Goal: Task Accomplishment & Management: Manage account settings

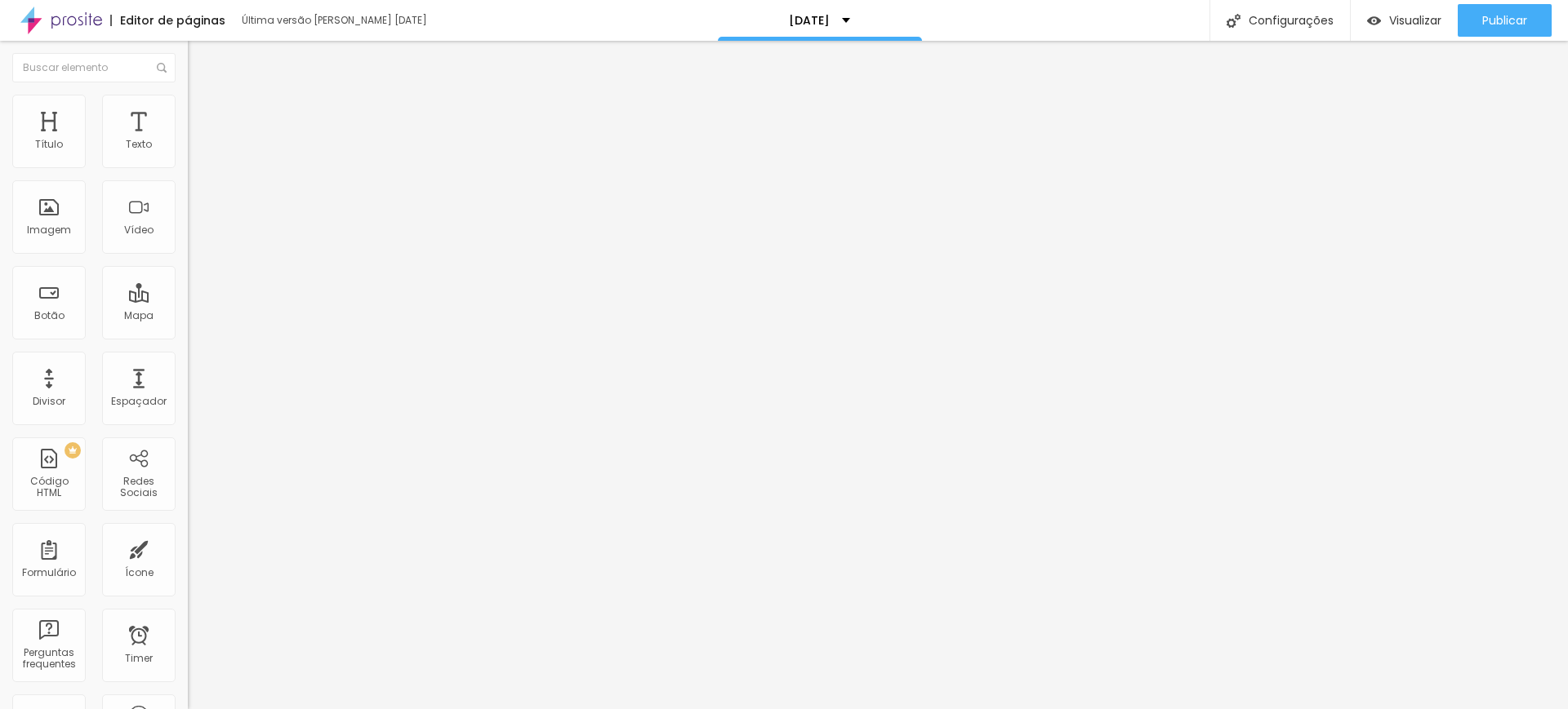
click at [188, 100] on img at bounding box center [195, 101] width 15 height 15
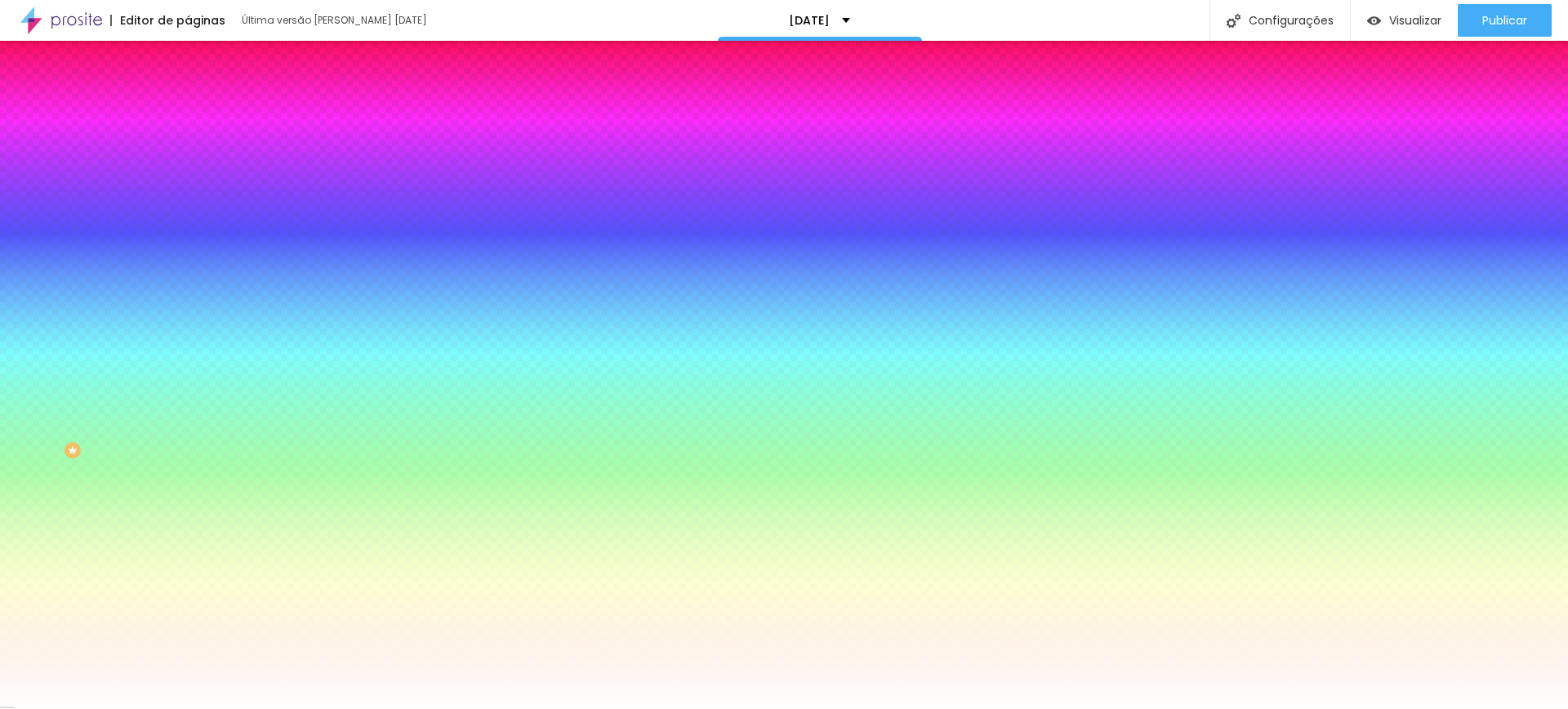
click at [188, 238] on input "#FFFFFF" at bounding box center [285, 230] width 196 height 16
click at [188, 222] on div at bounding box center [281, 222] width 188 height 0
click at [188, 238] on input "#FFFFFF" at bounding box center [285, 230] width 196 height 16
drag, startPoint x: 167, startPoint y: 295, endPoint x: 130, endPoint y: 290, distance: 37.3
click at [188, 238] on input "#FFFFFF" at bounding box center [285, 230] width 196 height 16
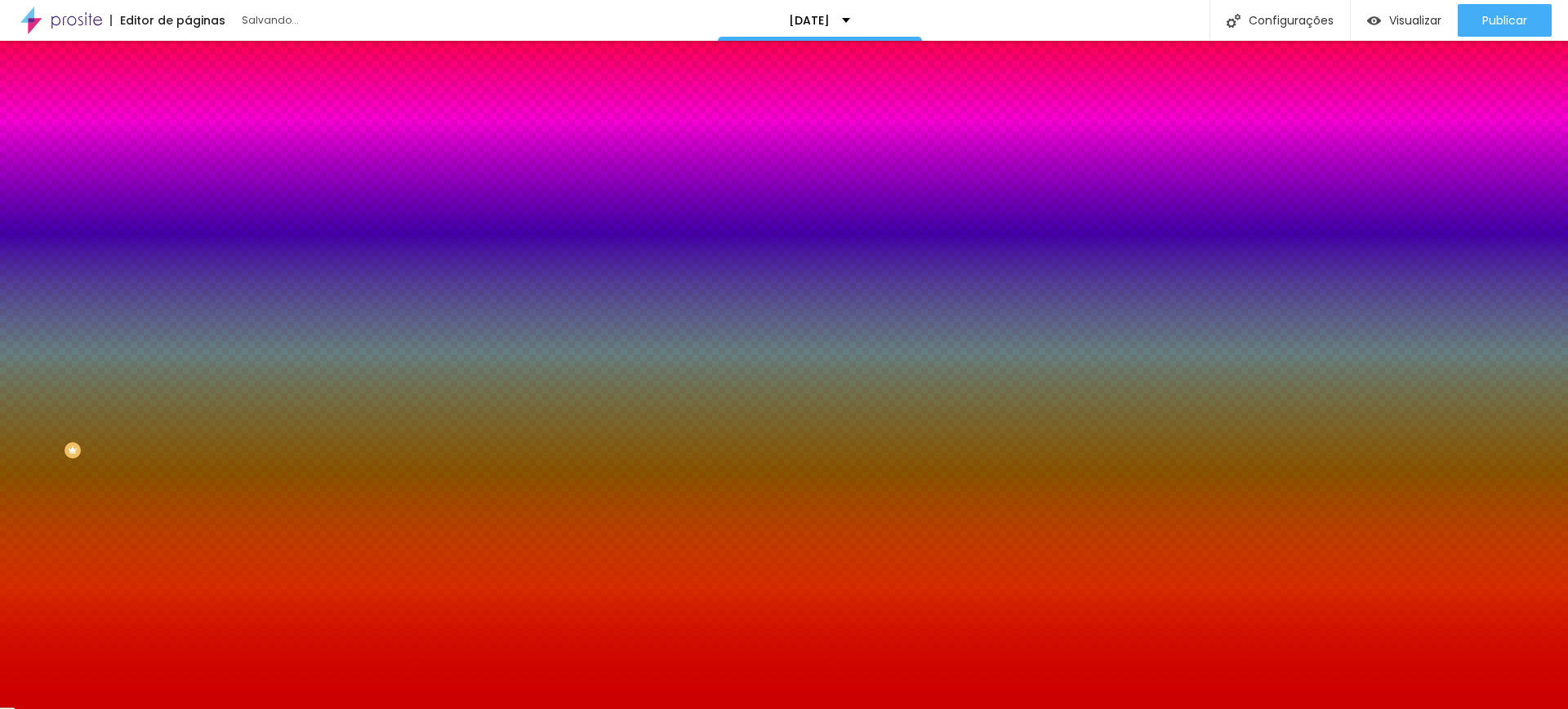
type input "#CC0000"
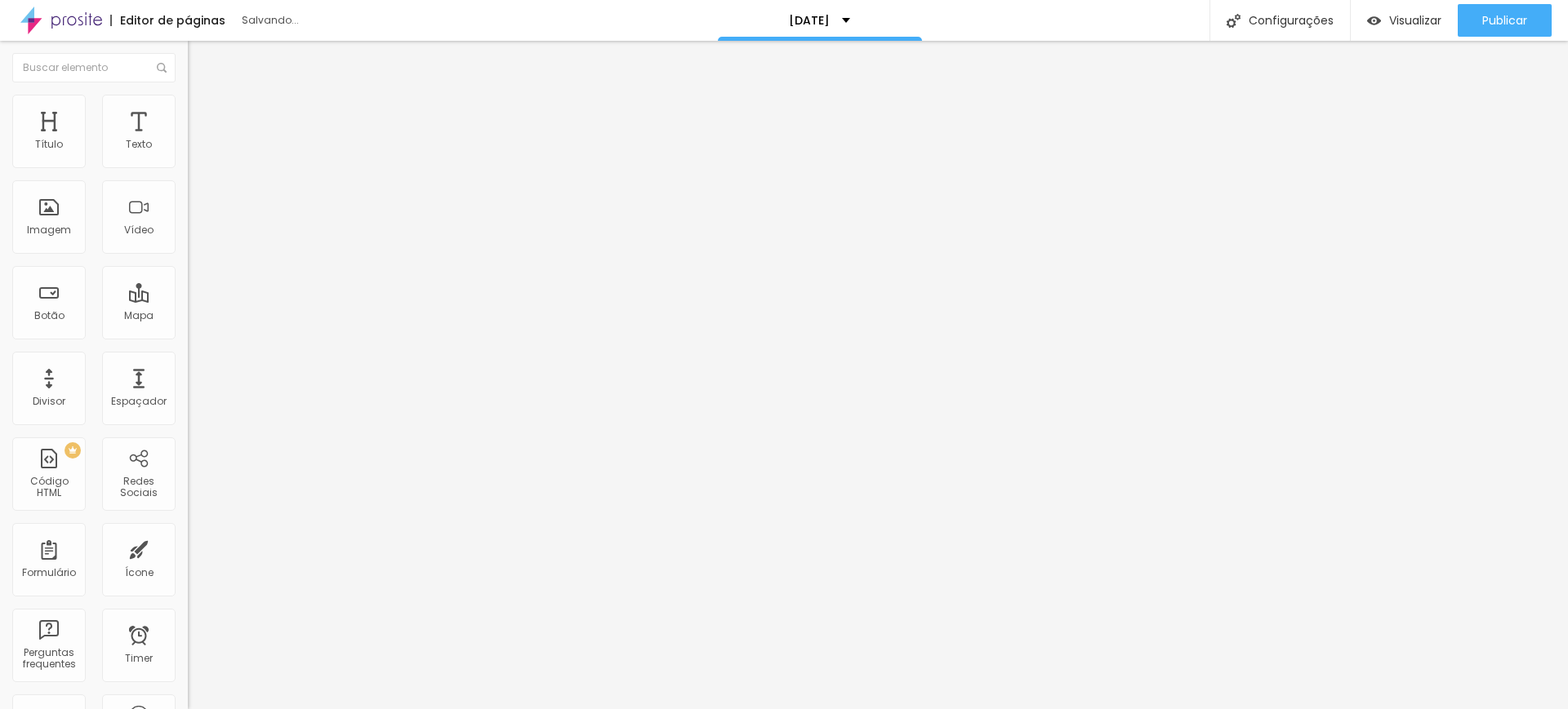
click at [188, 101] on img at bounding box center [195, 101] width 15 height 15
click at [188, 157] on button "button" at bounding box center [199, 148] width 23 height 17
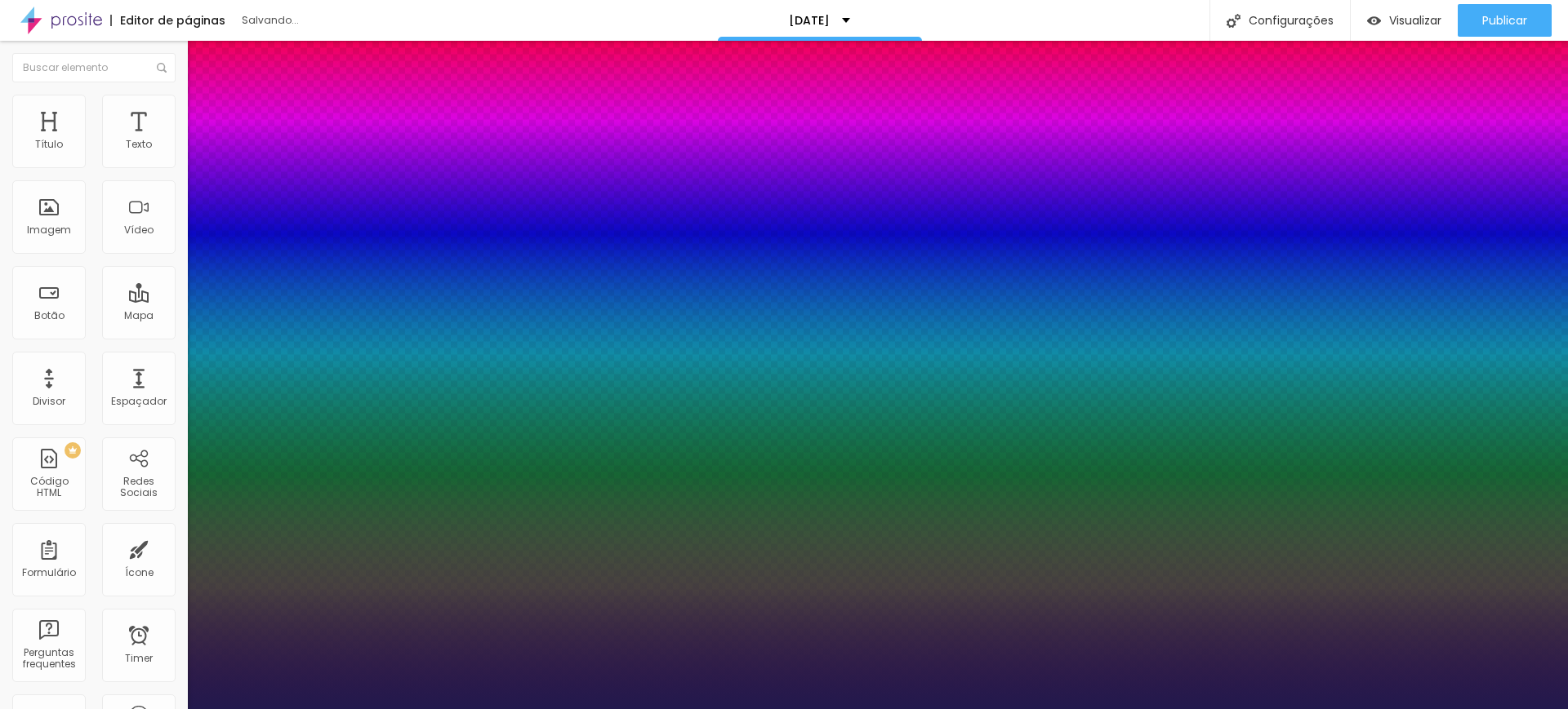
type input "37"
type input "38"
type input "39"
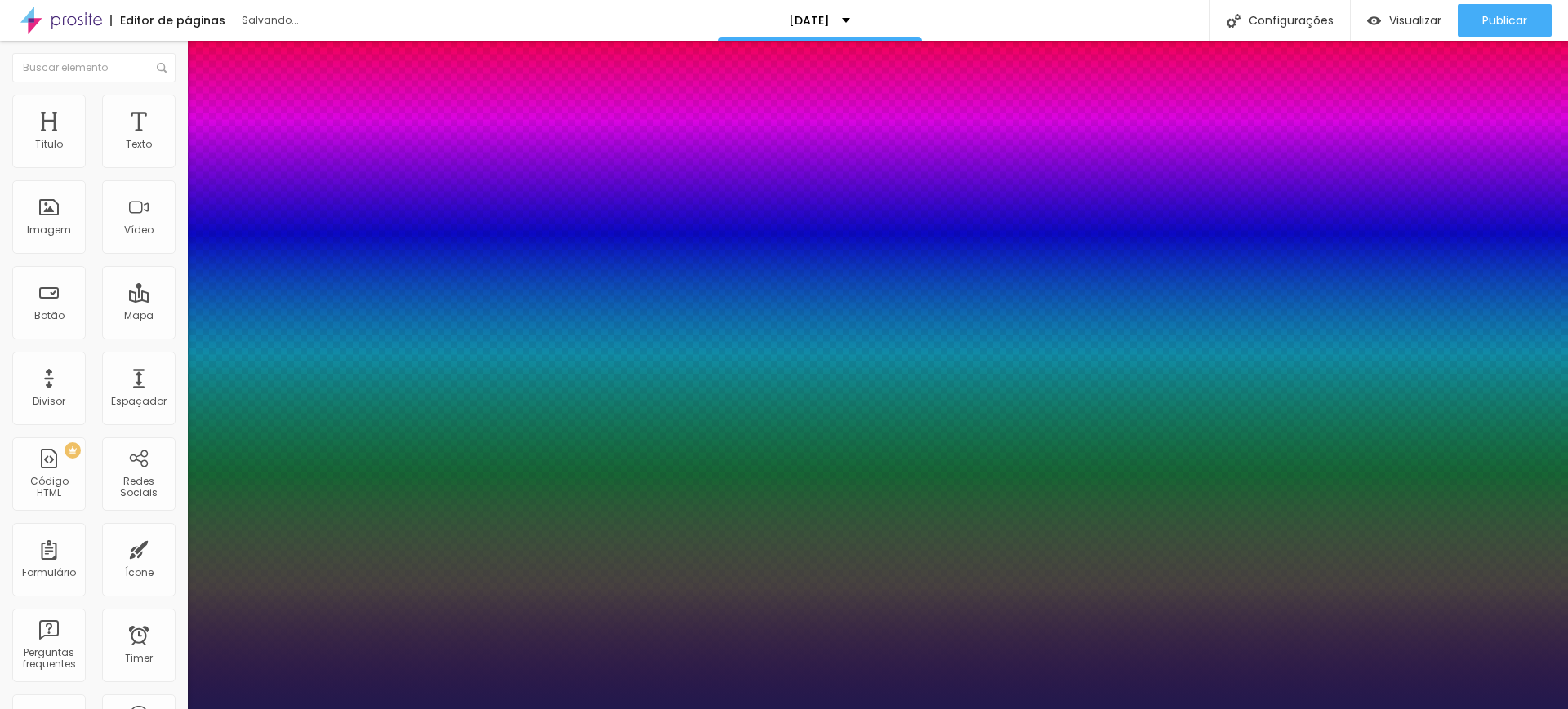
type input "39"
type input "40"
type input "41"
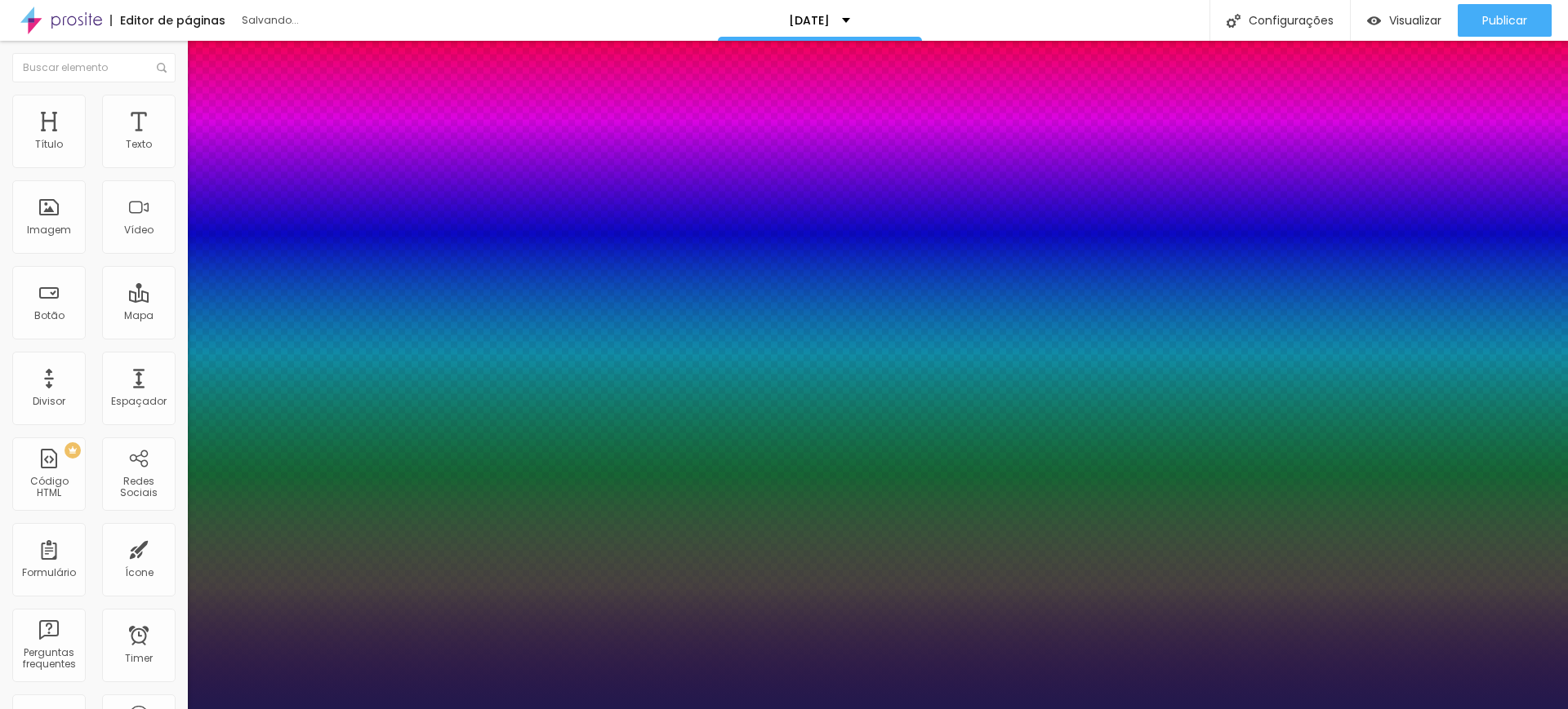
type input "42"
type input "43"
type input "44"
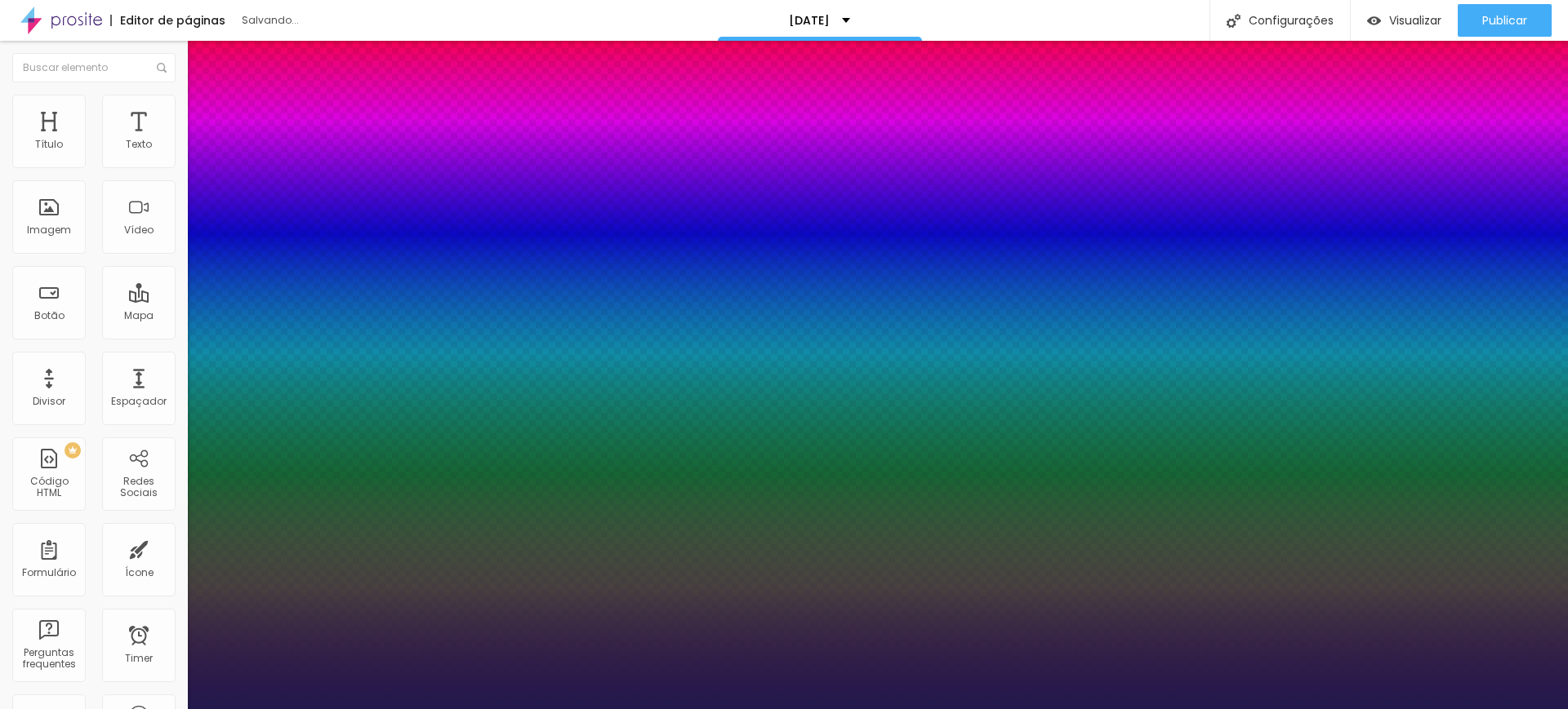
type input "44"
type input "45"
type input "44"
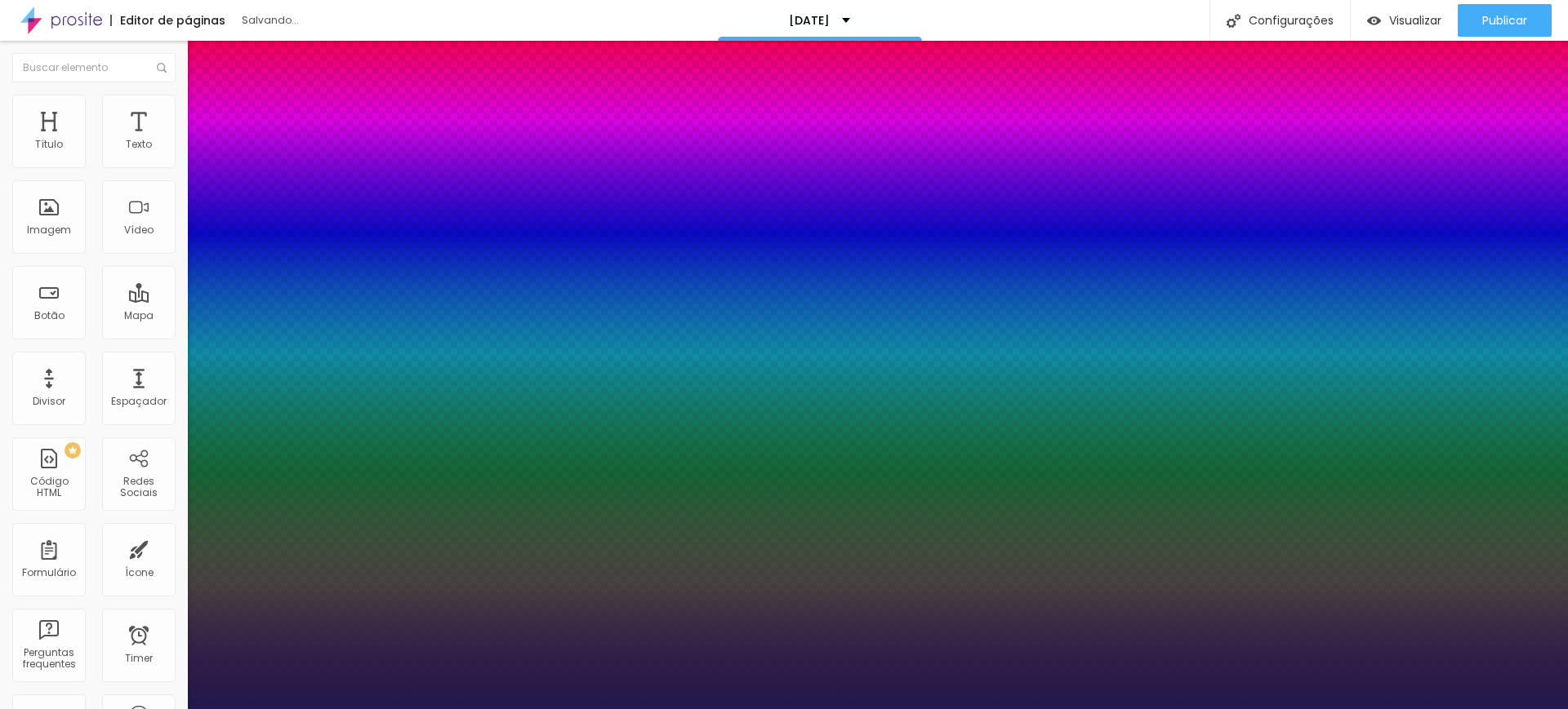
type input "43"
type input "42"
type input "41"
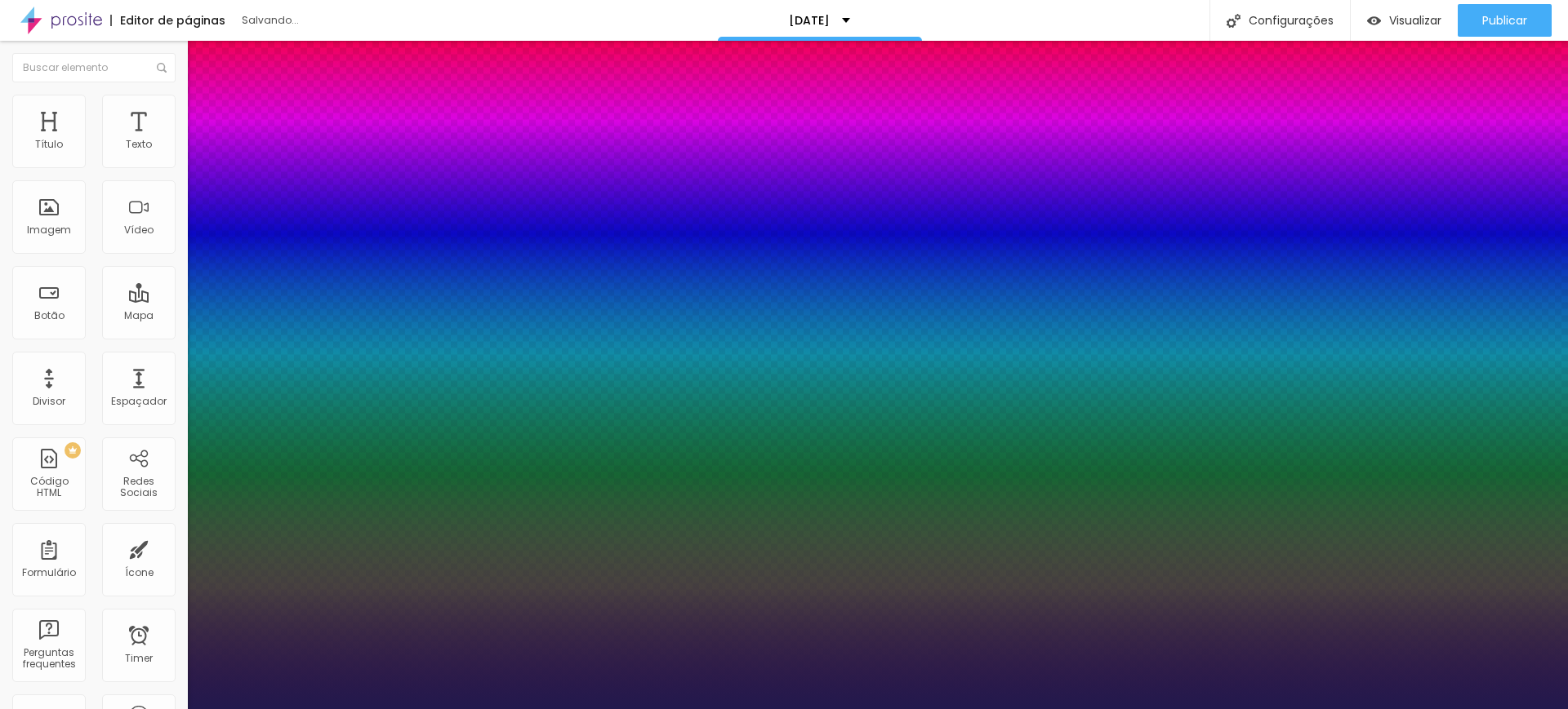
type input "41"
type input "40"
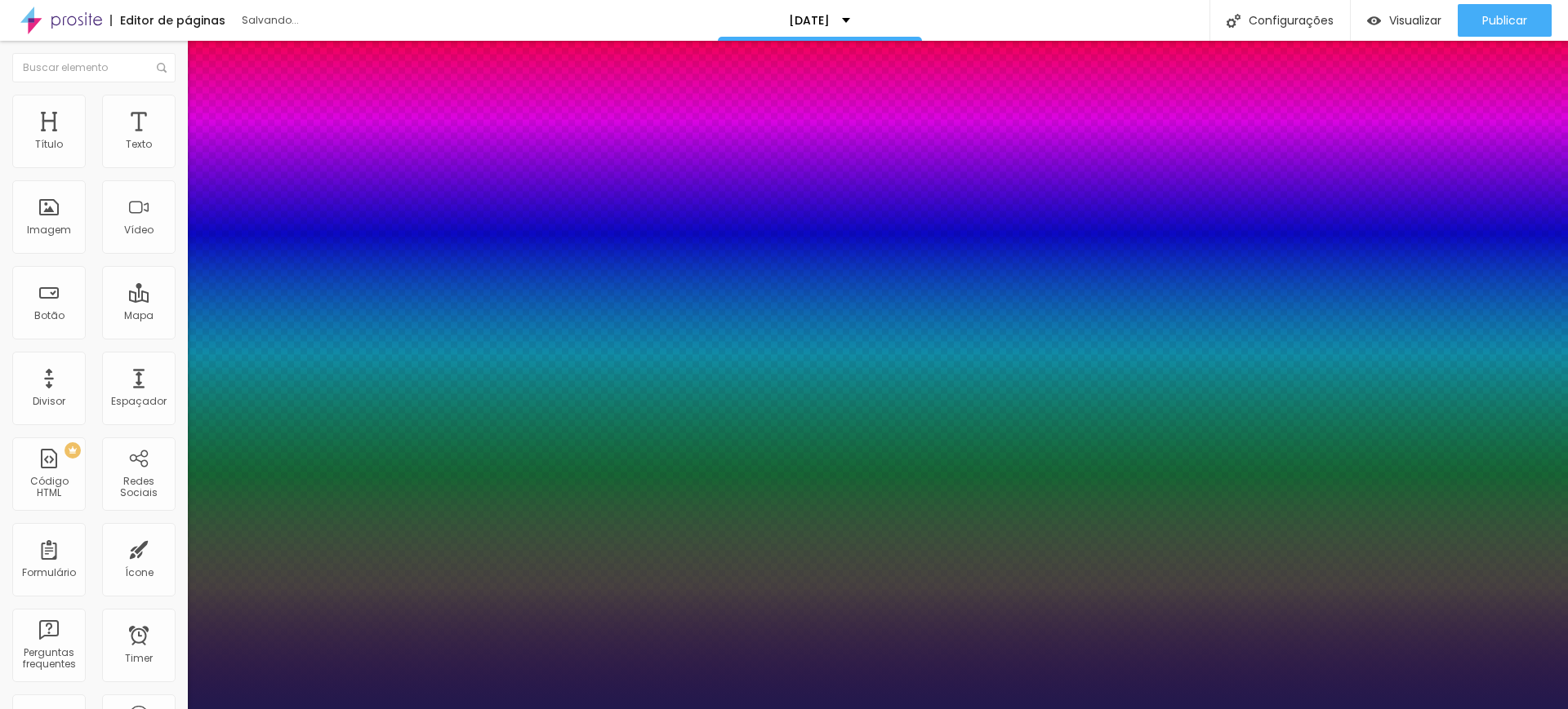
click at [1327, 708] on div at bounding box center [784, 709] width 1568 height 0
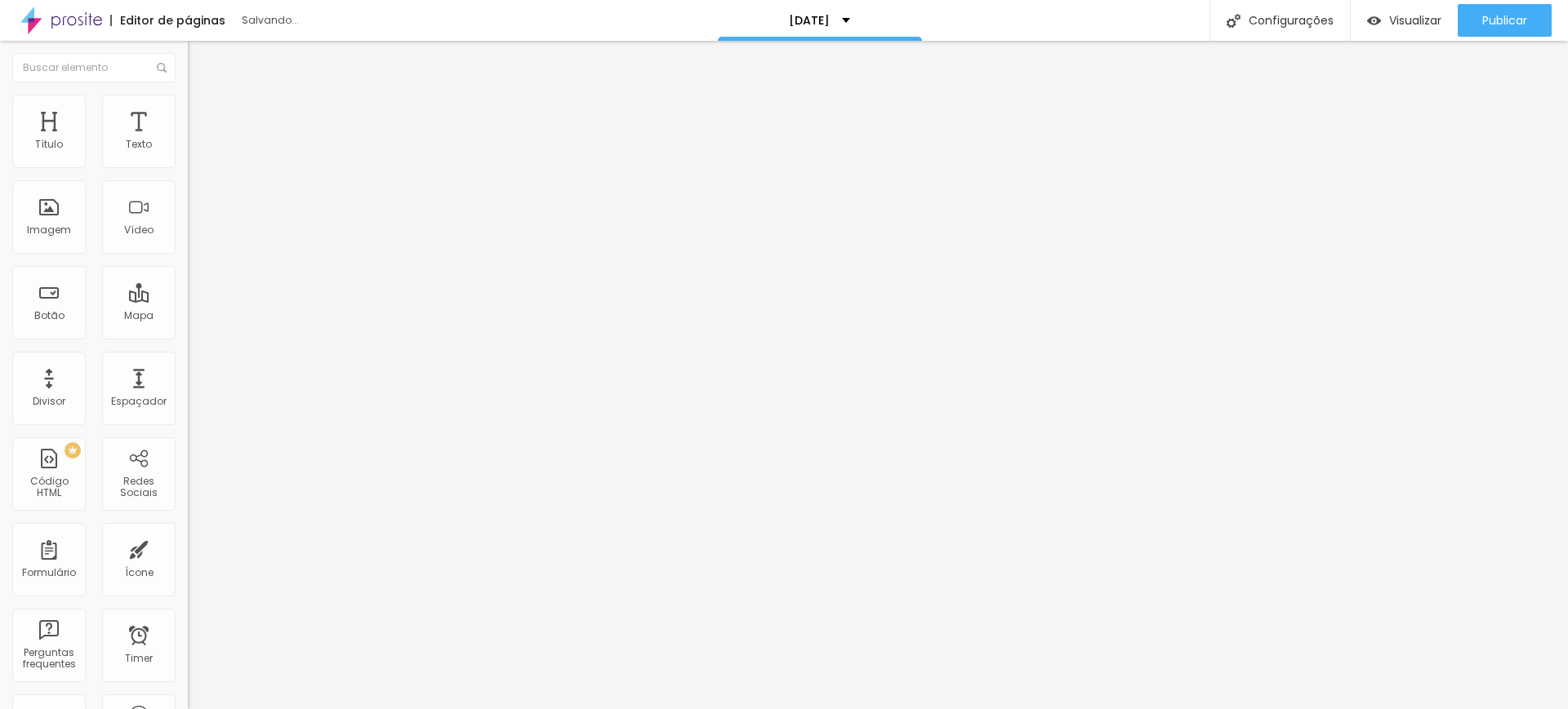
click at [188, 156] on button "button" at bounding box center [199, 148] width 23 height 17
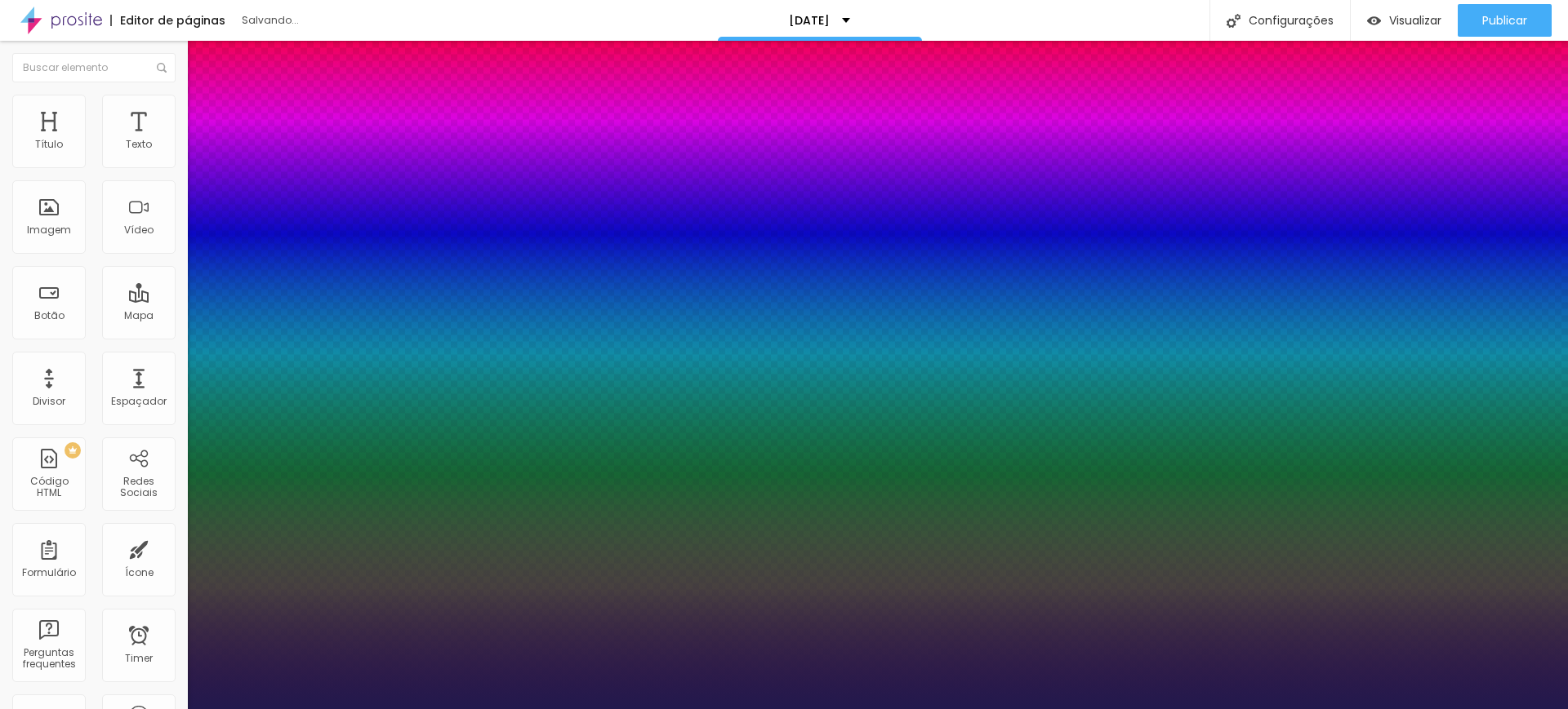
type input "15"
type input "1"
type input "16"
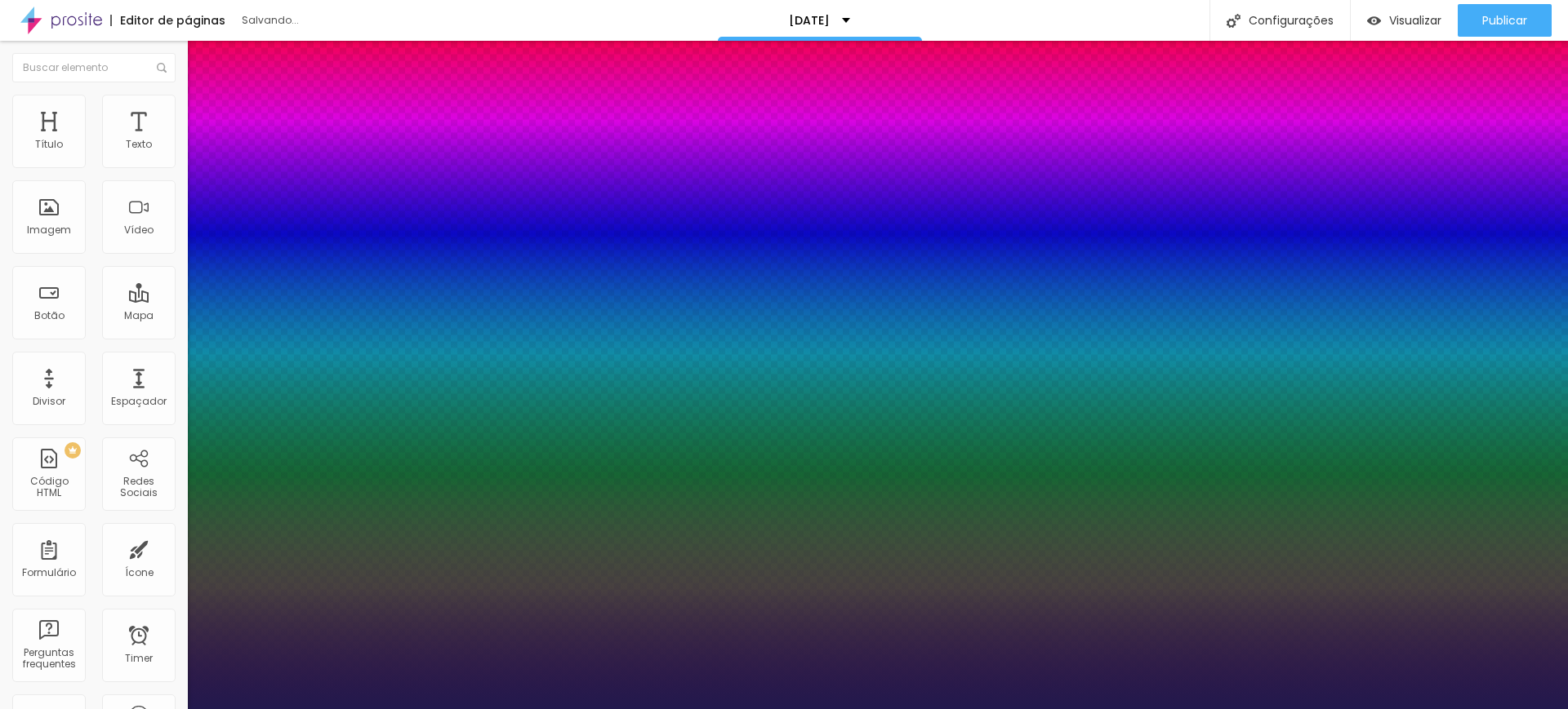
type input "1"
type input "17"
type input "1"
type input "18"
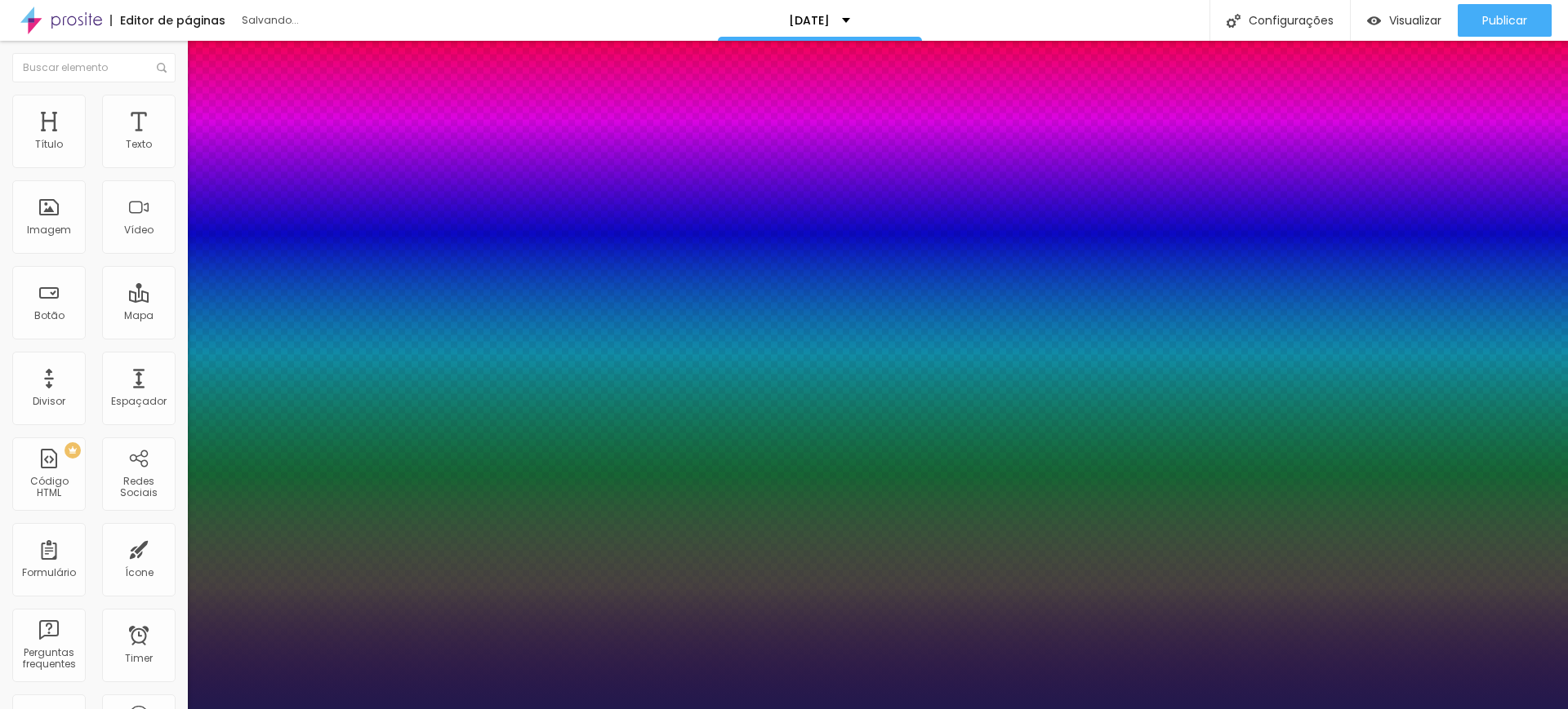
type input "18"
type input "1"
type input "19"
type input "1"
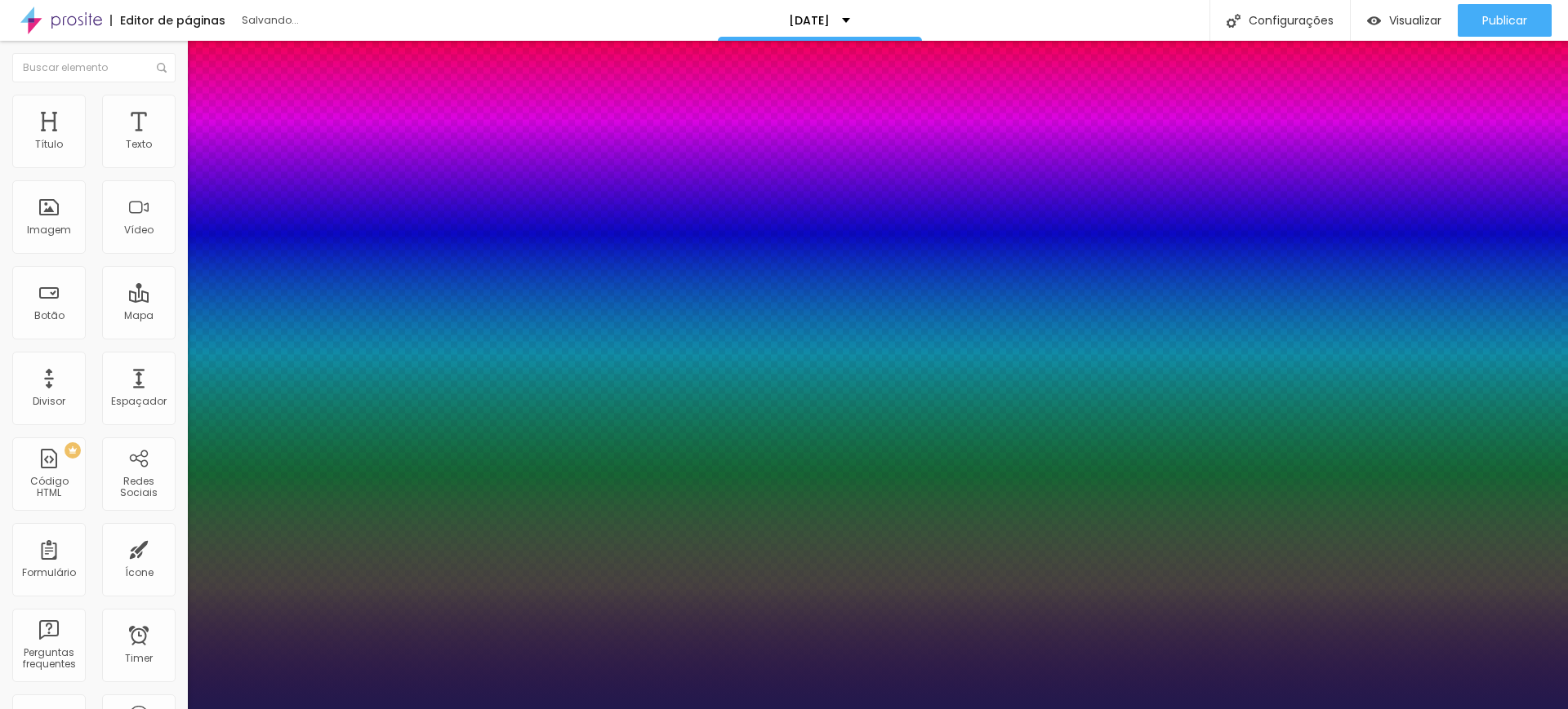
type input "20"
type input "1"
type input "21"
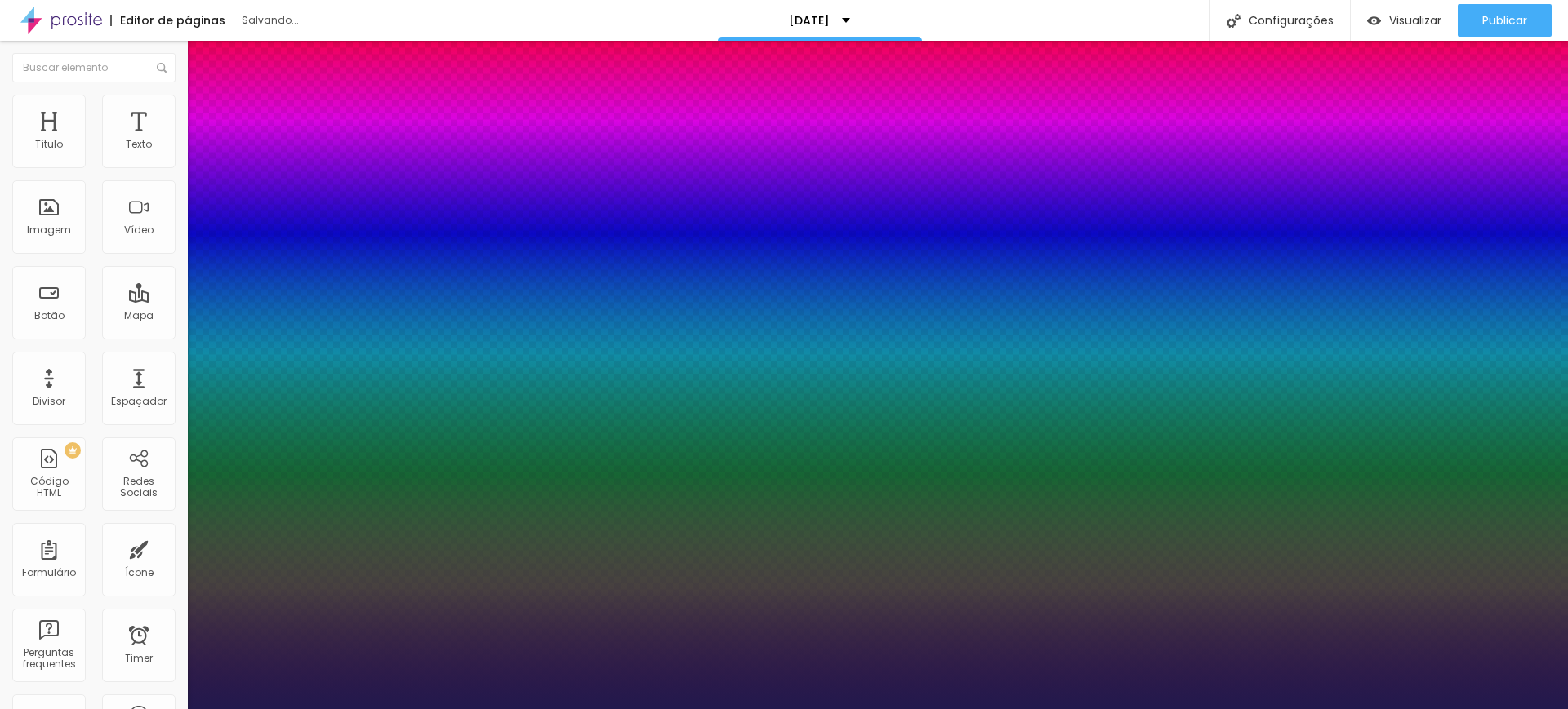
type input "1"
type input "22"
type input "1"
type input "23"
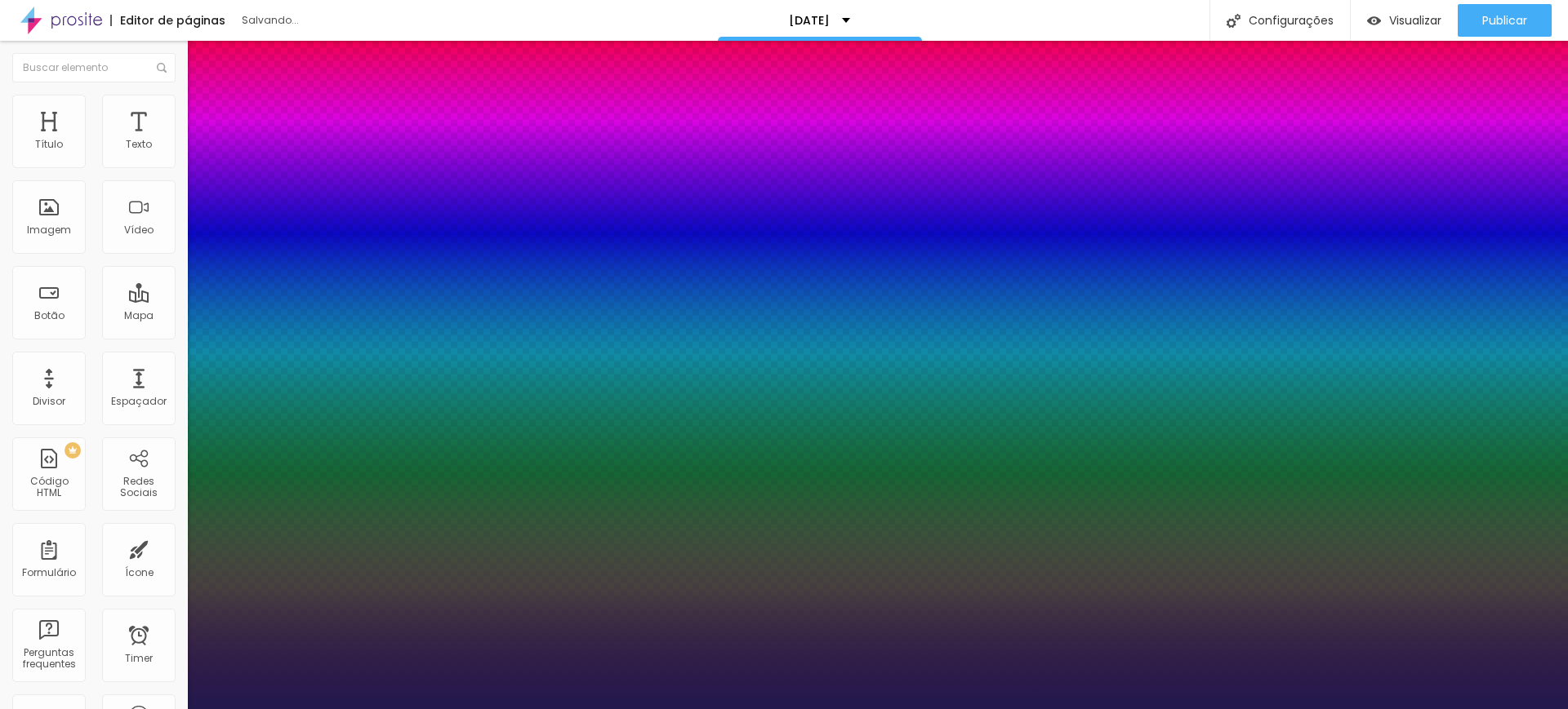
type input "23"
type input "1"
type input "24"
type input "1"
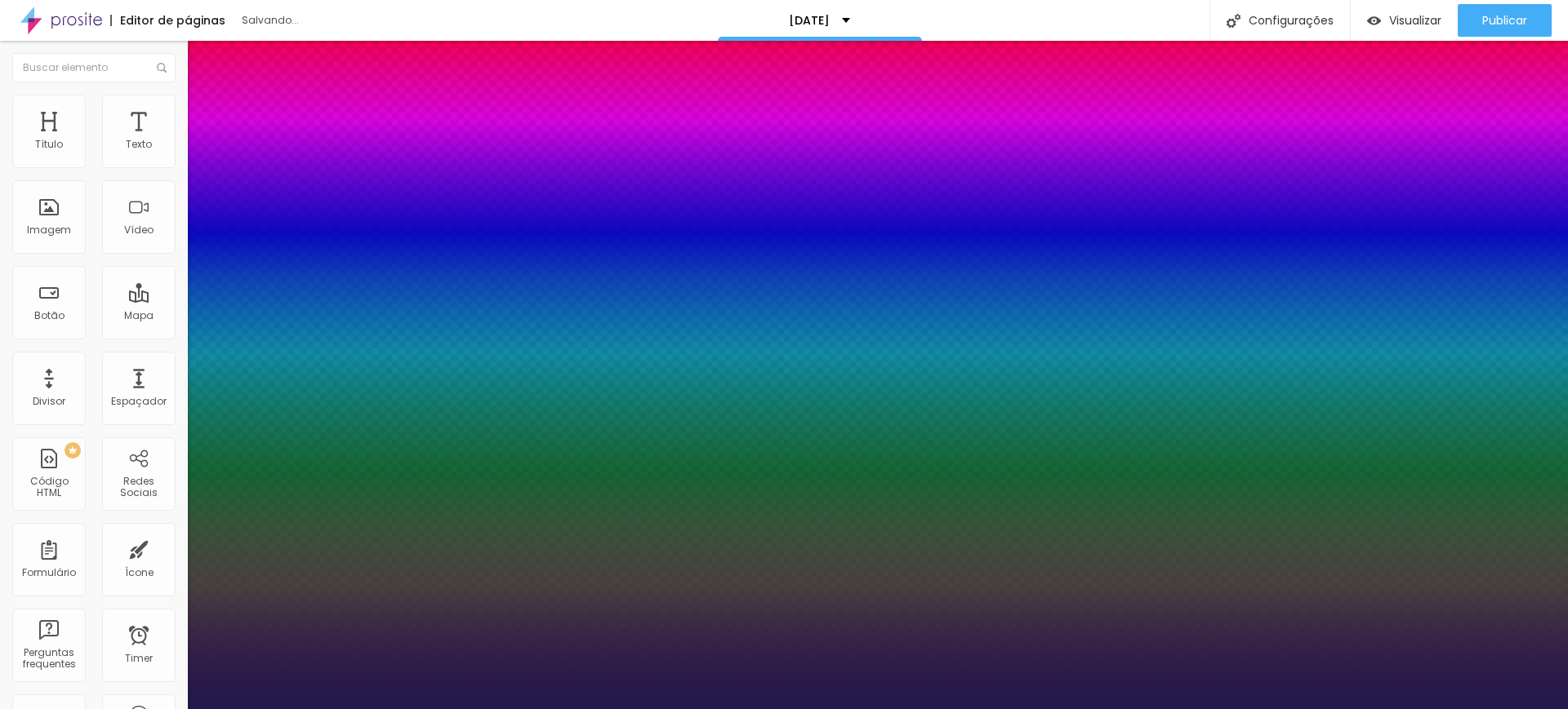
type input "23"
type input "1"
type input "22"
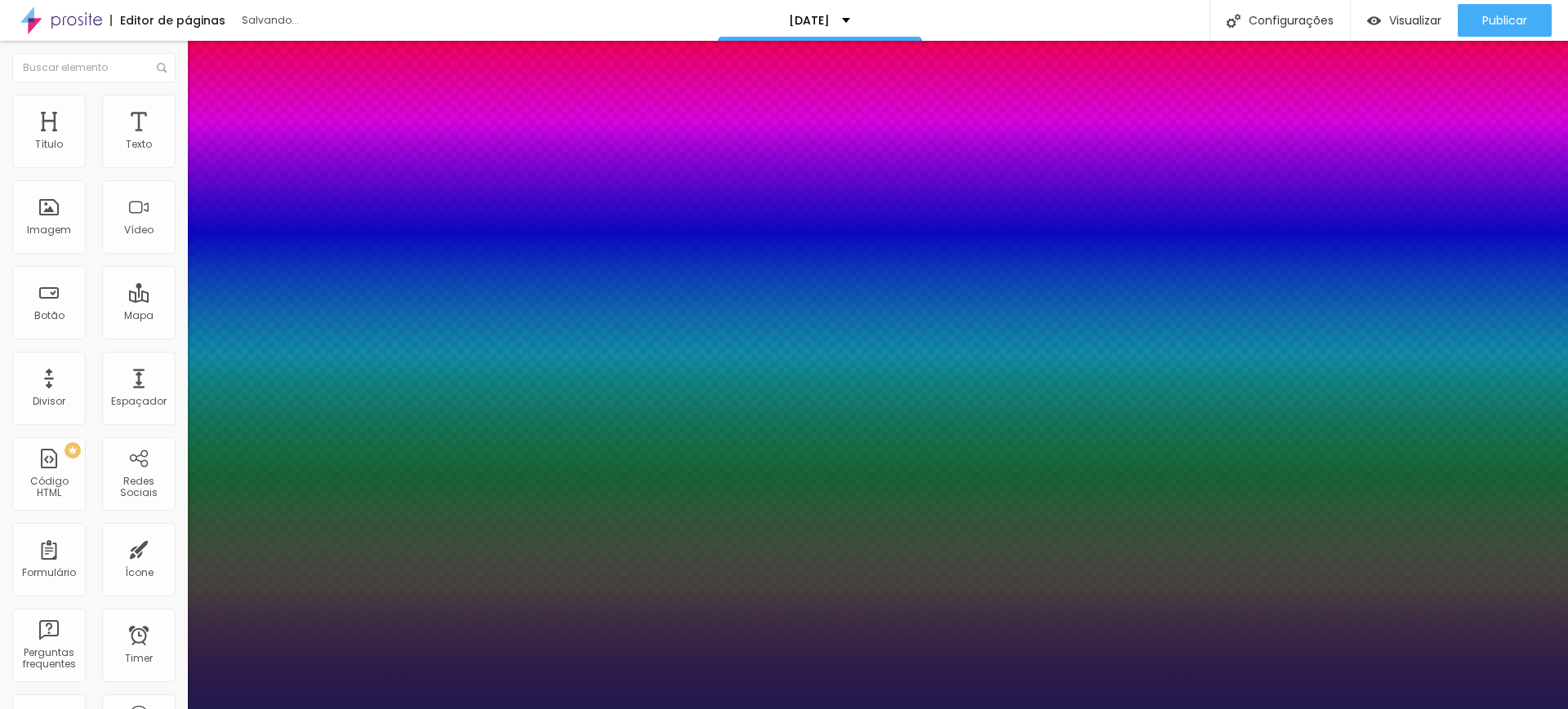
type input "1"
drag, startPoint x: 218, startPoint y: 276, endPoint x: 228, endPoint y: 277, distance: 10.0
type input "22"
click at [451, 708] on div at bounding box center [784, 709] width 1568 height 0
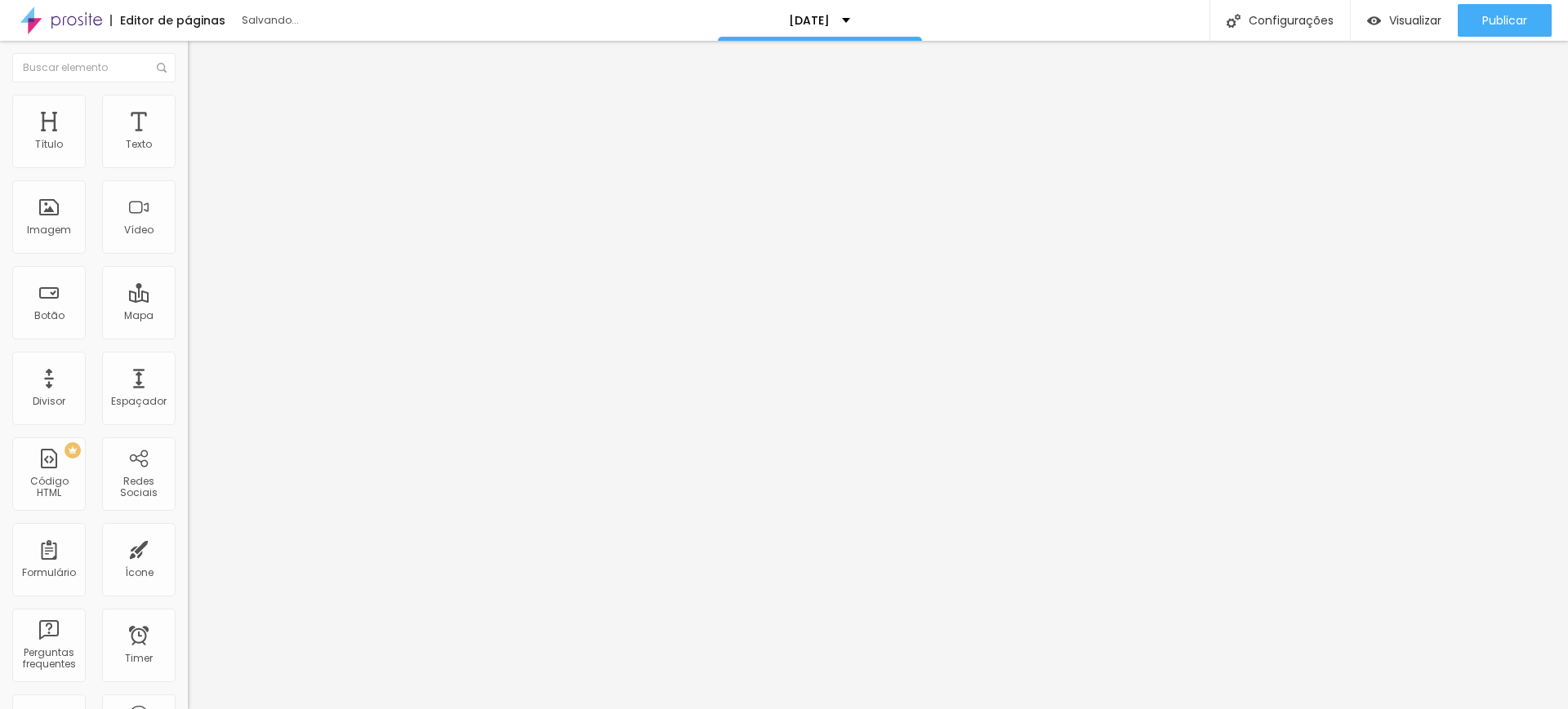
click at [203, 112] on span "Avançado" at bounding box center [230, 105] width 54 height 14
type input "8"
type input "7"
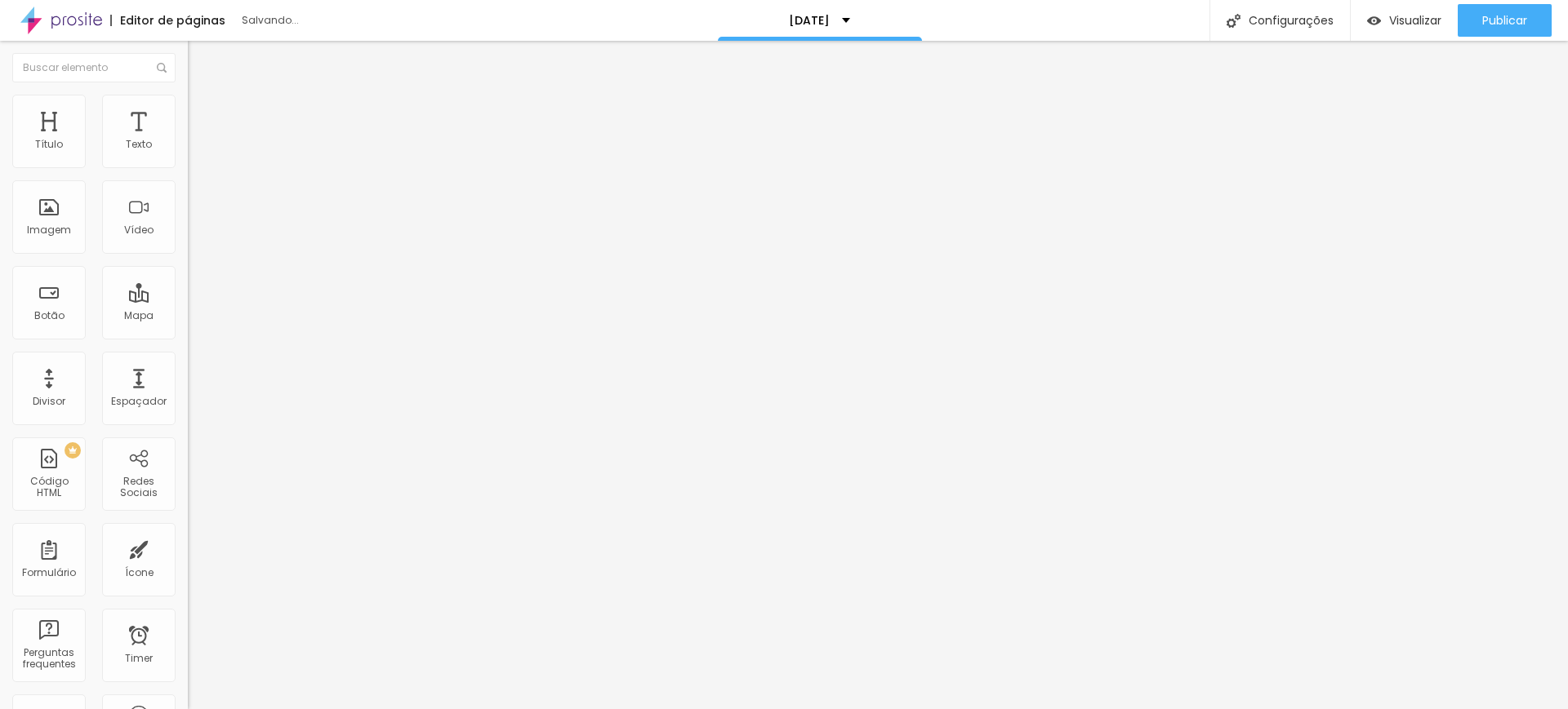
type input "6"
type input "4"
type input "3"
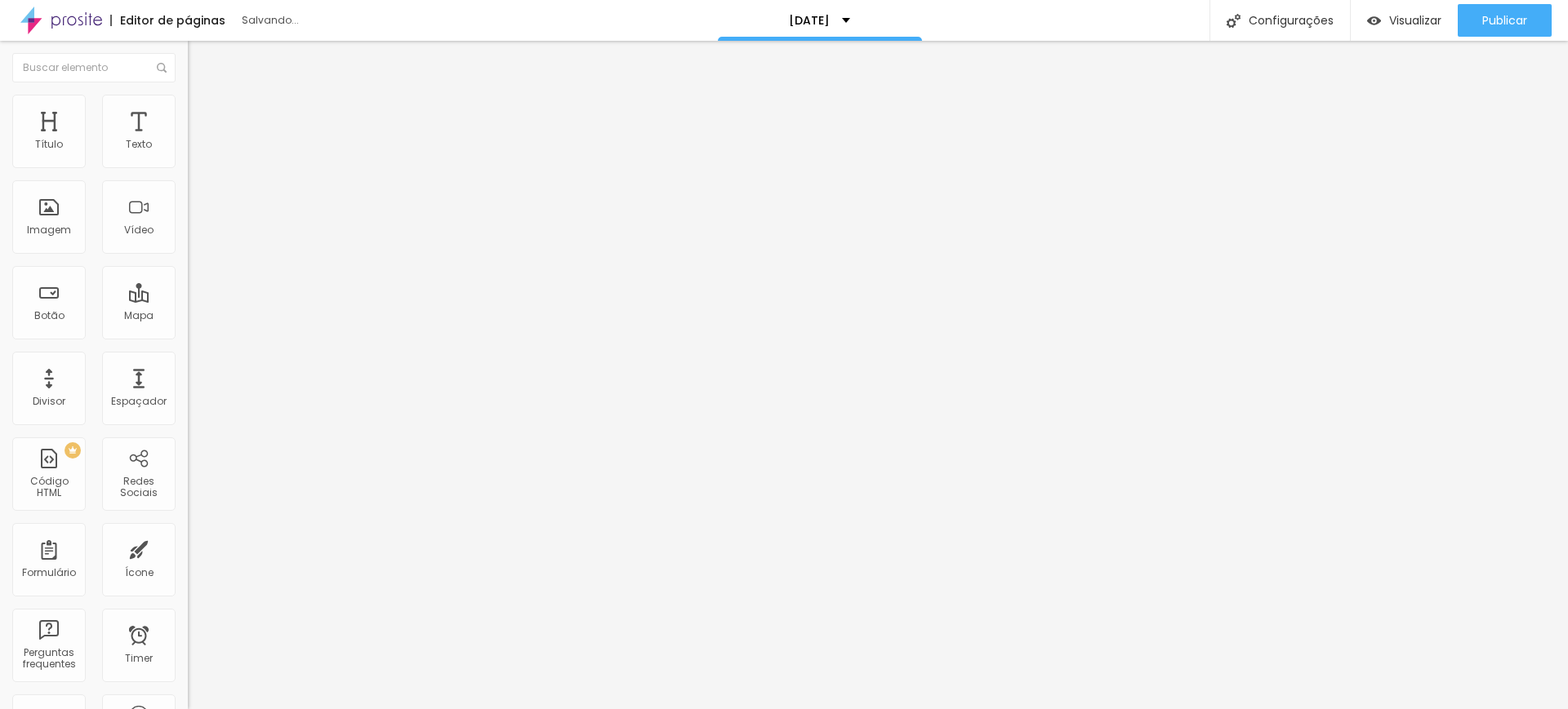
type input "3"
type input "1"
type input "0"
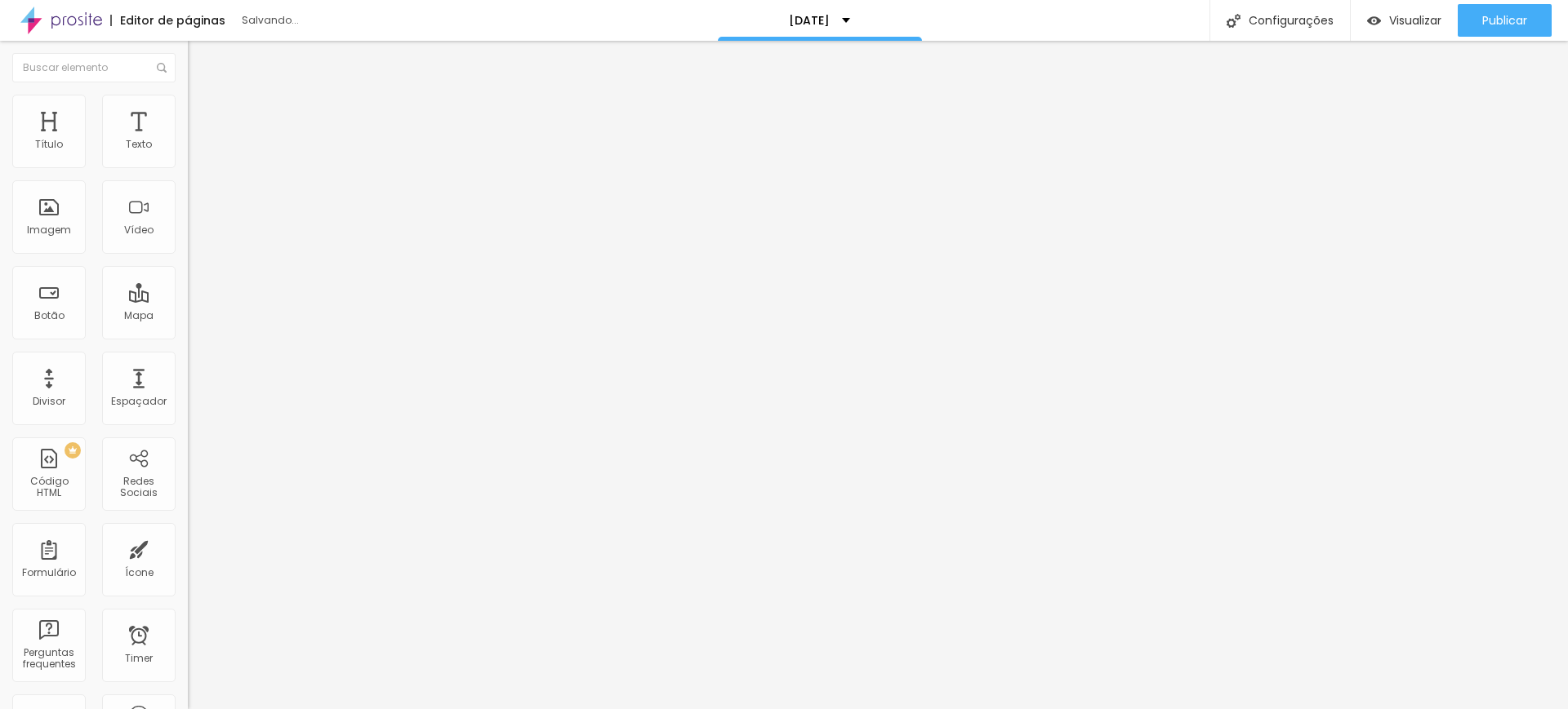
type input "1"
type input "2"
type input "4"
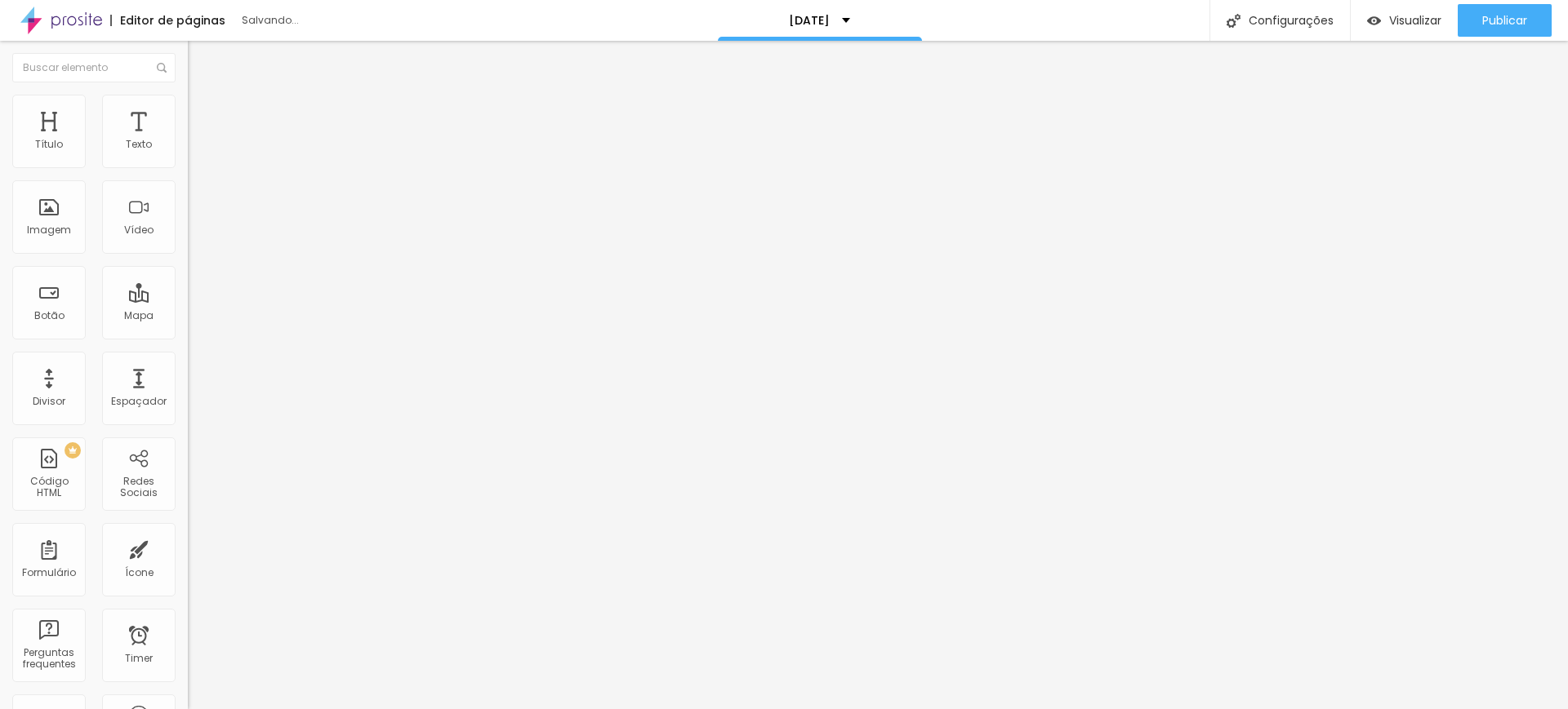
type input "4"
type input "5"
type input "6"
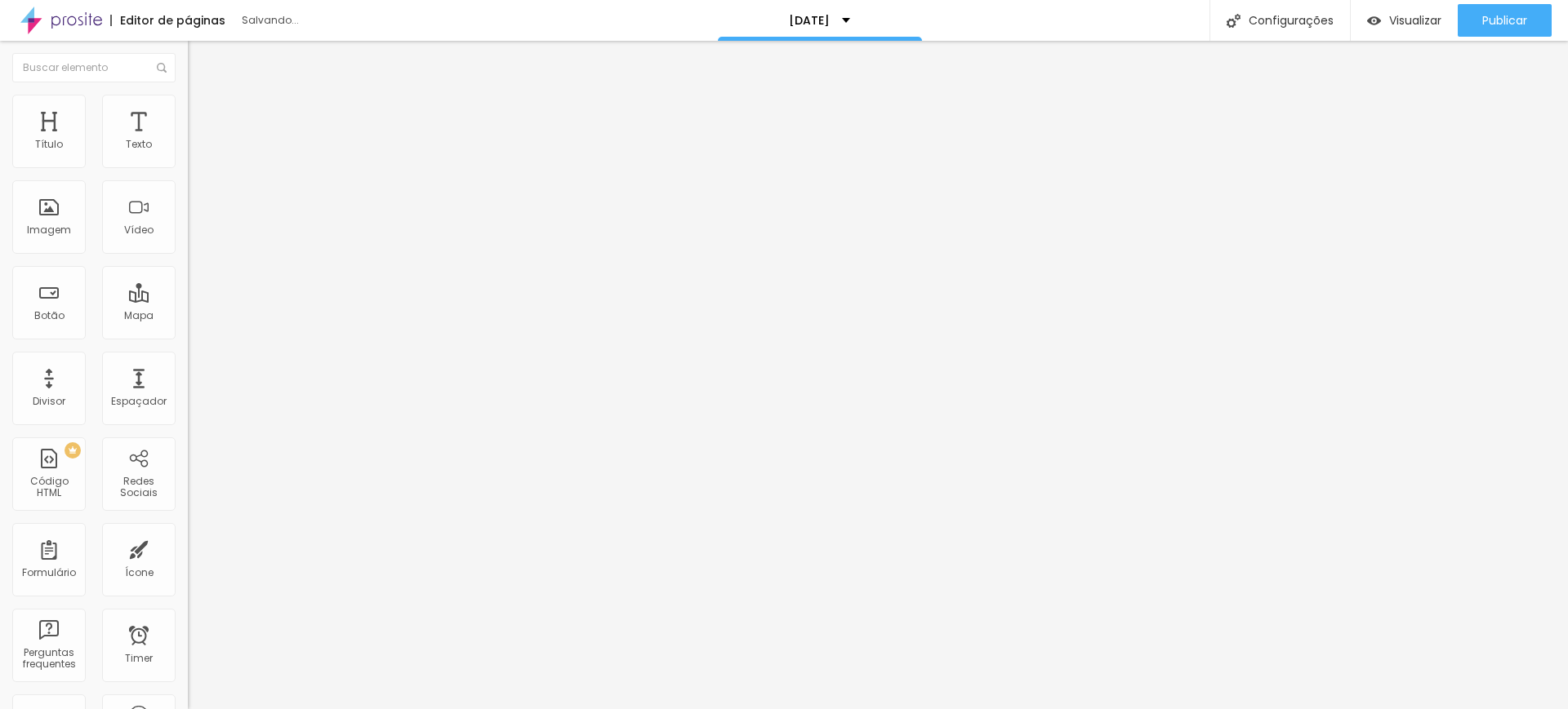
type input "7"
type input "8"
type input "9"
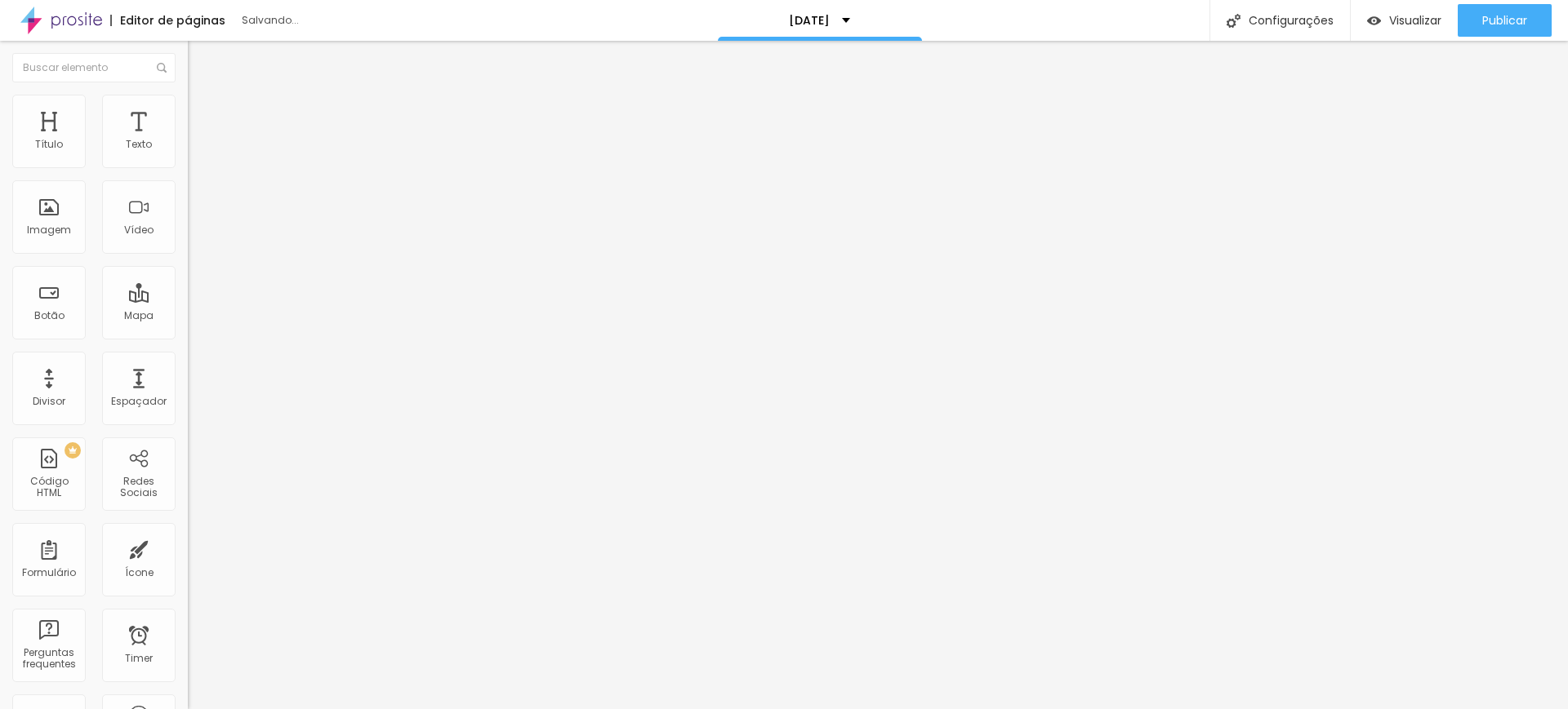
type input "9"
type input "10"
type input "11"
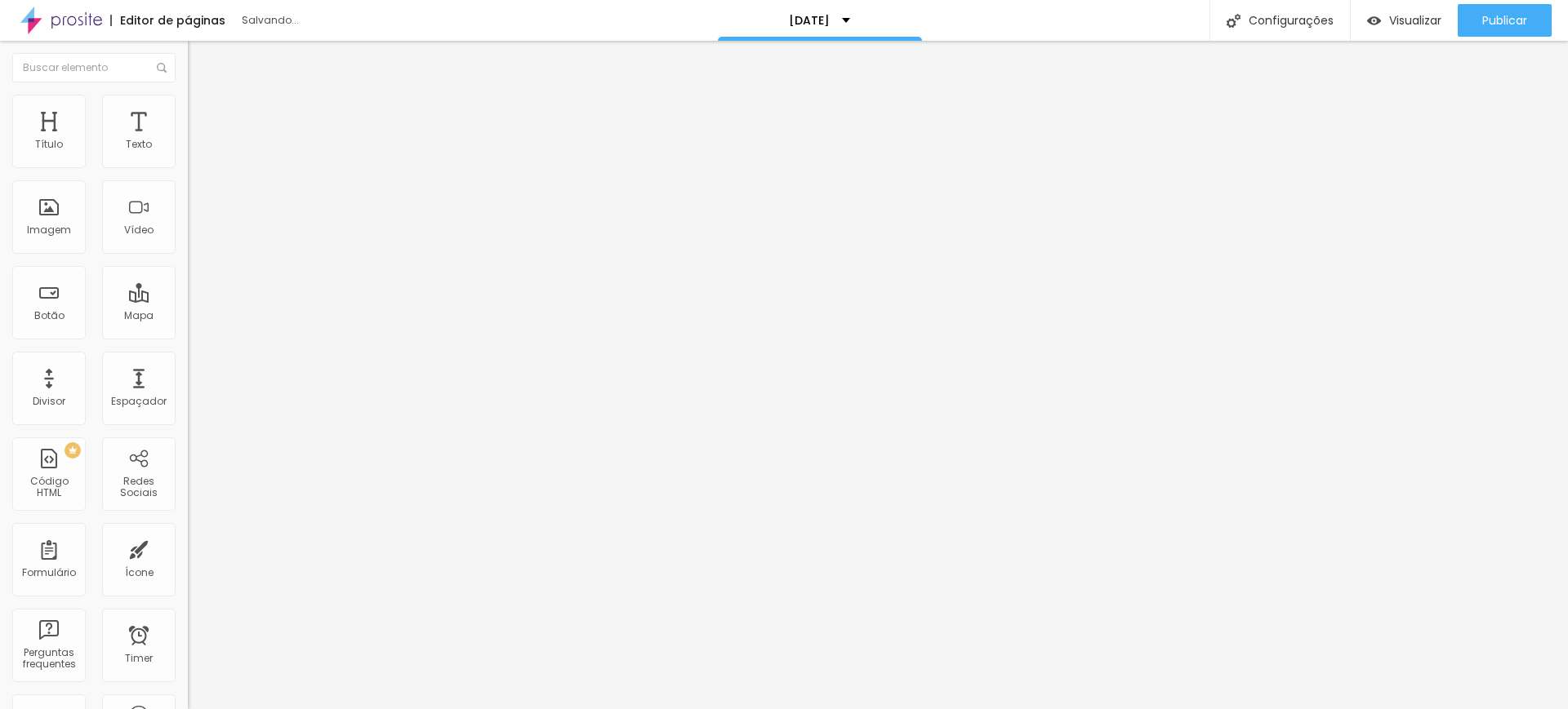
type input "12"
type input "14"
type input "16"
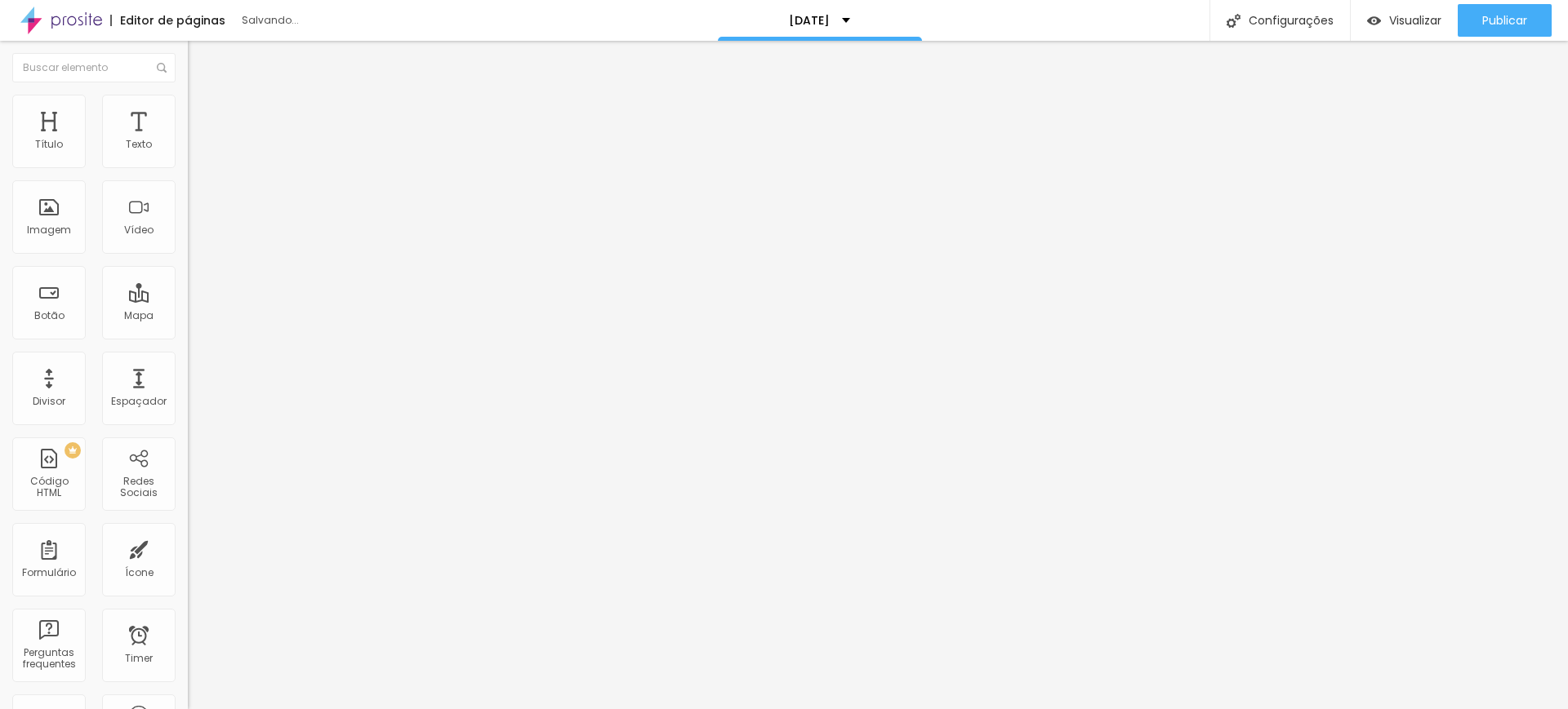
type input "16"
type input "18"
type input "19"
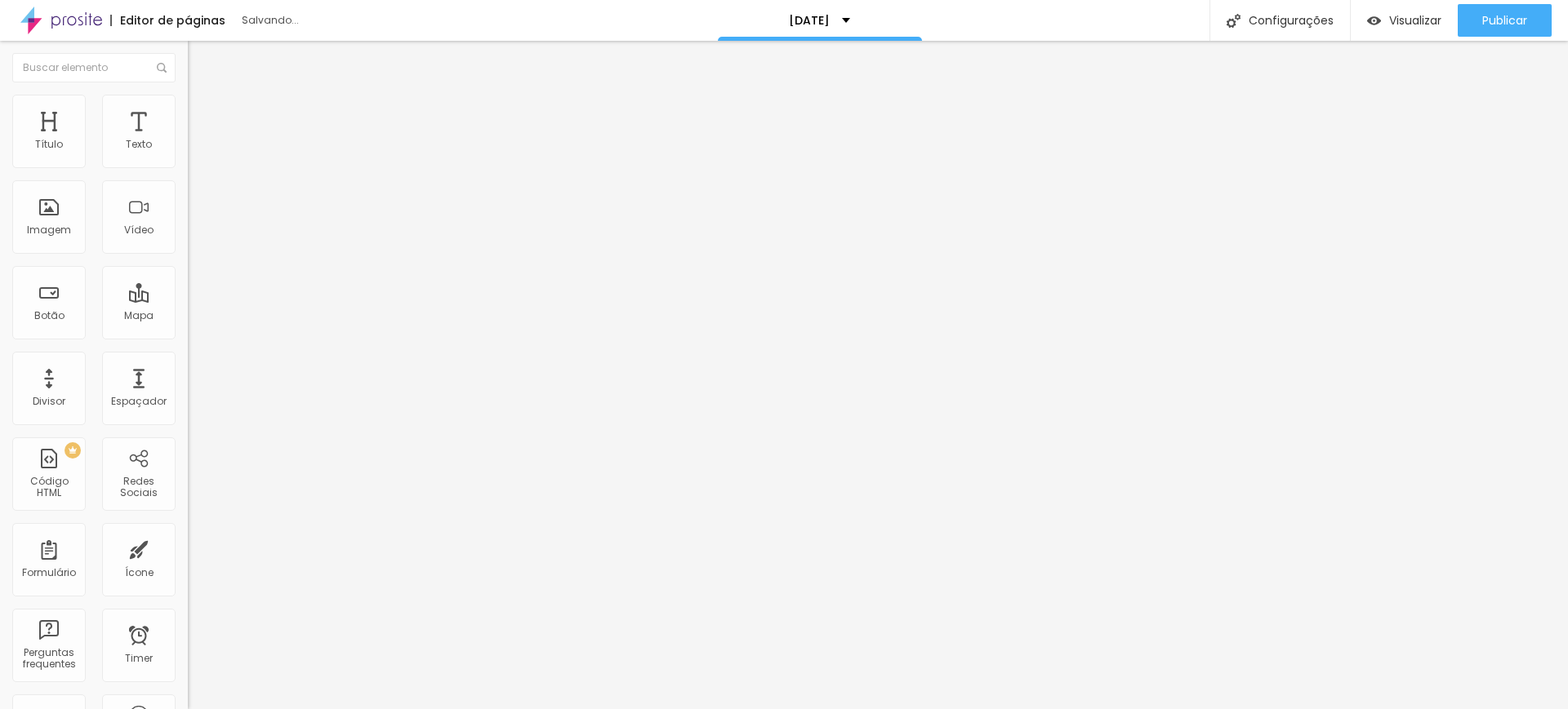
type input "20"
type input "21"
drag, startPoint x: 48, startPoint y: 194, endPoint x: 59, endPoint y: 196, distance: 11.2
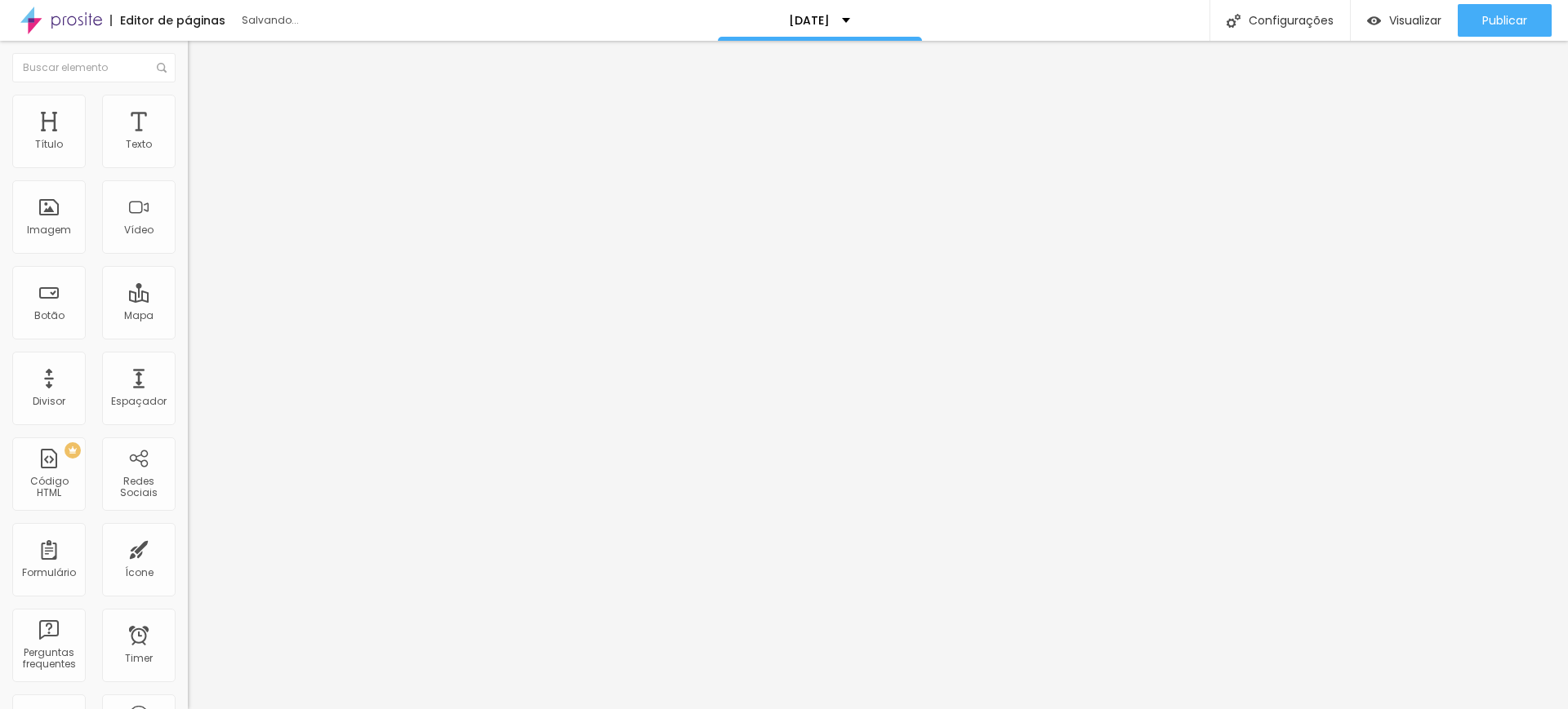
type input "21"
click at [188, 531] on input "range" at bounding box center [240, 537] width 105 height 13
type input "9"
type input "7"
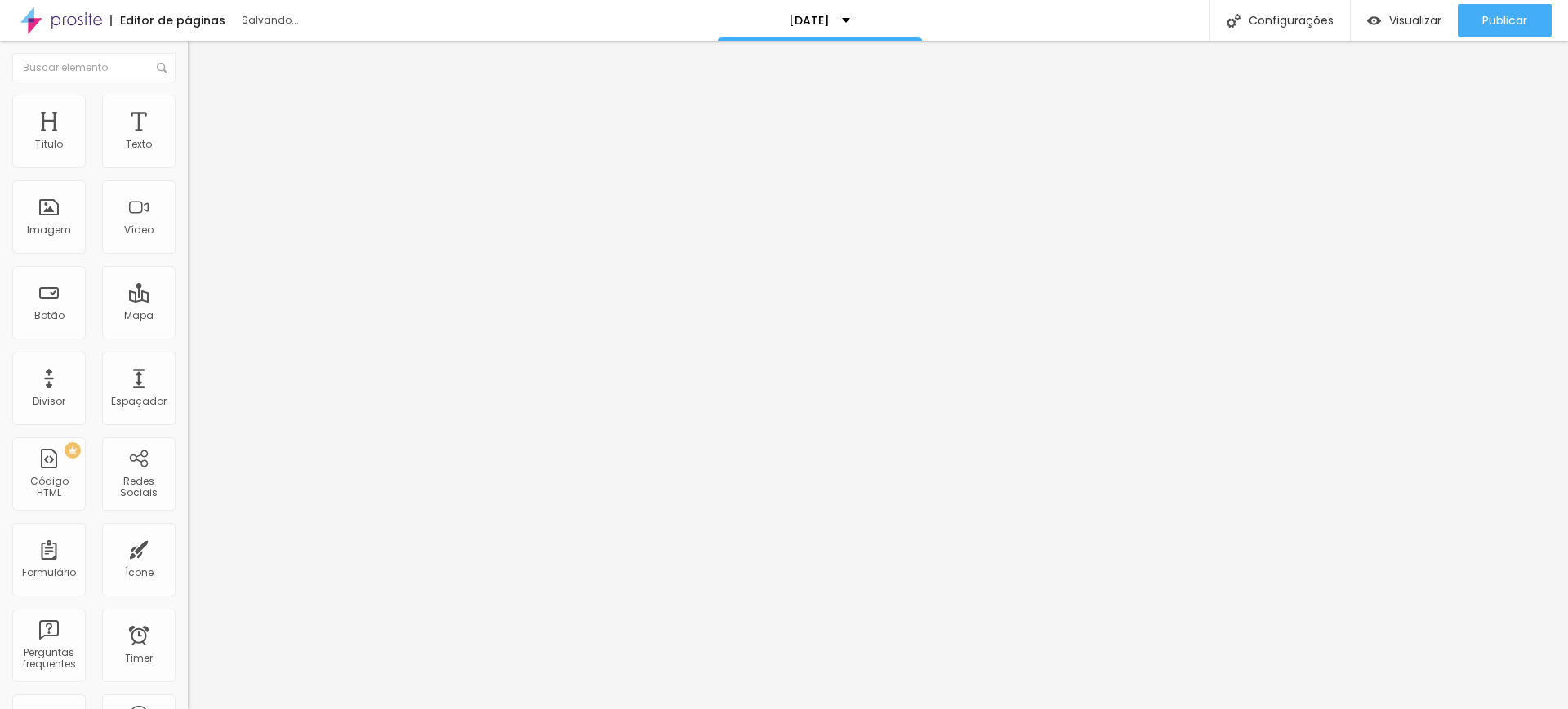
type input "7"
type input "5"
type input "4"
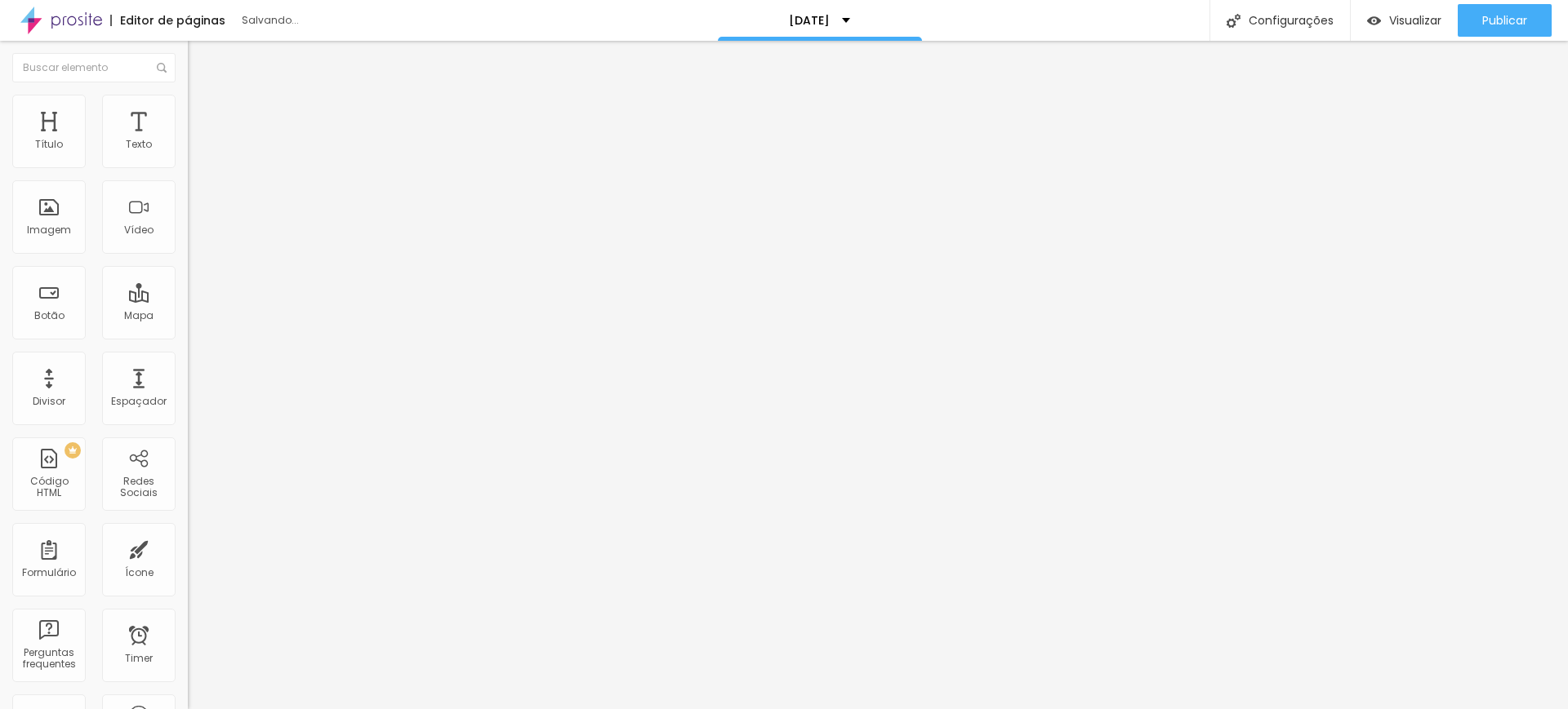
type input "3"
type input "2"
type input "1"
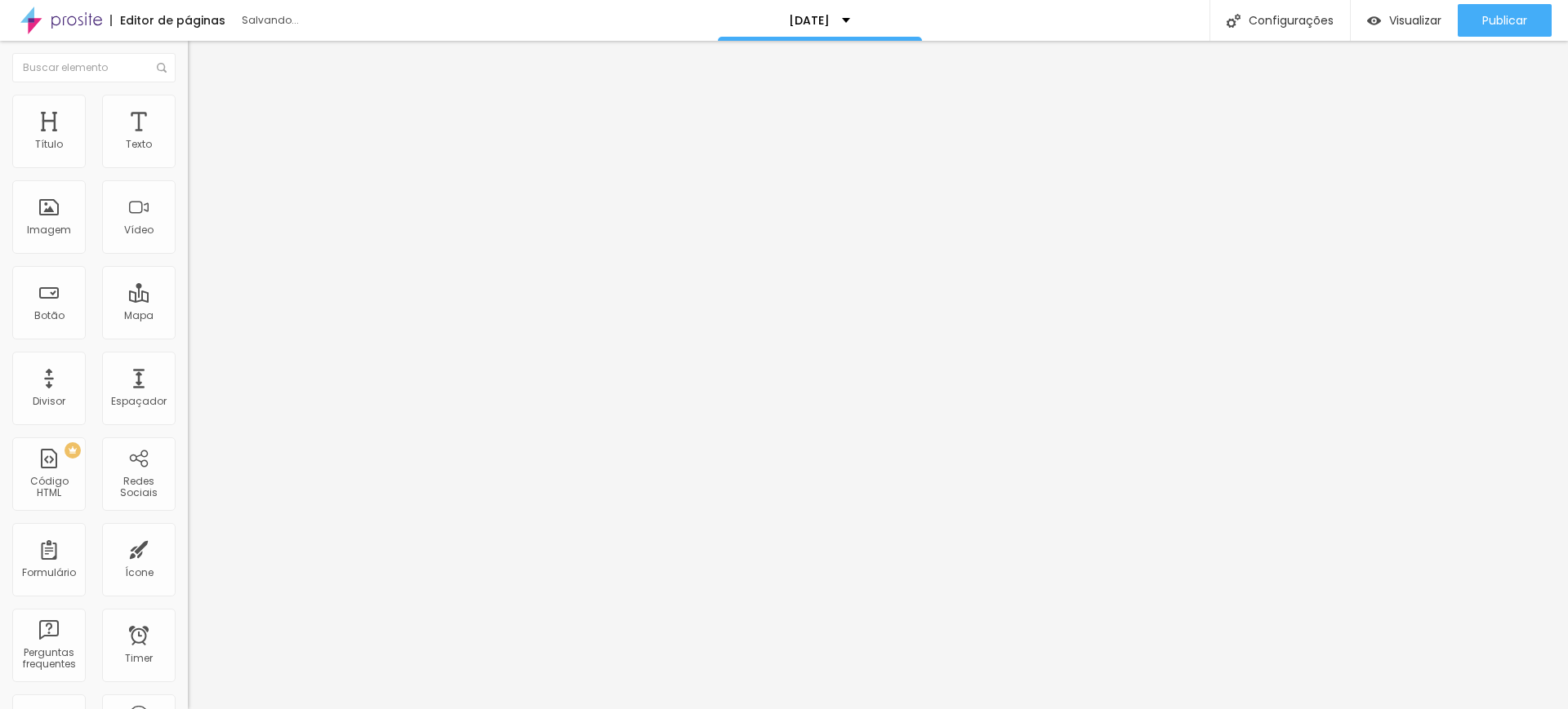
type input "1"
type input "0"
drag, startPoint x: 49, startPoint y: 158, endPoint x: 21, endPoint y: 161, distance: 28.2
type input "0"
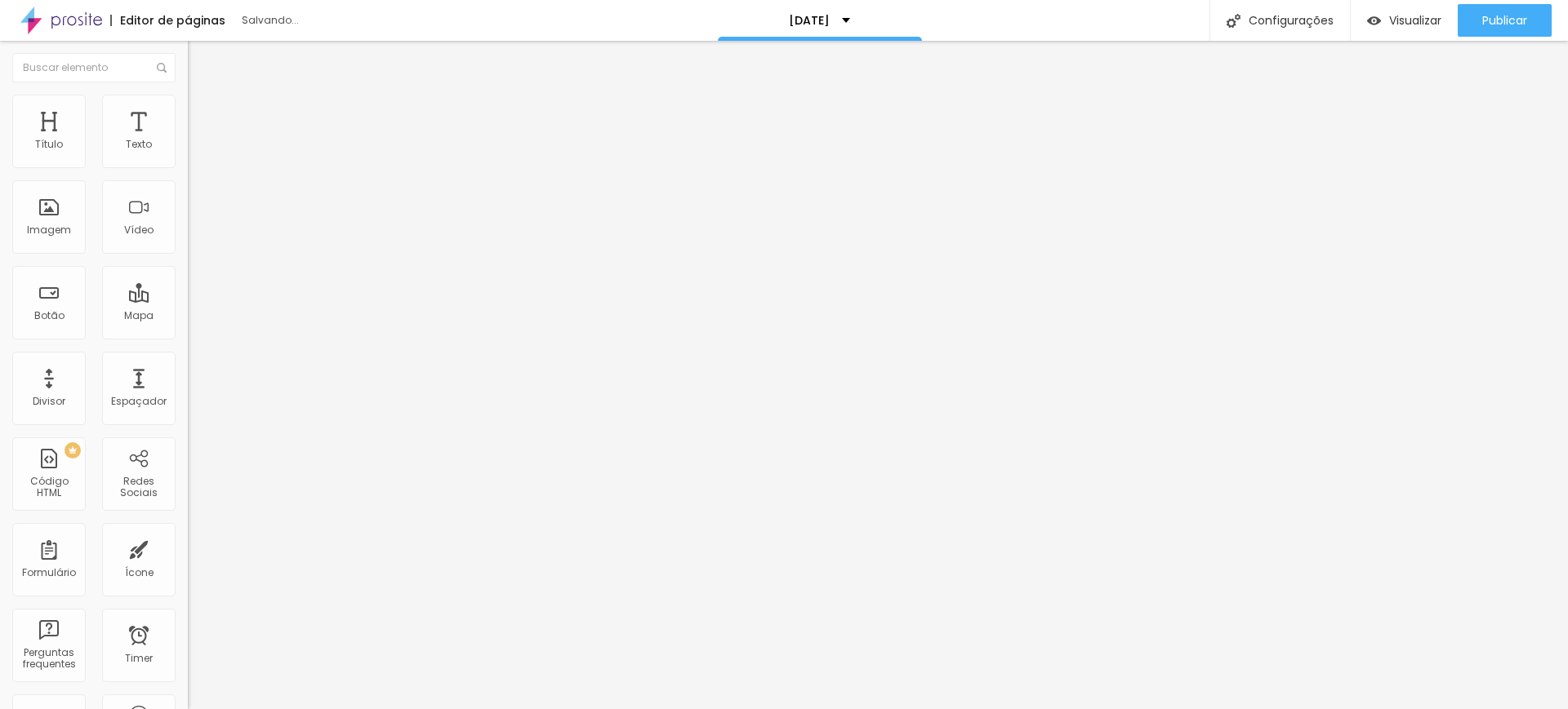
click at [188, 300] on input "range" at bounding box center [240, 306] width 105 height 13
click at [203, 115] on span "Avançado" at bounding box center [230, 122] width 54 height 14
click at [203, 108] on span "Estilo" at bounding box center [215, 105] width 25 height 14
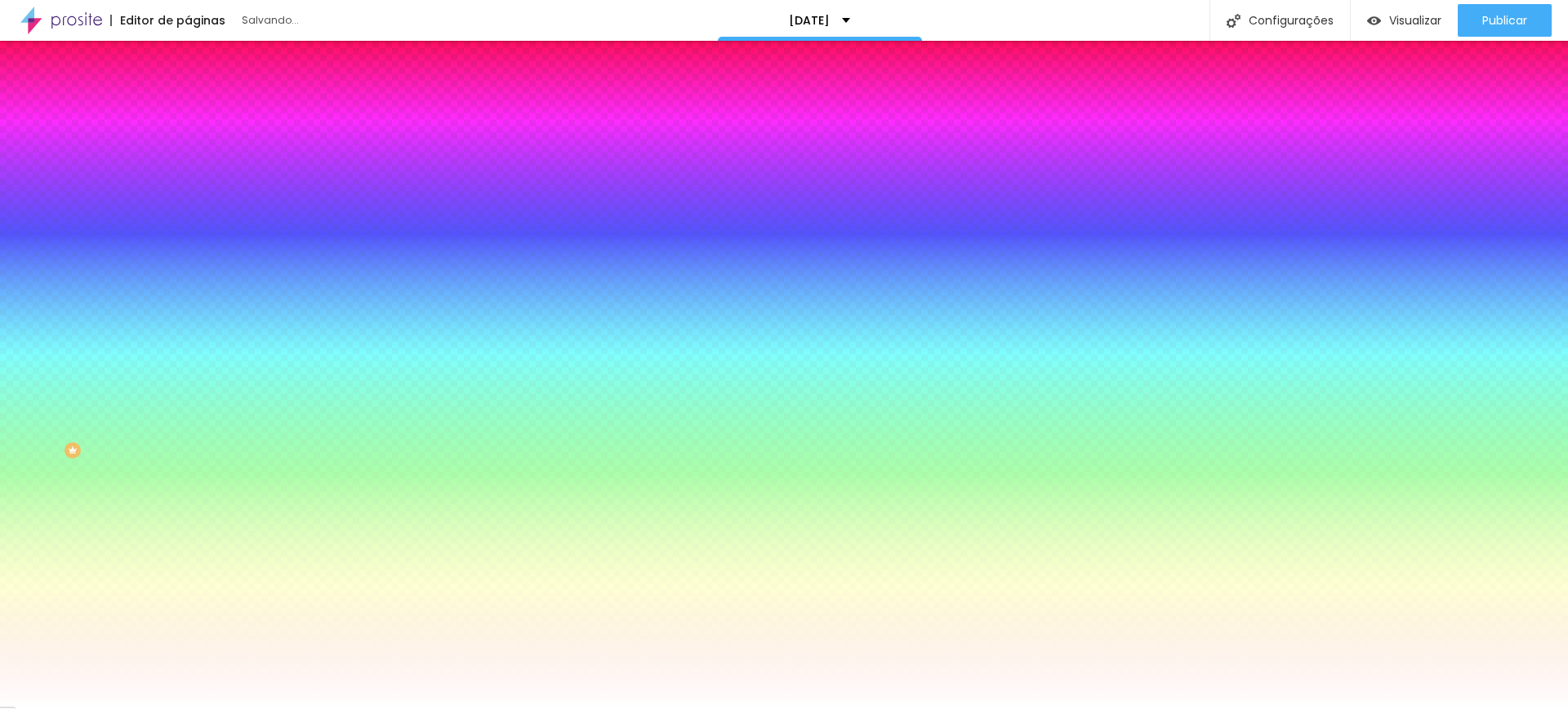
click at [188, 238] on input "#FFFFFF" at bounding box center [285, 230] width 196 height 16
drag, startPoint x: 128, startPoint y: 291, endPoint x: 186, endPoint y: 301, distance: 58.9
click at [188, 301] on div "Imagem de fundo Adicionar imagem Efeito da Imagem Nenhum Nenhum Parallax Cor de…" at bounding box center [281, 232] width 188 height 212
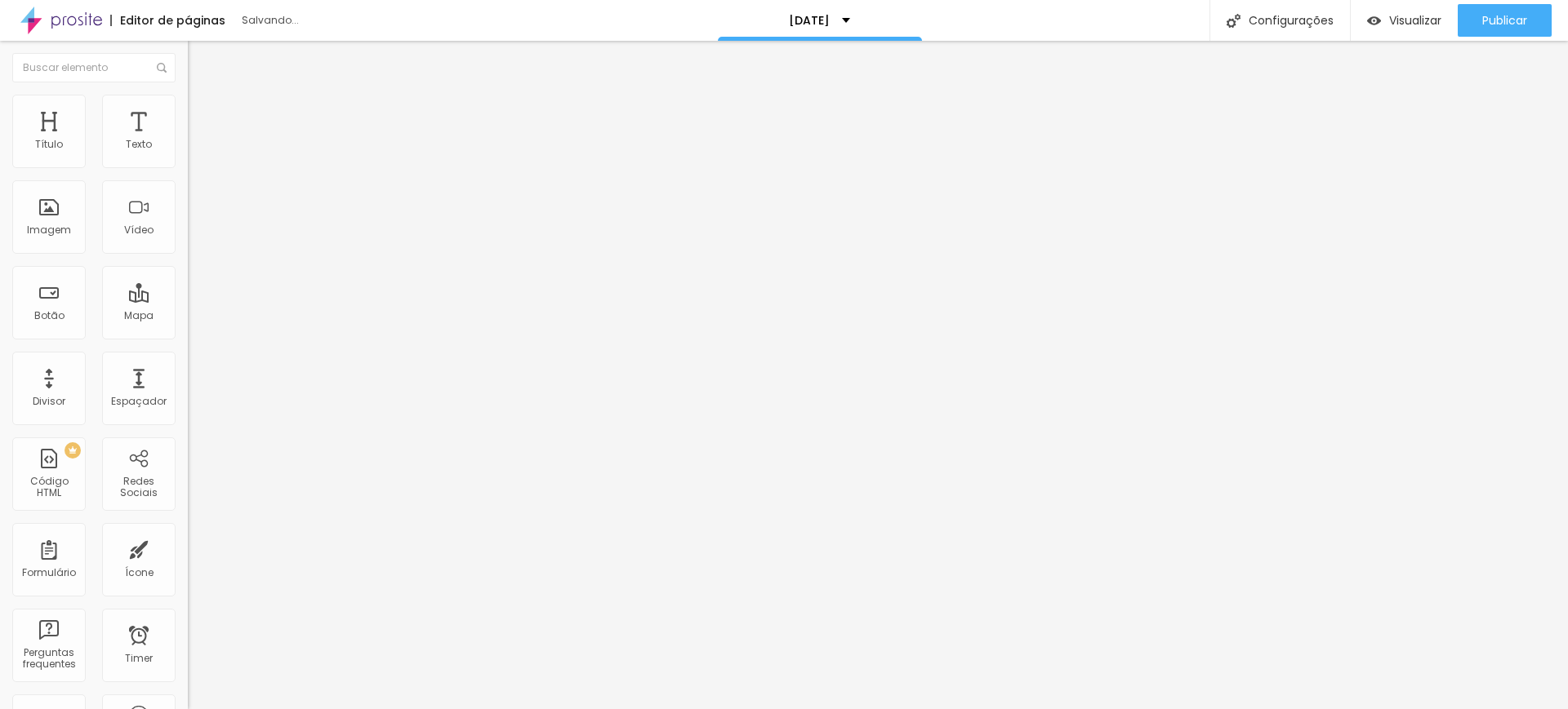
click at [188, 103] on img at bounding box center [195, 101] width 15 height 15
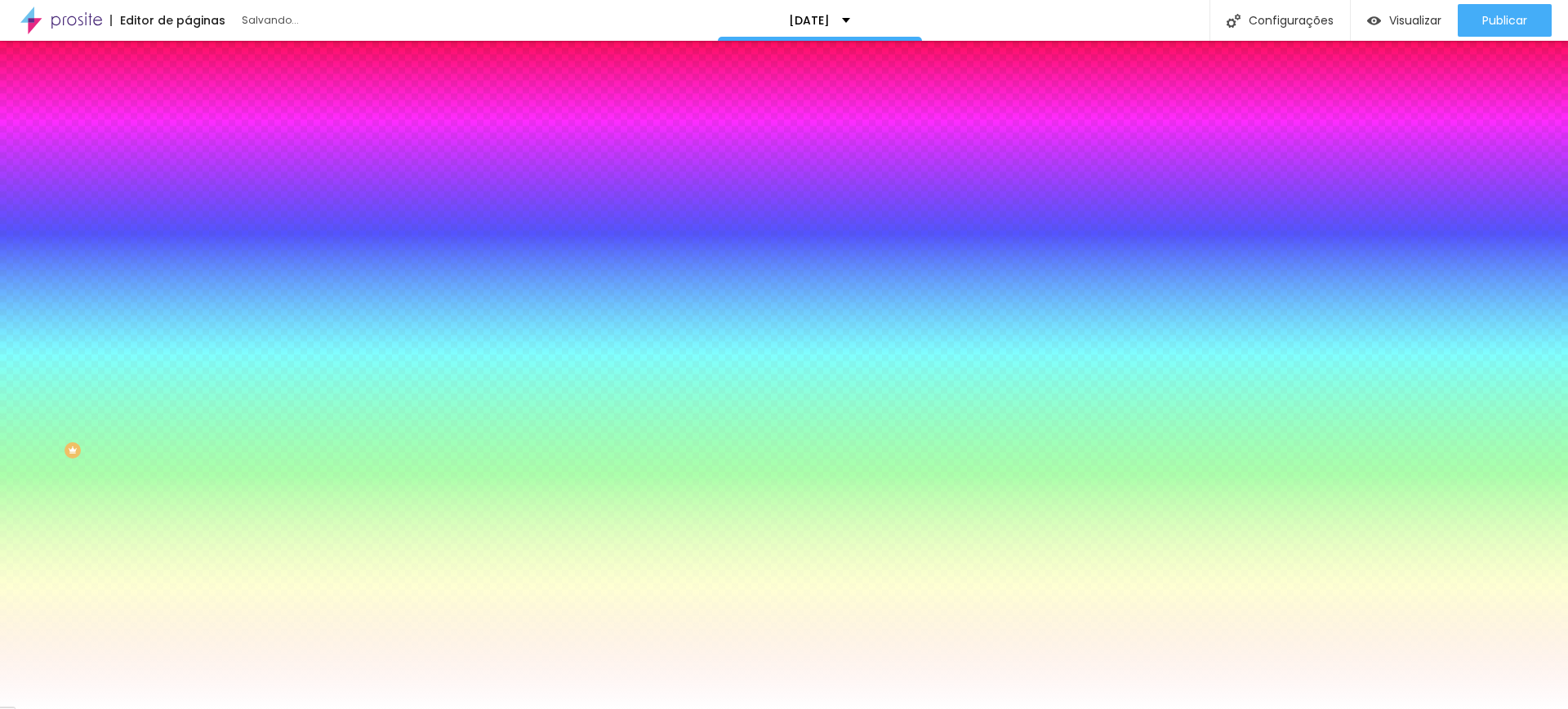
drag, startPoint x: 131, startPoint y: 297, endPoint x: 171, endPoint y: 291, distance: 40.4
click at [188, 238] on input "#FFFFFF" at bounding box center [285, 230] width 196 height 16
click at [188, 238] on input "#" at bounding box center [285, 230] width 196 height 16
type input "#FFFFFF"
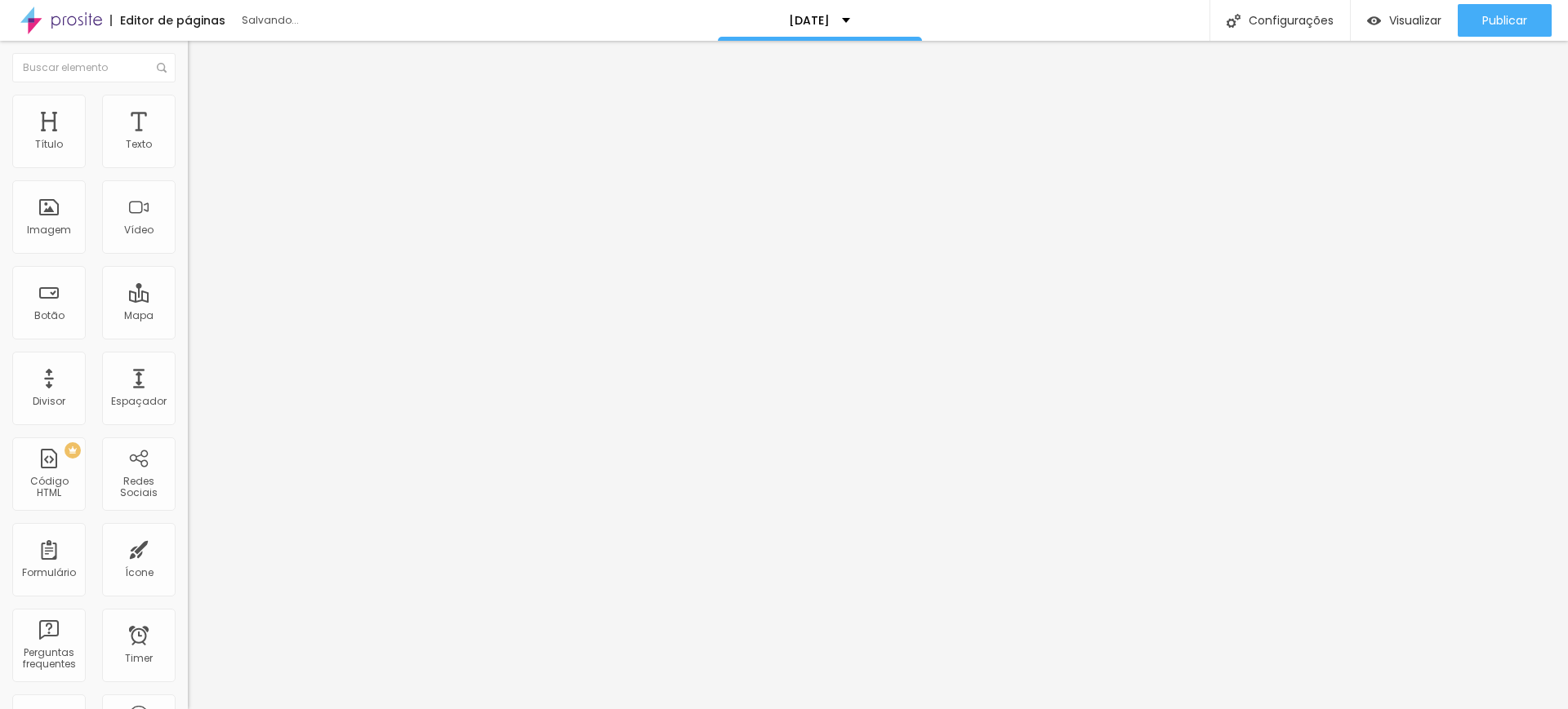
click at [195, 152] on icon "button" at bounding box center [200, 147] width 10 height 10
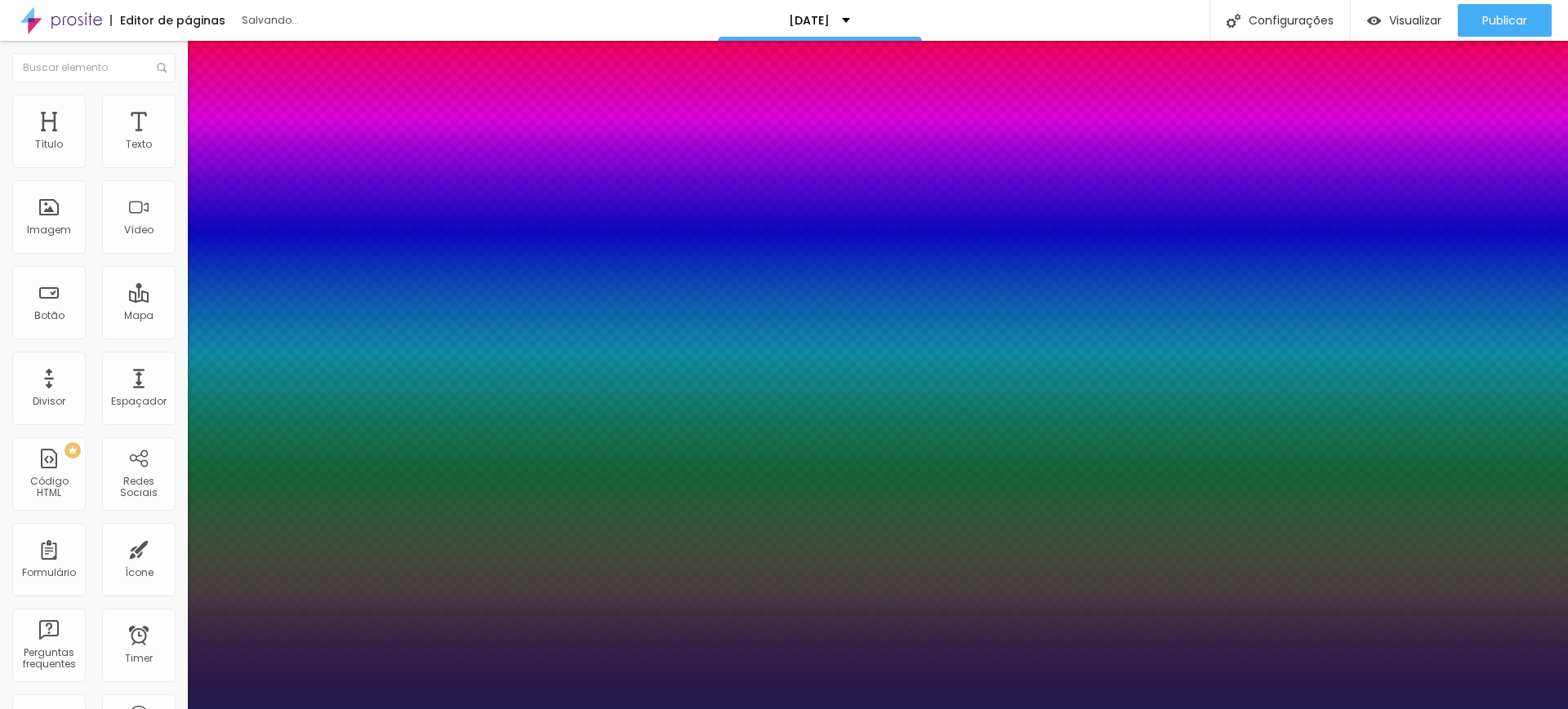
type input "14"
type input "1"
type input "15"
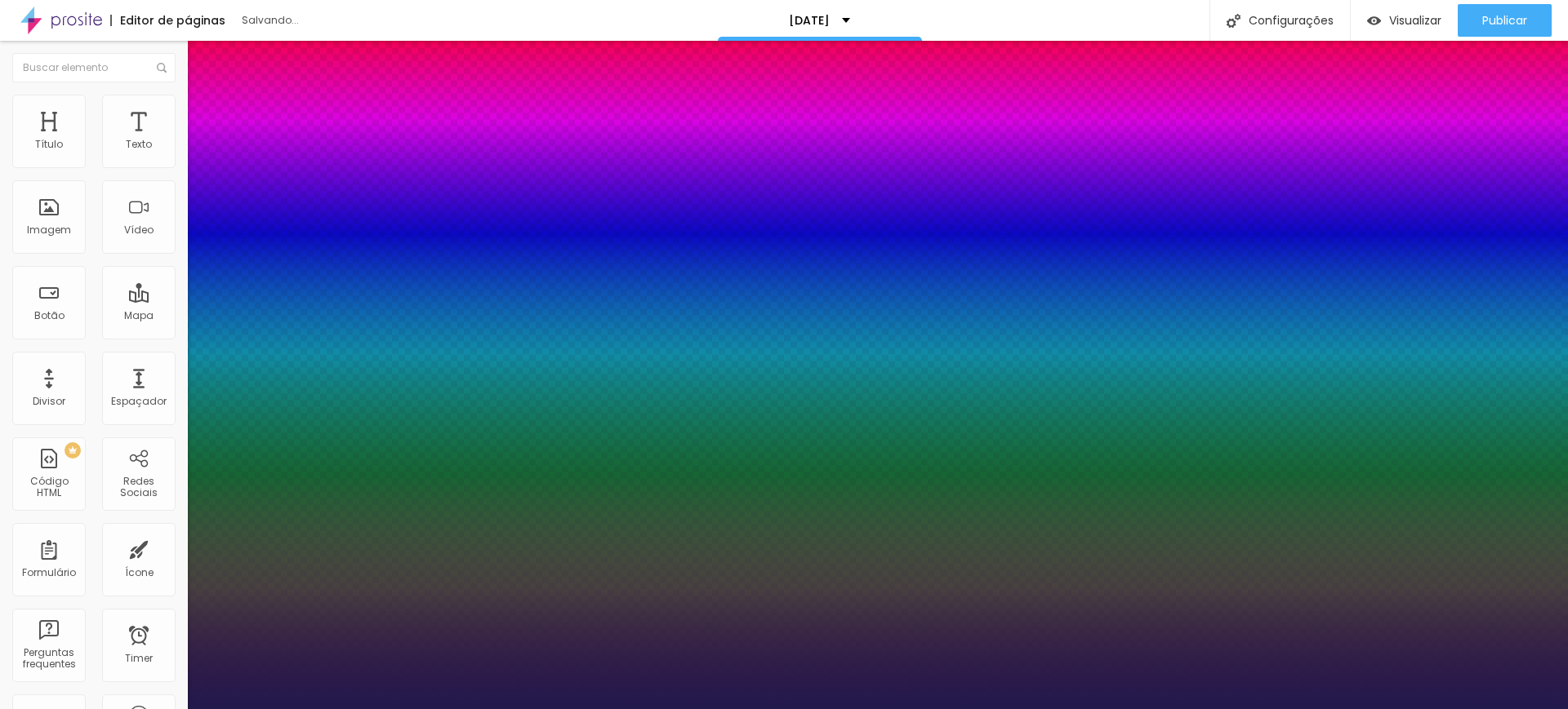
type input "1"
type input "16"
type input "1"
type input "17"
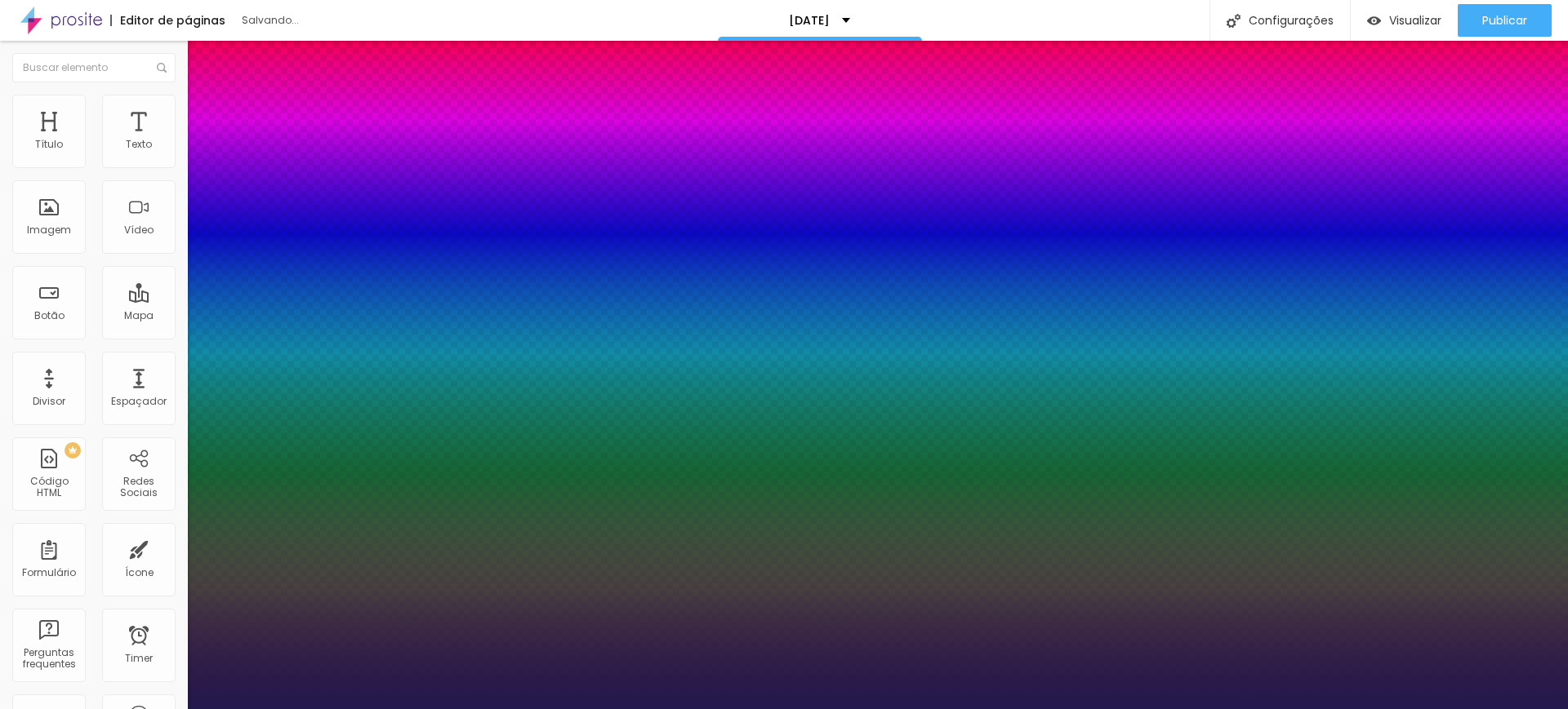
type input "17"
type input "1"
type input "18"
type input "1"
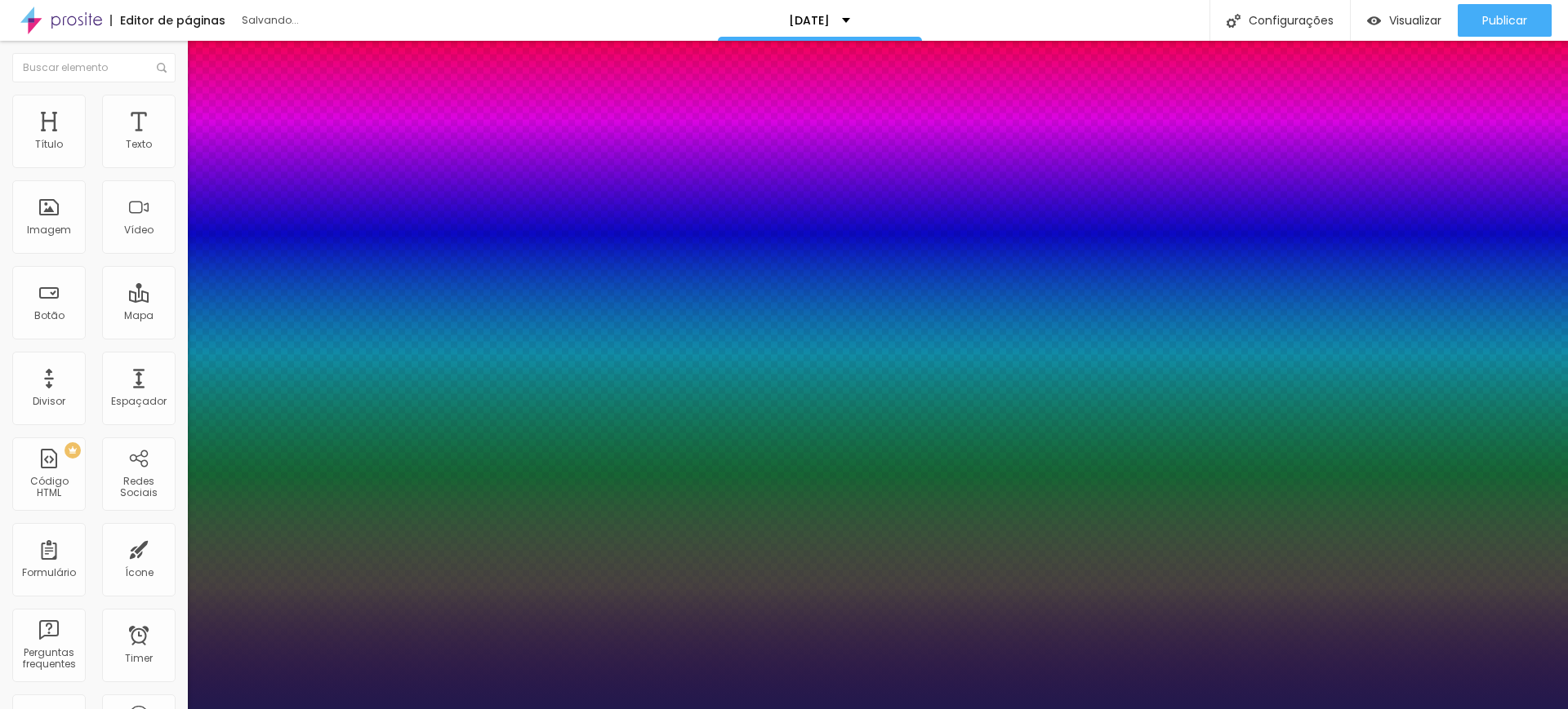
type input "19"
type input "1"
type input "20"
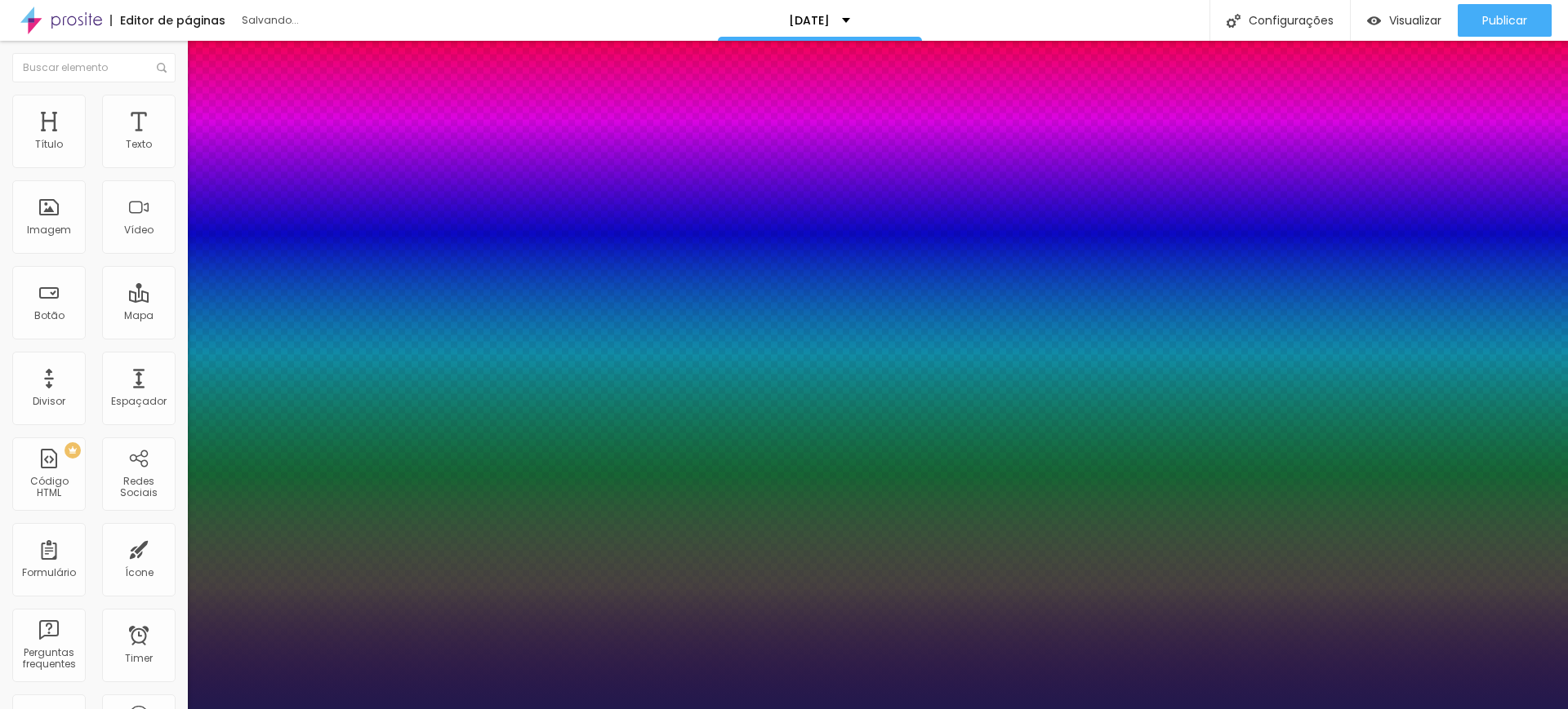
type input "1"
type input "21"
type input "1"
type input "22"
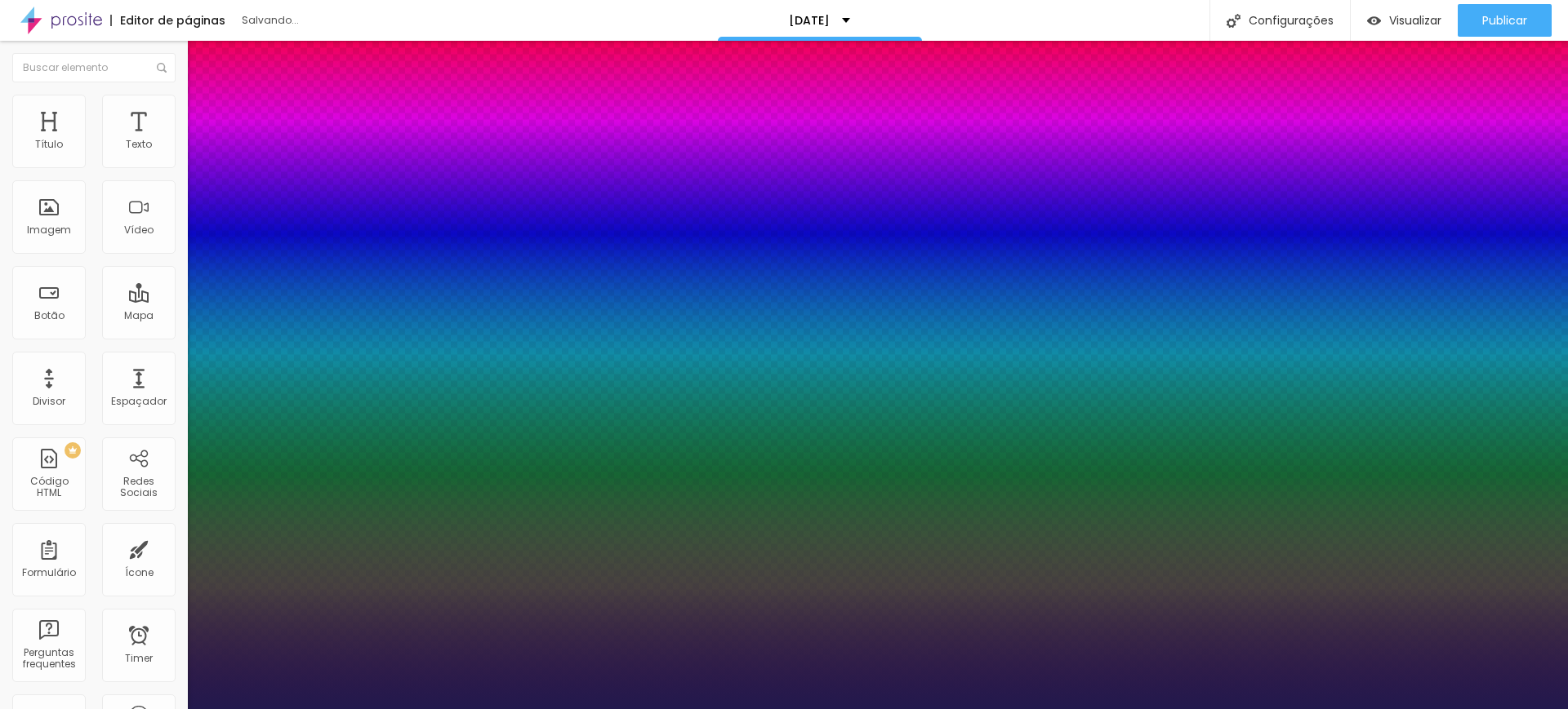
type input "22"
type input "1"
type input "23"
type input "1"
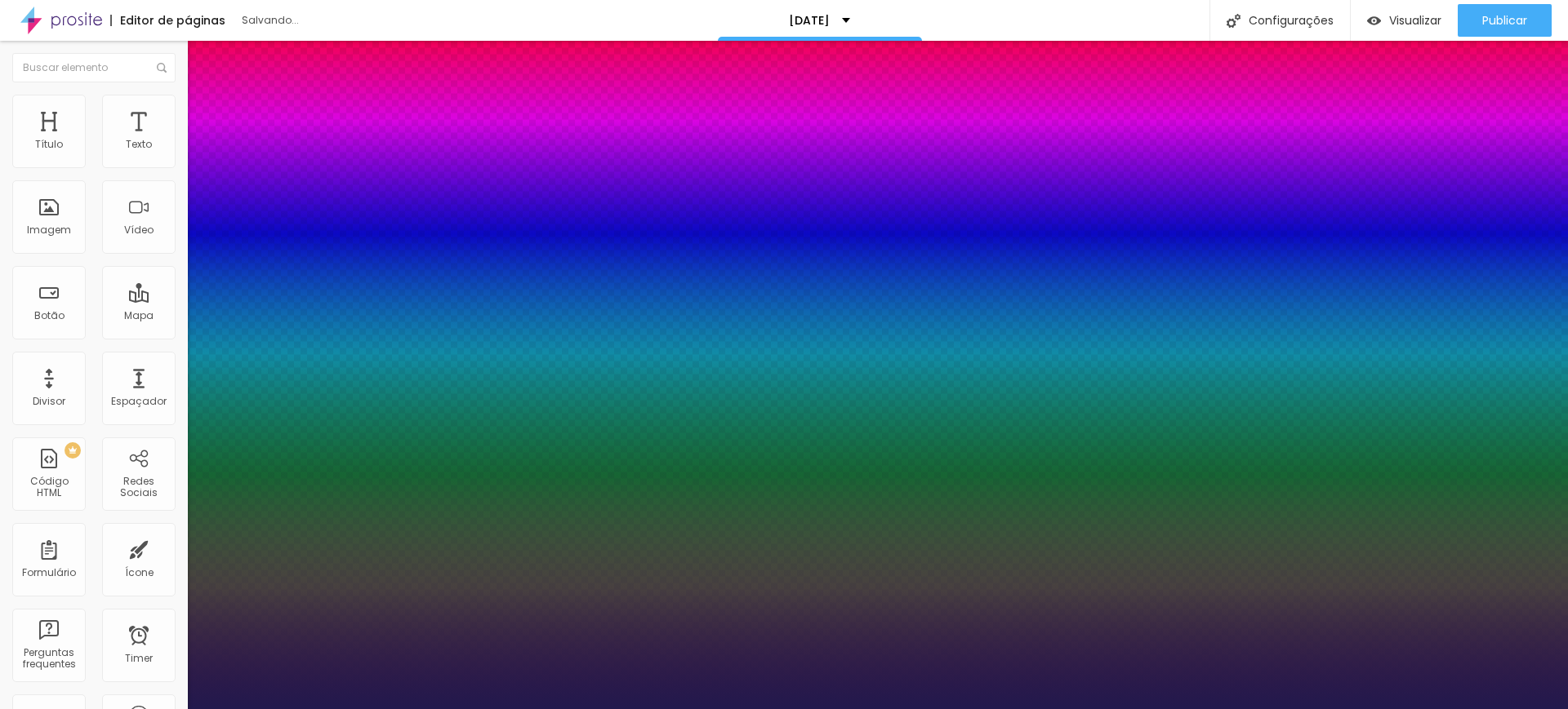
type input "24"
type input "1"
type input "26"
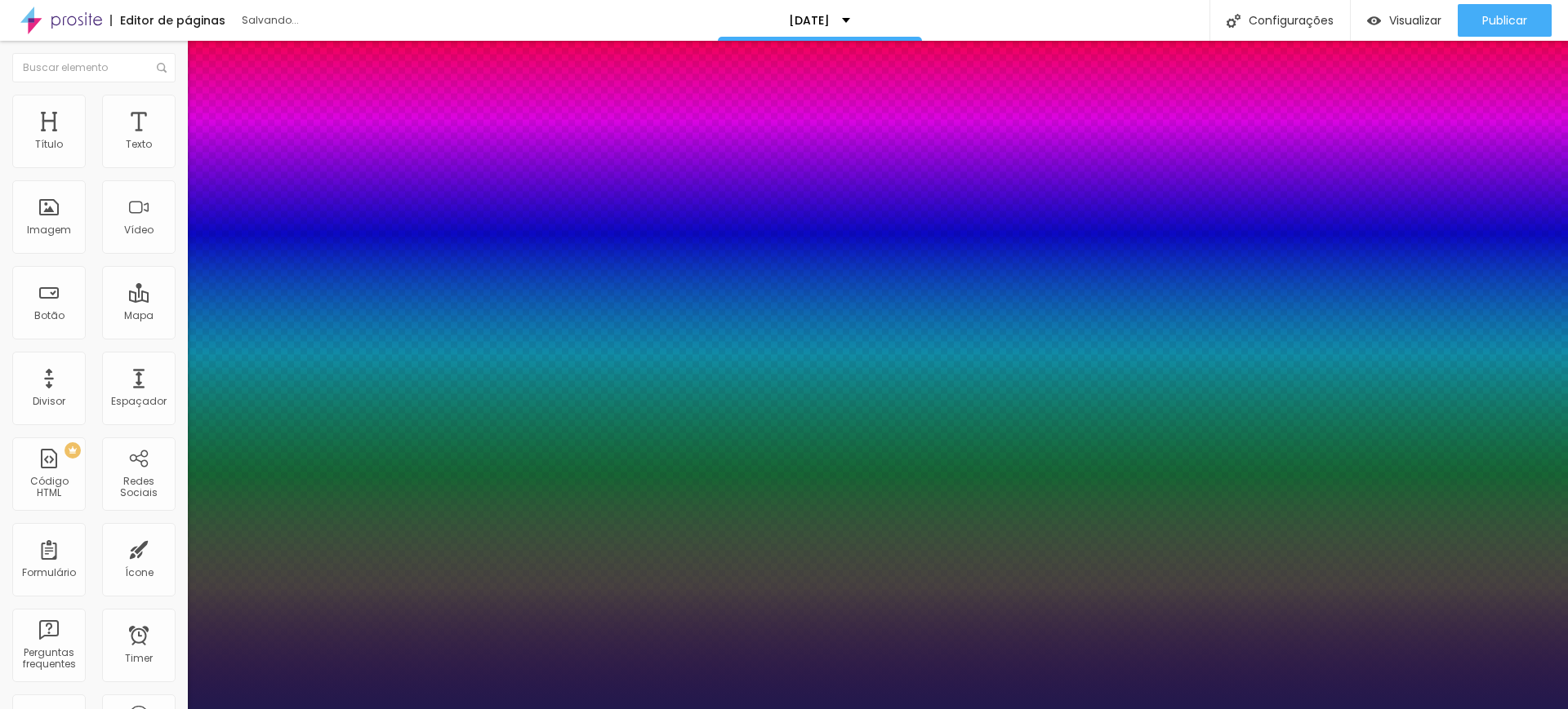
type input "1"
type input "27"
type input "1"
type input "28"
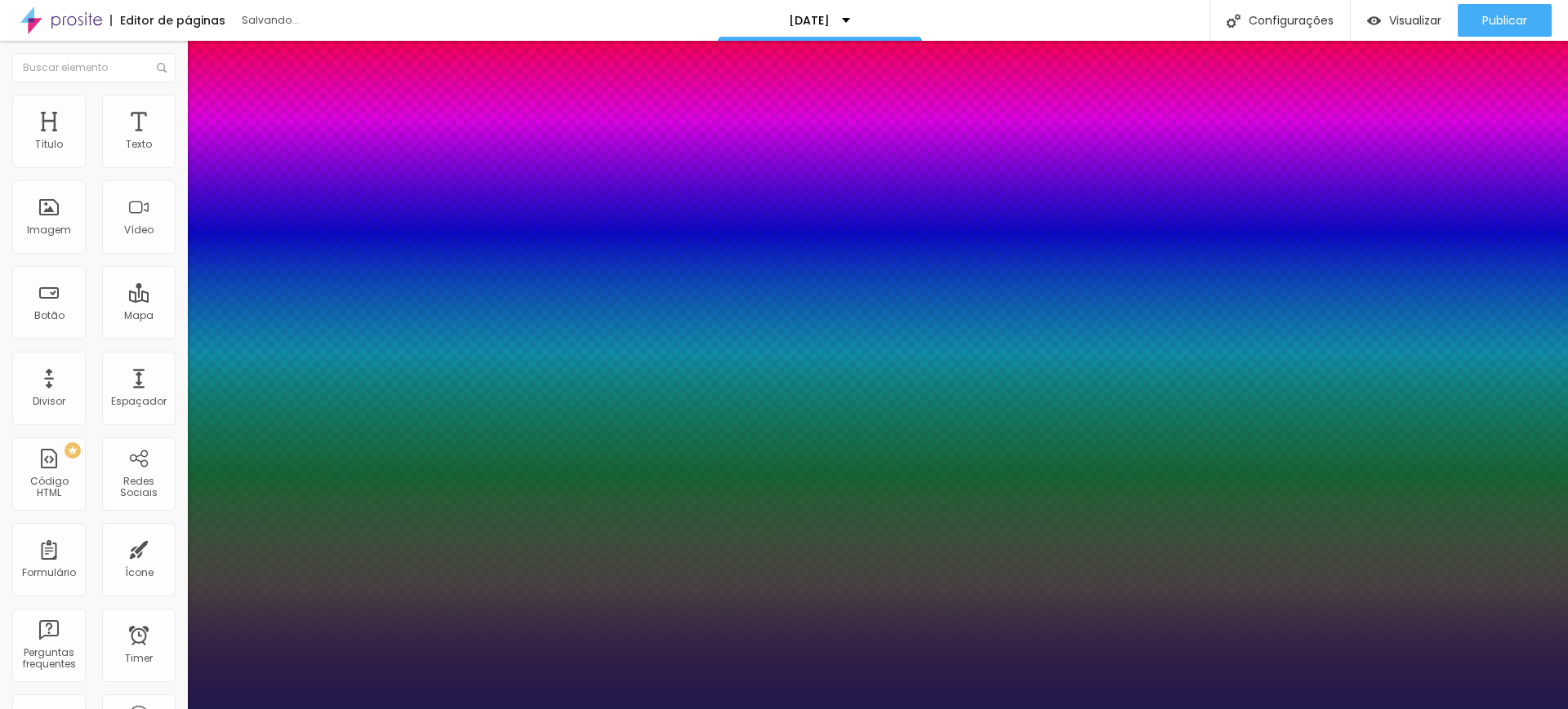
type input "28"
type input "1"
type input "29"
type input "1"
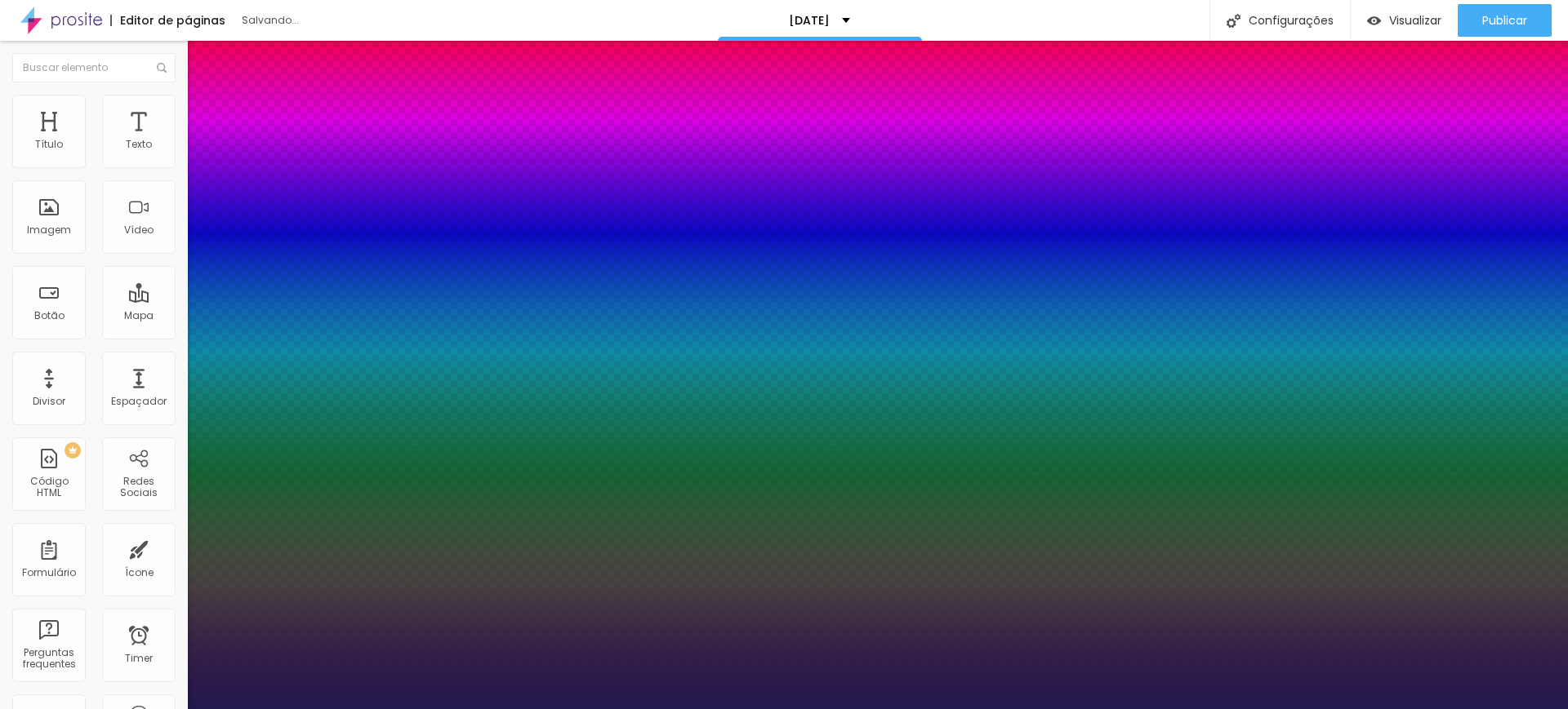
type input "30"
type input "1"
drag, startPoint x: 218, startPoint y: 274, endPoint x: 238, endPoint y: 277, distance: 20.2
type input "30"
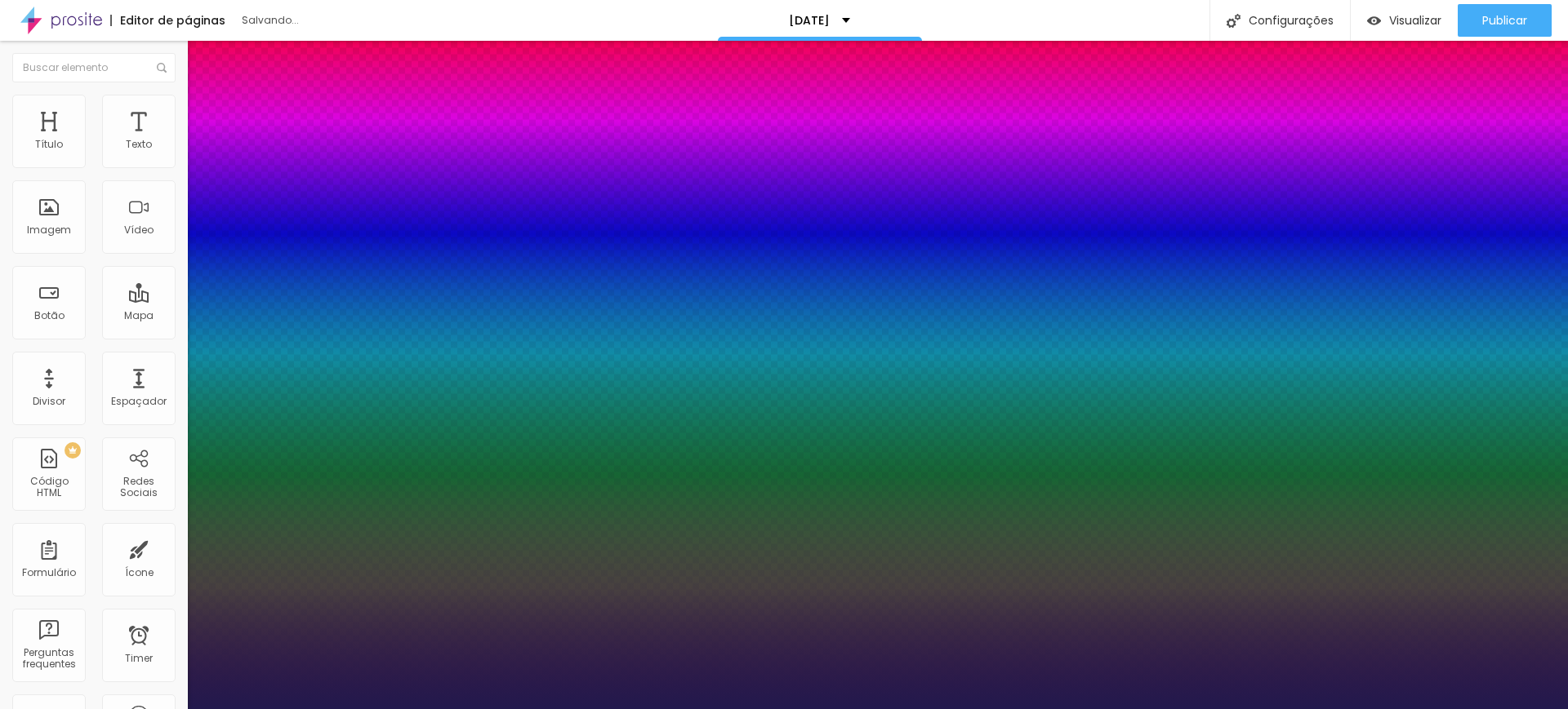
type input "1"
drag, startPoint x: 340, startPoint y: 422, endPoint x: 371, endPoint y: 423, distance: 31.0
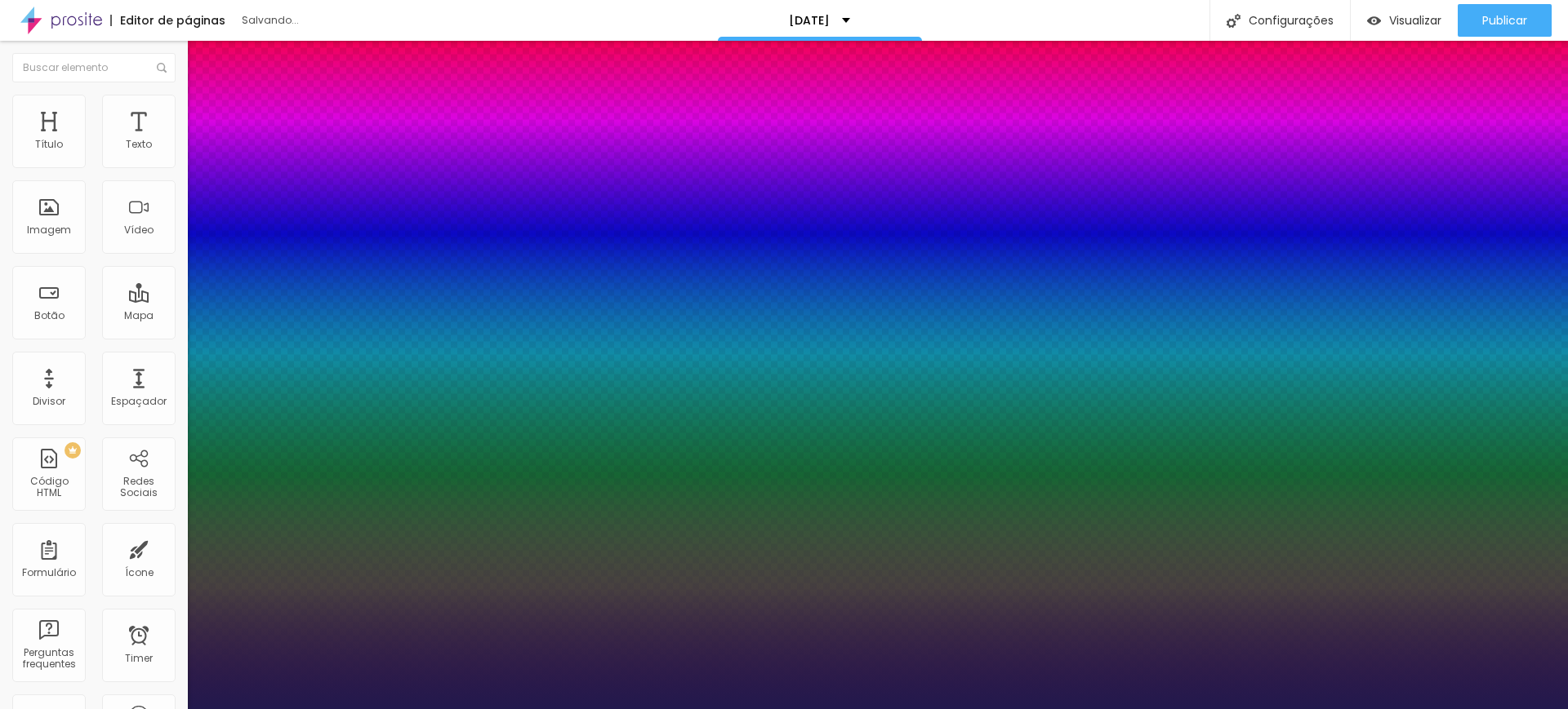
type input "#CC"
type input "1"
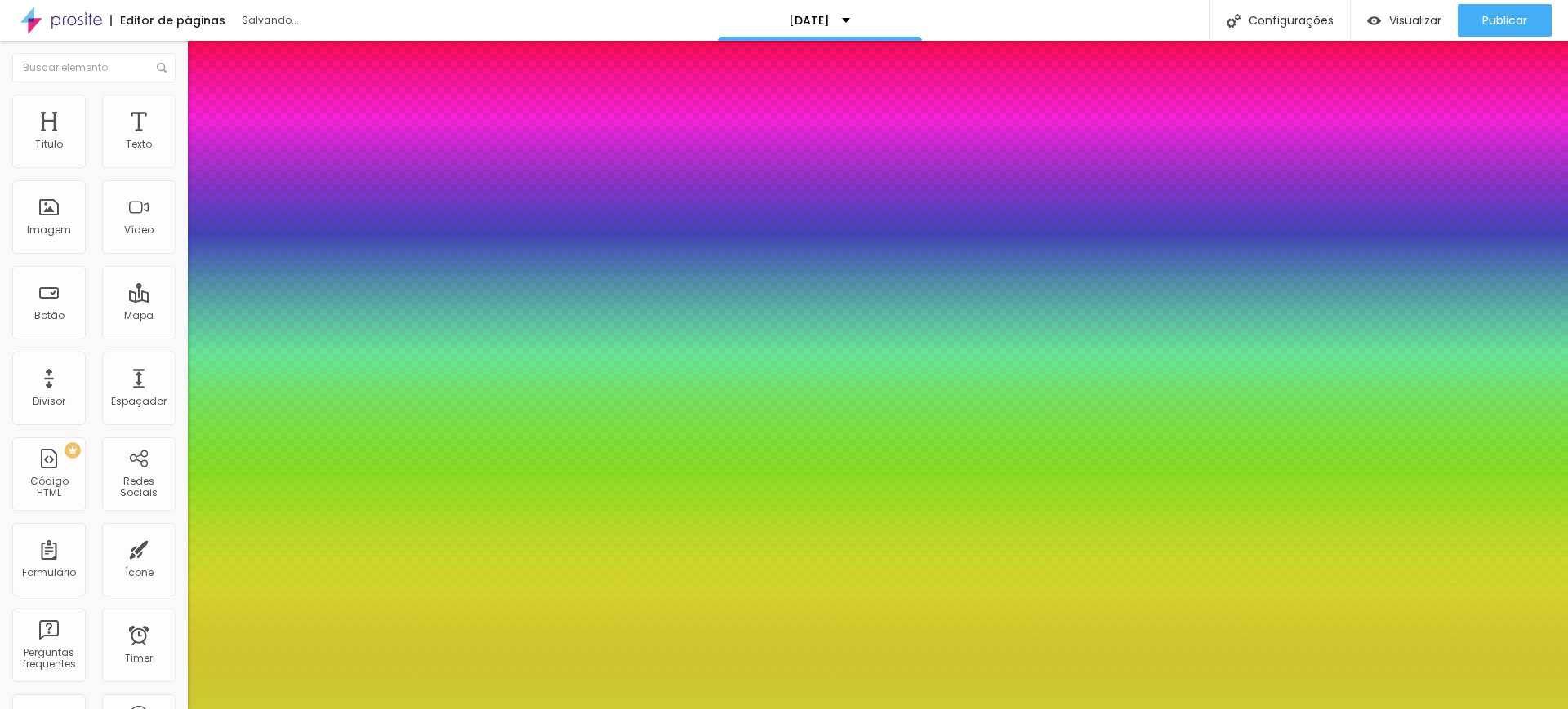
type input "#CC333"
type input "1"
type input "#CC3333"
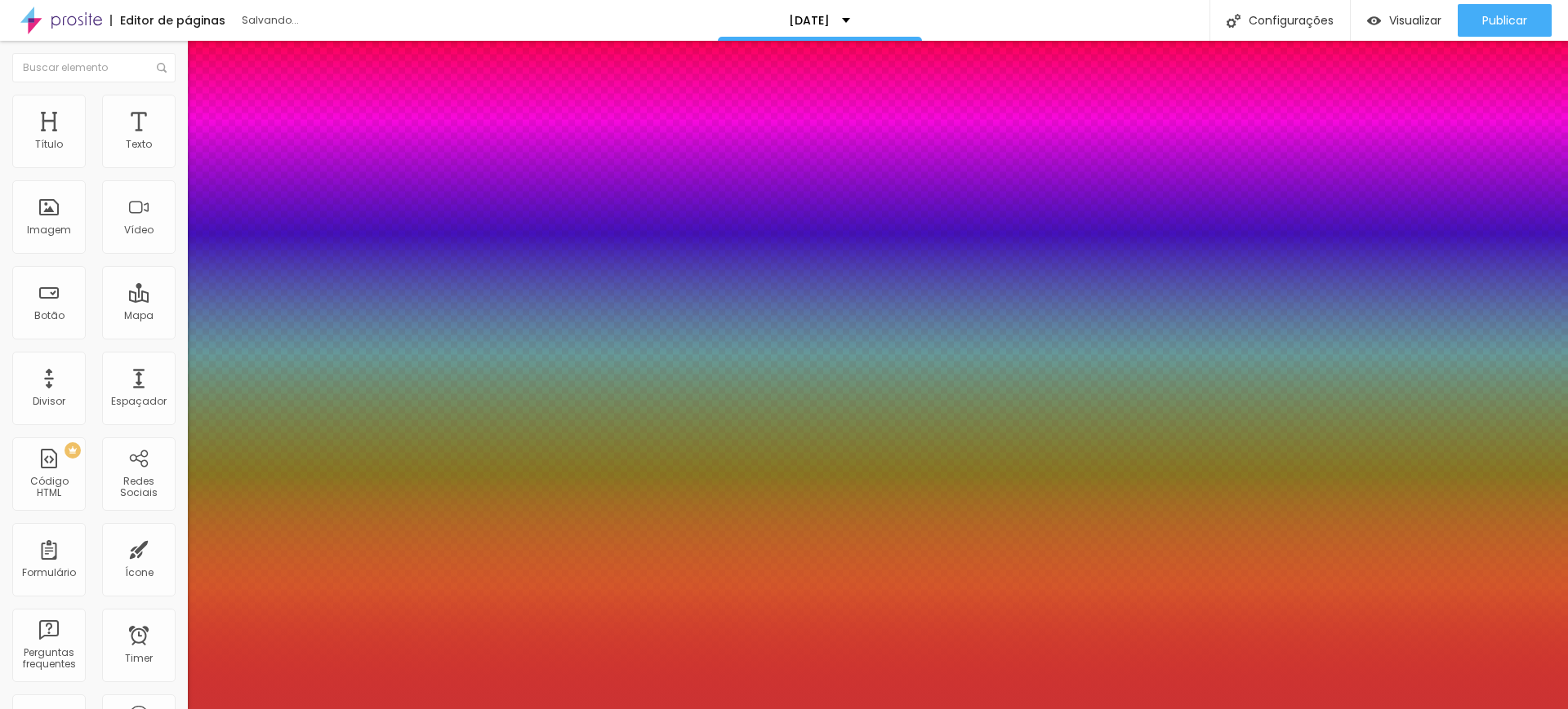
type input "1"
type input "#CC3333"
click at [583, 708] on div at bounding box center [784, 709] width 1568 height 0
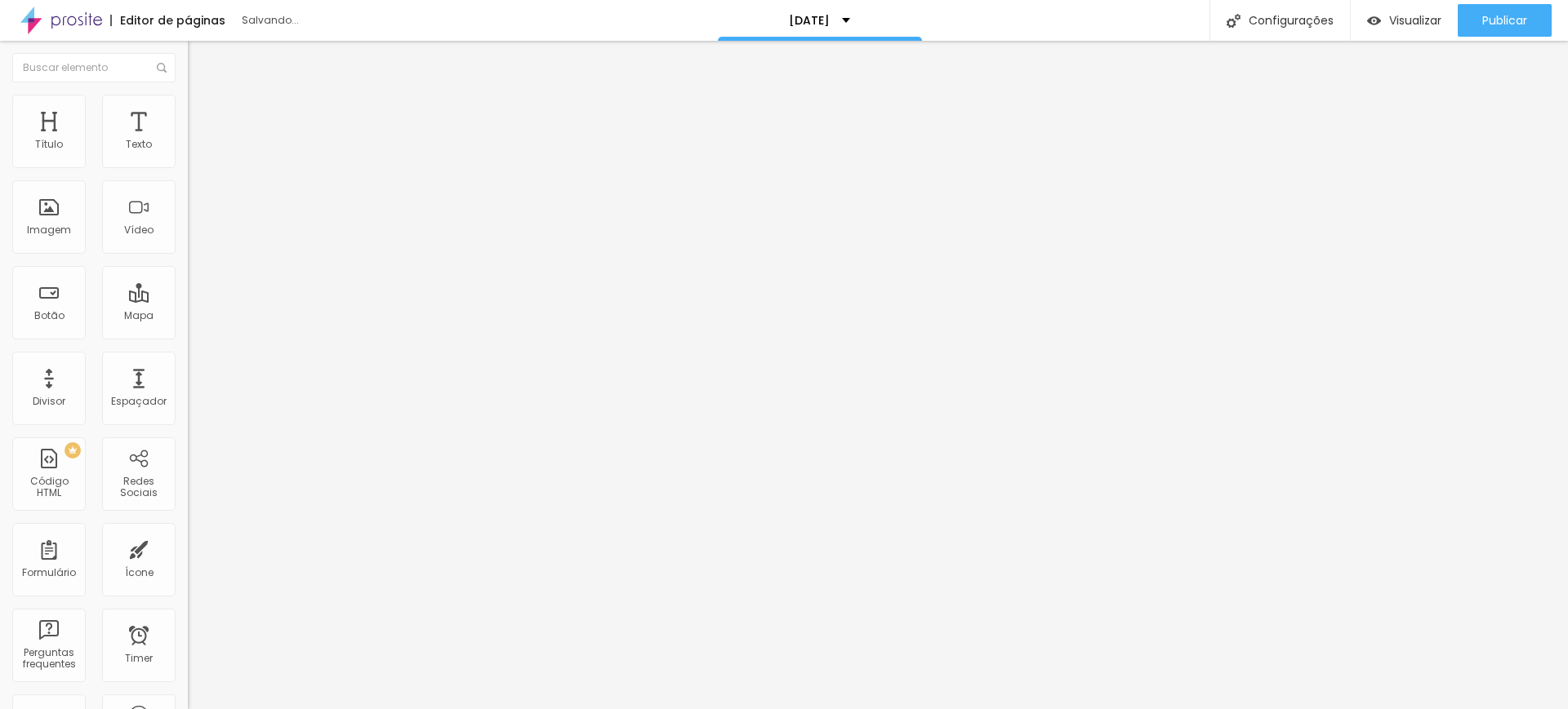
click at [188, 105] on li "Estilo" at bounding box center [281, 102] width 188 height 16
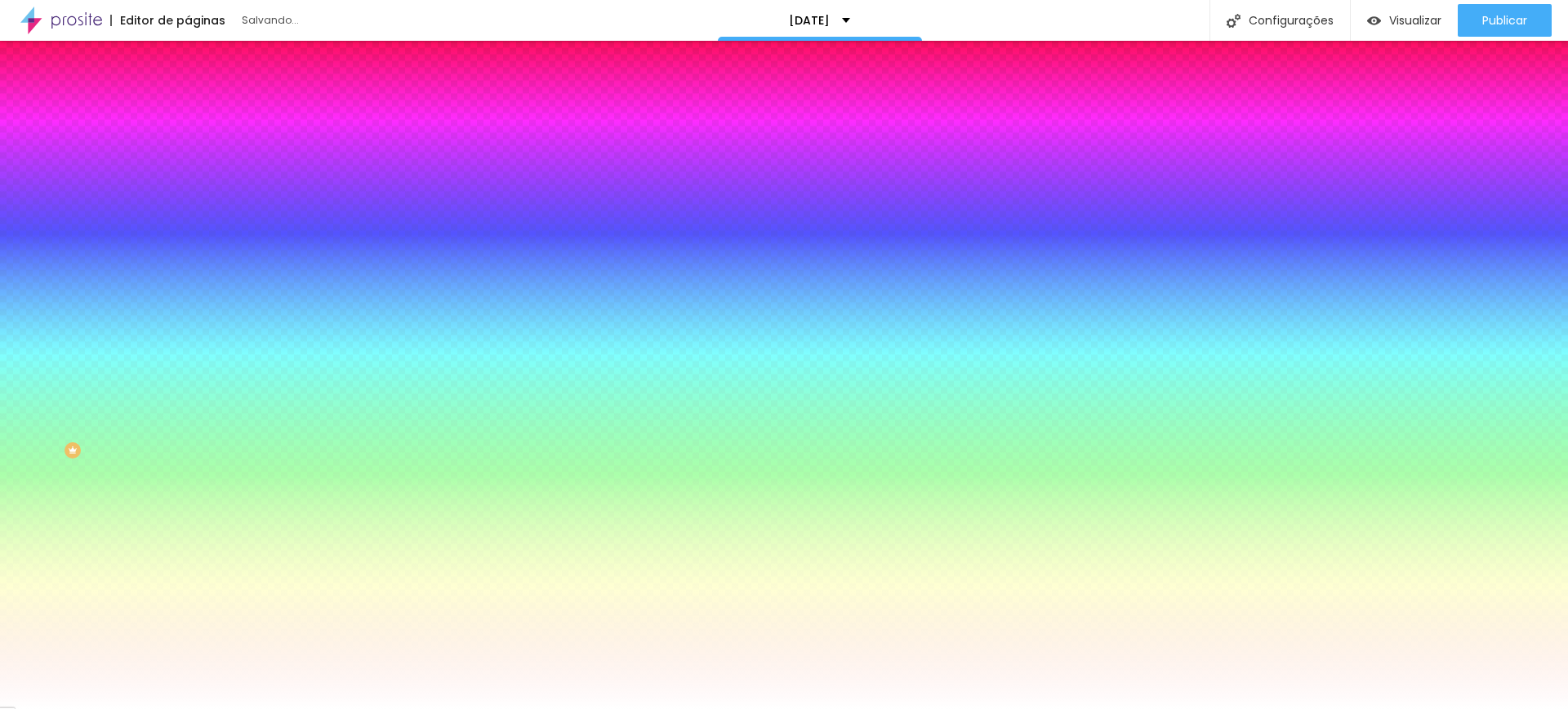
click at [188, 111] on li "Avançado" at bounding box center [281, 119] width 188 height 16
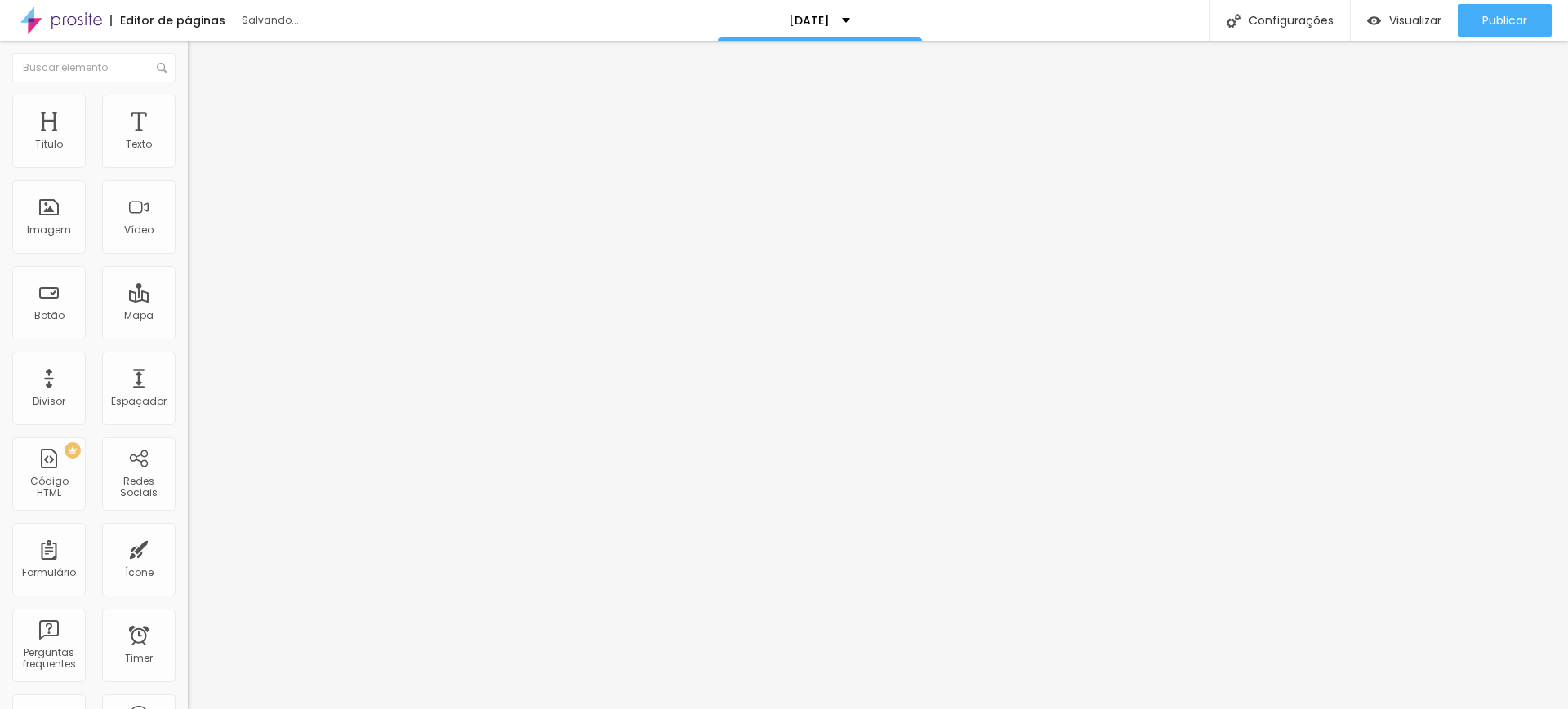
click at [203, 96] on span "Conteúdo" at bounding box center [228, 89] width 51 height 14
click at [200, 66] on img "button" at bounding box center [206, 59] width 13 height 13
click at [200, 54] on img "button" at bounding box center [206, 59] width 13 height 13
click at [200, 58] on img "button" at bounding box center [206, 59] width 13 height 13
click at [200, 60] on img "button" at bounding box center [206, 59] width 13 height 13
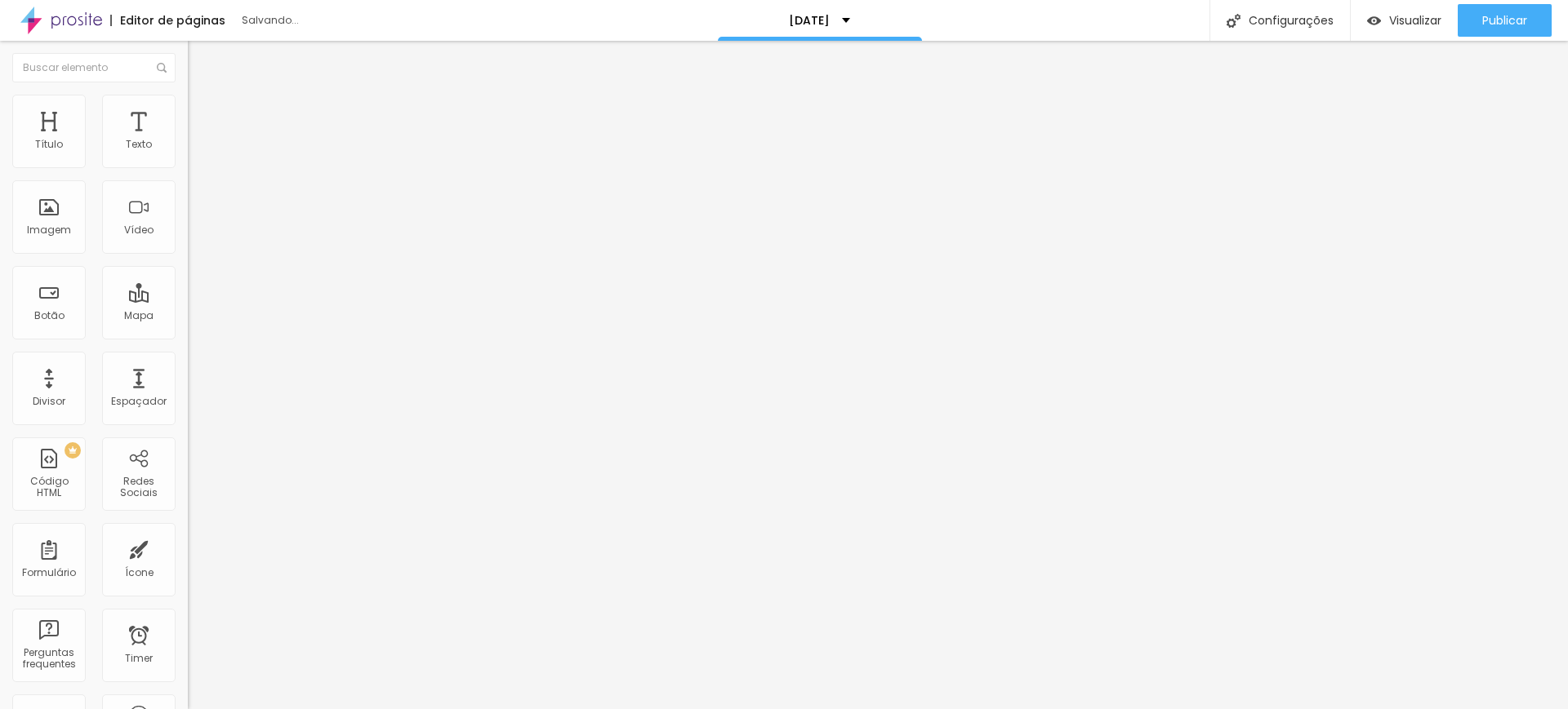
click at [200, 59] on img "button" at bounding box center [206, 59] width 13 height 13
click at [200, 60] on img "button" at bounding box center [206, 59] width 13 height 13
click at [188, 100] on img at bounding box center [195, 101] width 15 height 15
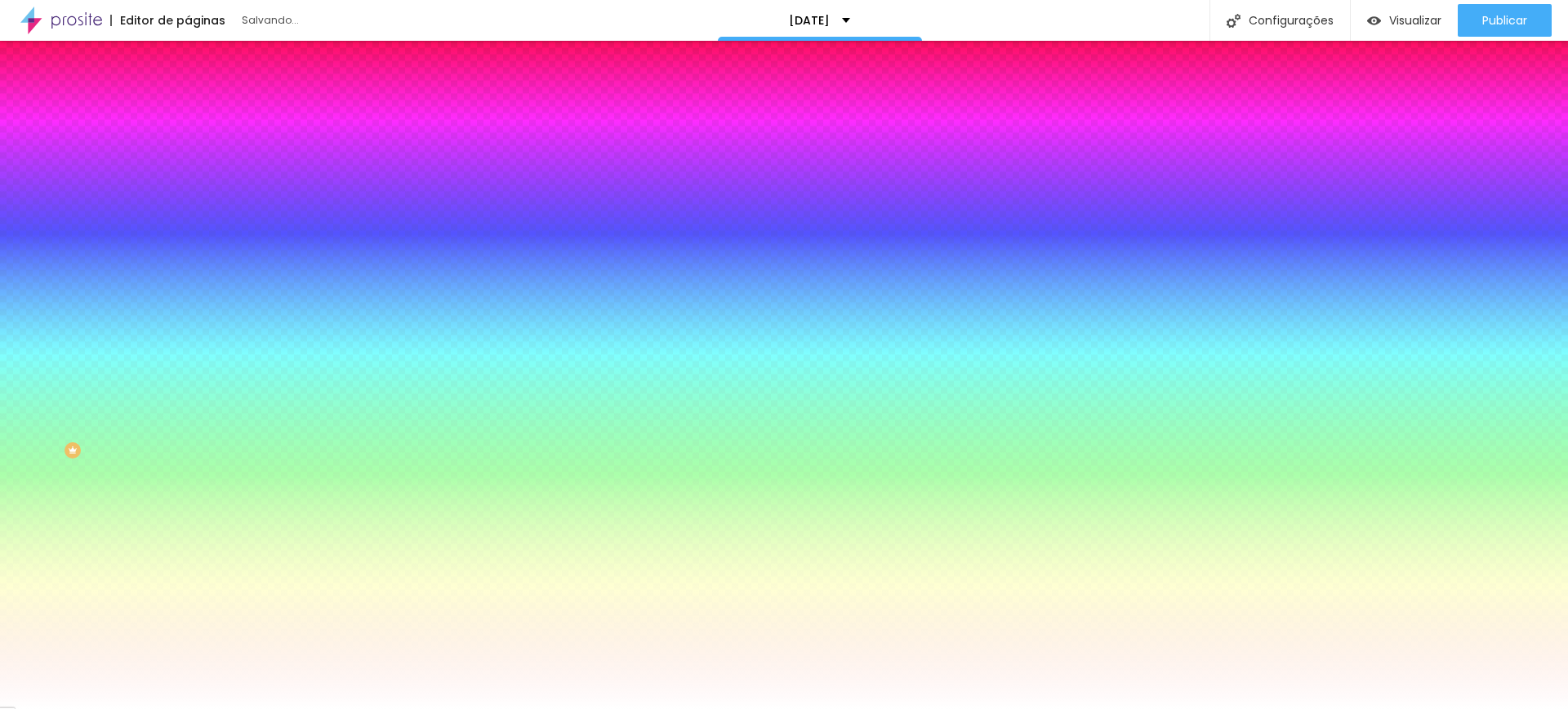
click at [188, 238] on input "#FFFFFF" at bounding box center [285, 230] width 196 height 16
drag, startPoint x: 140, startPoint y: 295, endPoint x: 172, endPoint y: 296, distance: 32.0
click at [188, 238] on input "#FFFFFF" at bounding box center [285, 230] width 196 height 16
type input "#FFFFFF"
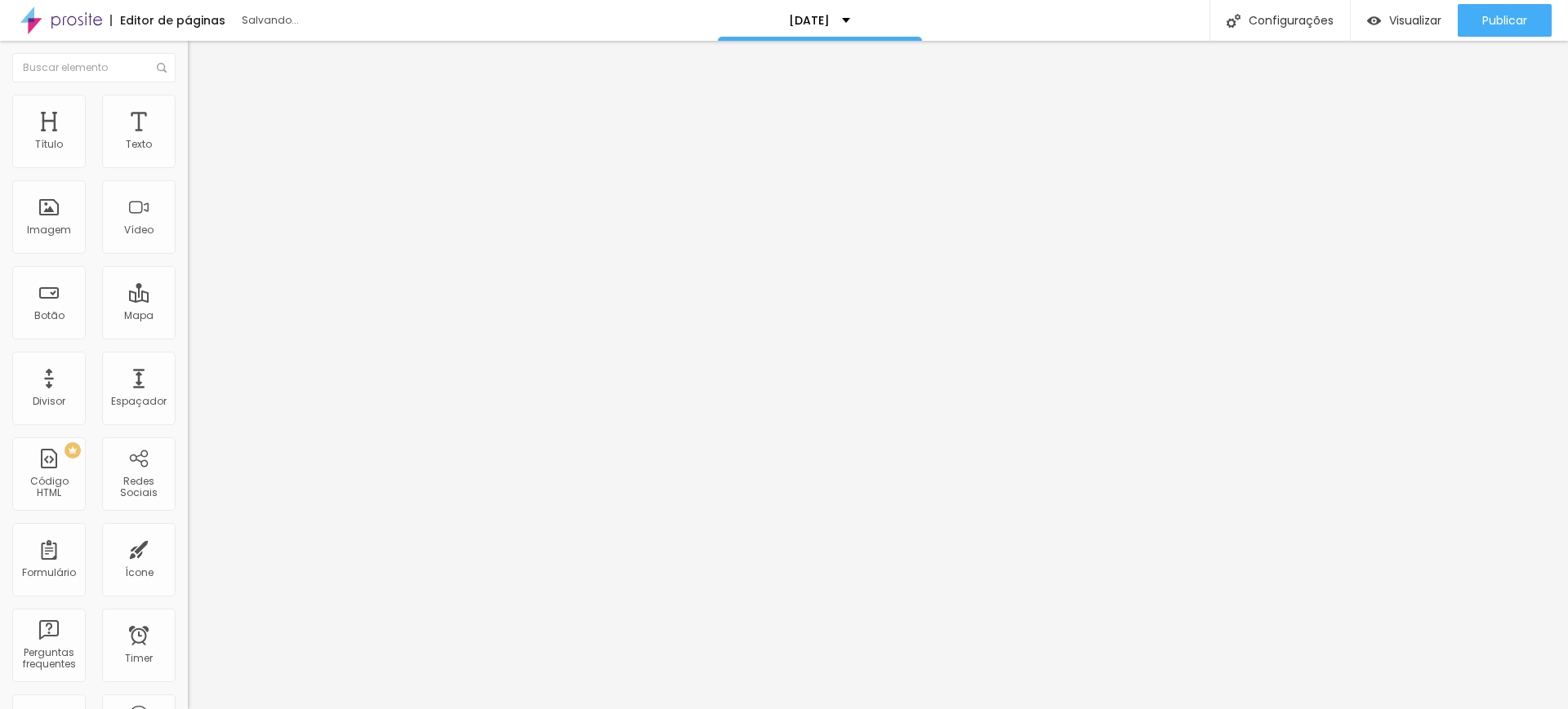
click at [188, 104] on img at bounding box center [195, 101] width 15 height 15
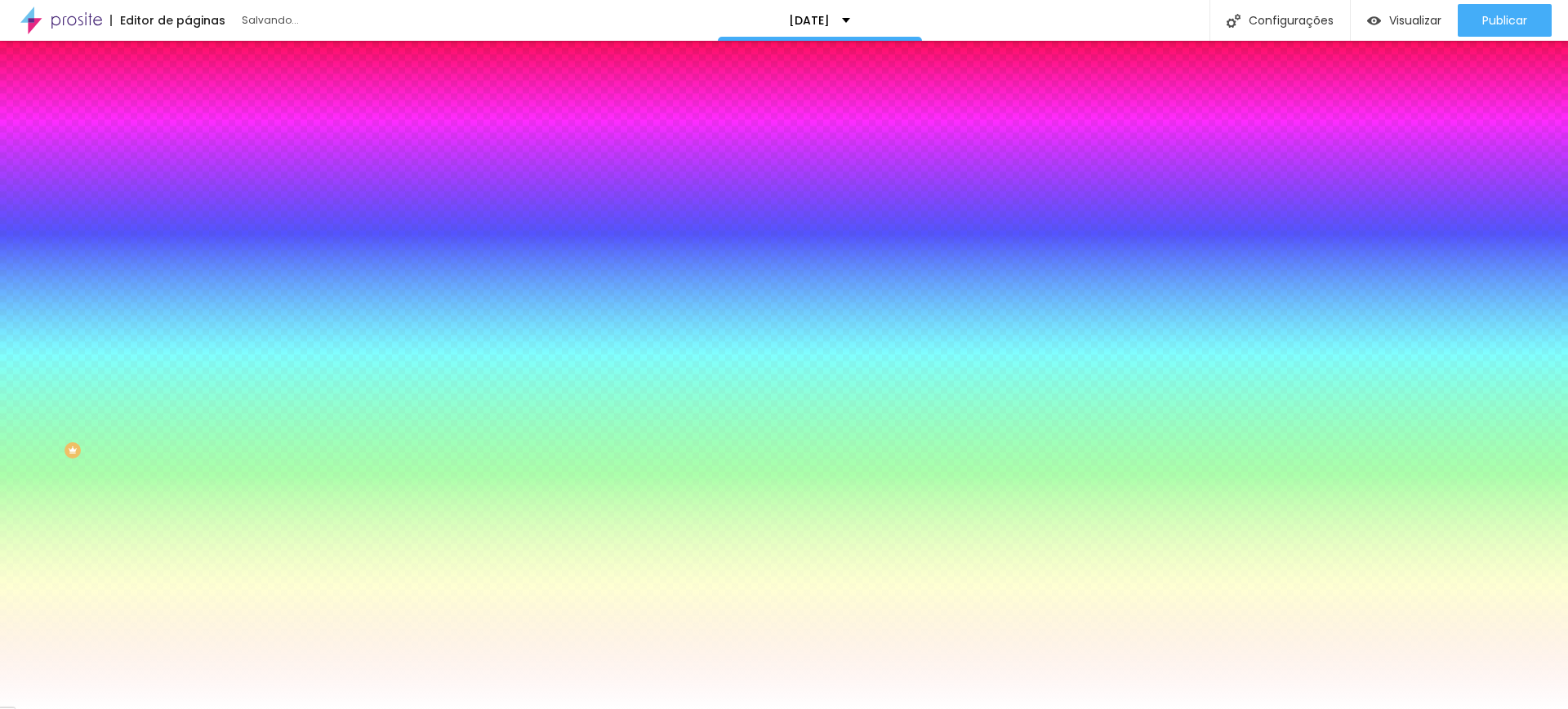
click at [188, 238] on input "#FFFFFF" at bounding box center [285, 230] width 196 height 16
drag, startPoint x: 169, startPoint y: 297, endPoint x: 138, endPoint y: 300, distance: 31.1
click at [188, 238] on input "#FFFFFF" at bounding box center [285, 230] width 196 height 16
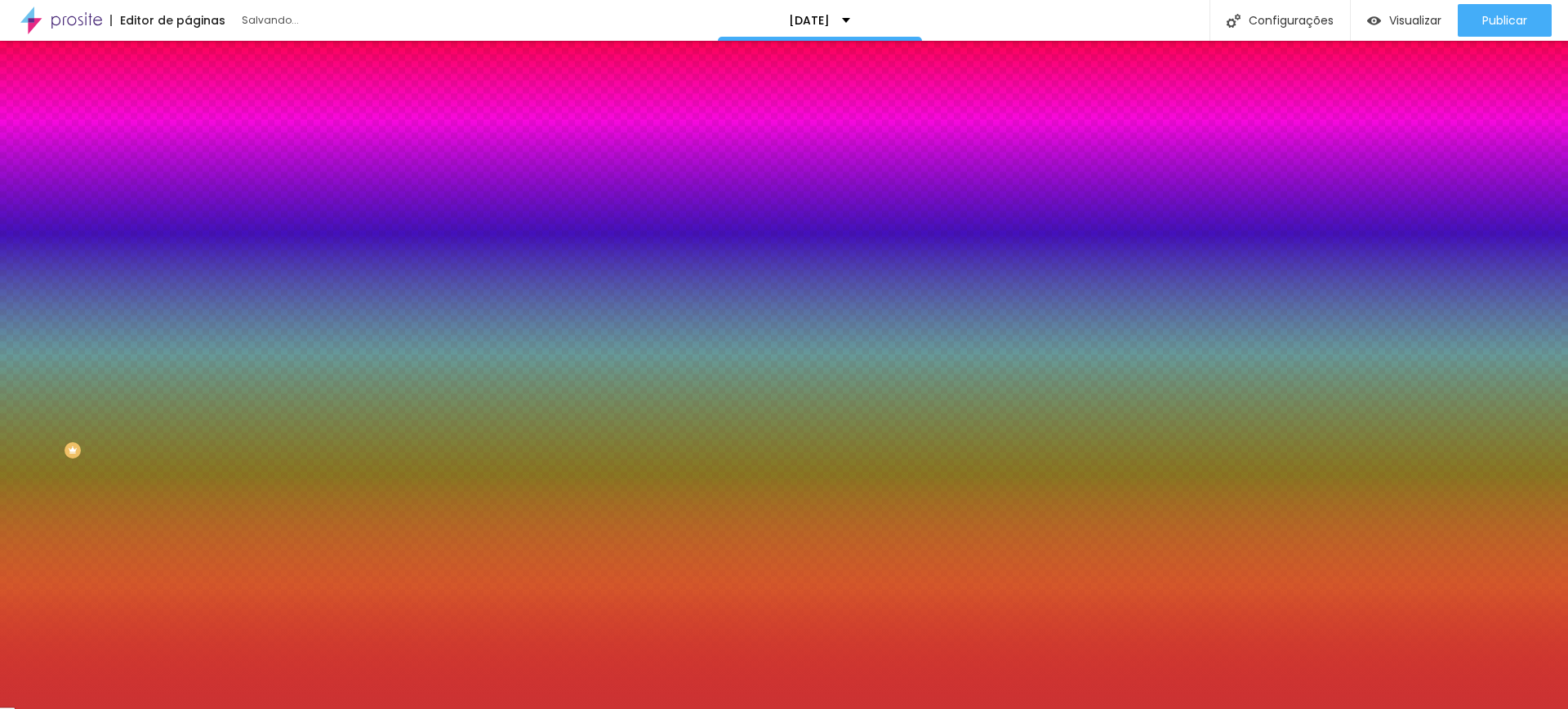
type input "#CC3333"
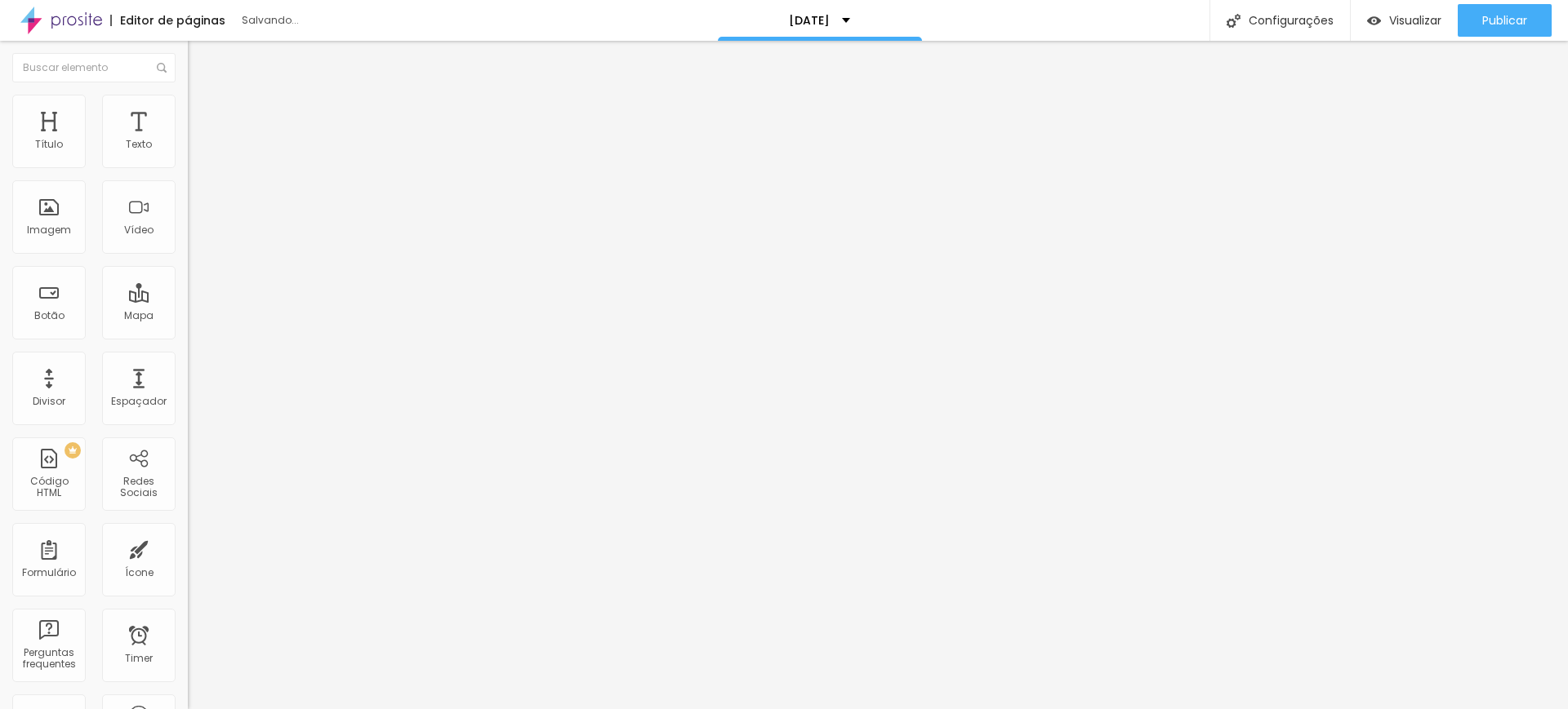
click at [202, 140] on span "Titulo 1" at bounding box center [228, 128] width 53 height 23
click at [203, 109] on span "Avançado" at bounding box center [230, 105] width 54 height 14
type input "15"
type input "16"
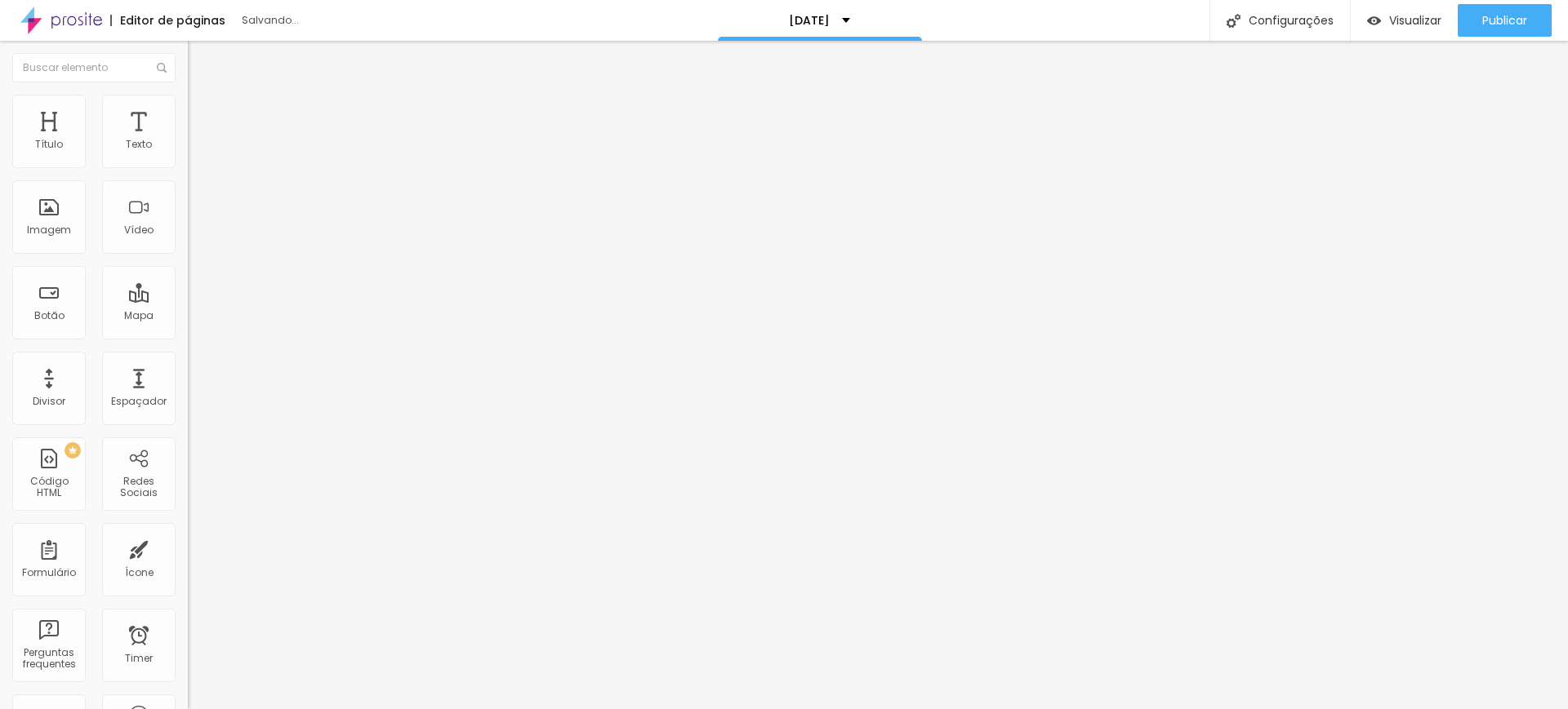
type input "16"
type input "17"
type input "21"
drag, startPoint x: 53, startPoint y: 161, endPoint x: 22, endPoint y: 161, distance: 31.0
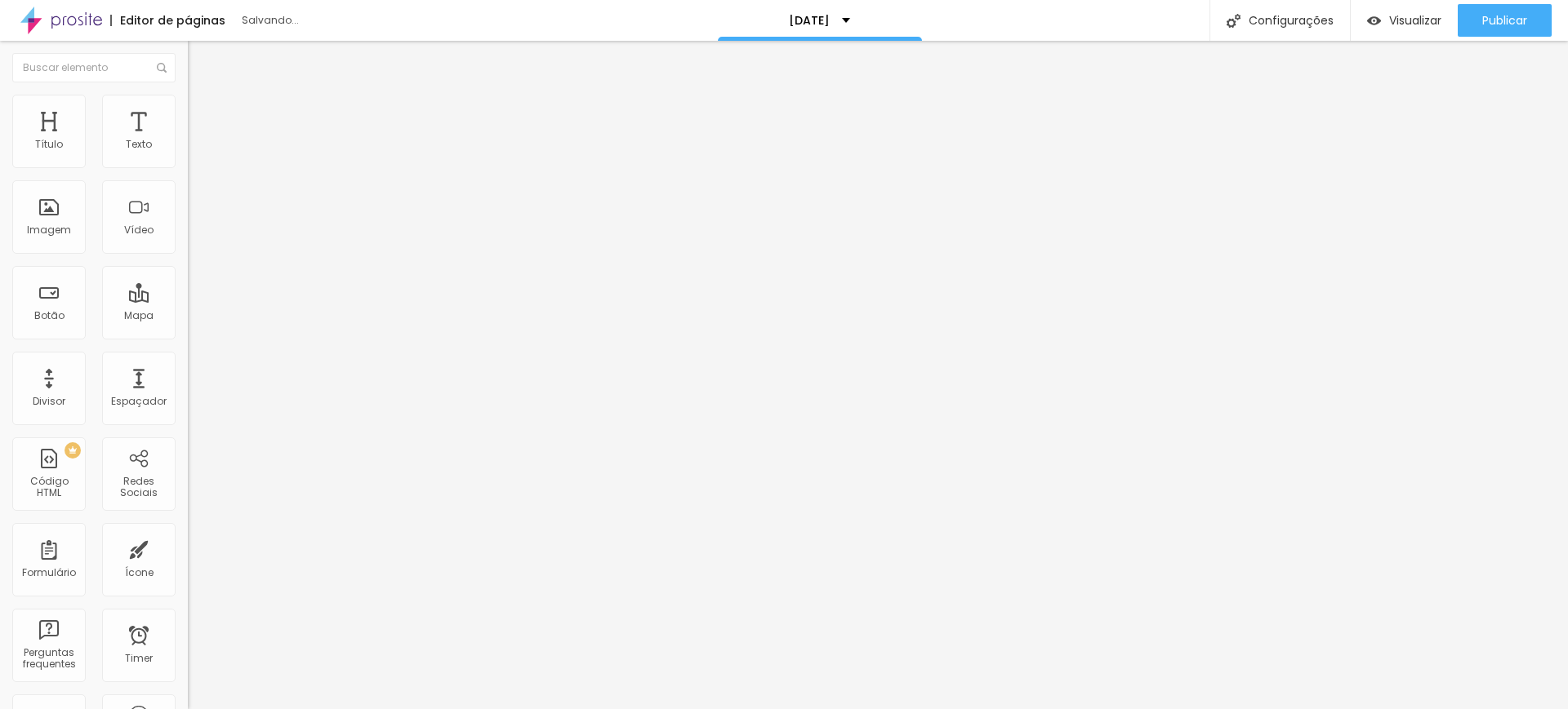
click at [188, 300] on input "range" at bounding box center [240, 306] width 105 height 13
drag, startPoint x: 49, startPoint y: 191, endPoint x: 18, endPoint y: 194, distance: 31.1
click at [188, 531] on input "range" at bounding box center [240, 537] width 105 height 13
click at [188, 93] on img at bounding box center [195, 85] width 15 height 15
click at [195, 236] on icon "button" at bounding box center [200, 231] width 10 height 10
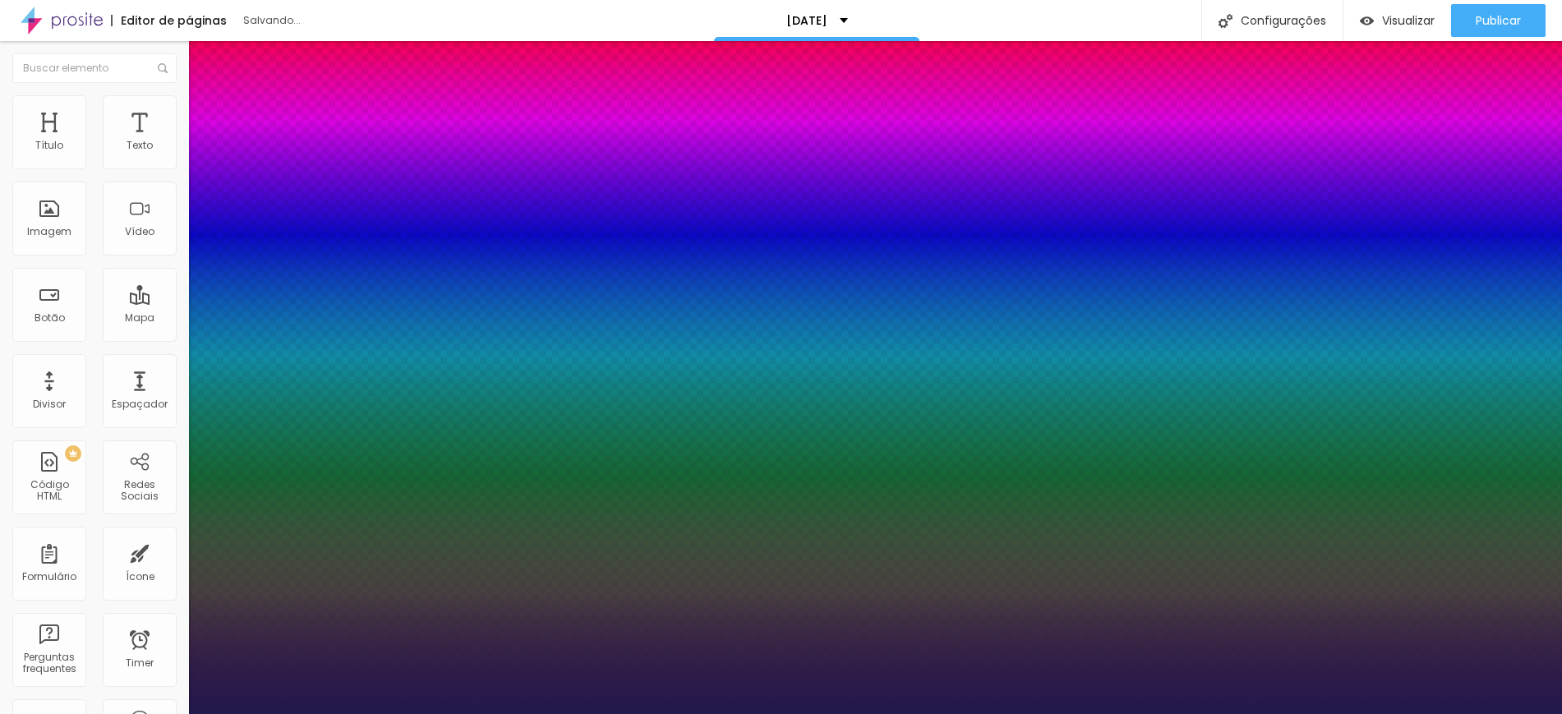
drag, startPoint x: 220, startPoint y: 465, endPoint x: 252, endPoint y: 465, distance: 32.1
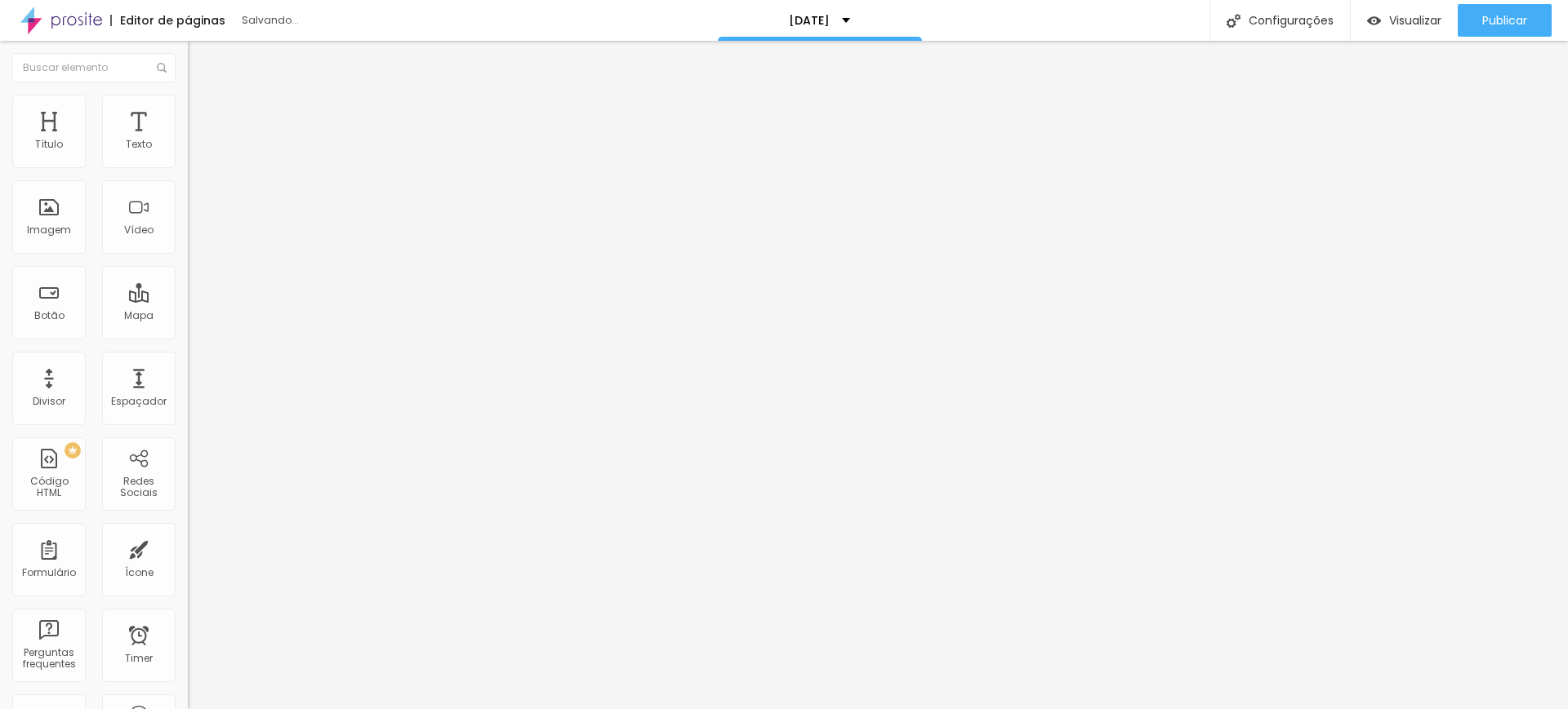
click at [200, 54] on img "button" at bounding box center [206, 59] width 13 height 13
click at [188, 106] on li "Avançado" at bounding box center [281, 102] width 188 height 16
click at [200, 61] on img "button" at bounding box center [206, 59] width 13 height 13
click at [200, 55] on img "button" at bounding box center [206, 59] width 13 height 13
drag, startPoint x: 138, startPoint y: 372, endPoint x: 184, endPoint y: 277, distance: 105.6
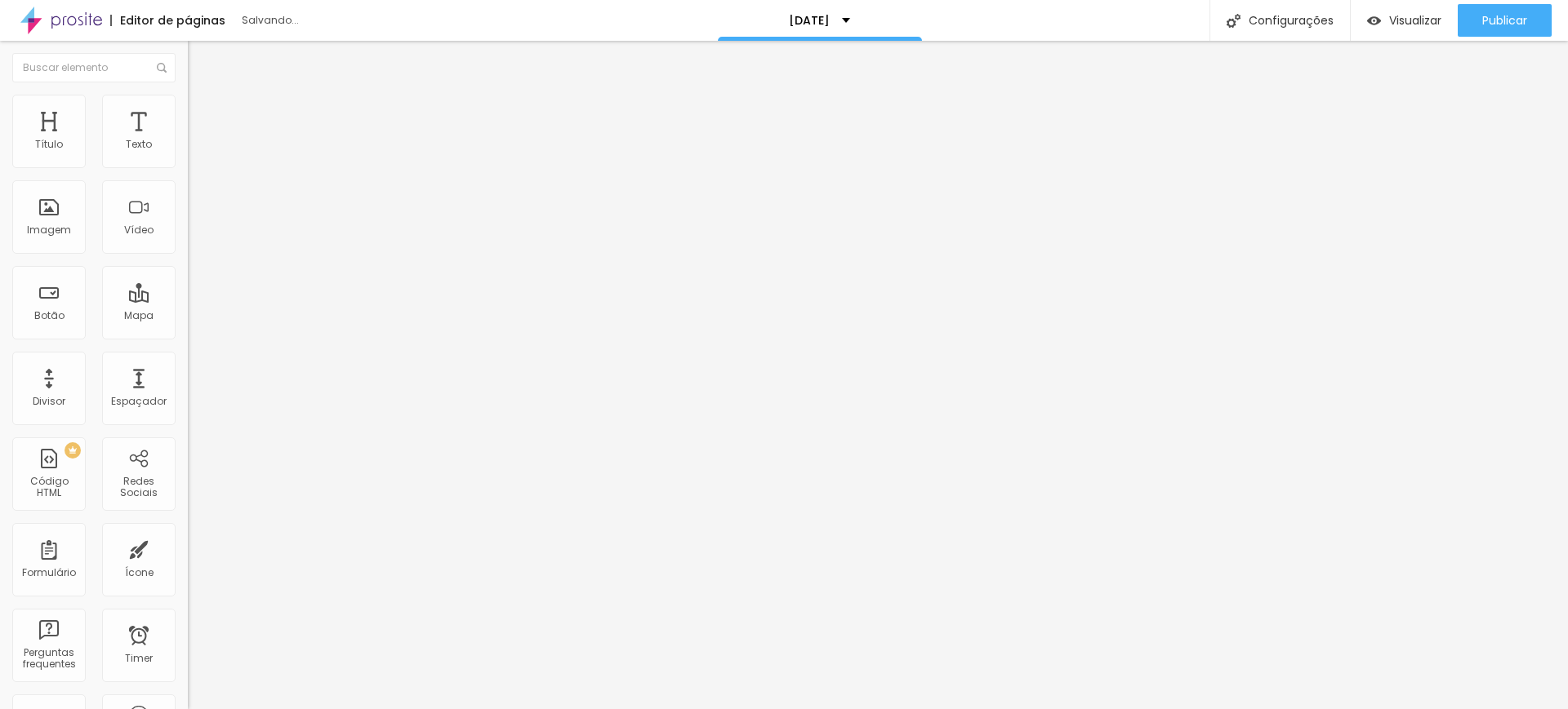
click at [188, 277] on div "Editar Seção Conteúdo Estilo Avançado Modo Encaixotado Encaixotado Completo" at bounding box center [281, 374] width 188 height 668
click at [188, 98] on img at bounding box center [195, 101] width 15 height 15
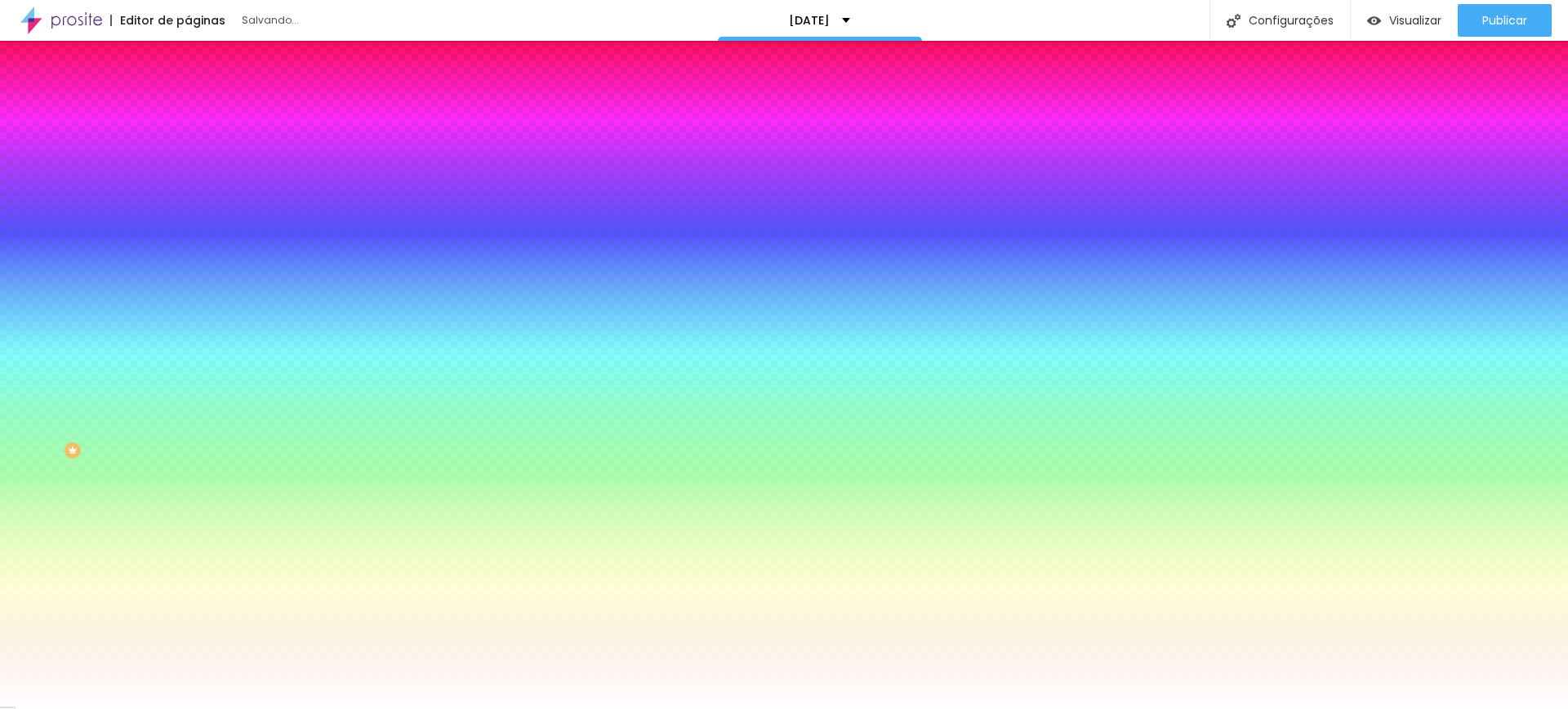
click at [188, 222] on div at bounding box center [281, 222] width 188 height 0
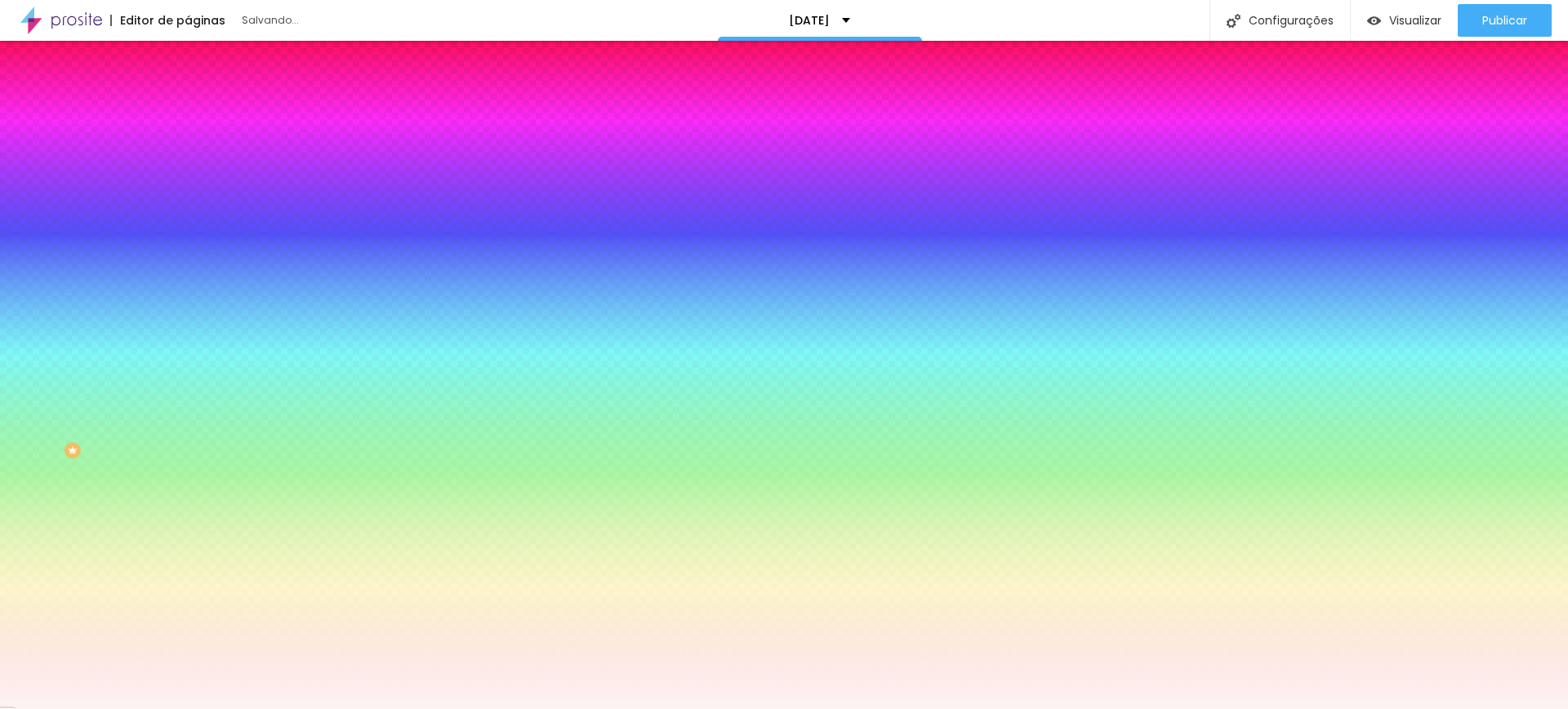
click at [30, 318] on div at bounding box center [784, 354] width 1568 height 709
click at [126, 319] on div at bounding box center [784, 354] width 1568 height 709
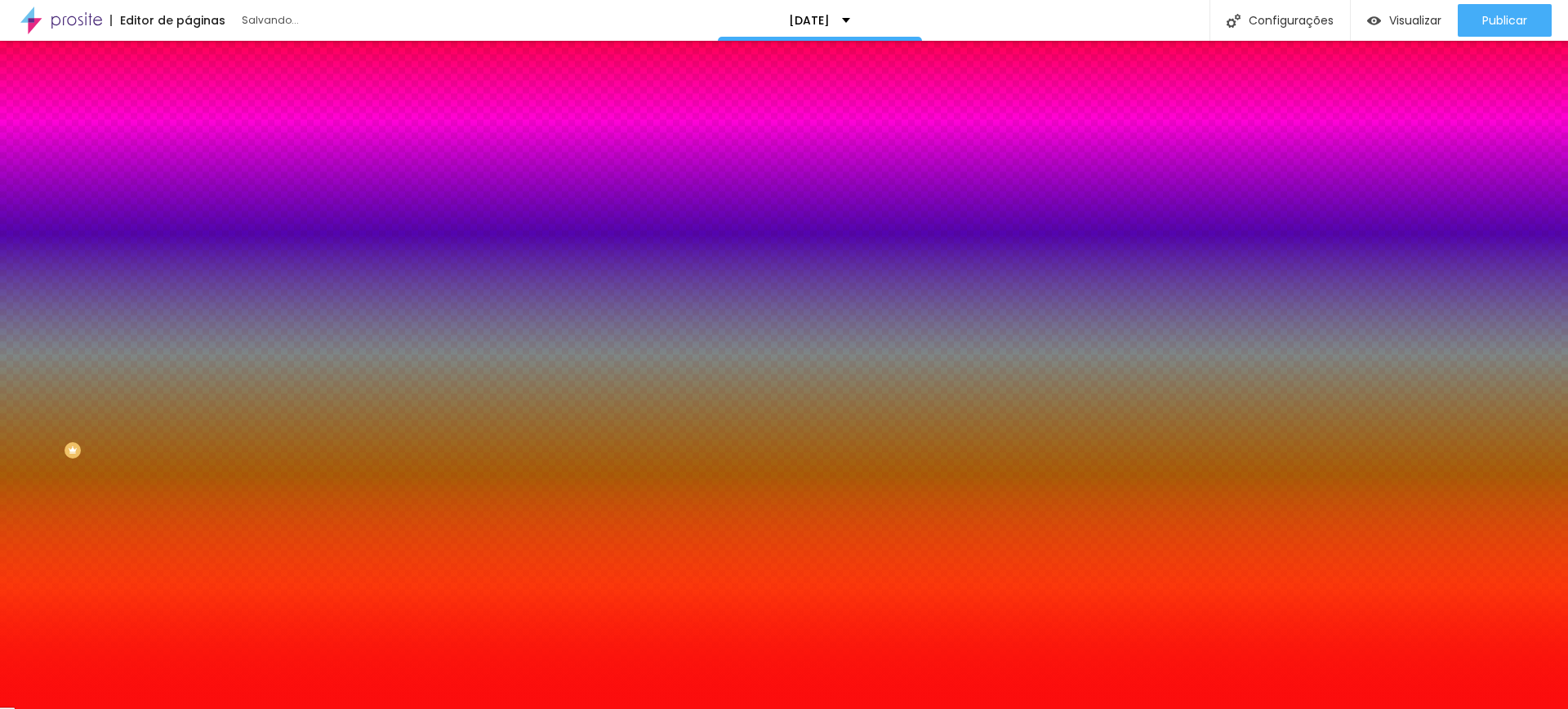
click at [188, 238] on input "#FDF4F4" at bounding box center [285, 230] width 196 height 16
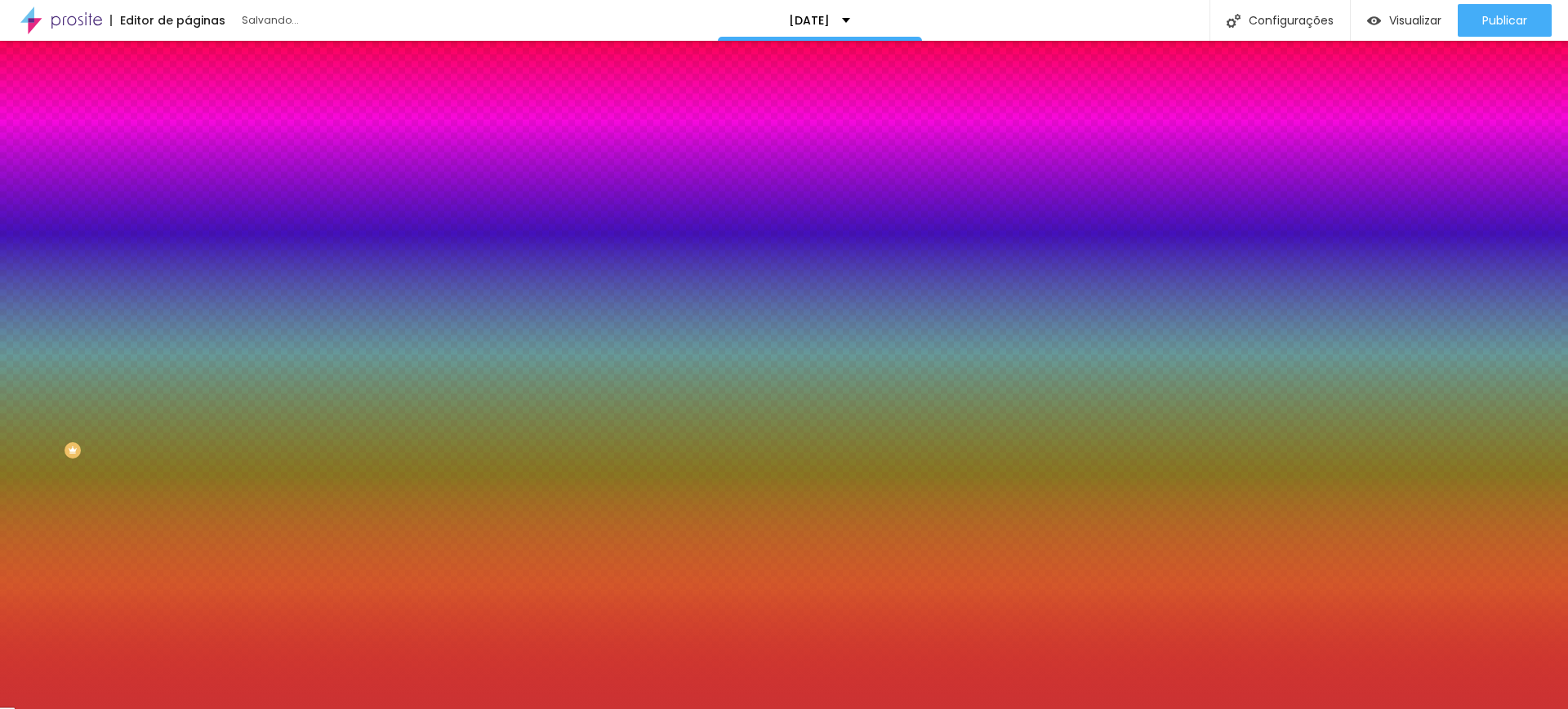
click at [200, 57] on img "button" at bounding box center [206, 59] width 13 height 13
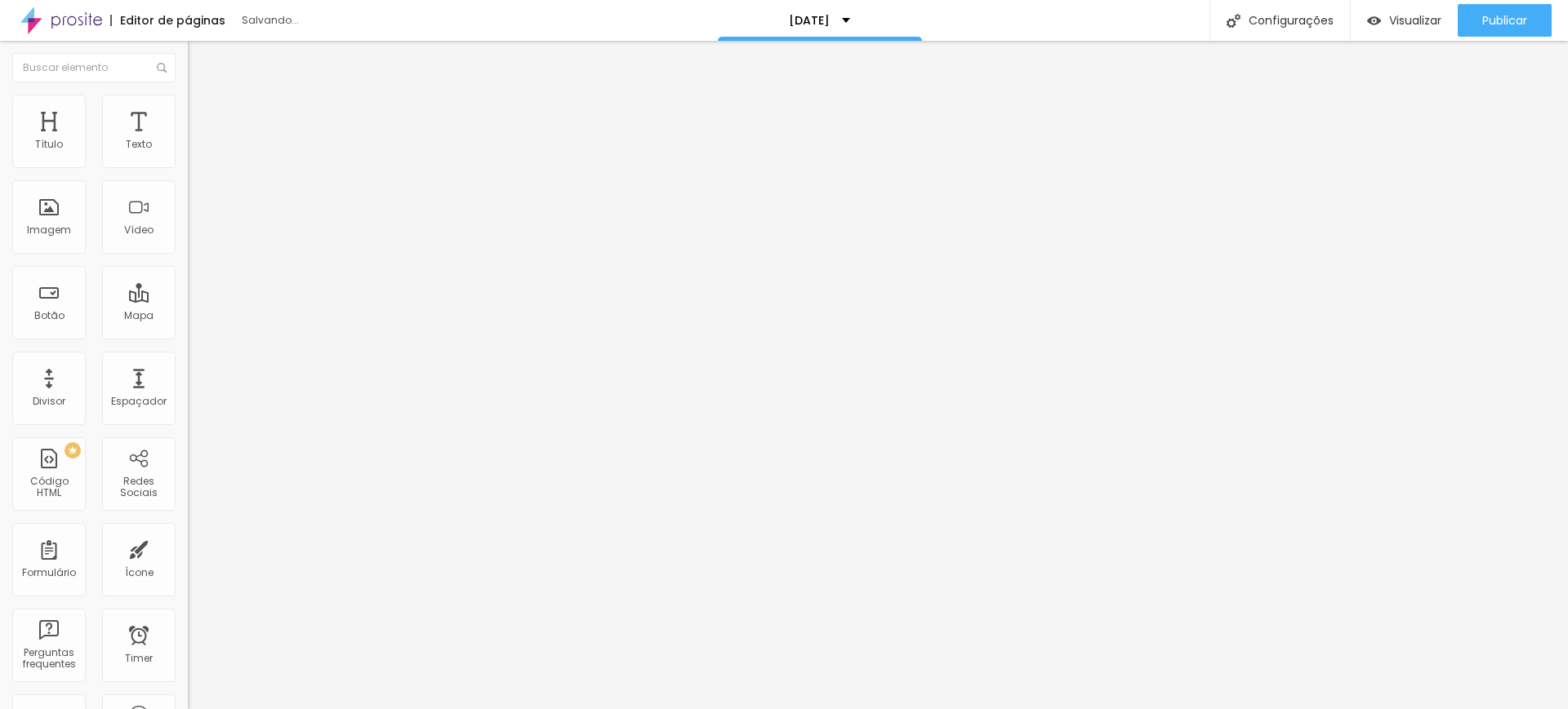
click at [188, 99] on img at bounding box center [195, 101] width 15 height 15
click at [188, 93] on img at bounding box center [195, 85] width 15 height 15
click at [188, 103] on li "Avançado" at bounding box center [281, 102] width 188 height 16
click at [196, 150] on icon "button" at bounding box center [199, 147] width 7 height 7
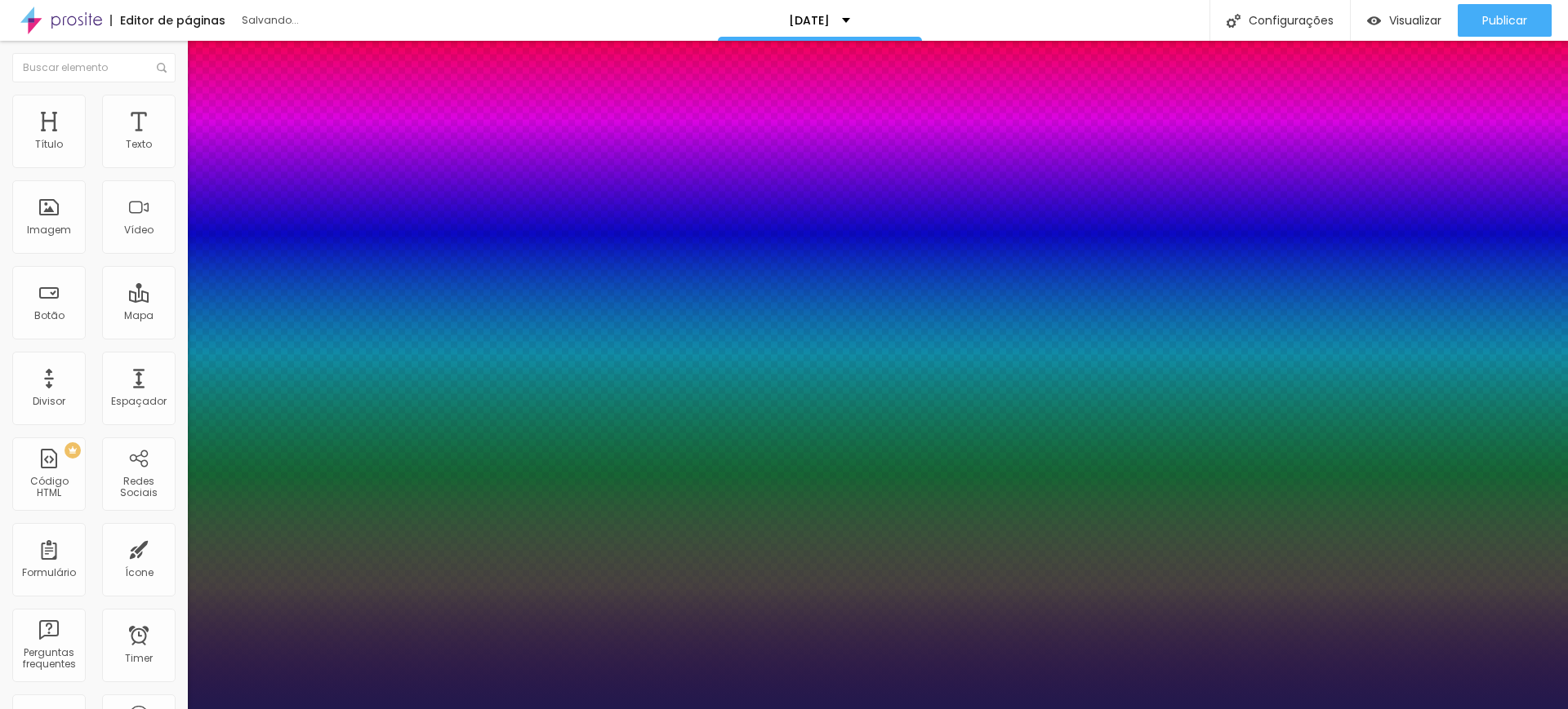
drag, startPoint x: 219, startPoint y: 277, endPoint x: 242, endPoint y: 277, distance: 23.0
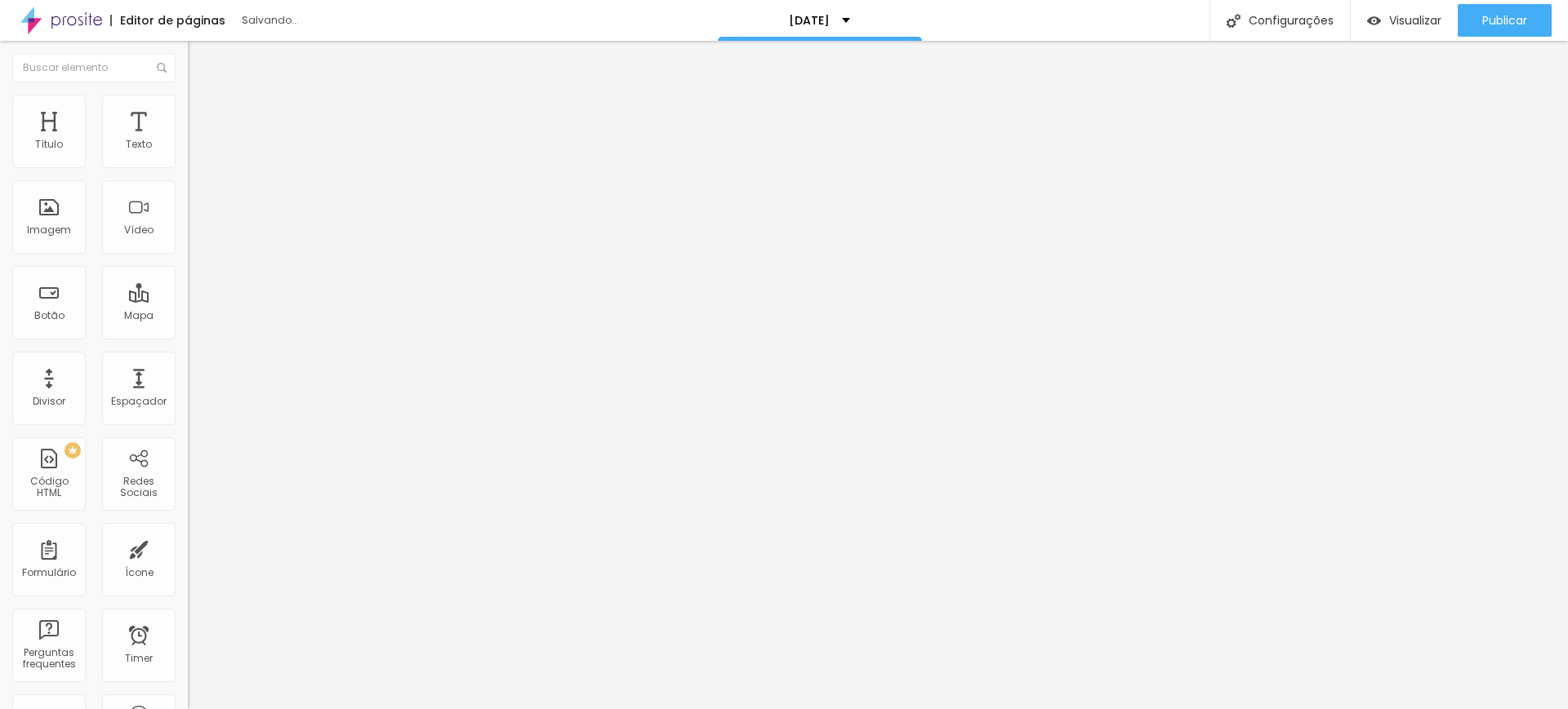
click at [188, 162] on img at bounding box center [194, 156] width 12 height 12
click at [188, 103] on img at bounding box center [195, 101] width 15 height 15
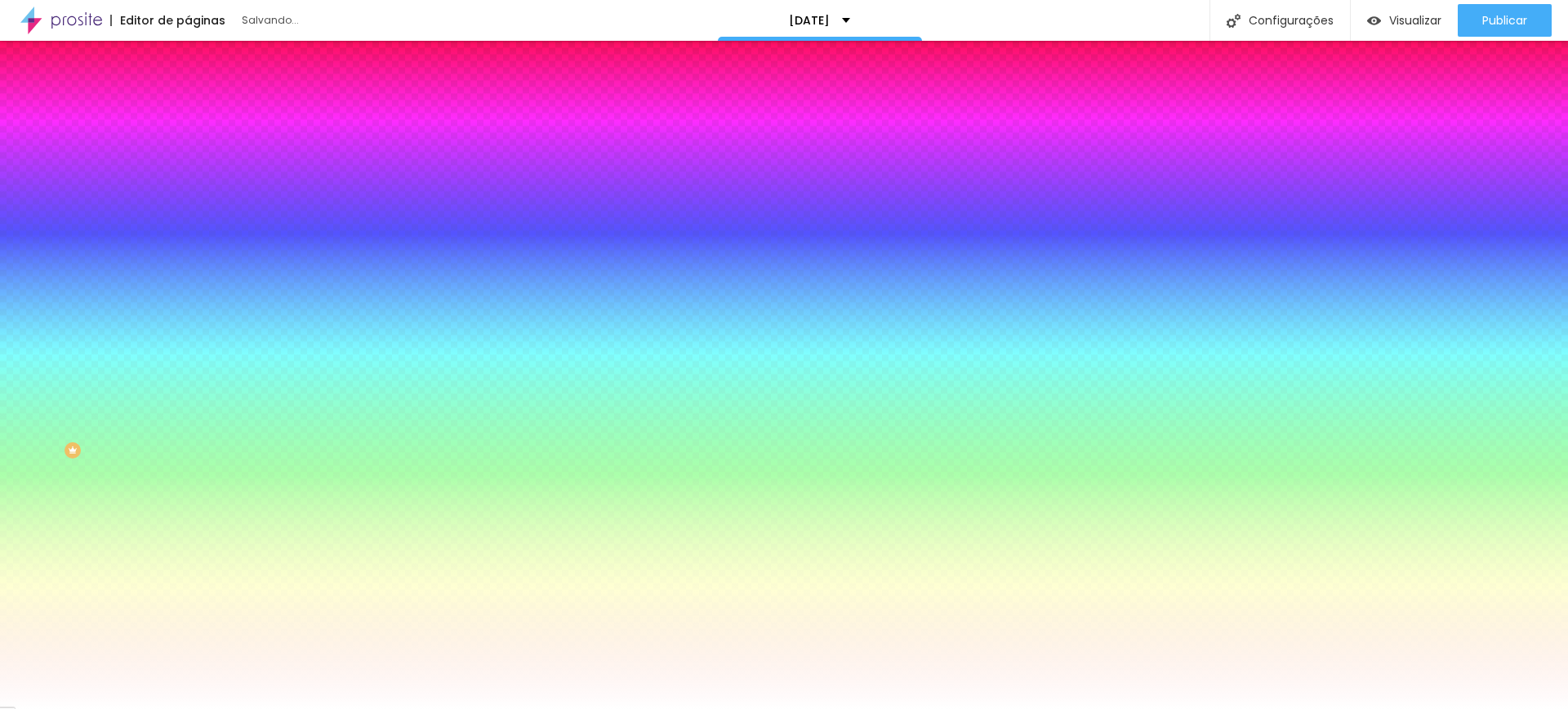
click at [188, 111] on li "Avançado" at bounding box center [281, 119] width 188 height 16
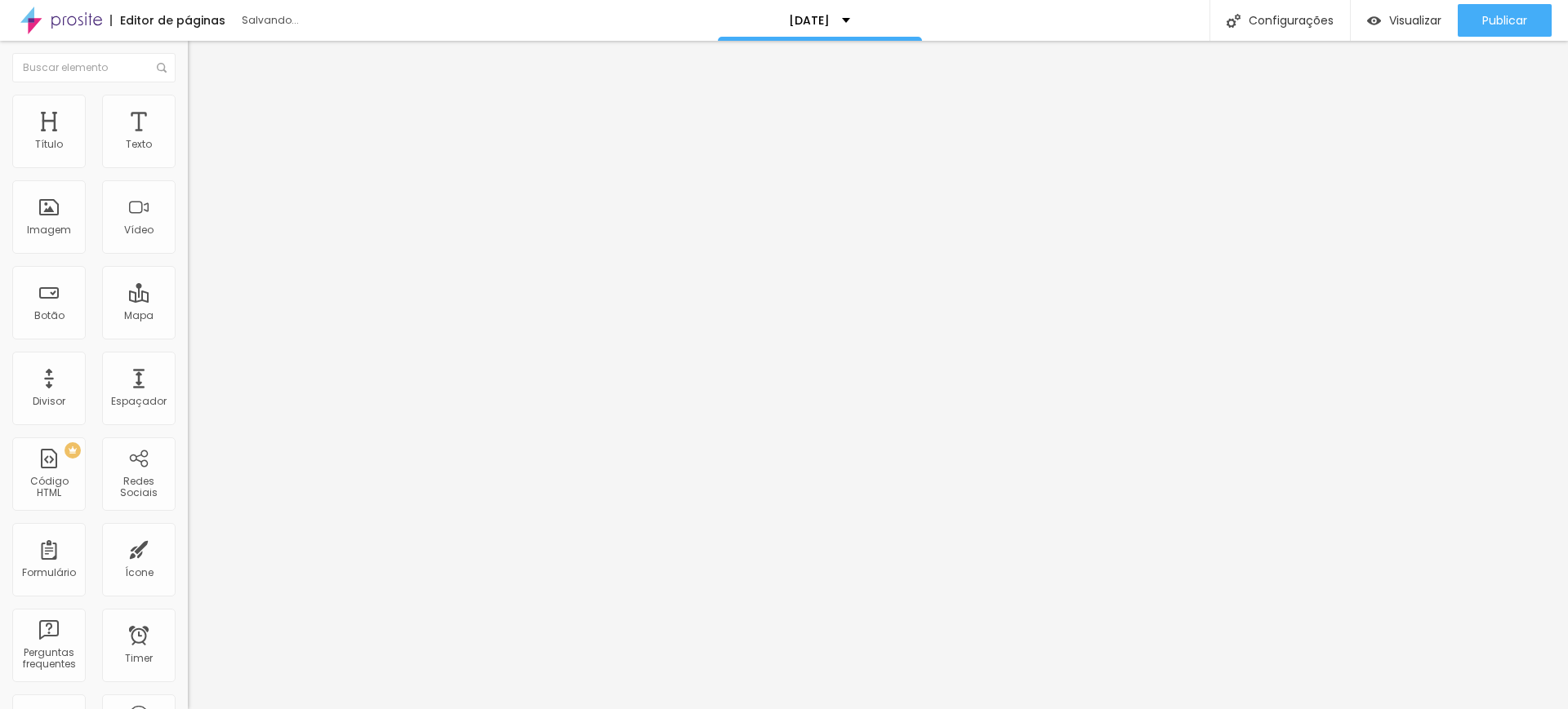
click at [188, 107] on li "Estilo" at bounding box center [281, 102] width 188 height 16
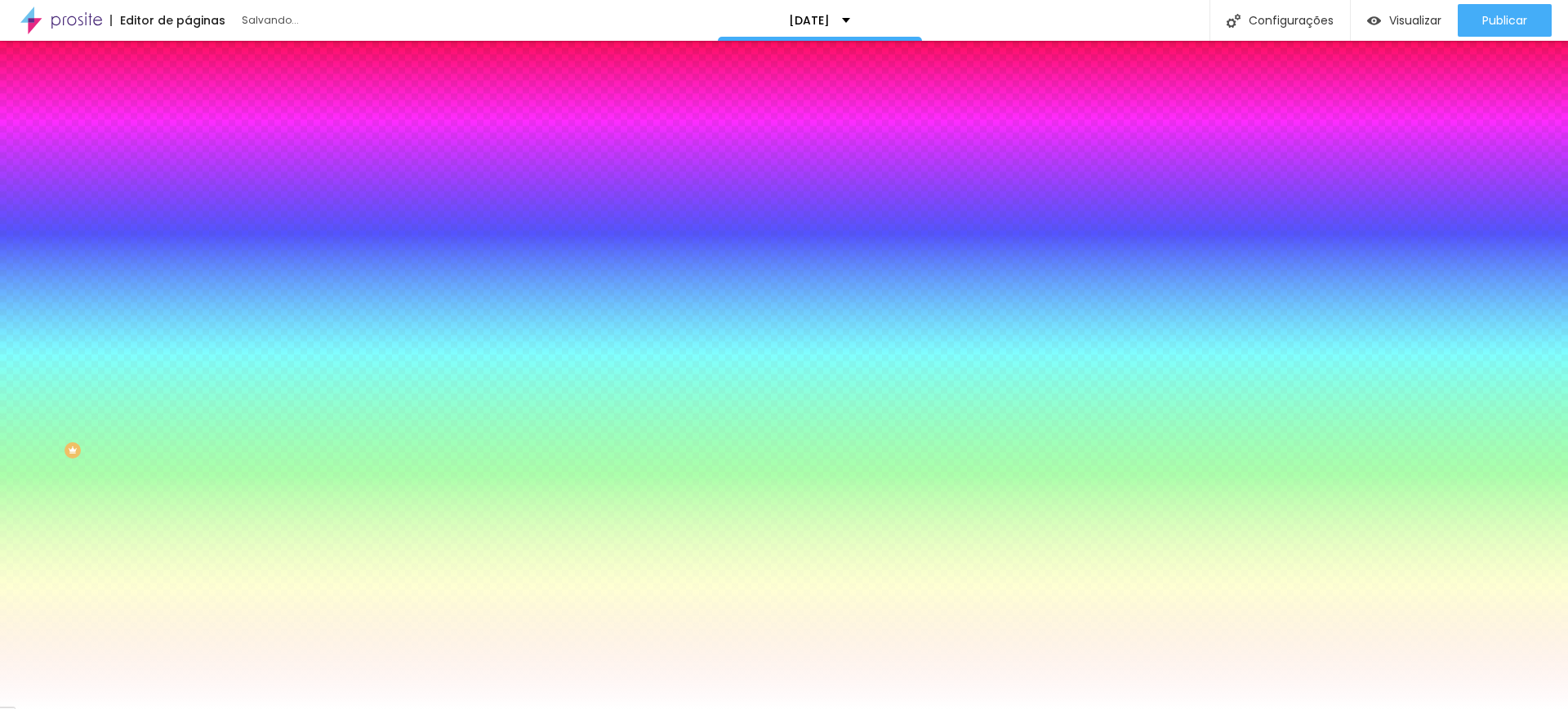
click at [188, 111] on li "Avançado" at bounding box center [281, 119] width 188 height 16
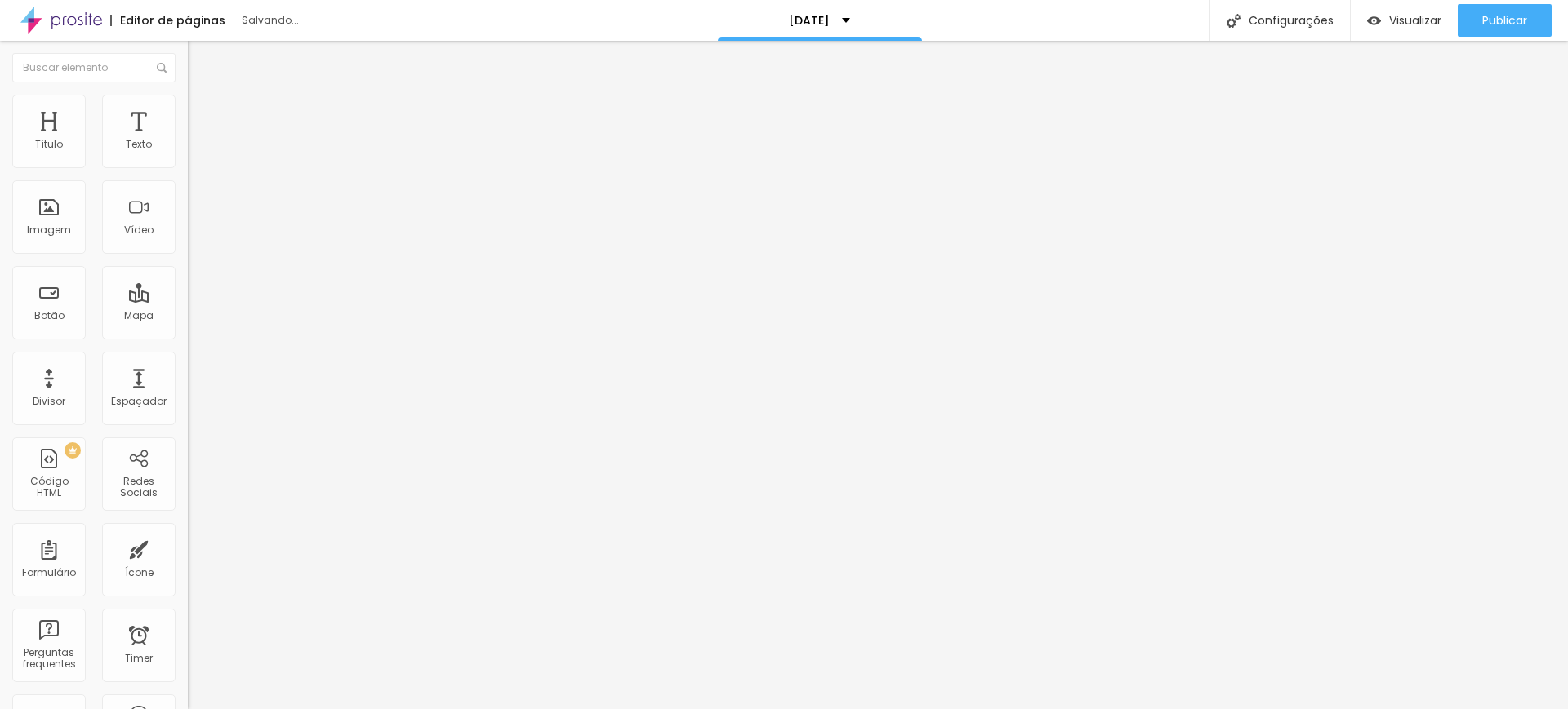
drag, startPoint x: 67, startPoint y: 163, endPoint x: 17, endPoint y: 163, distance: 50.0
click at [188, 317] on input "range" at bounding box center [240, 323] width 105 height 13
click at [188, 98] on img at bounding box center [195, 101] width 15 height 15
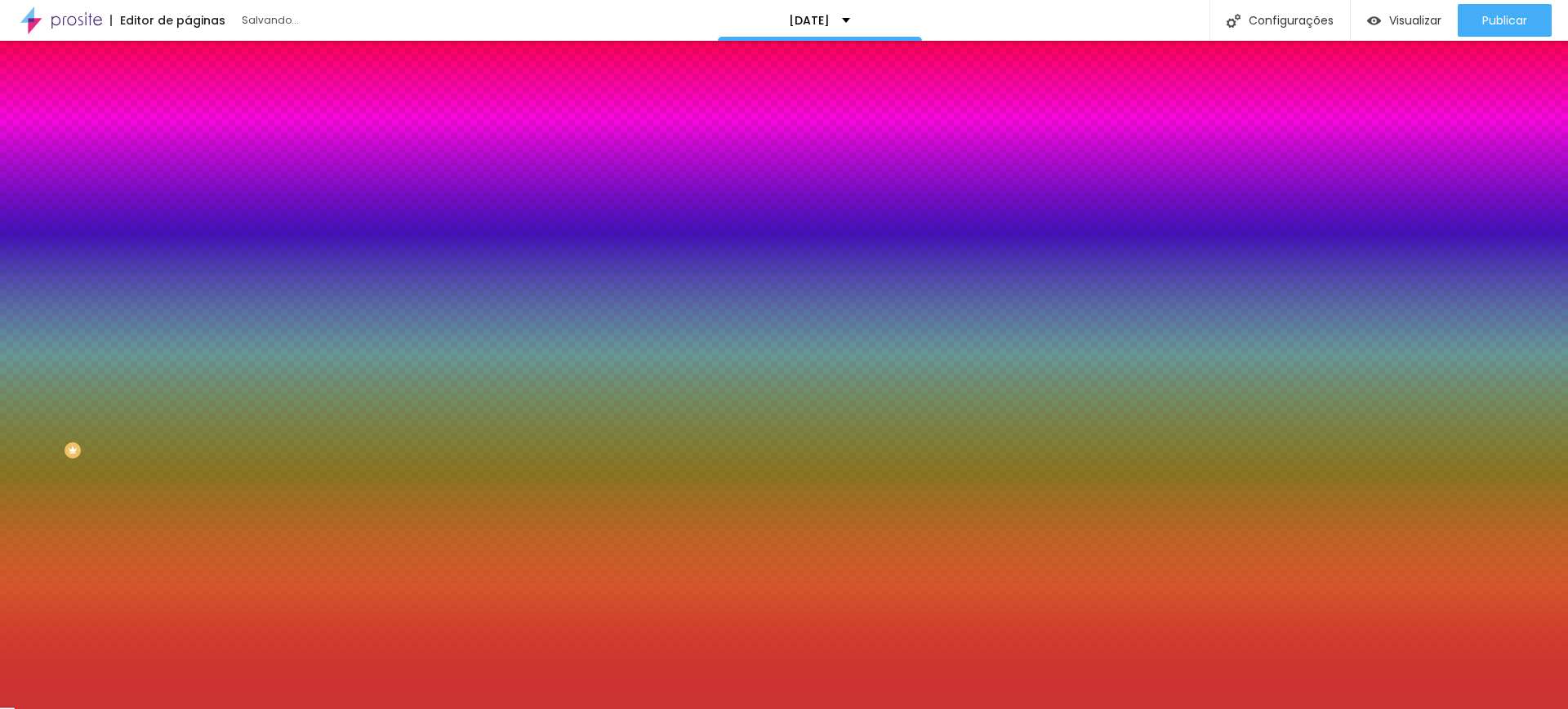
click at [188, 111] on img at bounding box center [195, 118] width 15 height 15
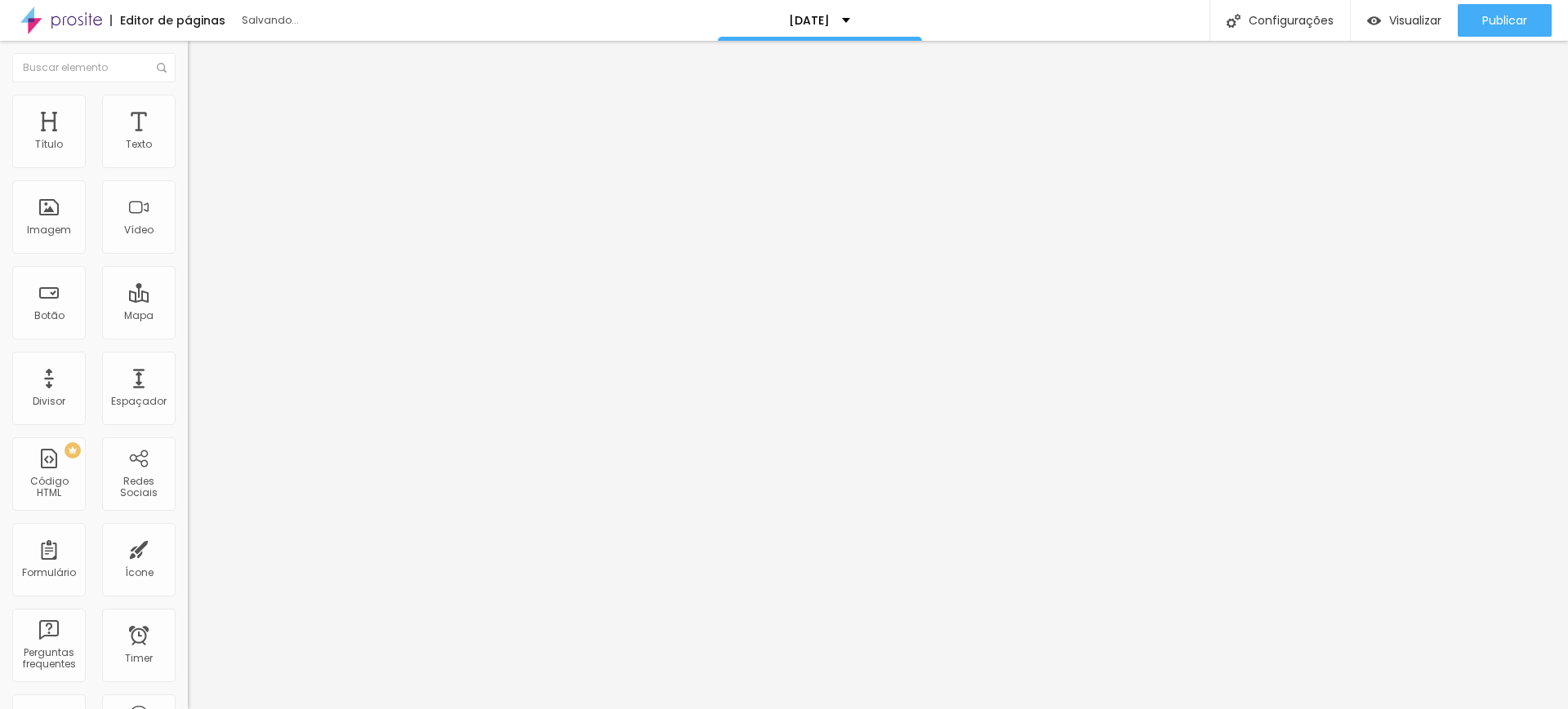
drag, startPoint x: 40, startPoint y: 193, endPoint x: 27, endPoint y: 193, distance: 13.0
click at [188, 547] on input "range" at bounding box center [240, 553] width 105 height 13
drag, startPoint x: 104, startPoint y: 160, endPoint x: 65, endPoint y: 163, distance: 39.1
click at [188, 317] on input "range" at bounding box center [240, 323] width 105 height 13
click at [188, 111] on img at bounding box center [195, 118] width 15 height 15
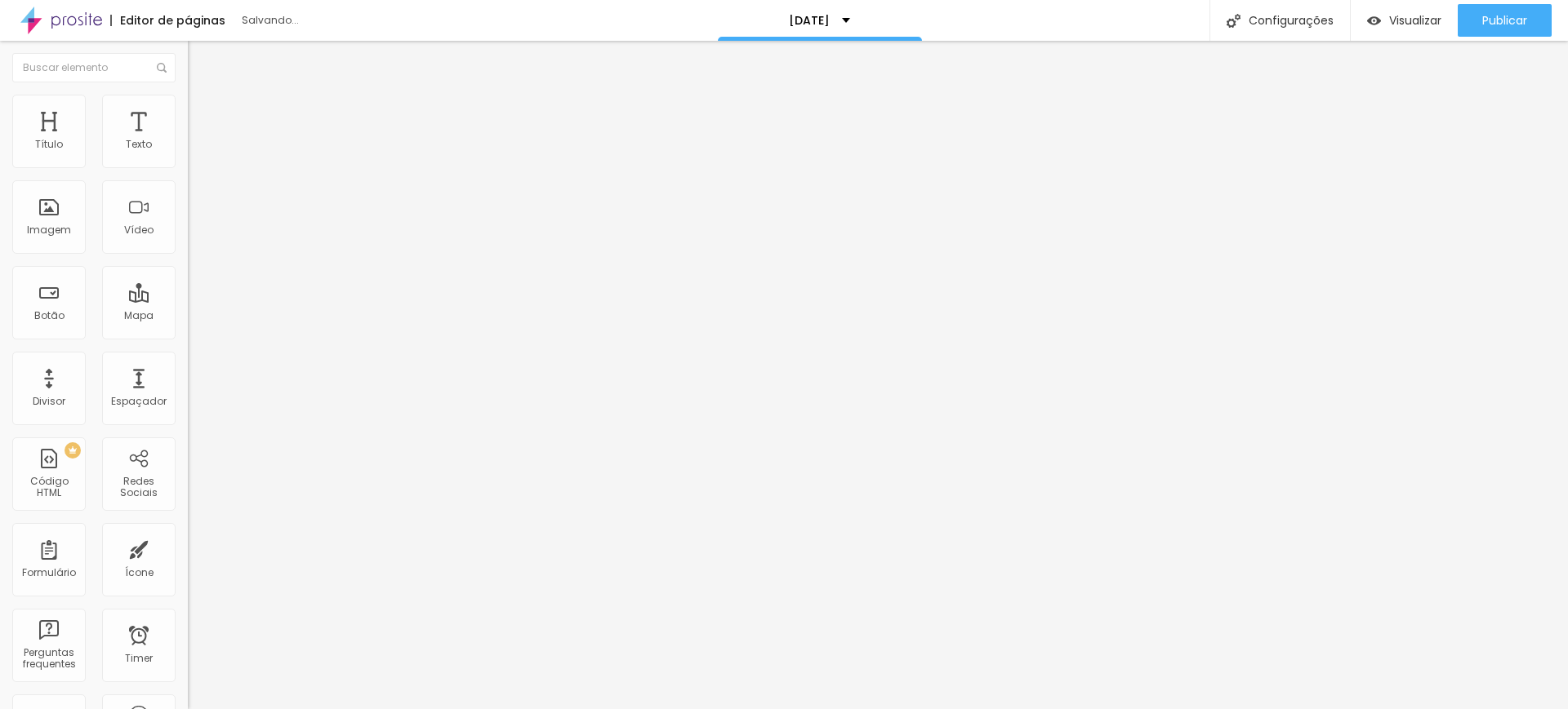
click at [188, 102] on img at bounding box center [195, 101] width 15 height 15
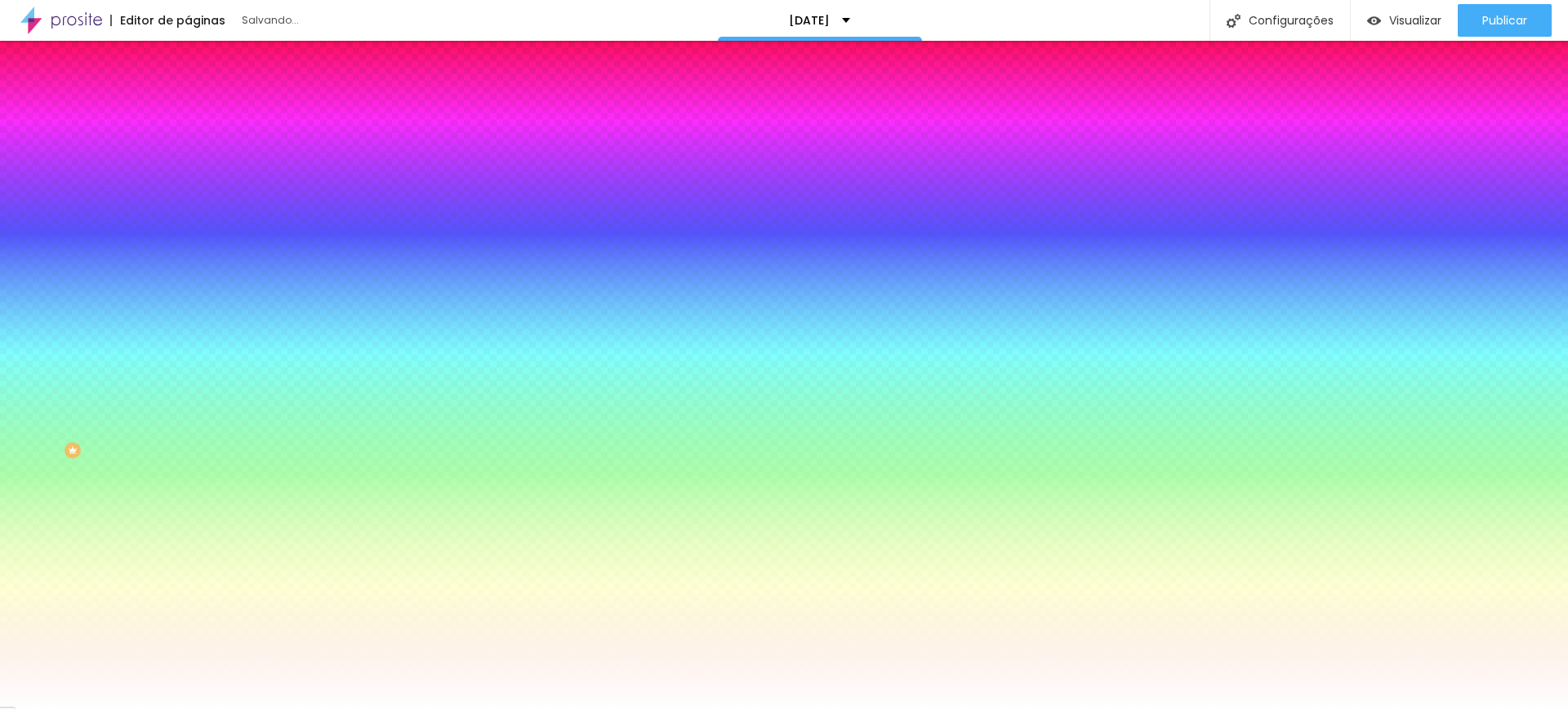
click at [188, 238] on input "#FFFFFF" at bounding box center [285, 230] width 196 height 16
click at [195, 217] on icon "button" at bounding box center [201, 212] width 12 height 12
click at [188, 238] on input "#FFFFFF" at bounding box center [285, 230] width 196 height 16
drag, startPoint x: 170, startPoint y: 297, endPoint x: 137, endPoint y: 297, distance: 33.0
click at [188, 238] on input "#FFFFFF" at bounding box center [285, 230] width 196 height 16
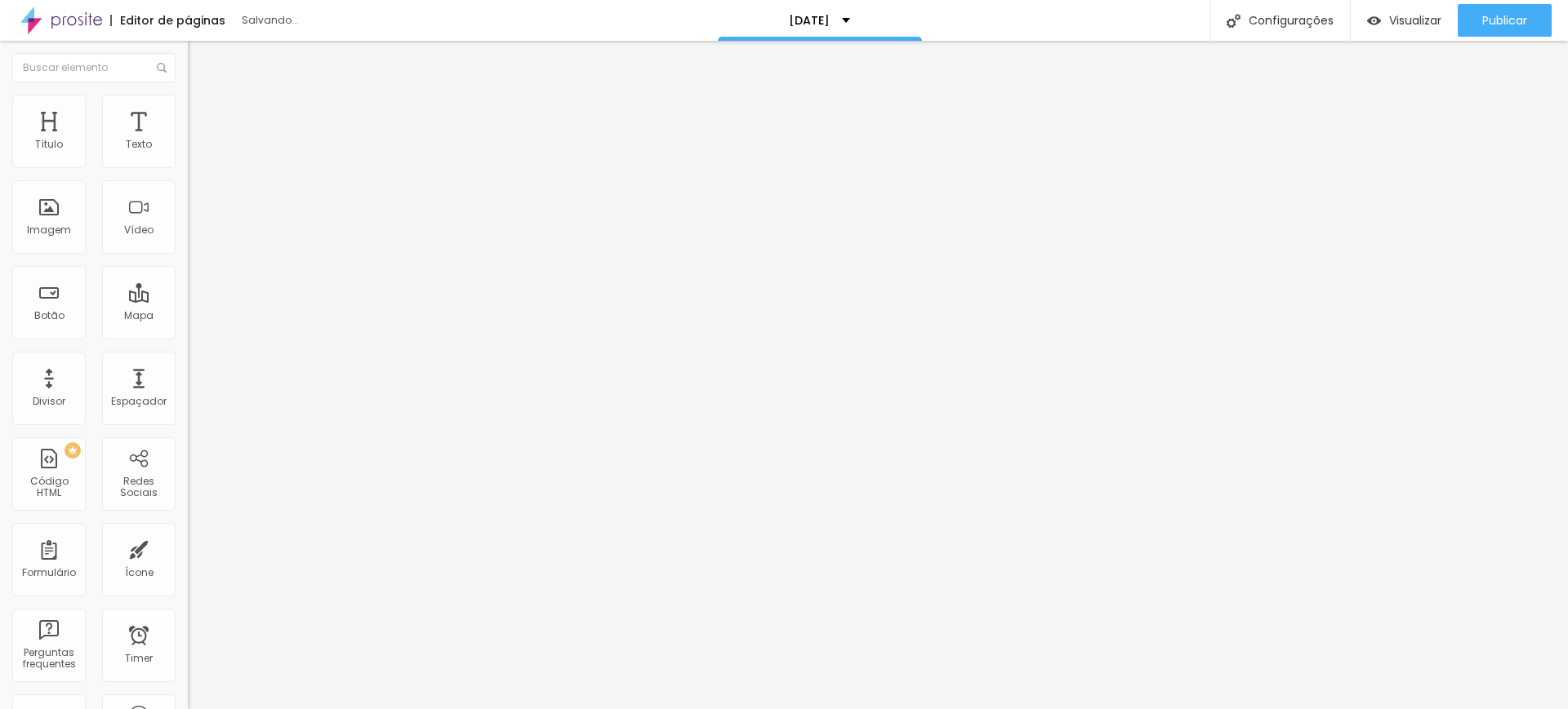
click at [188, 157] on button "button" at bounding box center [199, 148] width 23 height 17
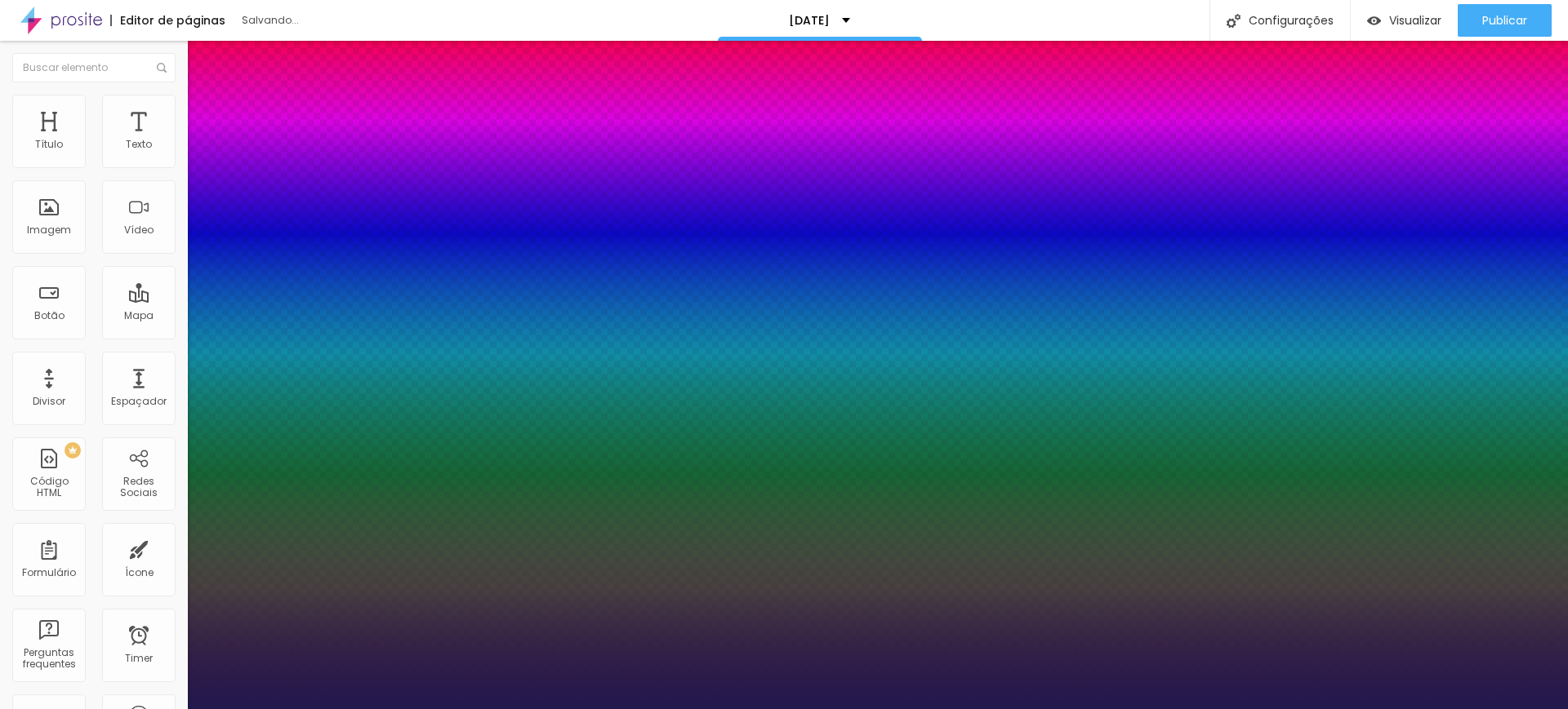
drag, startPoint x: 218, startPoint y: 278, endPoint x: 260, endPoint y: 281, distance: 42.1
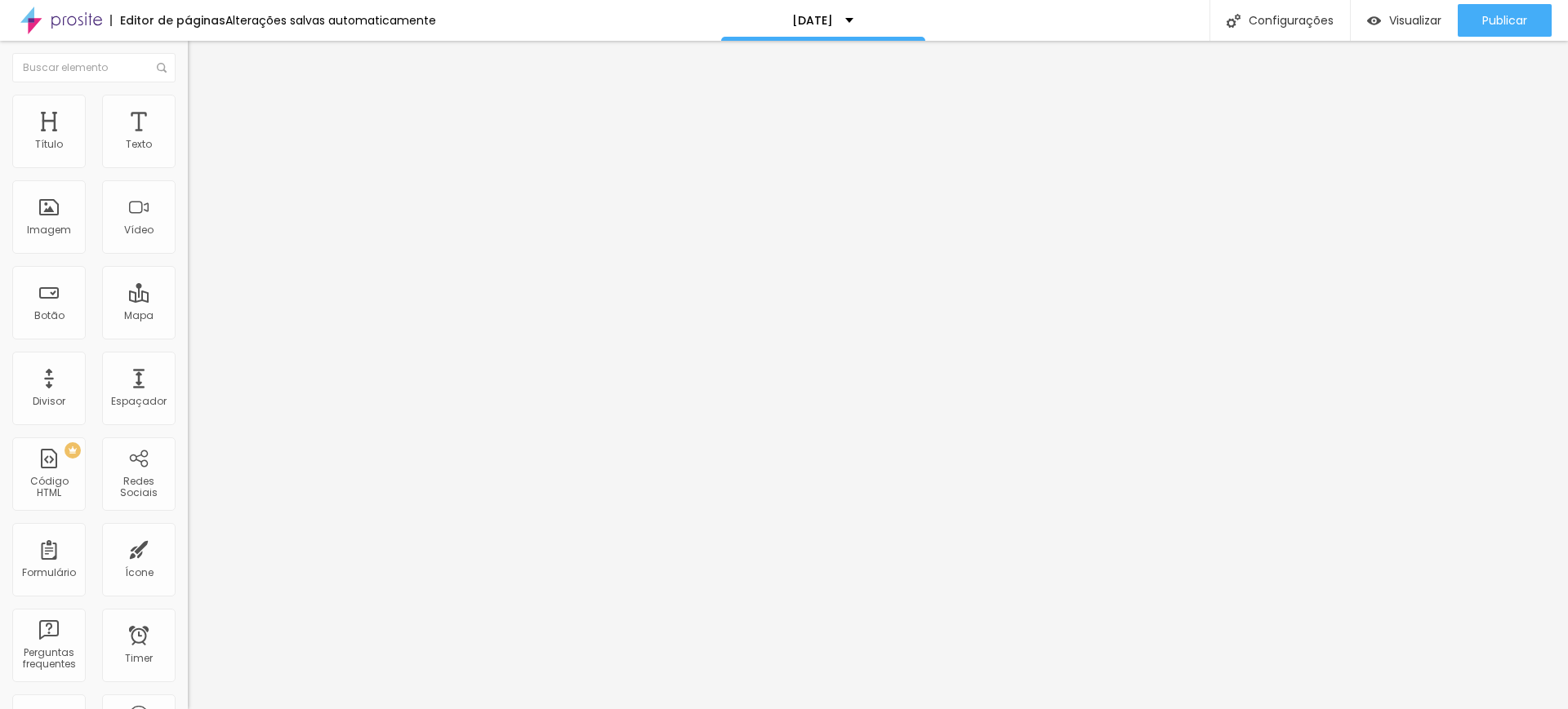
click at [188, 107] on li "Estilo" at bounding box center [281, 102] width 188 height 16
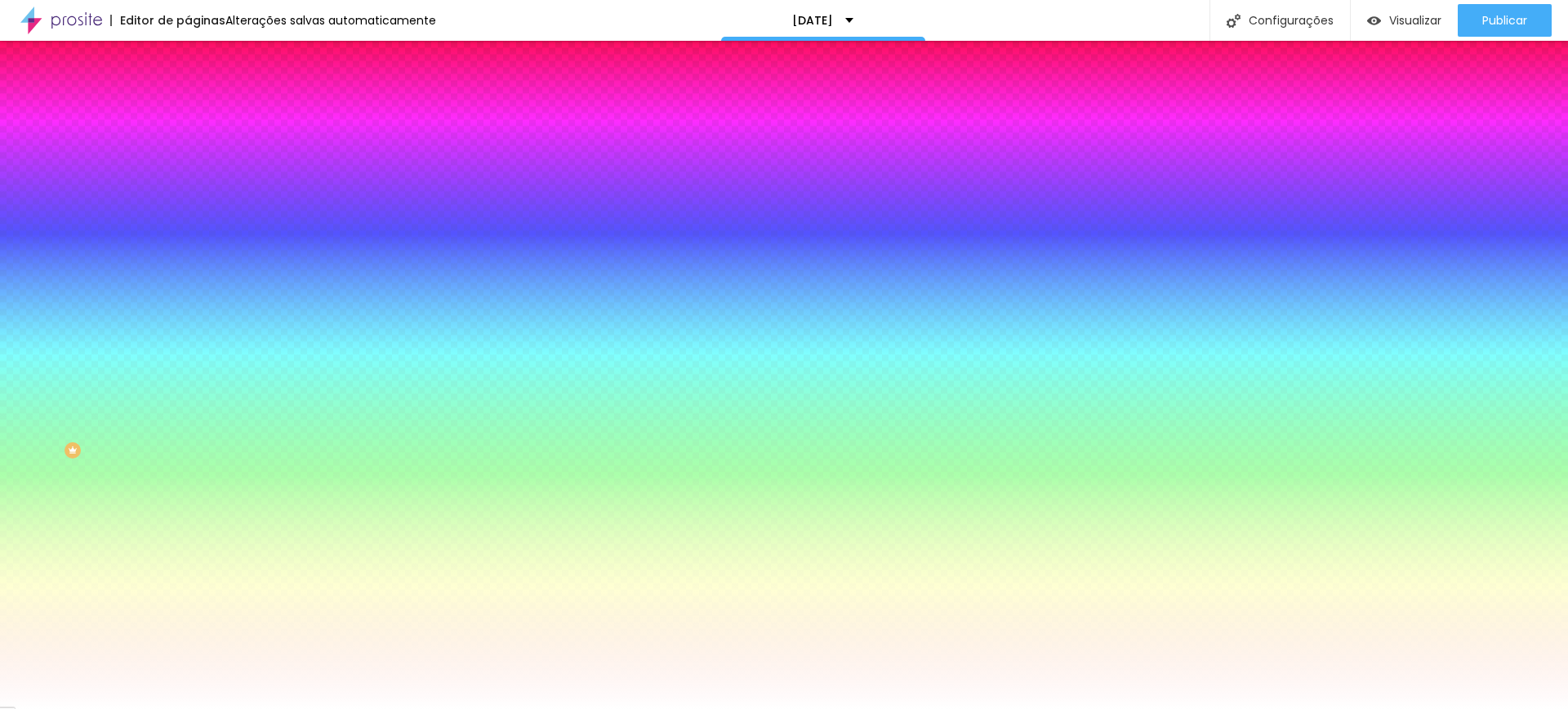
click at [188, 238] on input "#FFFFFF" at bounding box center [285, 230] width 196 height 16
drag, startPoint x: 170, startPoint y: 294, endPoint x: 136, endPoint y: 294, distance: 34.0
click at [188, 238] on input "#FFFFFF" at bounding box center [285, 230] width 196 height 16
type input "#FFFF"
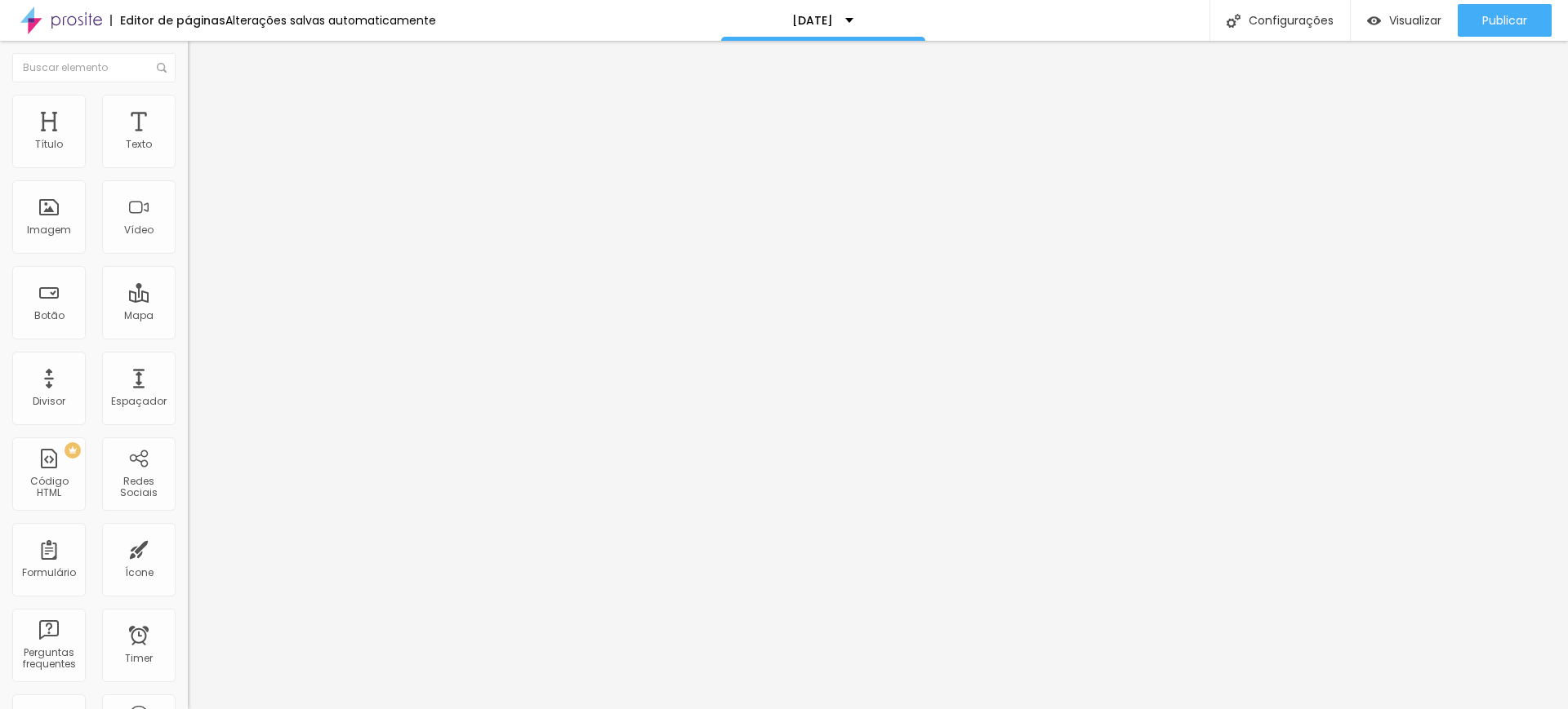
click at [188, 96] on img at bounding box center [195, 101] width 15 height 15
type input "8"
type input "7"
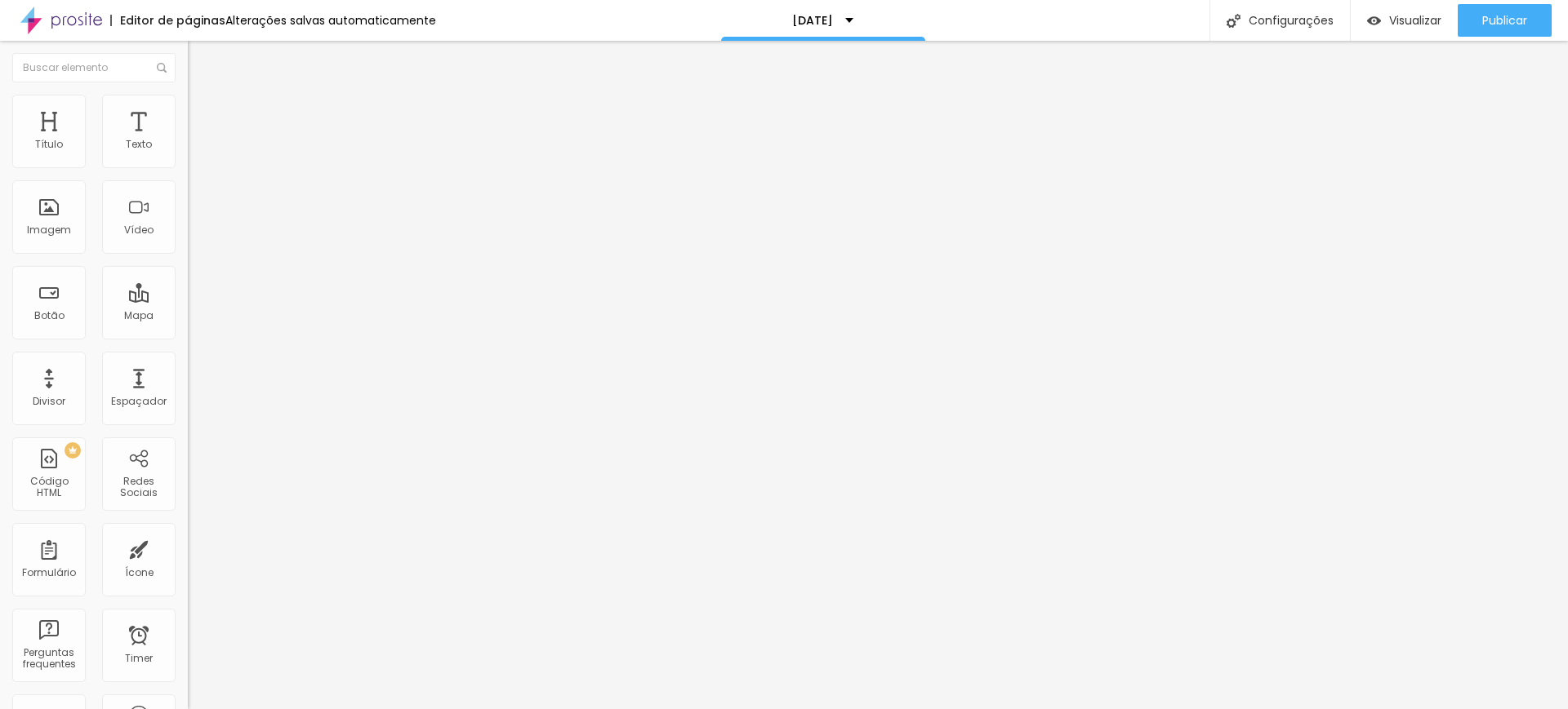
type input "5"
type input "4"
type input "3"
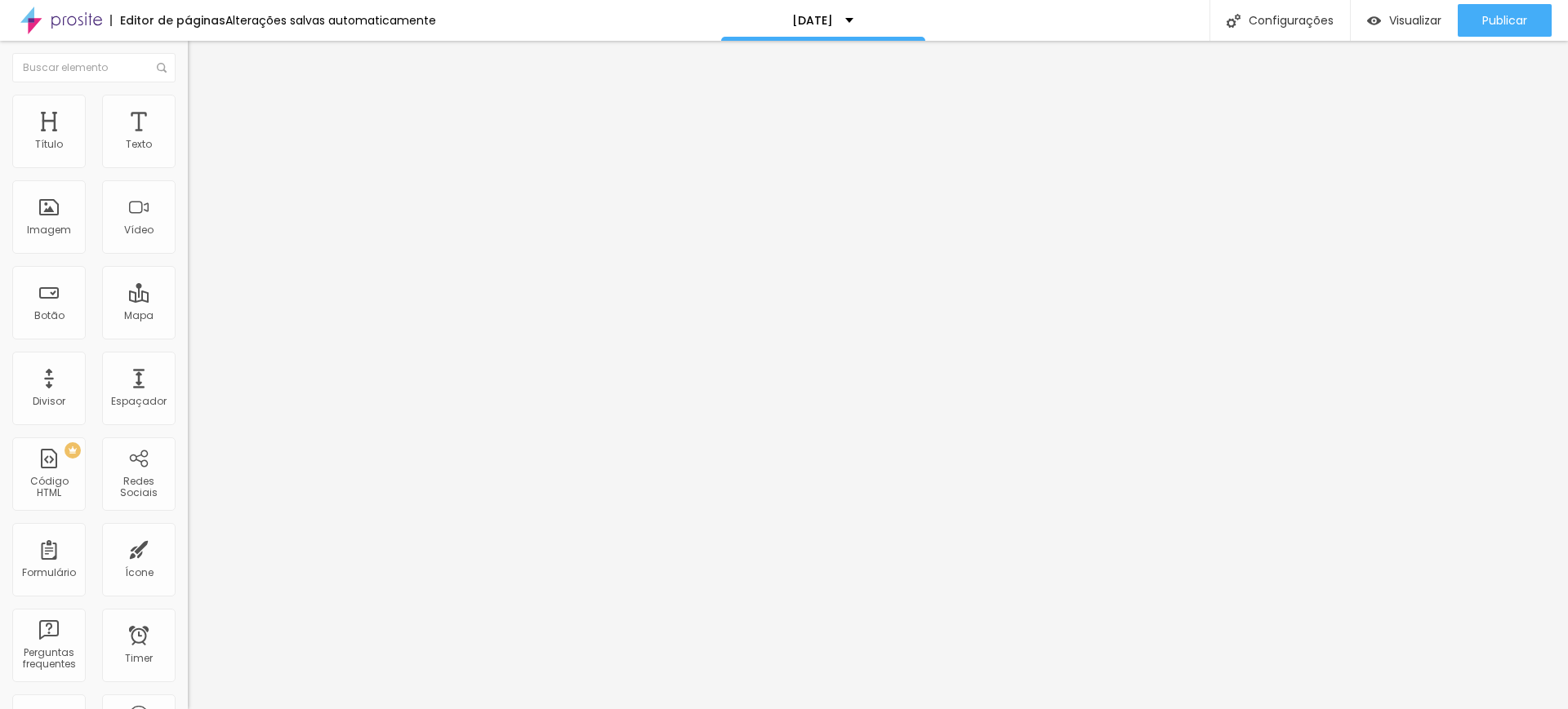
type input "3"
type input "1"
type input "0"
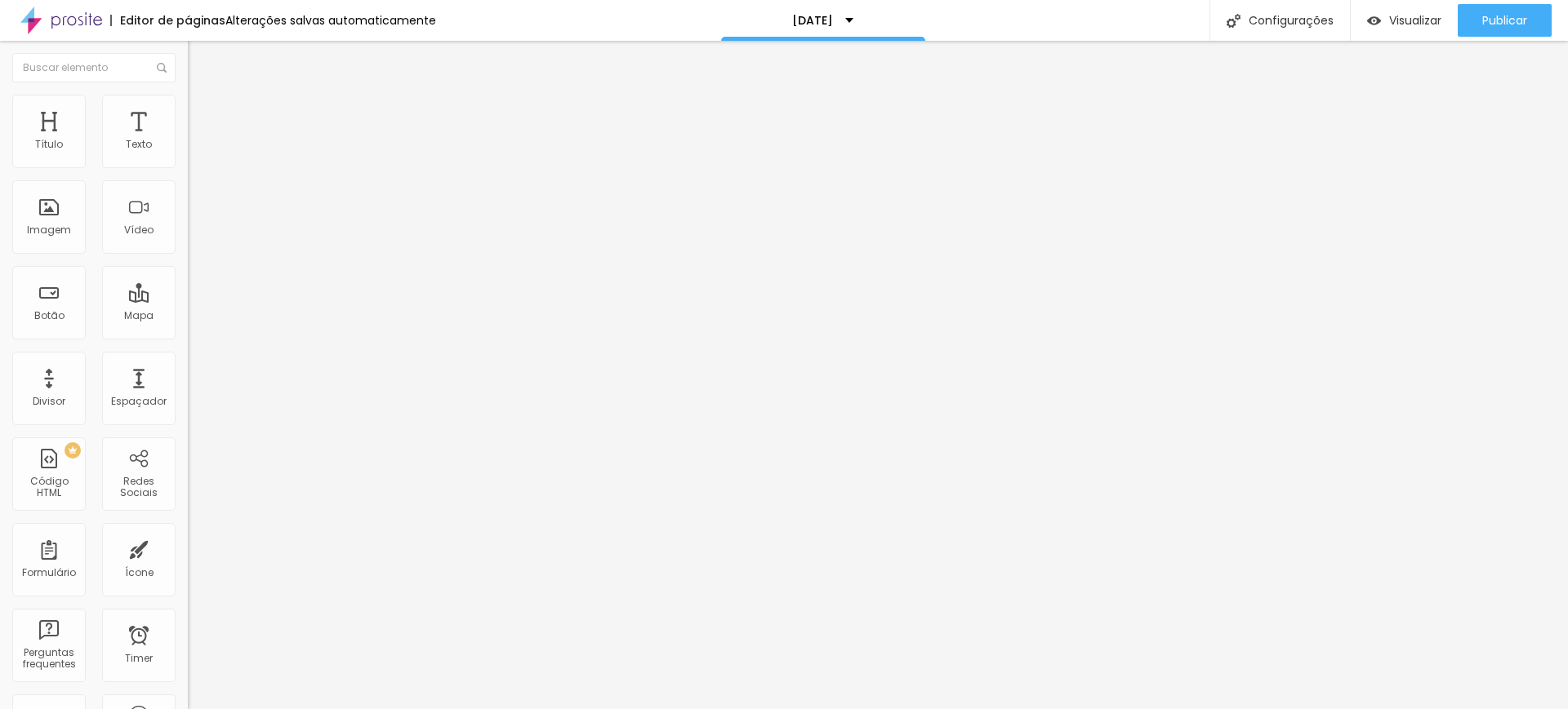
drag, startPoint x: 48, startPoint y: 158, endPoint x: 28, endPoint y: 161, distance: 20.2
type input "0"
click at [188, 300] on input "range" at bounding box center [240, 306] width 105 height 13
type input "7"
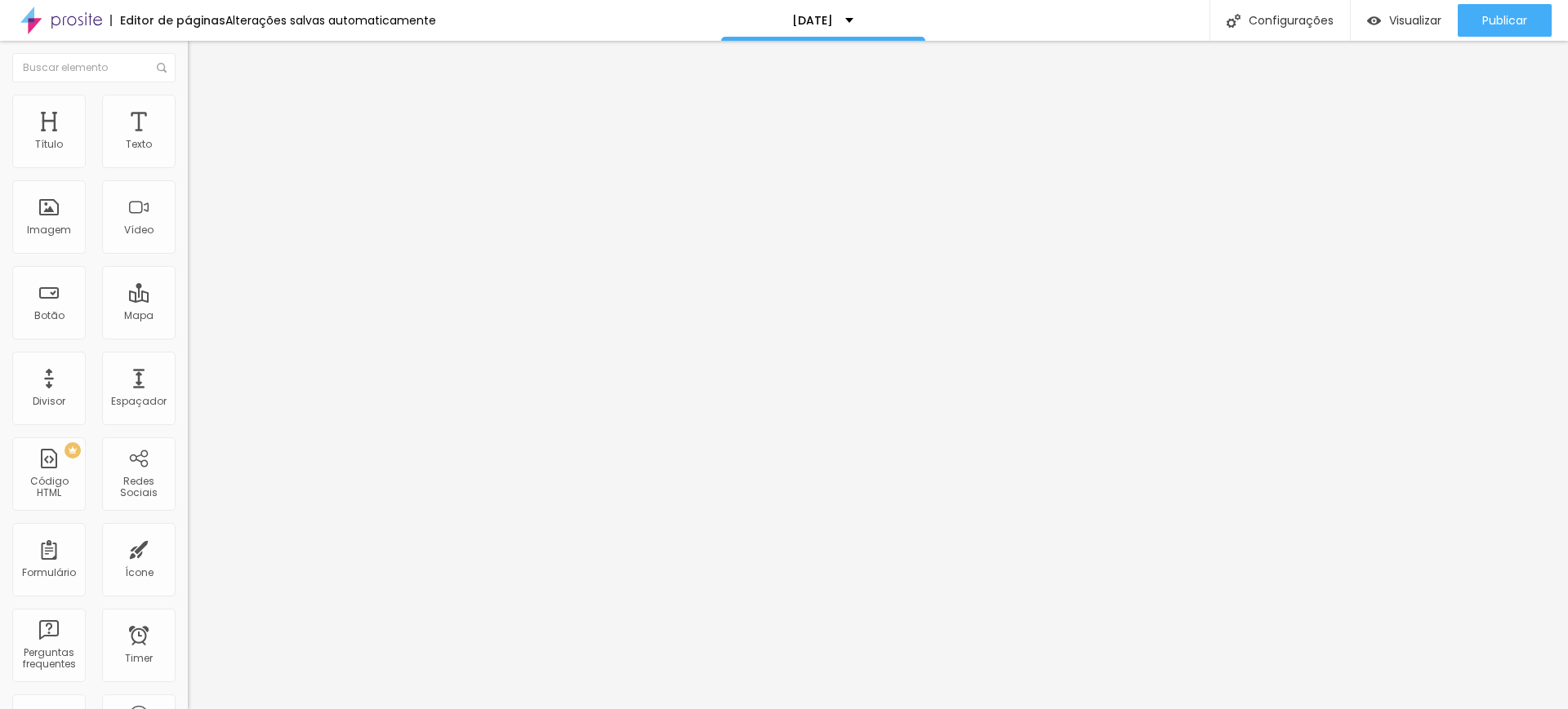
type input "5"
type input "3"
type input "0"
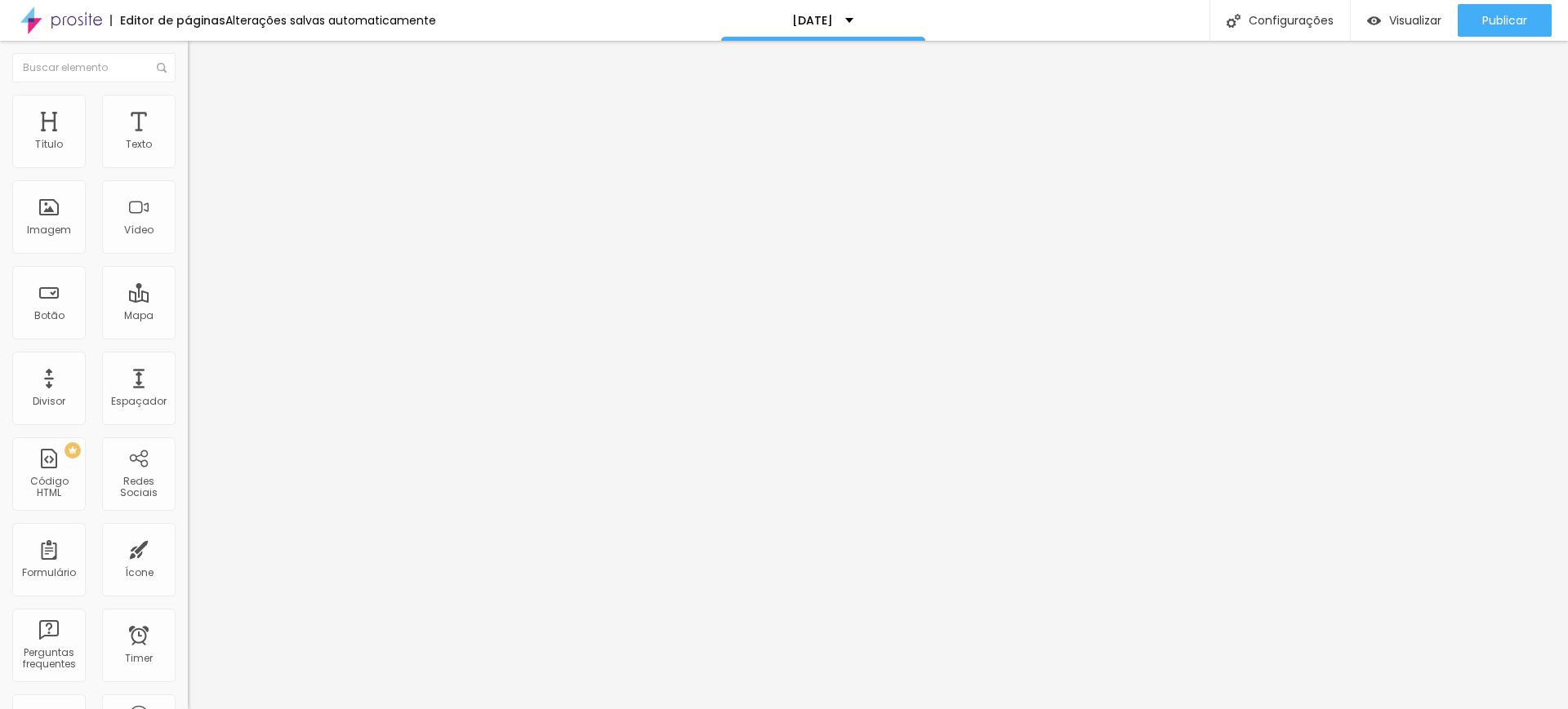
type input "0"
drag, startPoint x: 48, startPoint y: 190, endPoint x: 12, endPoint y: 193, distance: 36.1
type input "0"
click at [188, 531] on input "range" at bounding box center [240, 537] width 105 height 13
click at [203, 112] on span "Estilo" at bounding box center [215, 105] width 25 height 14
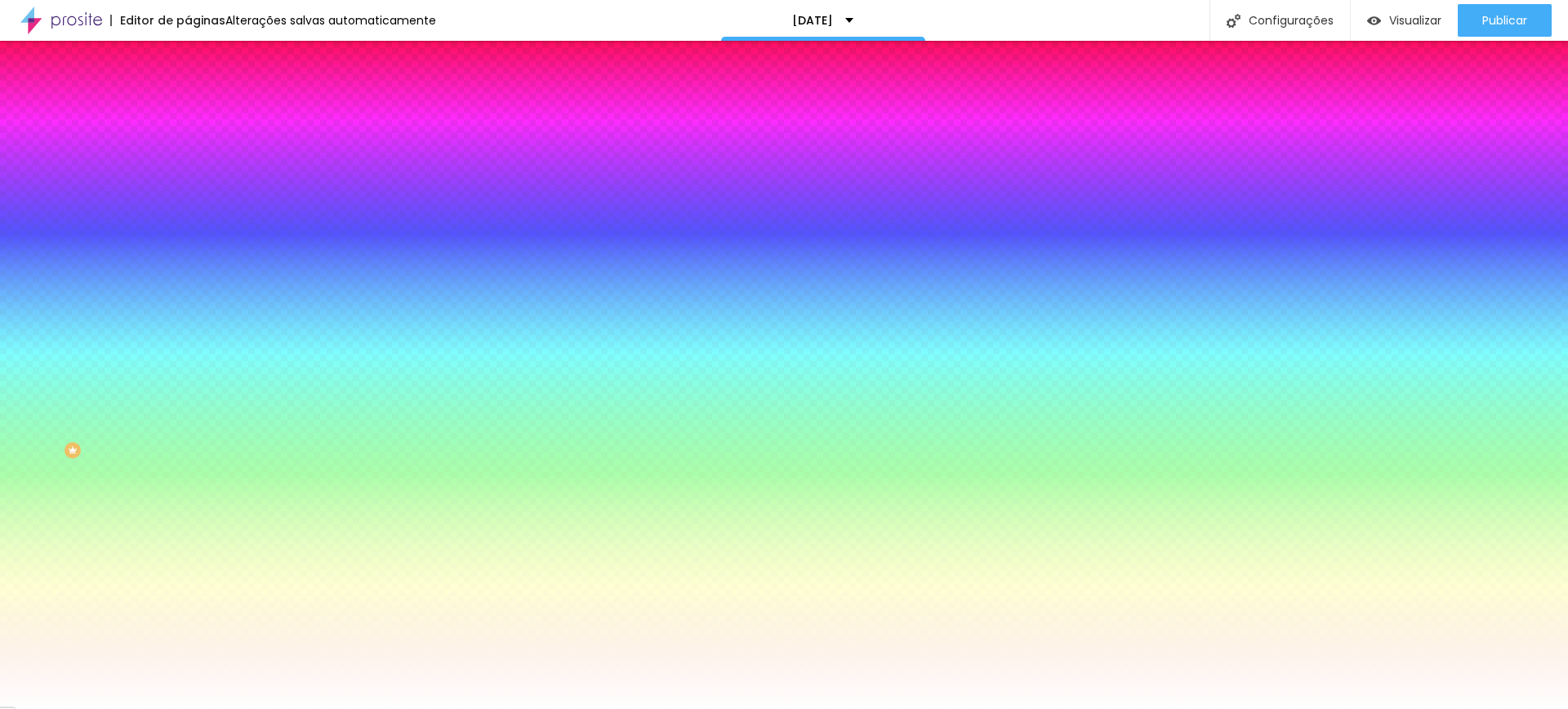
click at [188, 238] on input "#FFFFFF" at bounding box center [285, 230] width 196 height 16
drag, startPoint x: 171, startPoint y: 296, endPoint x: 137, endPoint y: 297, distance: 34.0
click at [188, 238] on input "#FFFFFF" at bounding box center [285, 230] width 196 height 16
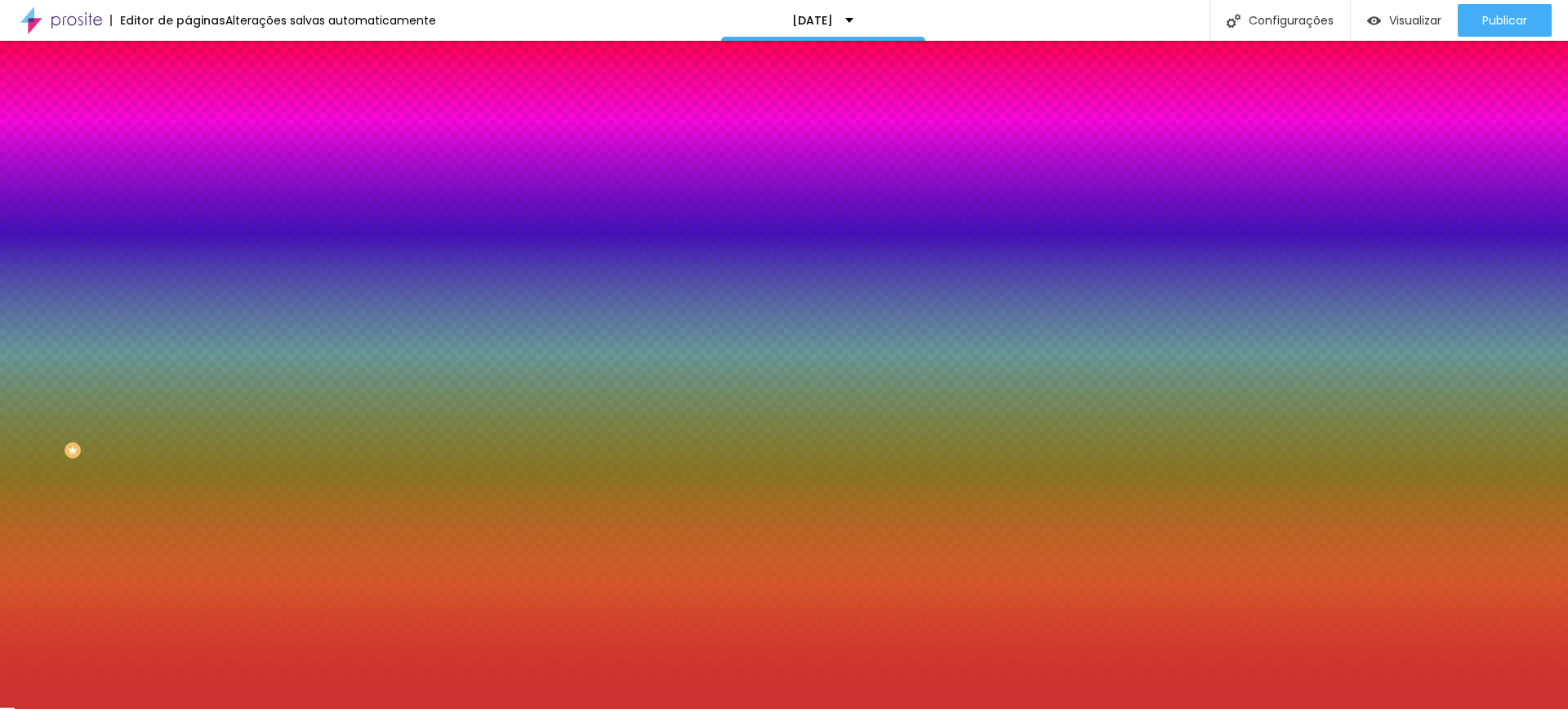
type input "#CC3333"
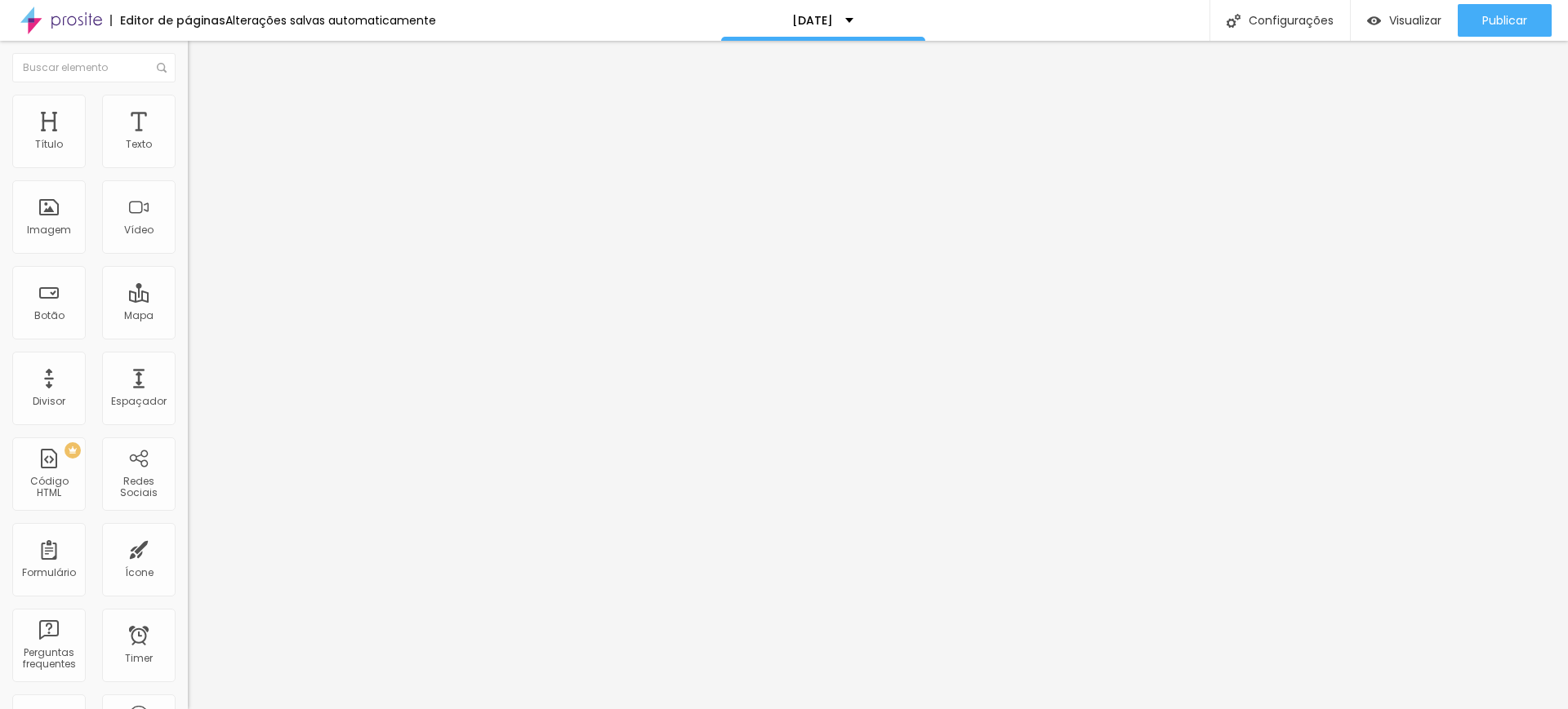
click at [196, 150] on icon "button" at bounding box center [199, 147] width 7 height 7
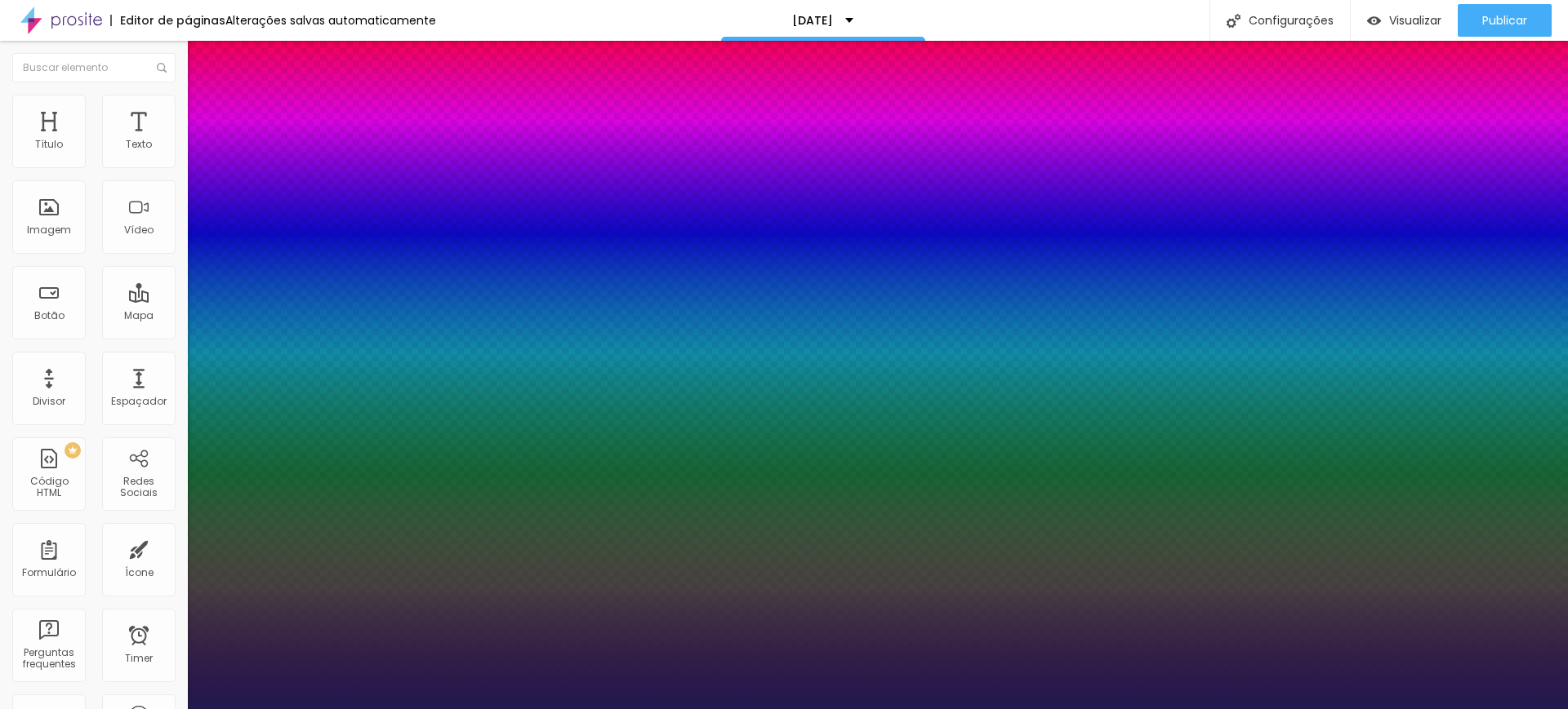
type input "1"
type input "18"
type input "1"
type input "19"
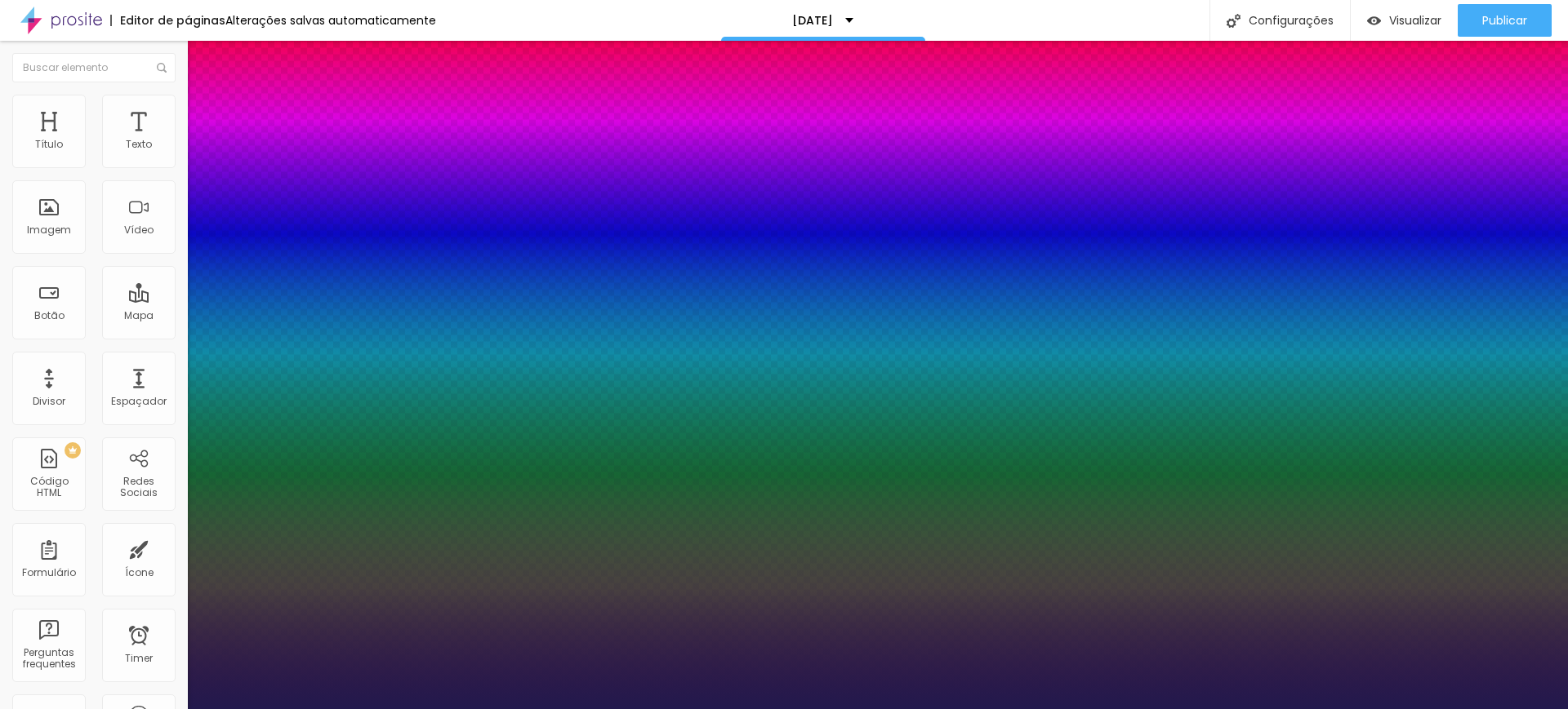
type input "19"
type input "1"
type input "20"
type input "1"
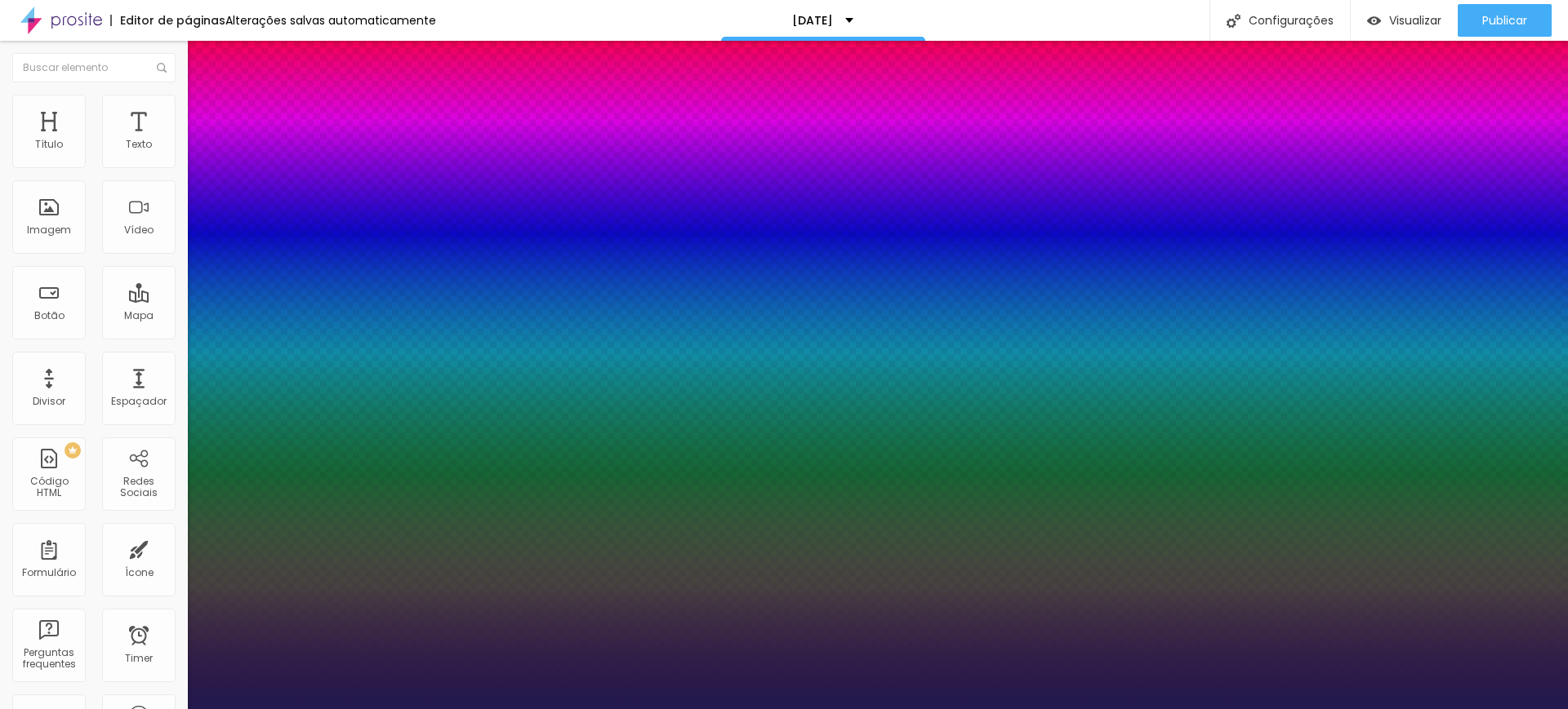
type input "21"
type input "1"
type input "22"
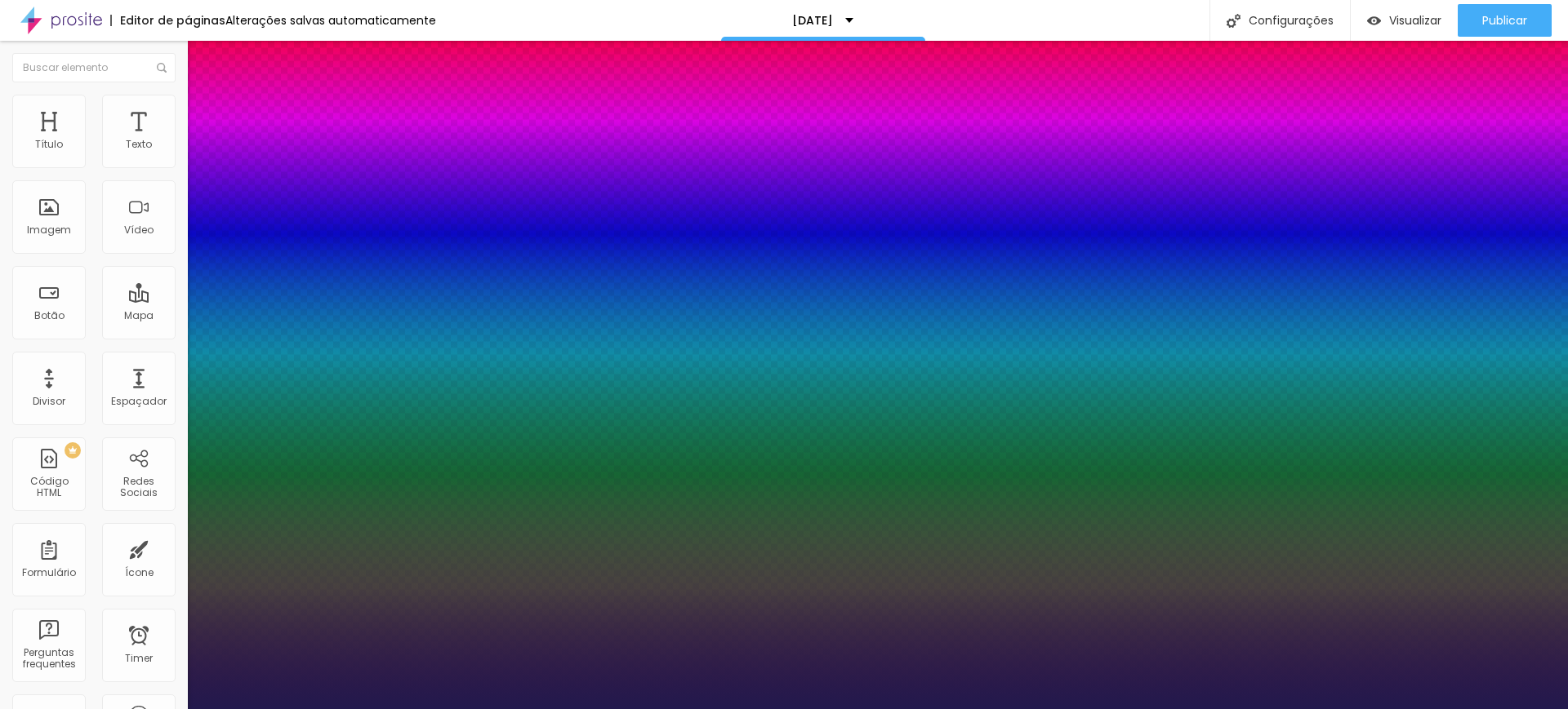
type input "1"
type input "23"
type input "1"
type input "24"
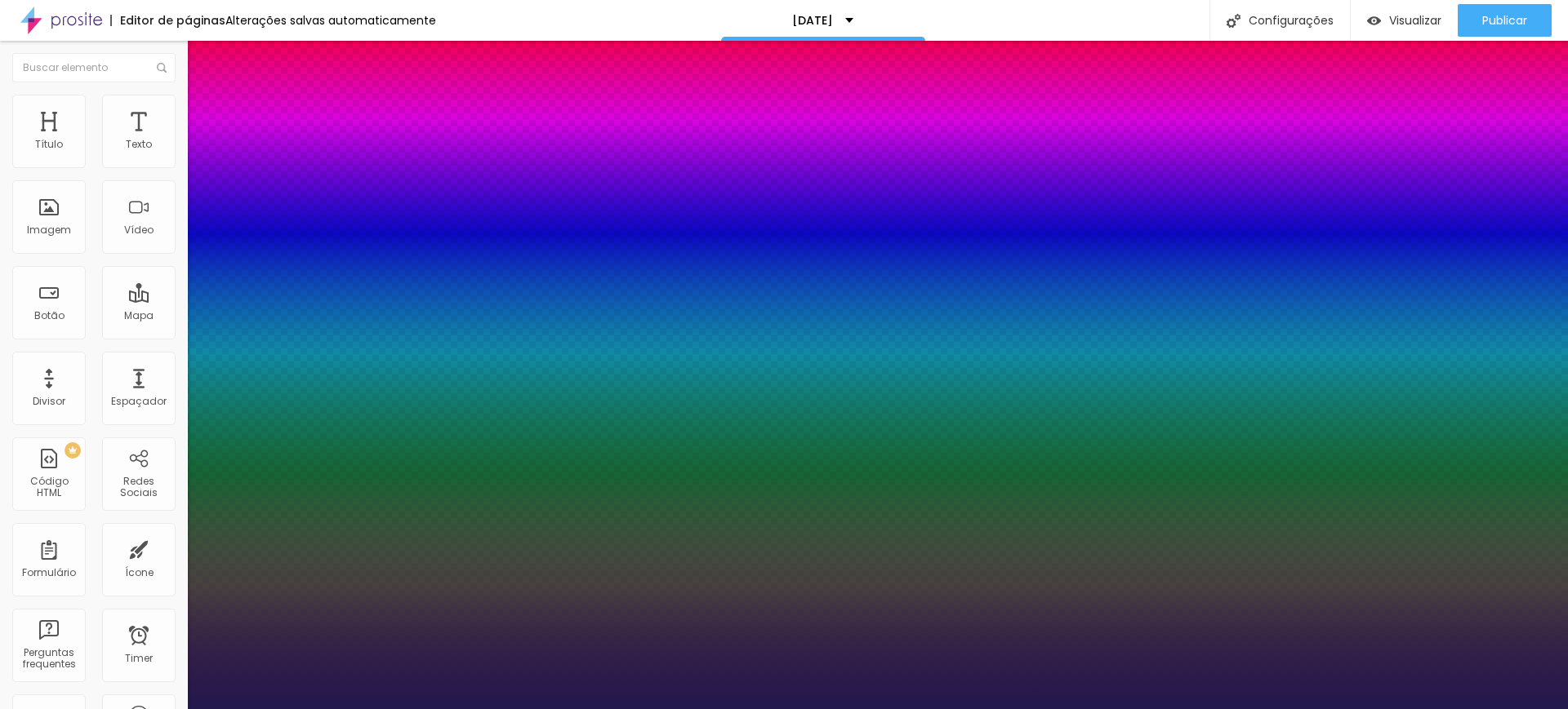
type input "24"
type input "1"
type input "26"
type input "1"
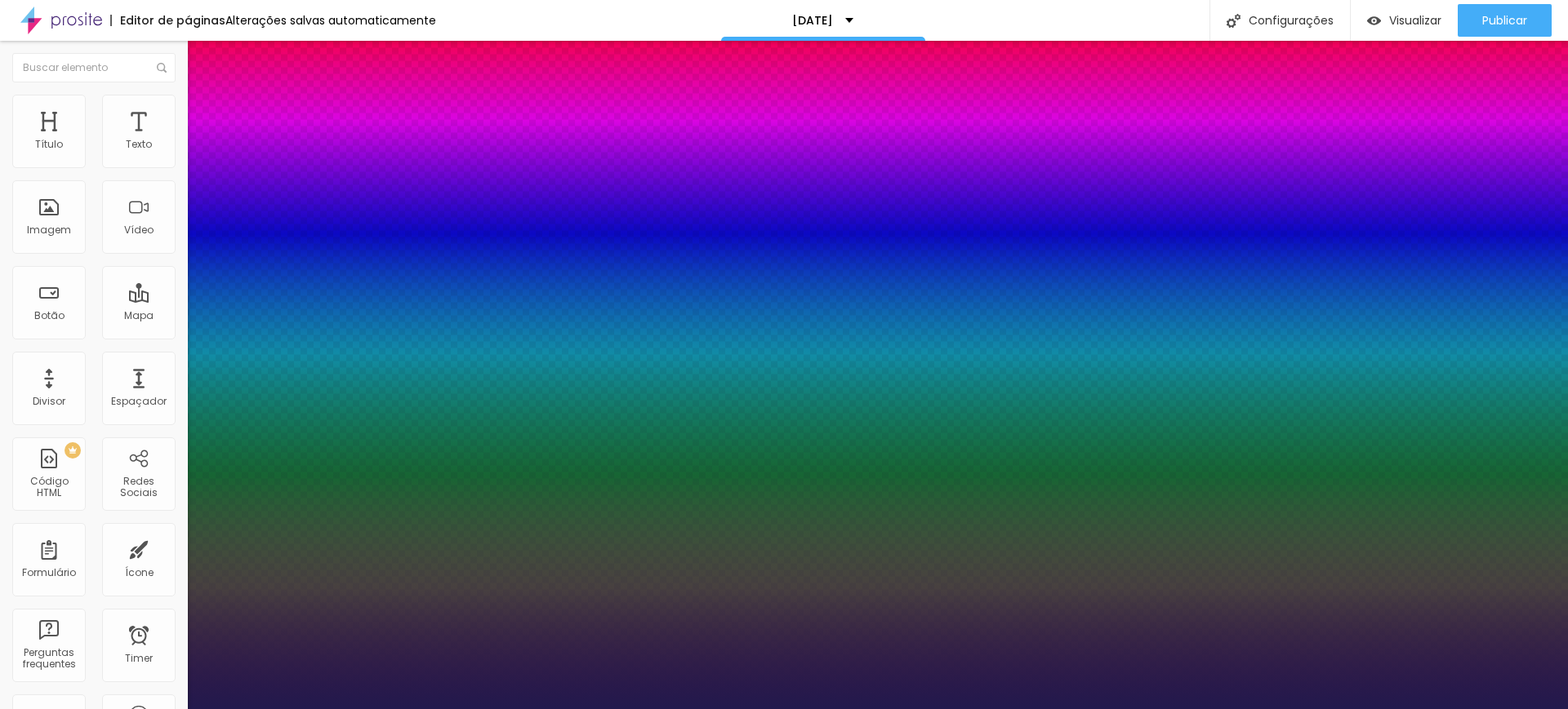
type input "27"
type input "1"
type input "28"
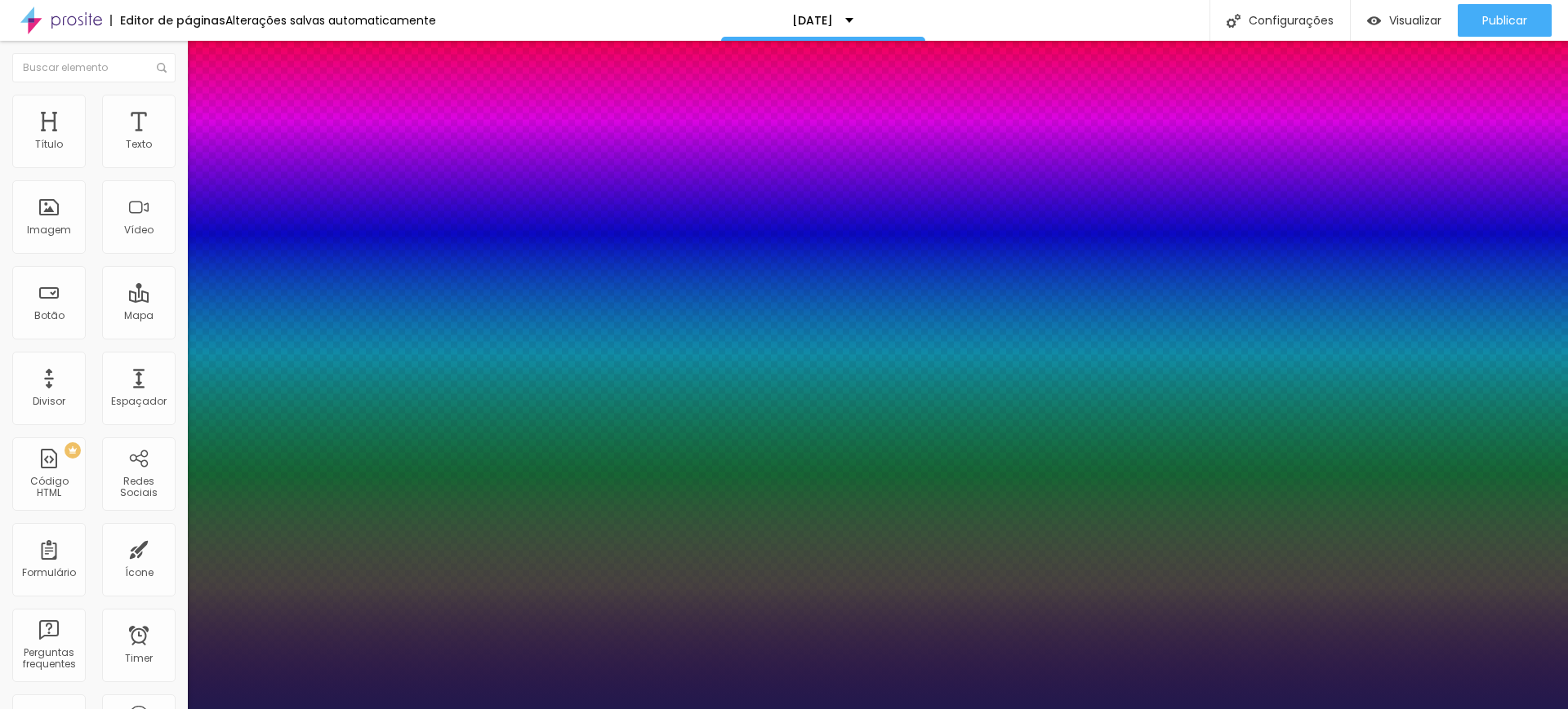
type input "1"
type input "29"
type input "1"
type input "30"
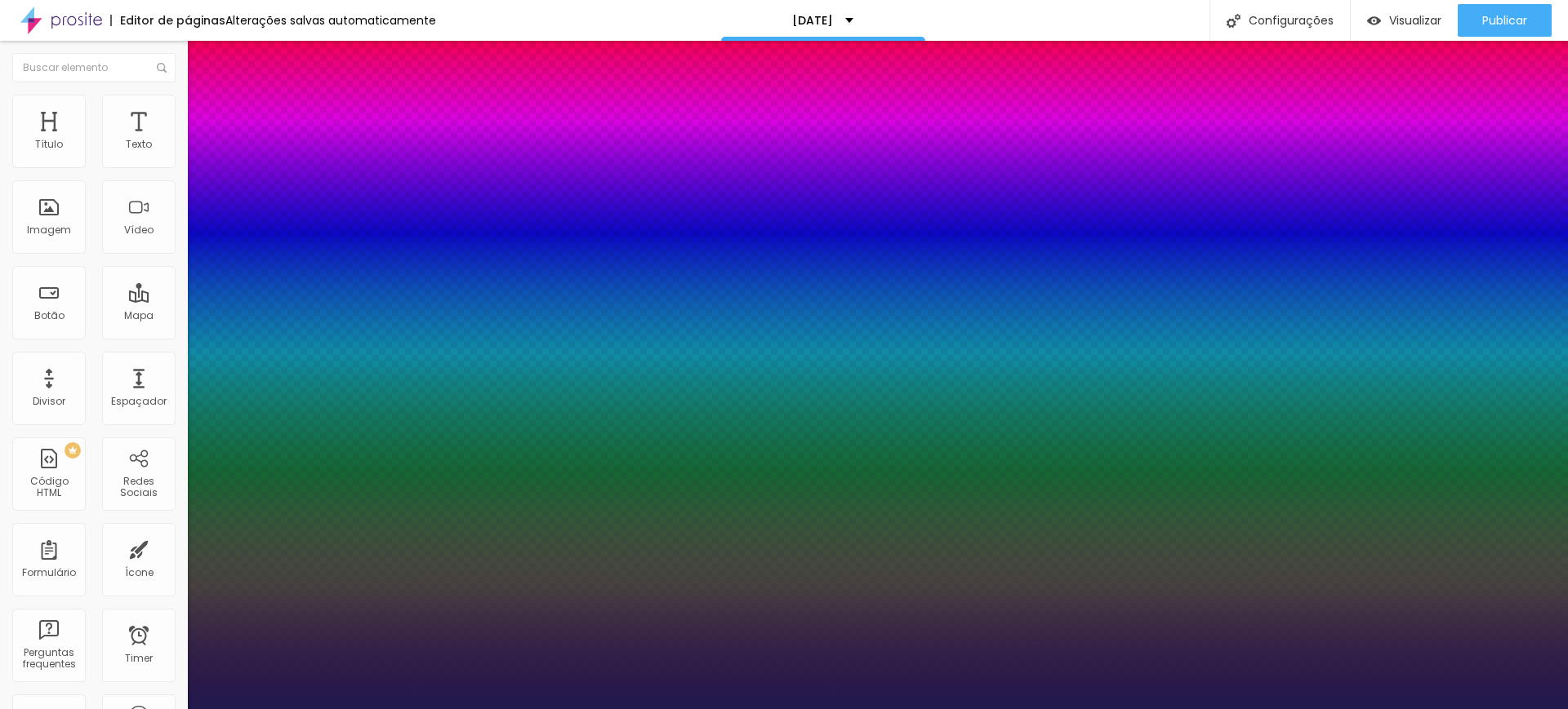
type input "30"
type input "1"
type input "31"
type input "1"
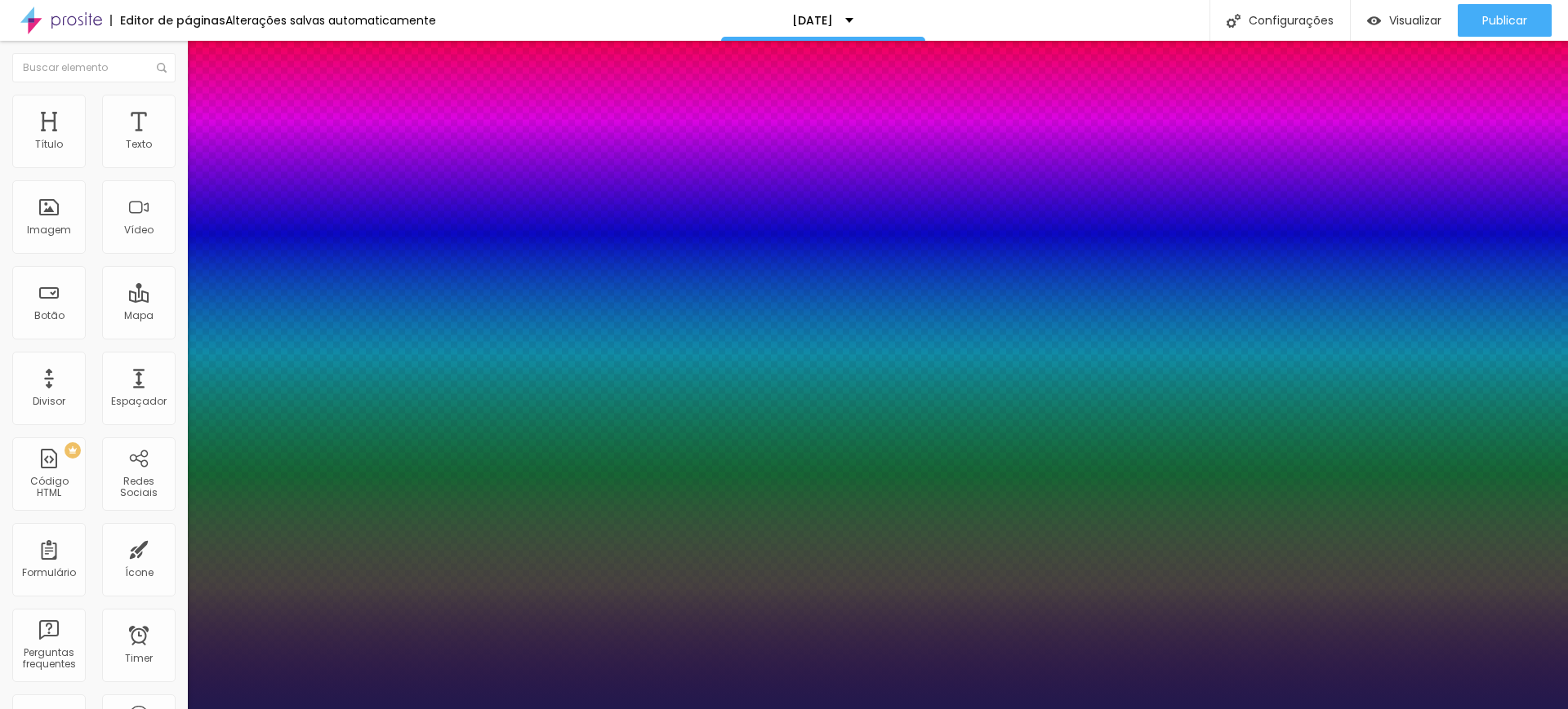
type input "30"
type input "1"
type input "29"
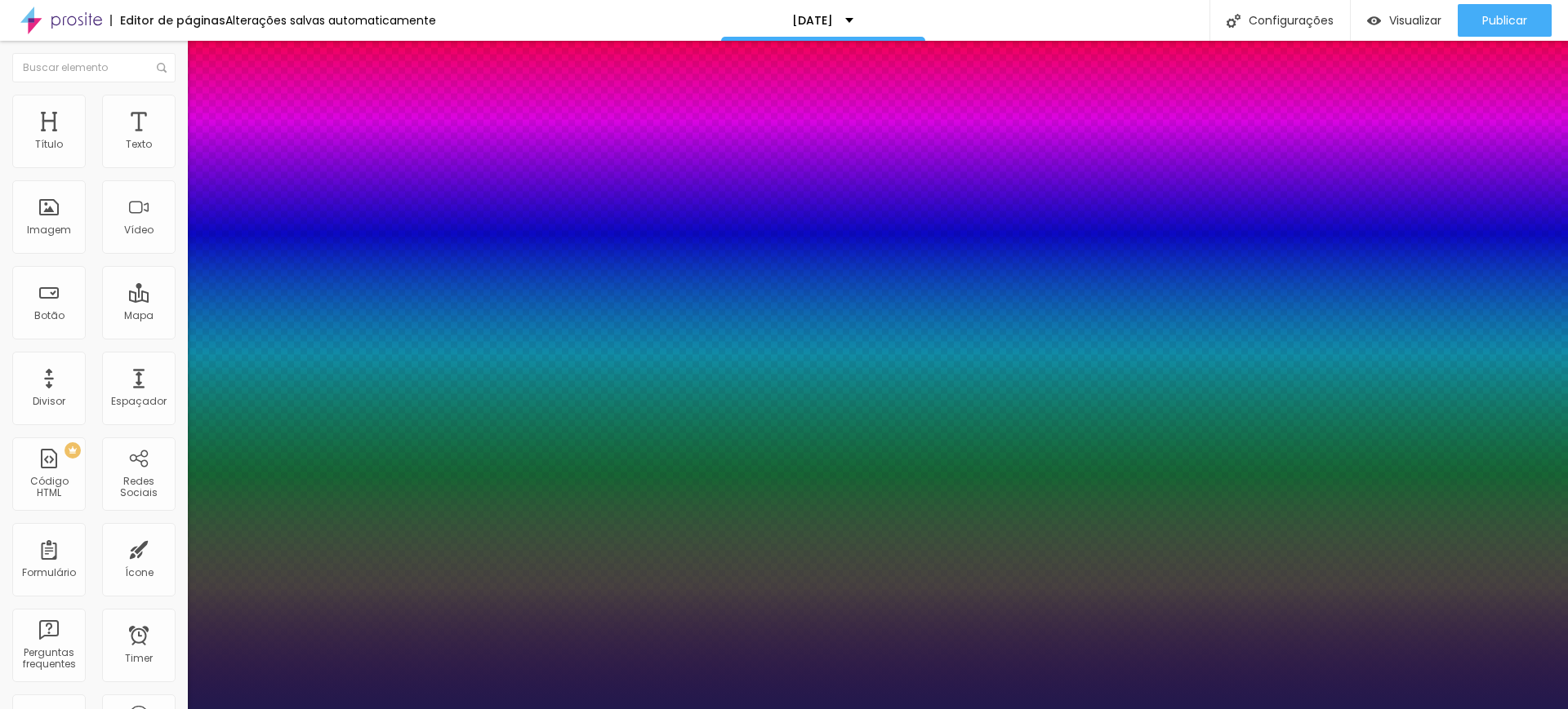
type input "1"
type input "28"
type input "1"
type input "27"
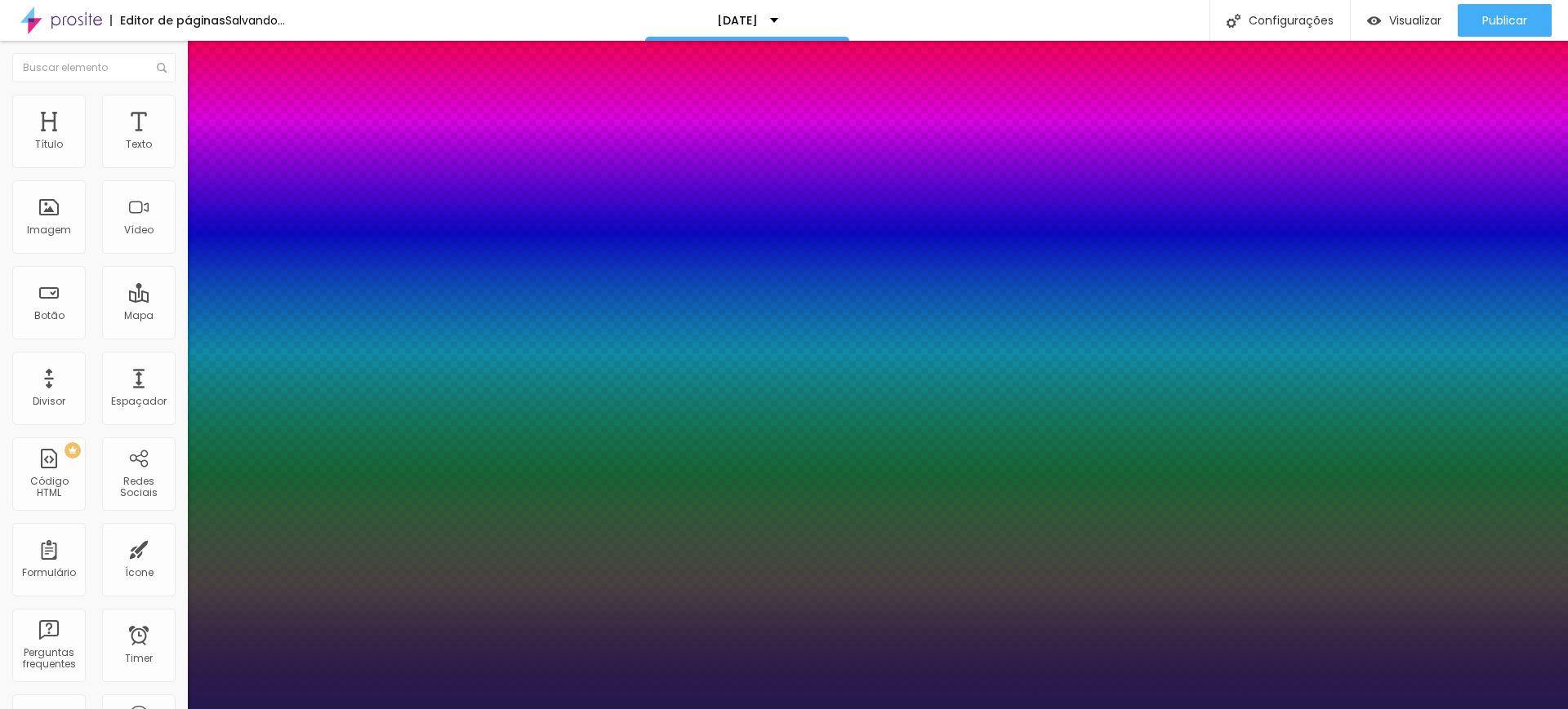
type input "27"
type input "1"
type input "26"
type input "1"
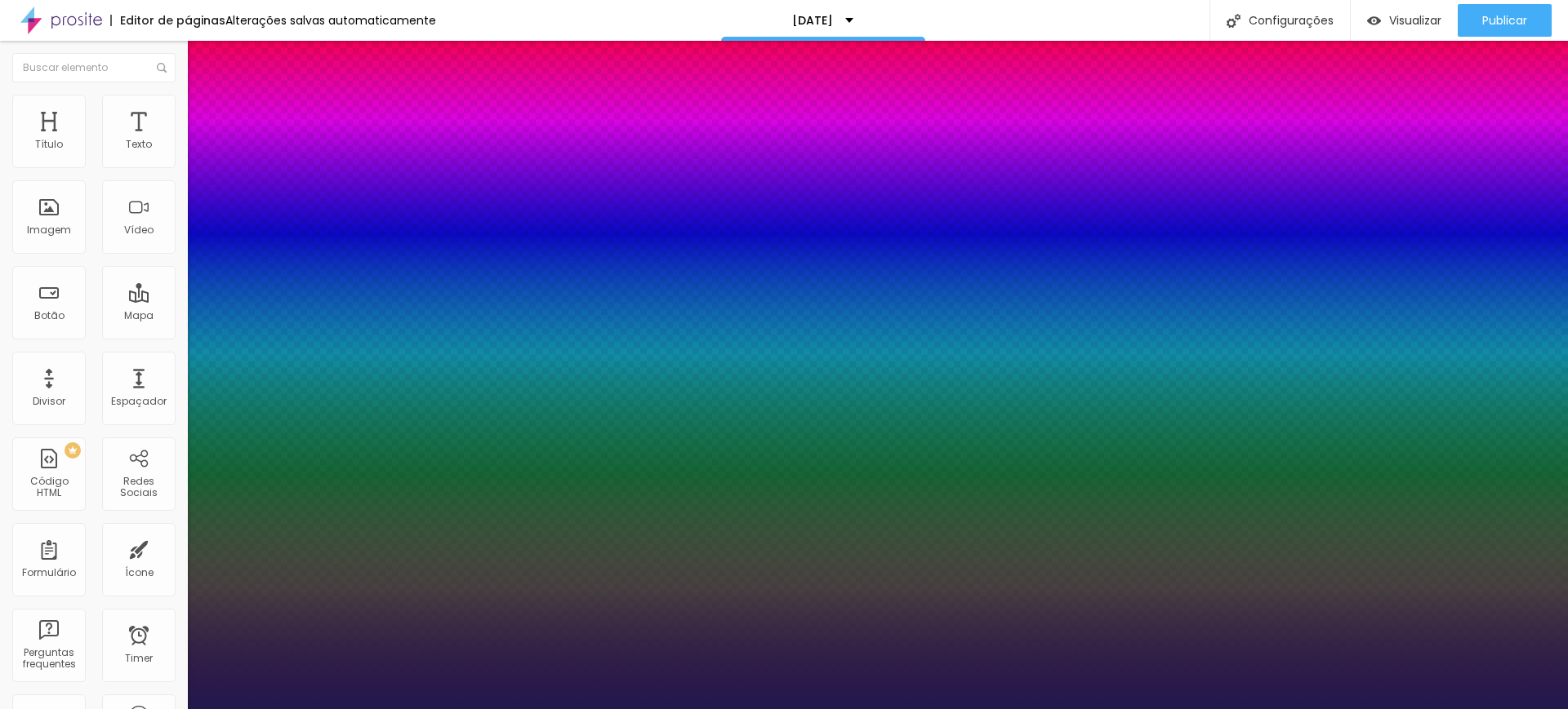
drag, startPoint x: 220, startPoint y: 277, endPoint x: 234, endPoint y: 277, distance: 14.0
type input "26"
click at [1129, 708] on div at bounding box center [784, 709] width 1568 height 0
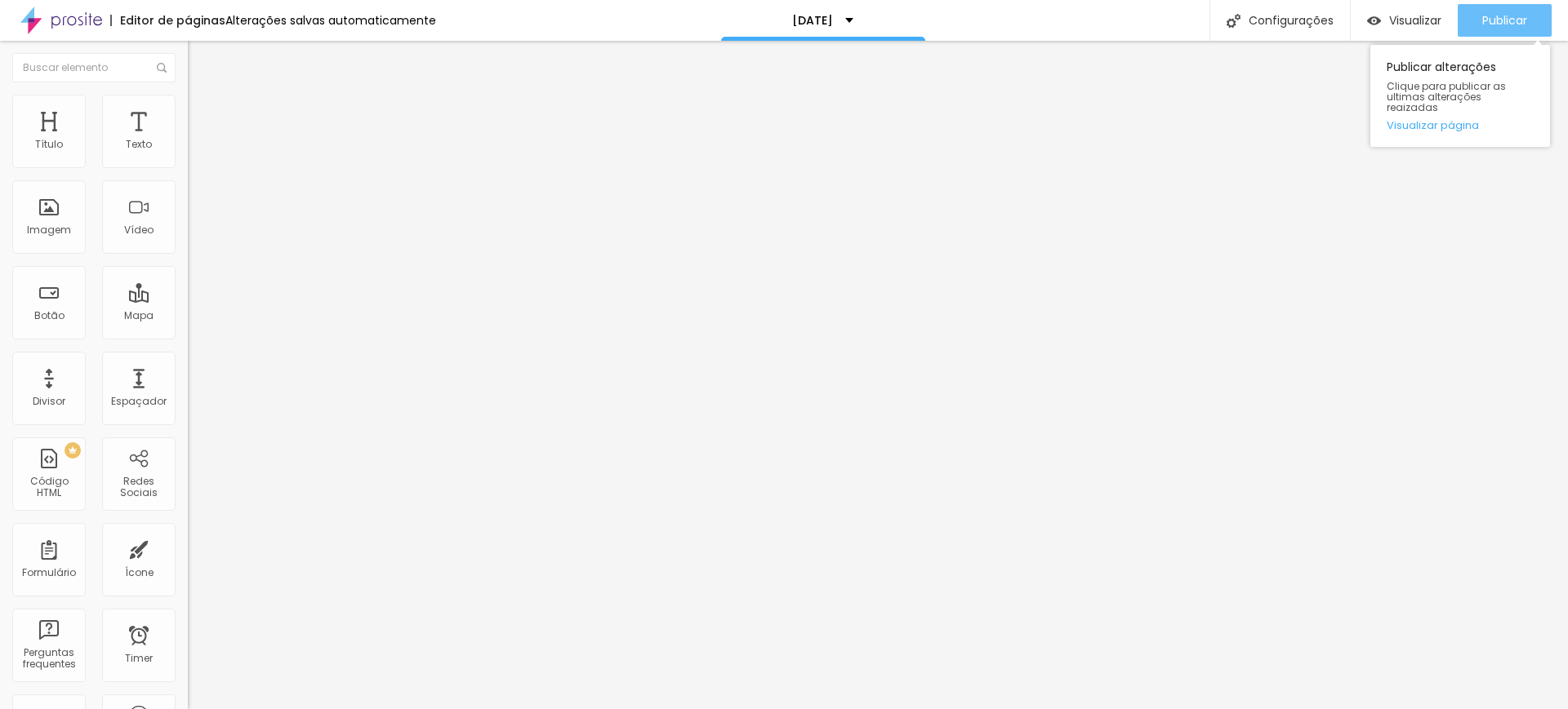
click at [1509, 25] on span "Publicar" at bounding box center [1504, 20] width 45 height 13
click at [1500, 20] on span "Publicar" at bounding box center [1504, 20] width 45 height 13
click at [188, 255] on span "Original" at bounding box center [207, 248] width 39 height 14
click at [188, 285] on span "Quadrado" at bounding box center [214, 278] width 53 height 14
click at [282, 708] on div at bounding box center [784, 719] width 1568 height 0
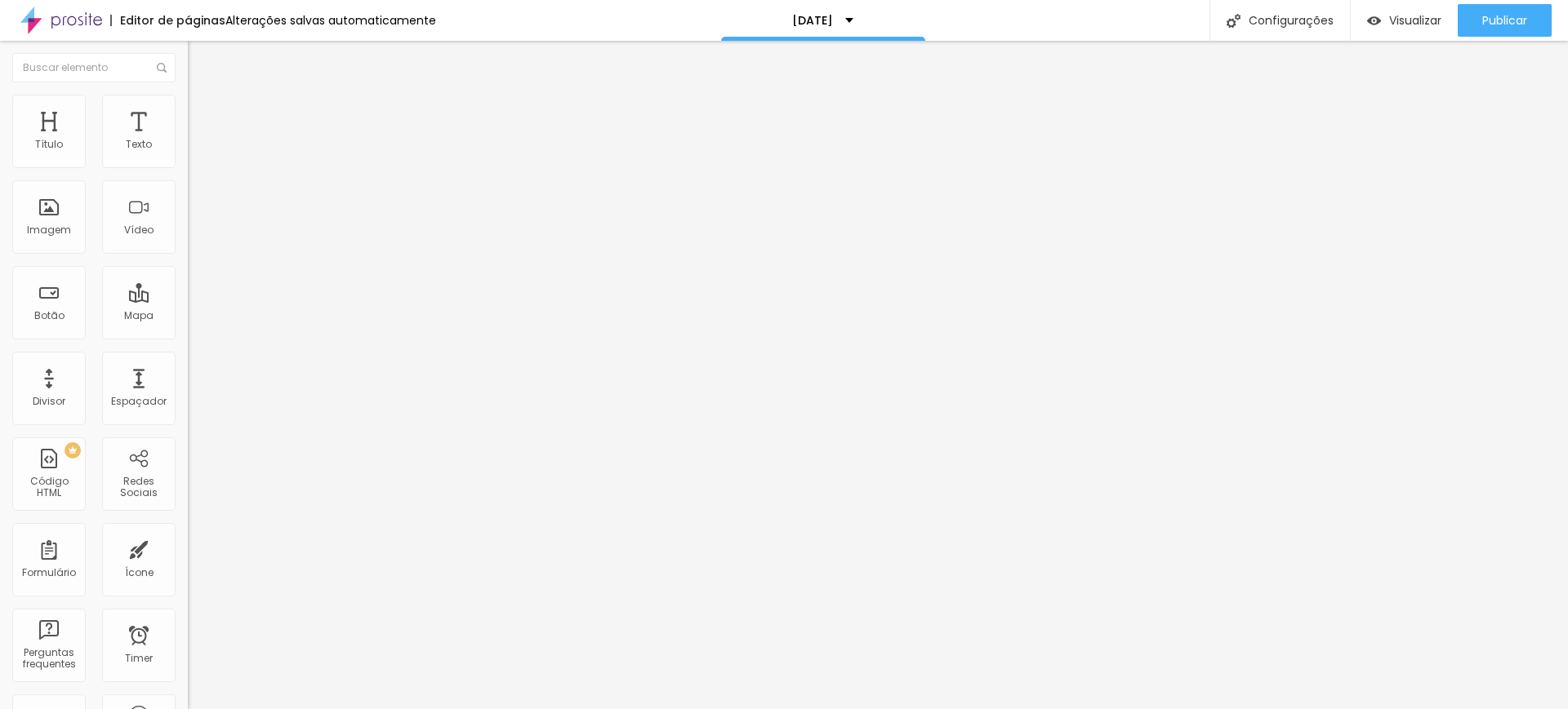
click at [188, 275] on span "Padrão" at bounding box center [206, 268] width 37 height 14
click at [188, 265] on span "Cinema" at bounding box center [208, 258] width 41 height 14
click at [188, 291] on span "Quadrado" at bounding box center [214, 284] width 53 height 14
click at [188, 255] on span "Original" at bounding box center [207, 248] width 39 height 14
click at [188, 285] on span "Quadrado" at bounding box center [214, 278] width 53 height 14
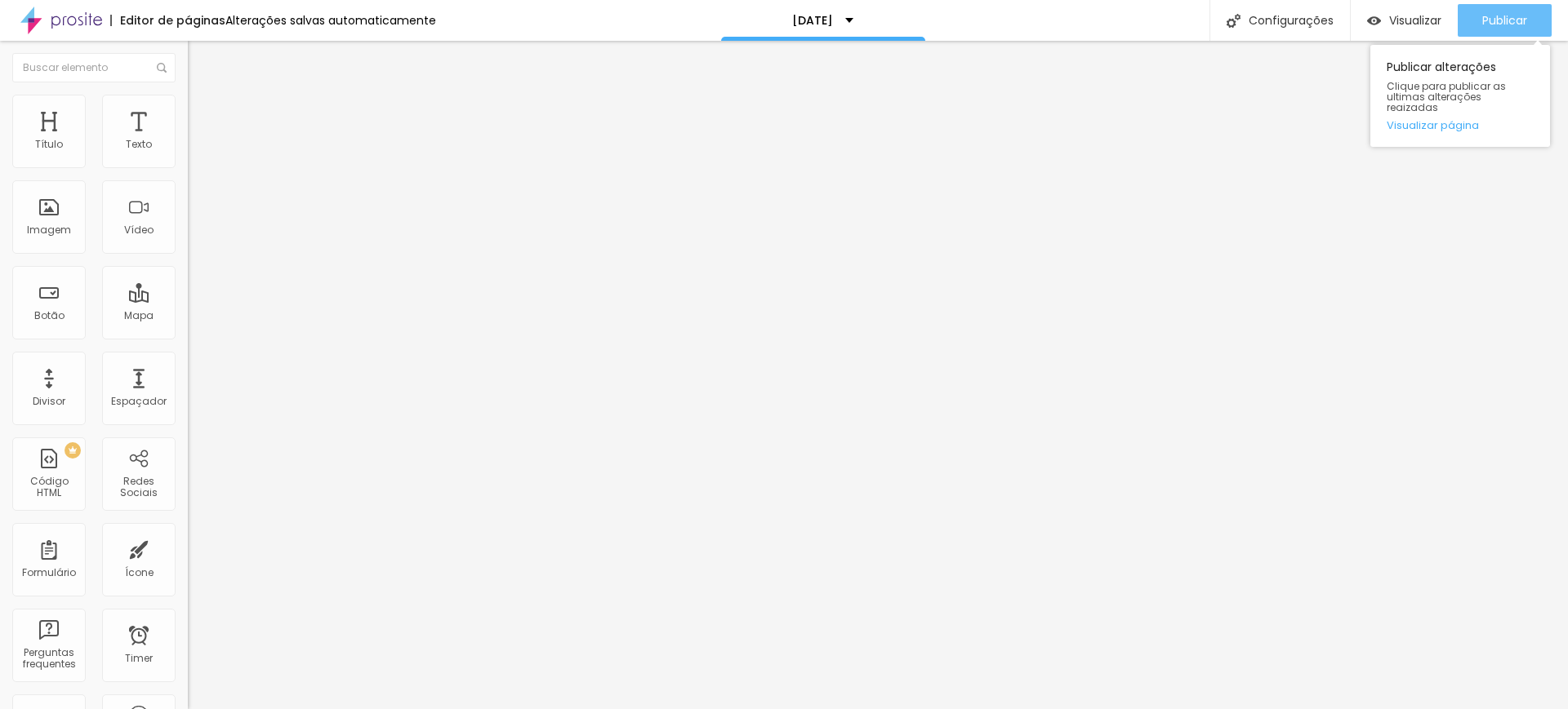
click at [1514, 18] on span "Publicar" at bounding box center [1504, 20] width 45 height 13
click at [1496, 15] on span "Publicar" at bounding box center [1504, 20] width 45 height 13
click at [200, 55] on img "button" at bounding box center [206, 59] width 13 height 13
click at [200, 62] on img "button" at bounding box center [206, 59] width 13 height 13
click at [188, 157] on button "button" at bounding box center [199, 148] width 23 height 17
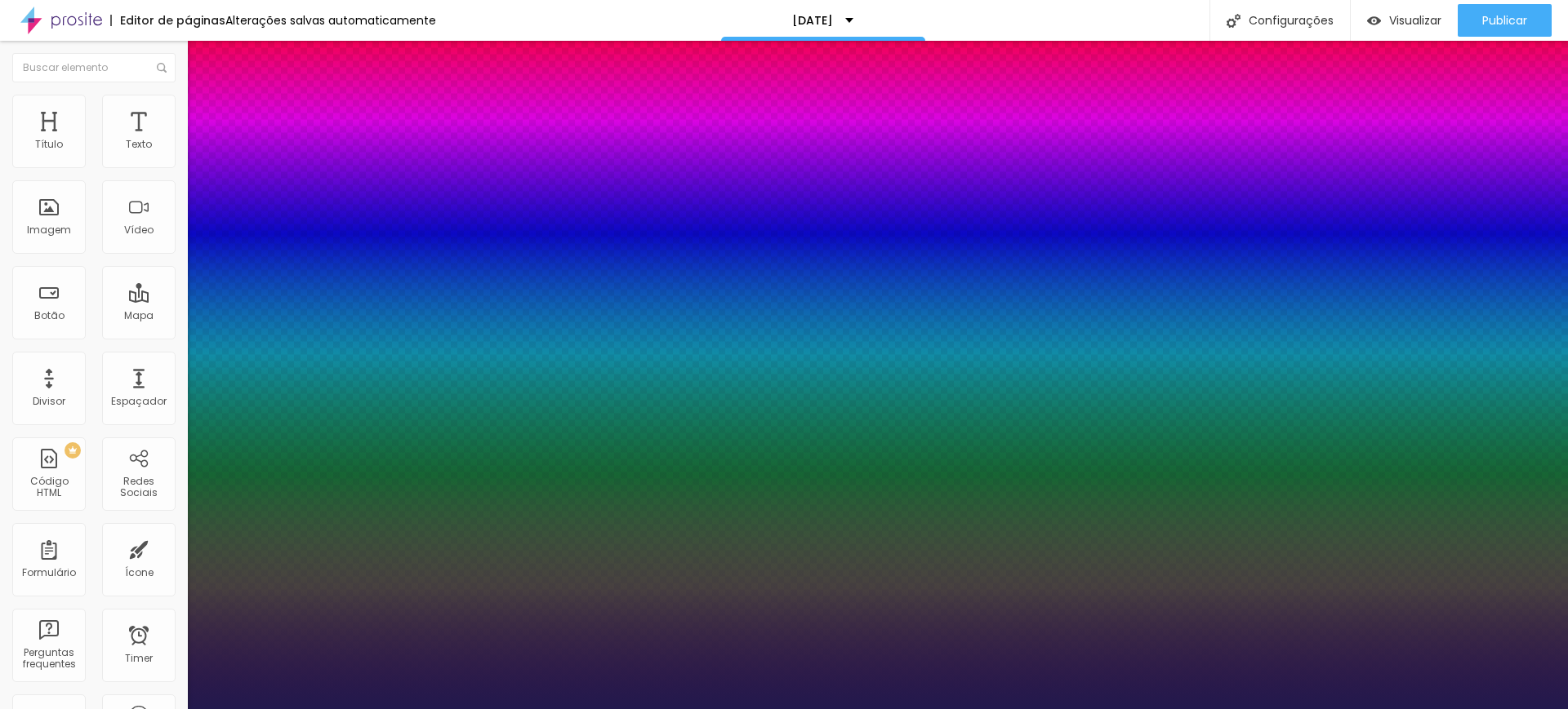
type input "1"
type input "17"
type input "1"
type input "18"
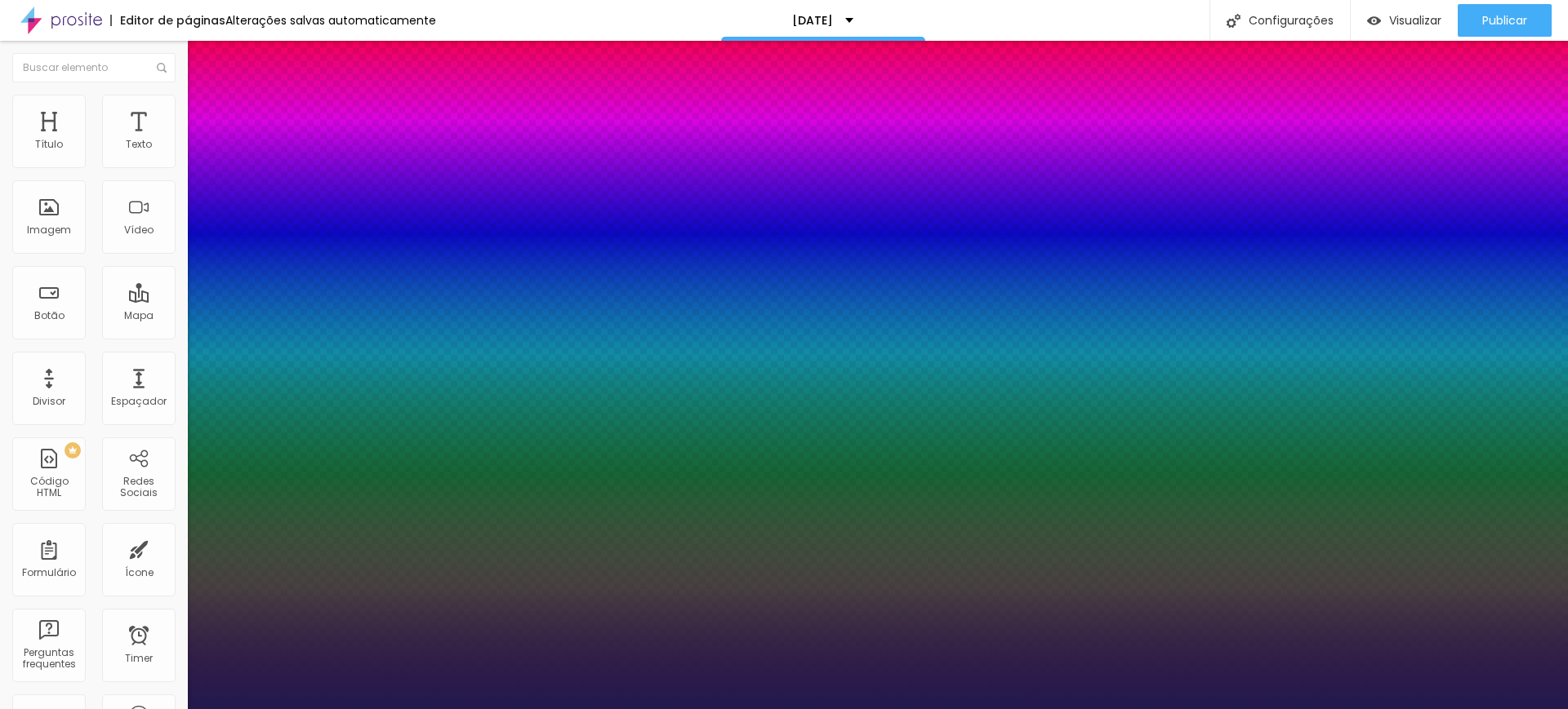
type input "18"
type input "1"
type input "19"
type input "1"
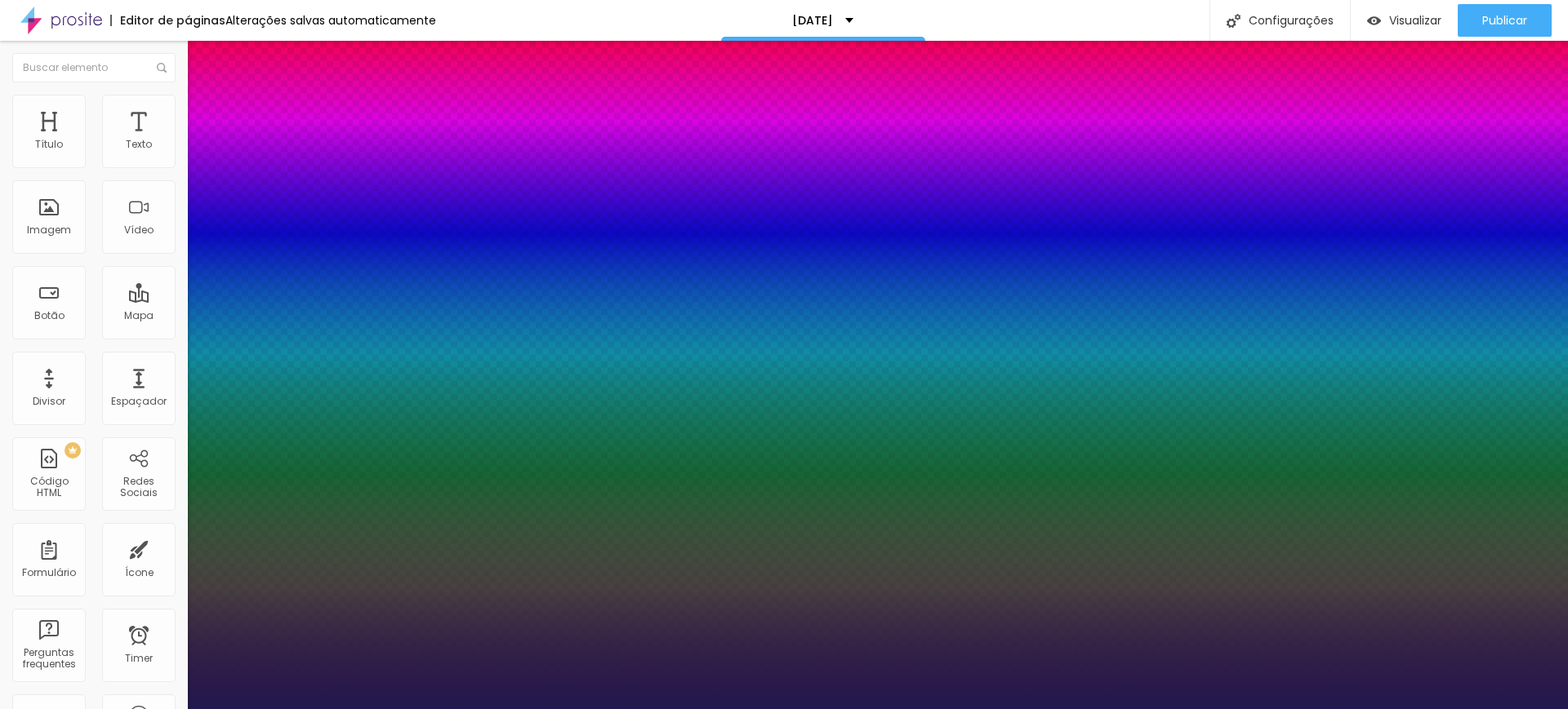
type input "20"
type input "1"
type input "21"
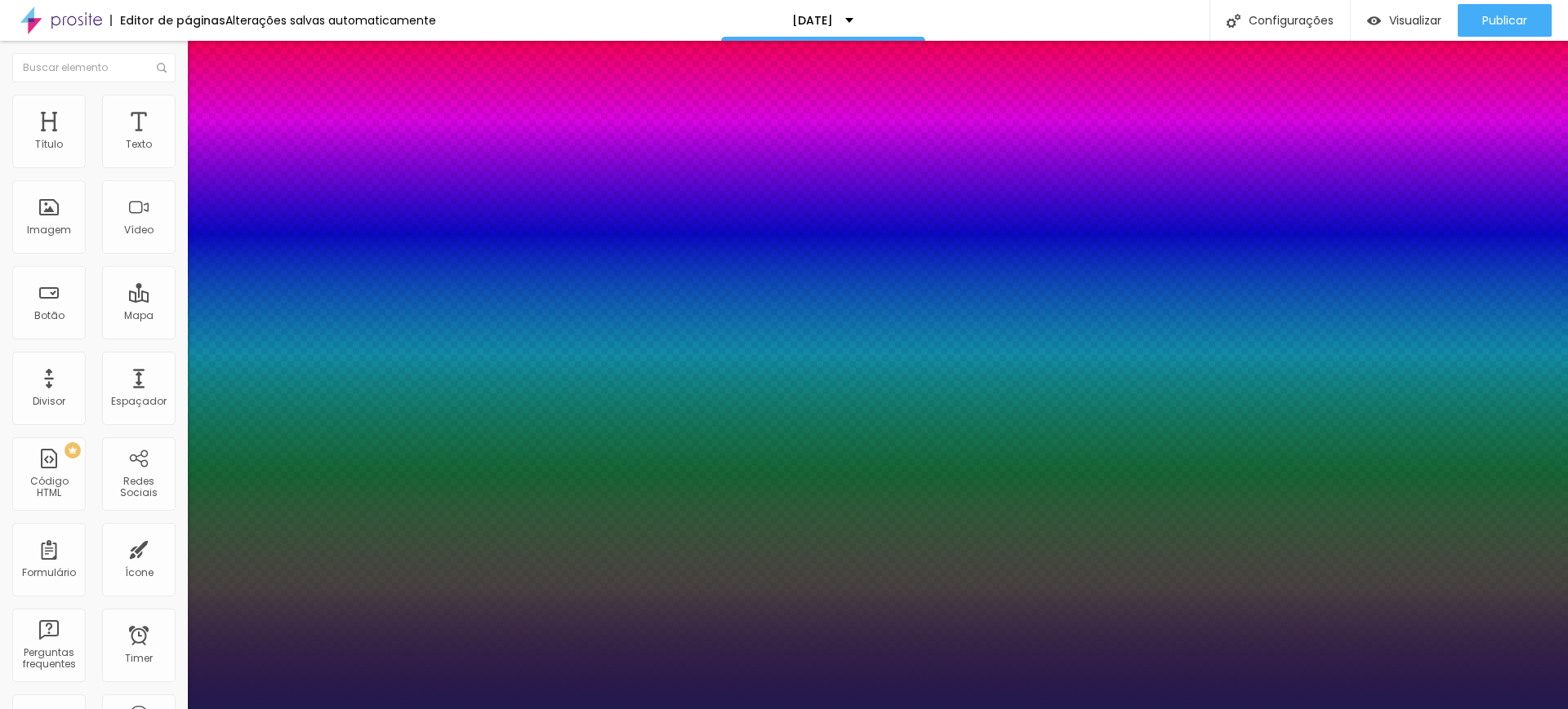
type input "1"
type input "21"
type input "1"
click at [768, 708] on div at bounding box center [784, 709] width 1568 height 0
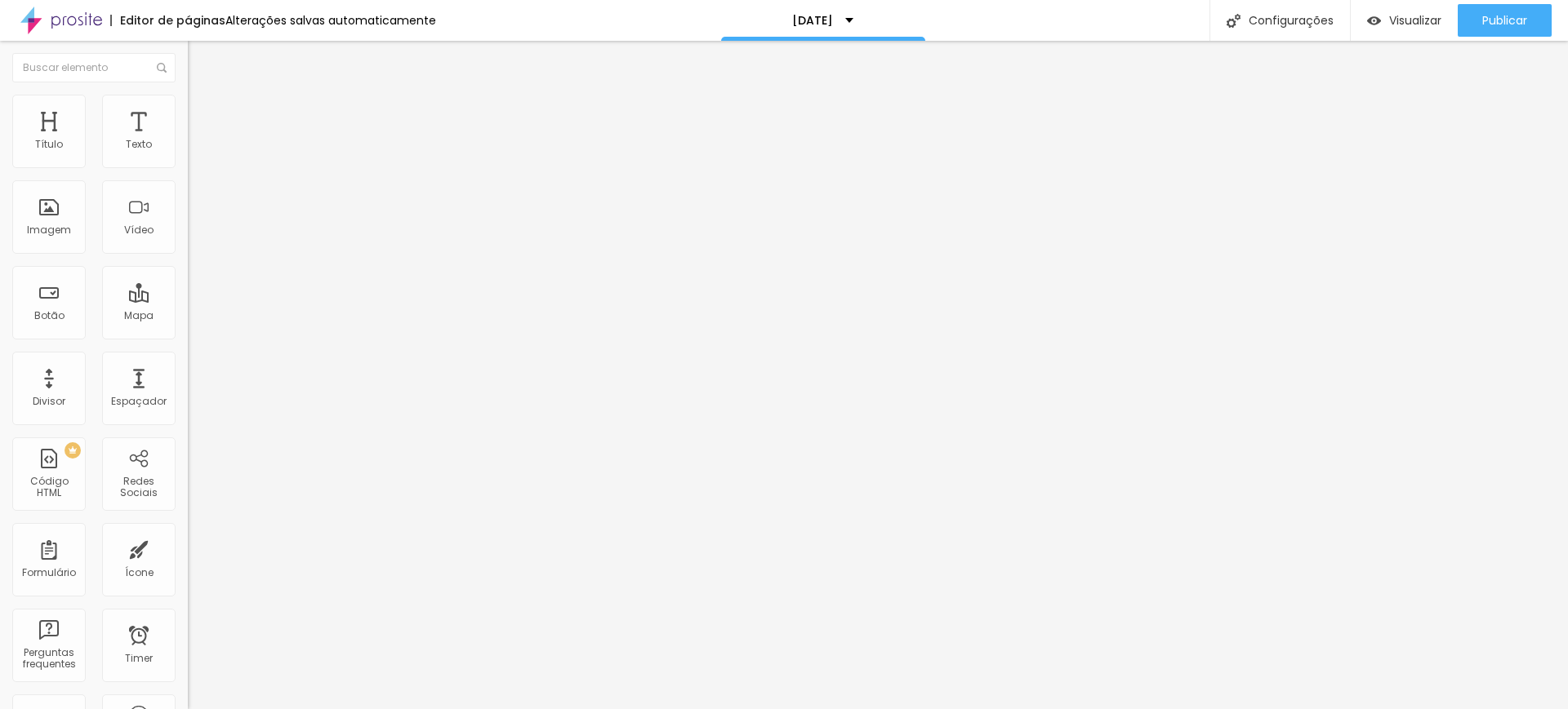
click at [188, 157] on button "button" at bounding box center [199, 148] width 23 height 17
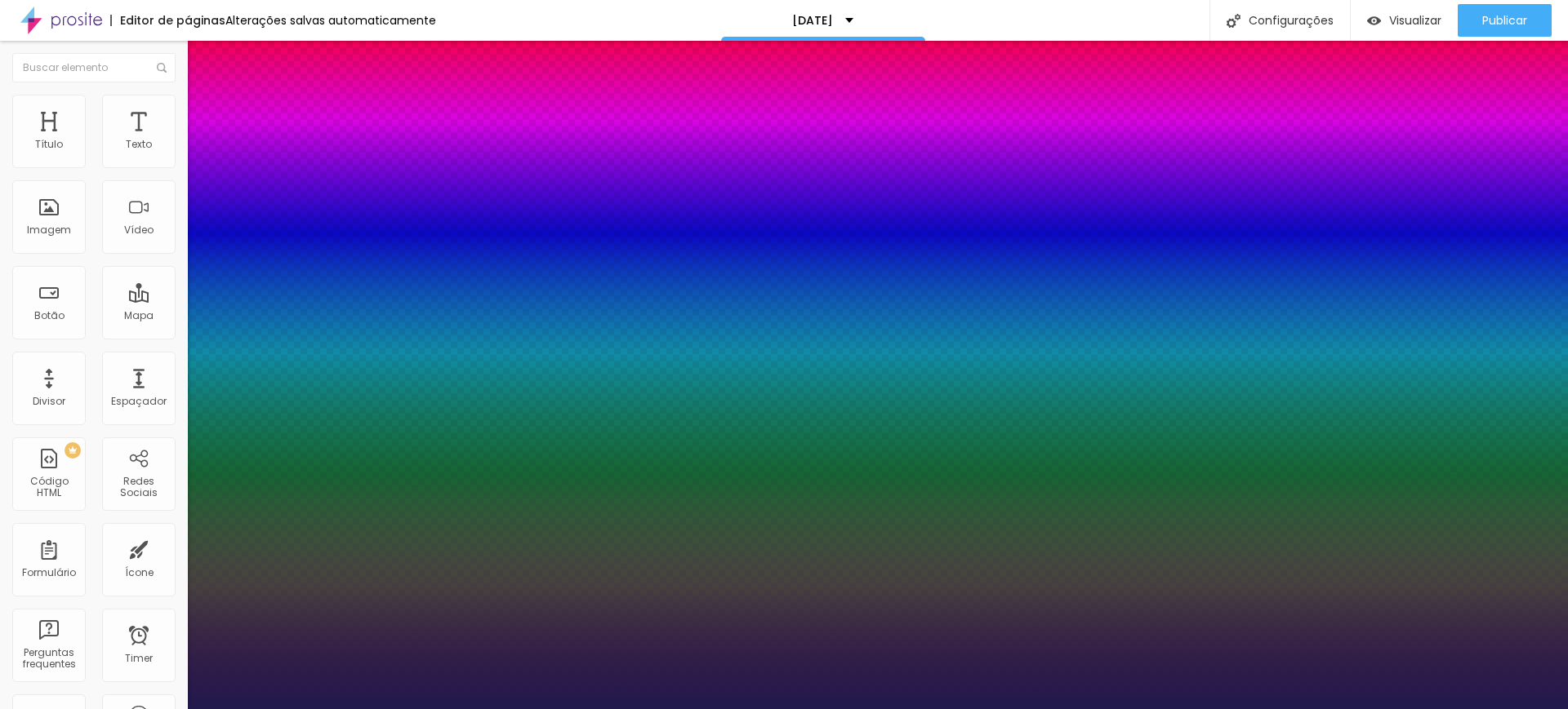
type input "1"
type input "17"
type input "1"
type input "18"
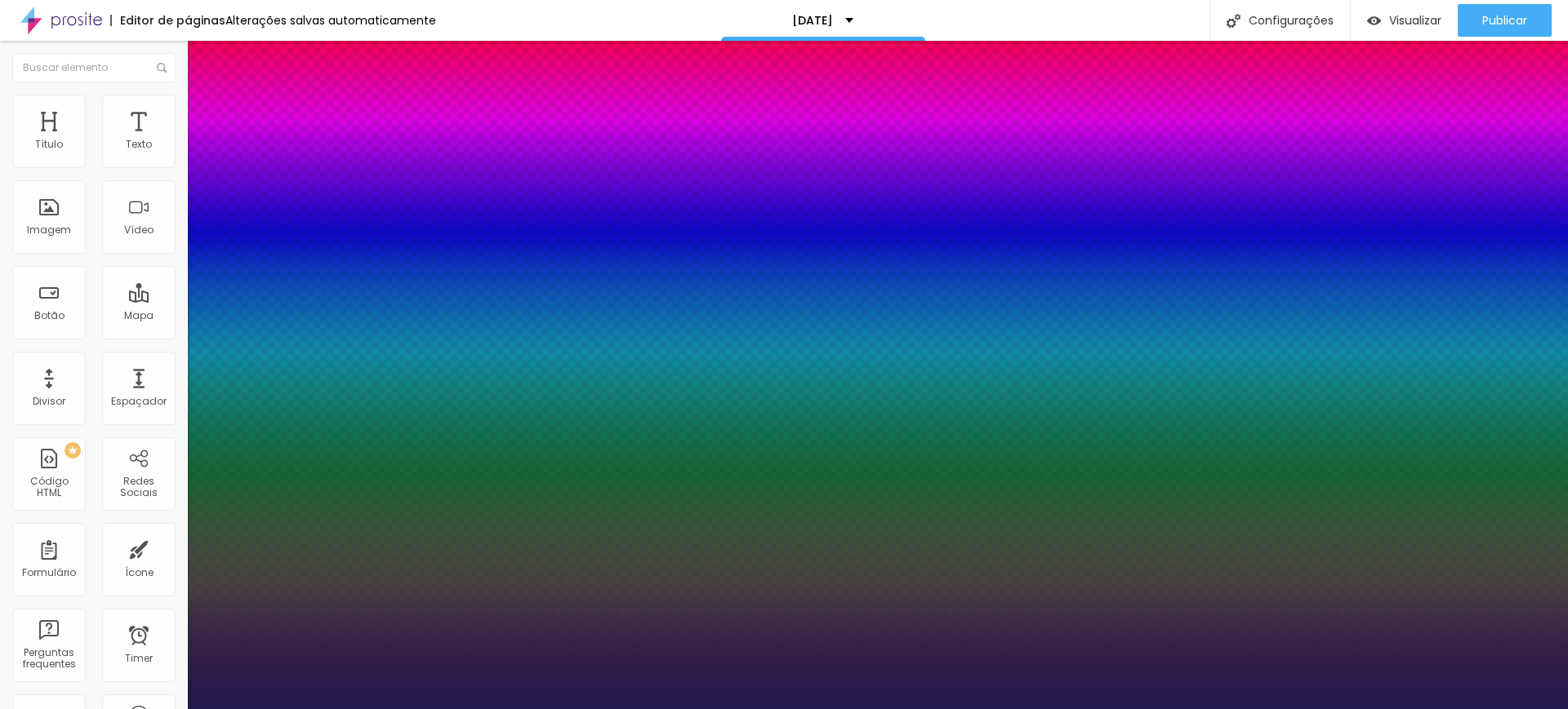
type input "18"
type input "1"
type input "19"
type input "1"
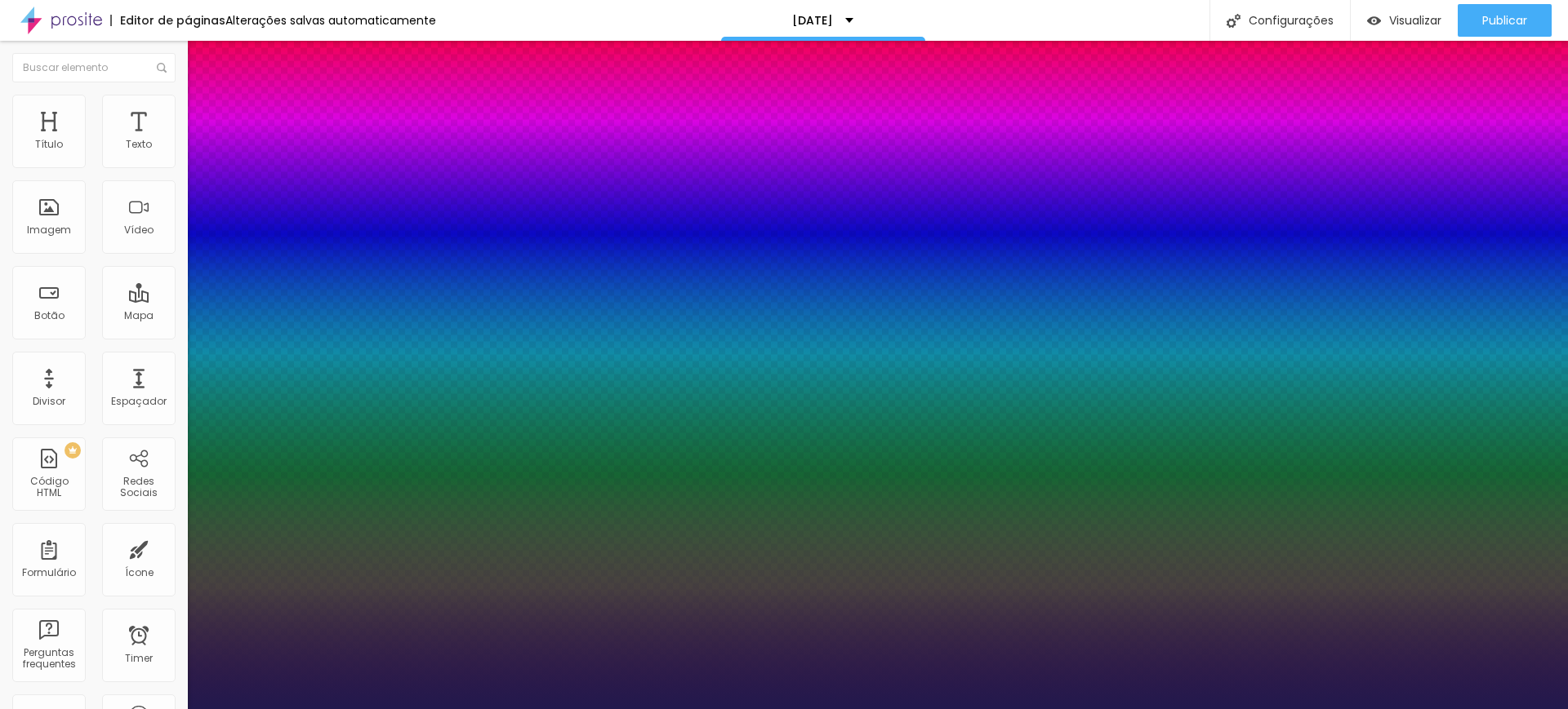
type input "20"
type input "1"
type input "20"
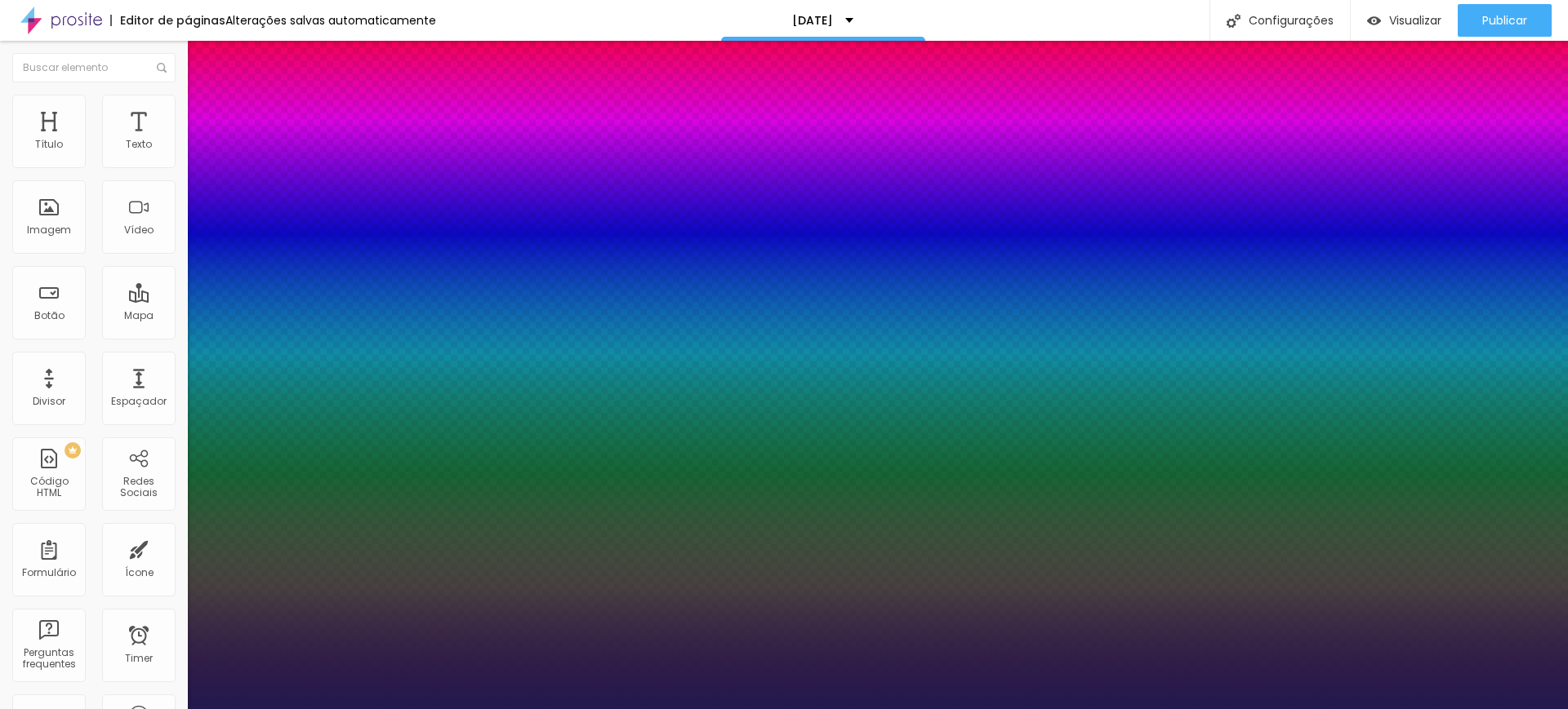
click at [1125, 708] on div at bounding box center [784, 709] width 1568 height 0
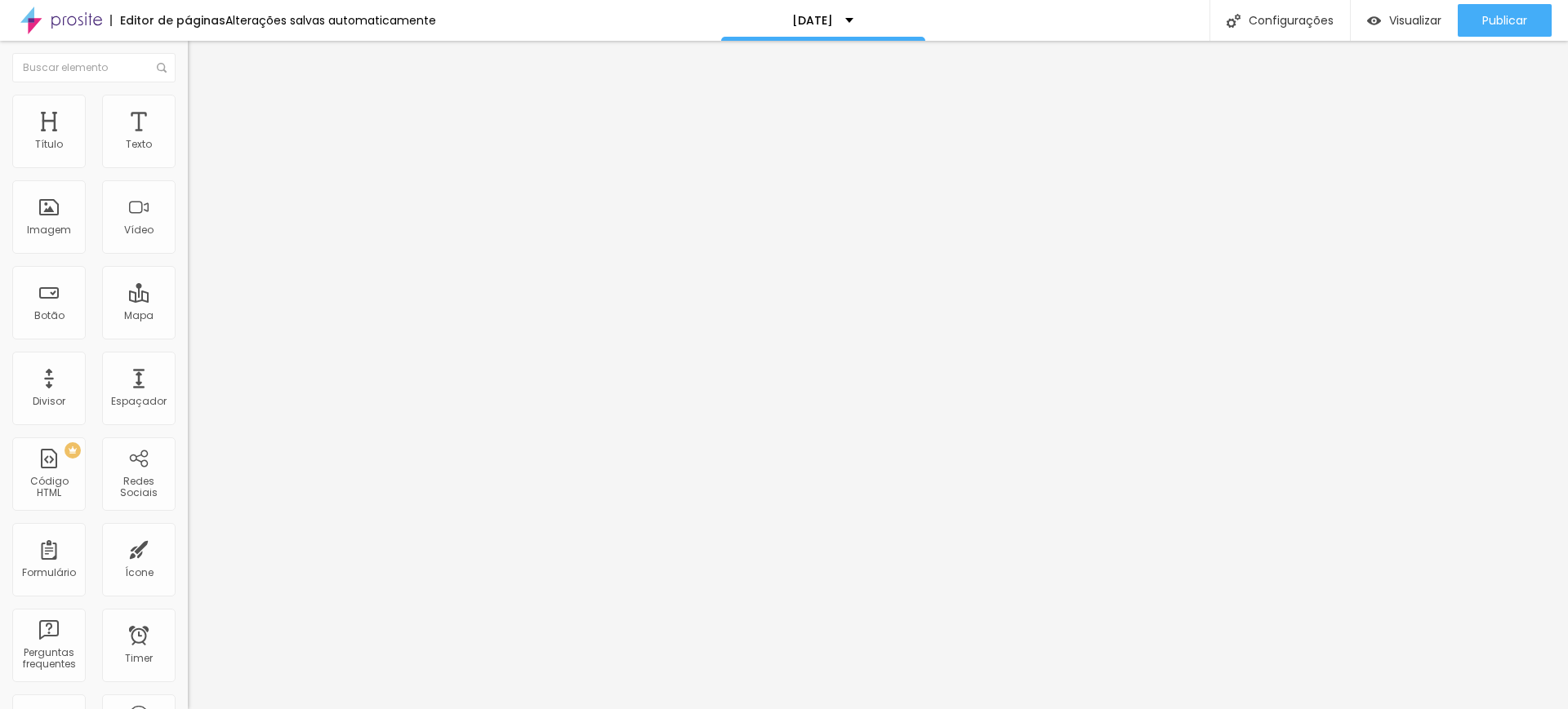
click at [196, 150] on icon "button" at bounding box center [199, 147] width 7 height 7
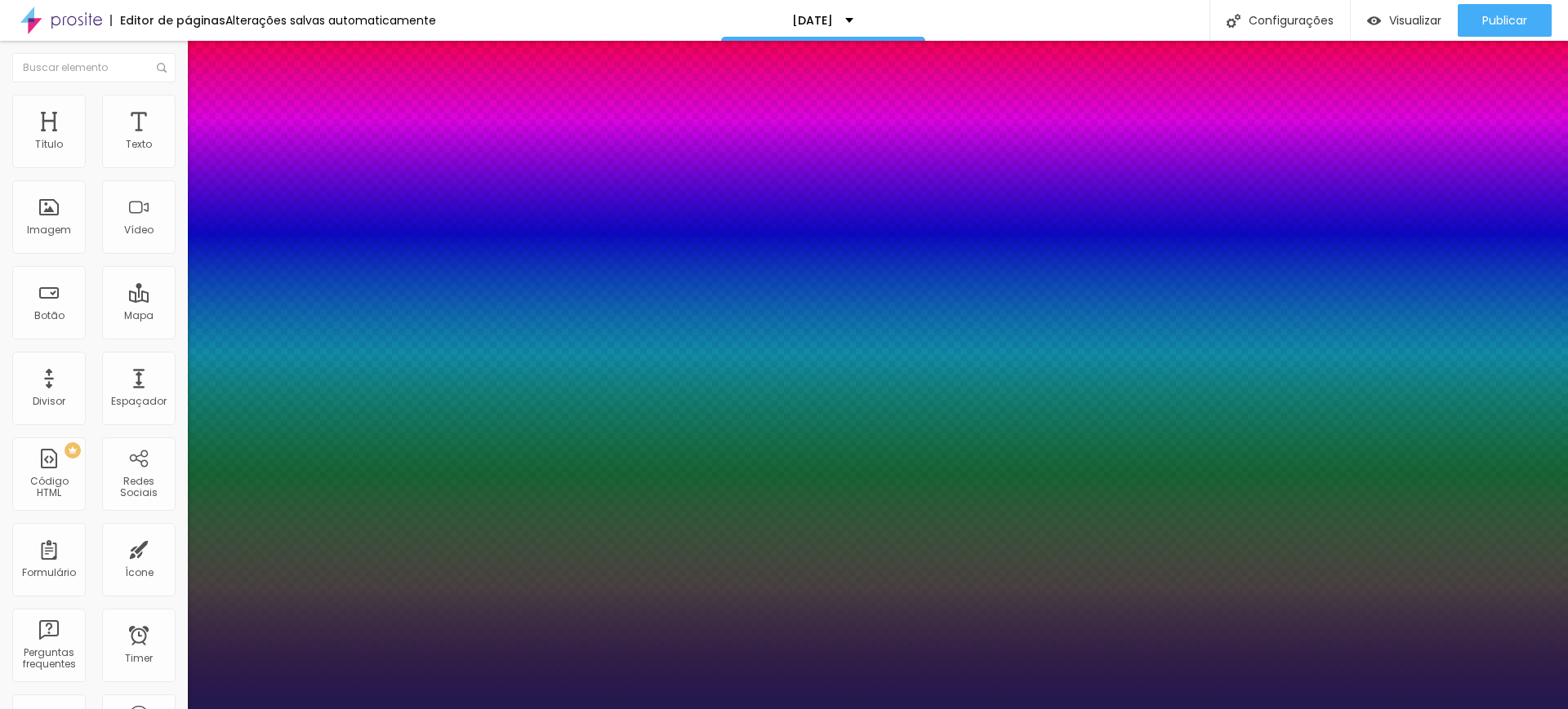
type input "1"
type input "17"
type input "1"
type input "18"
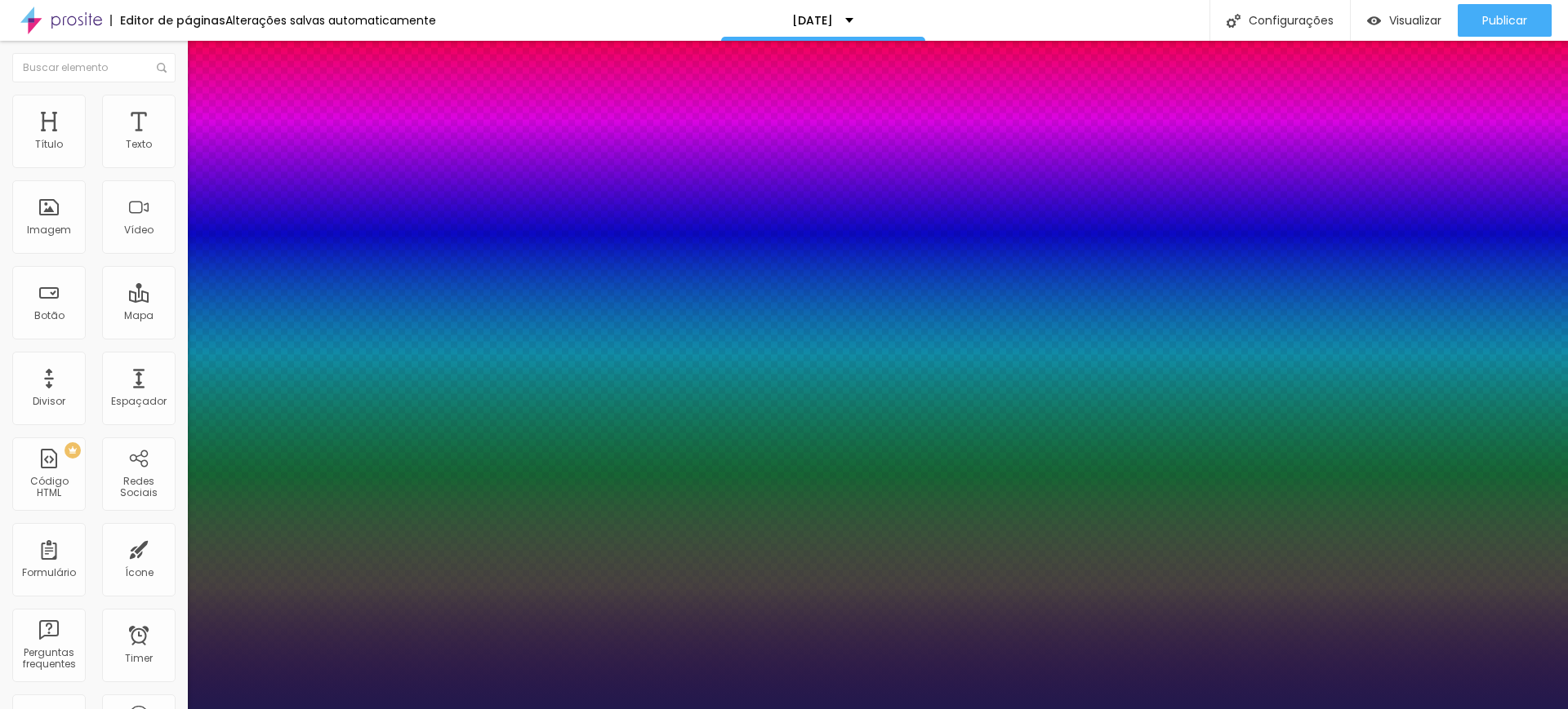
type input "18"
type input "1"
type input "19"
type input "1"
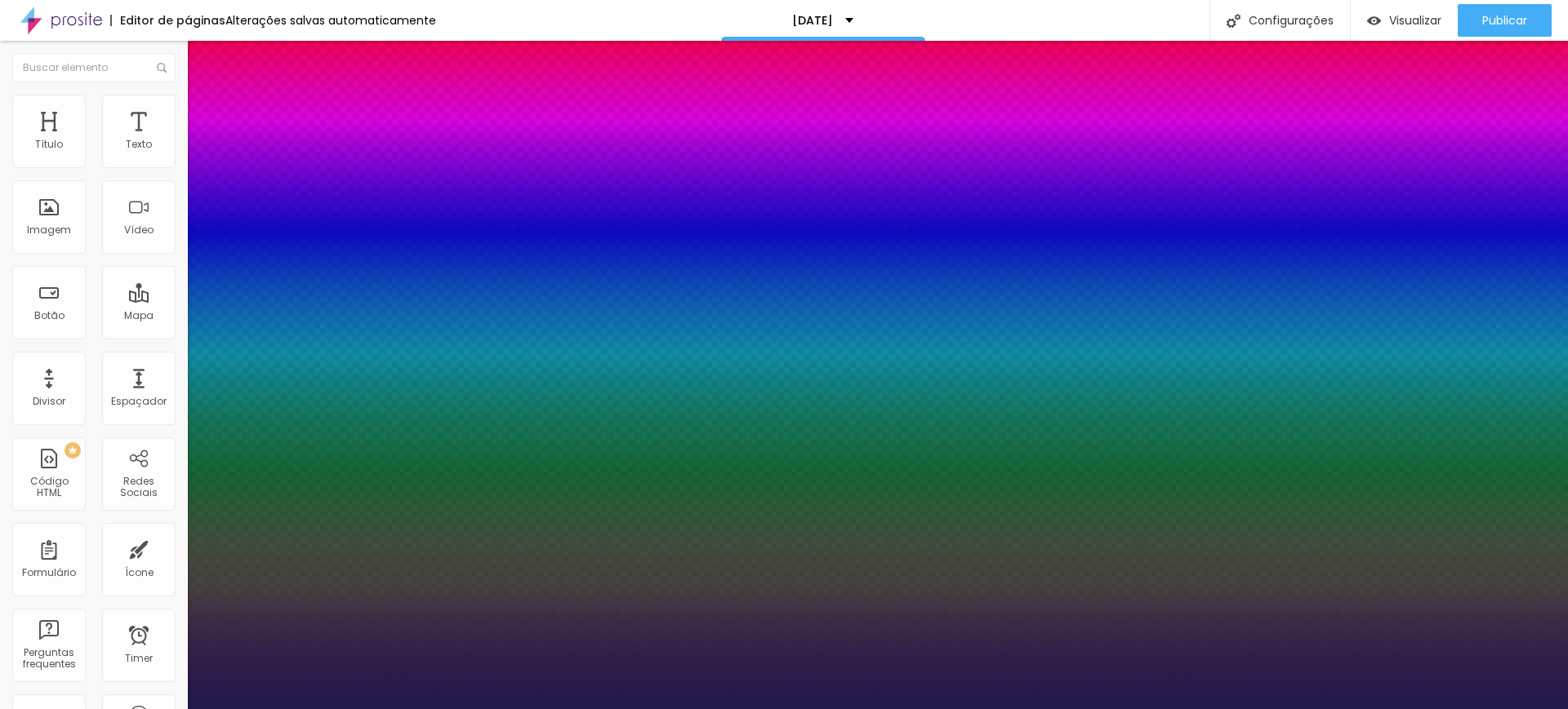
type input "20"
type input "1"
type input "21"
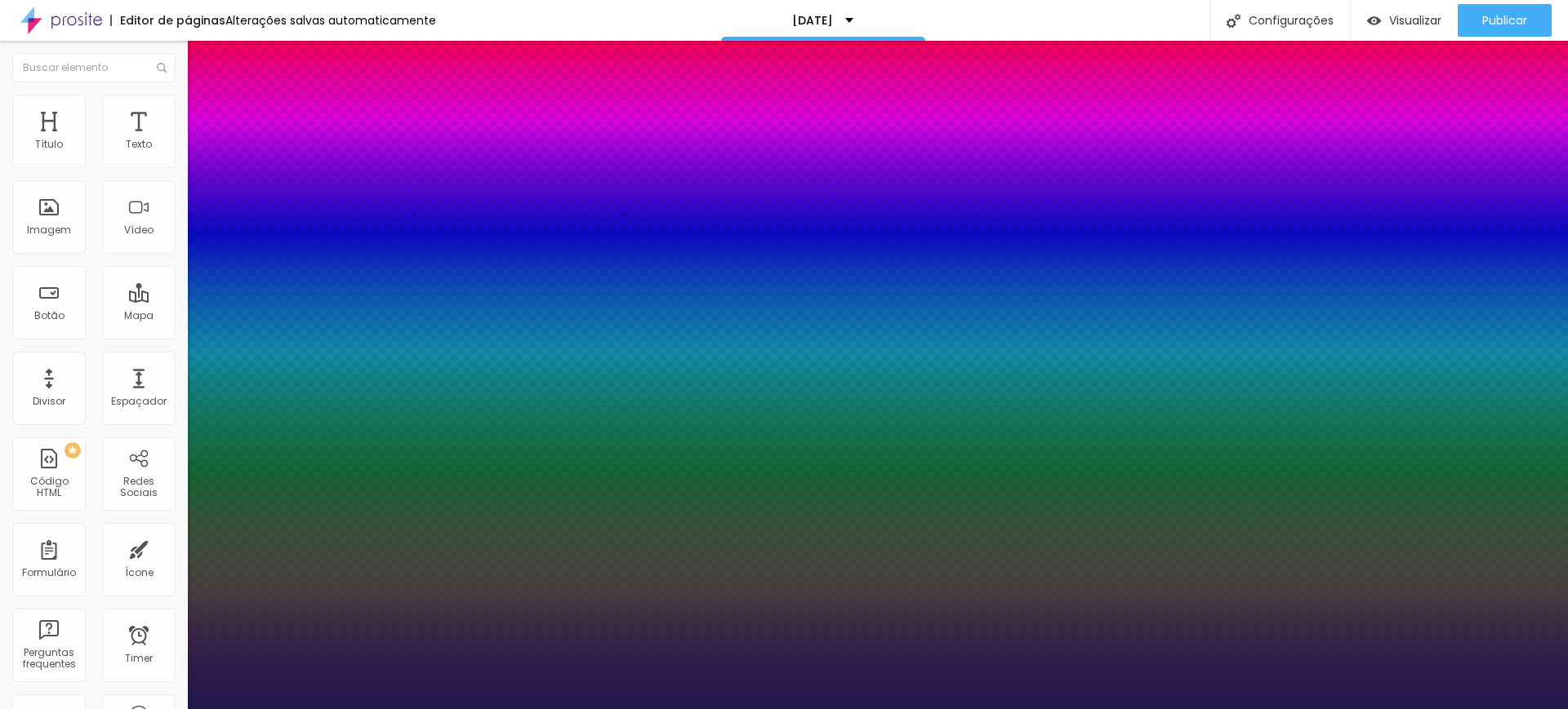
type input "1"
type input "22"
type input "1"
type input "21"
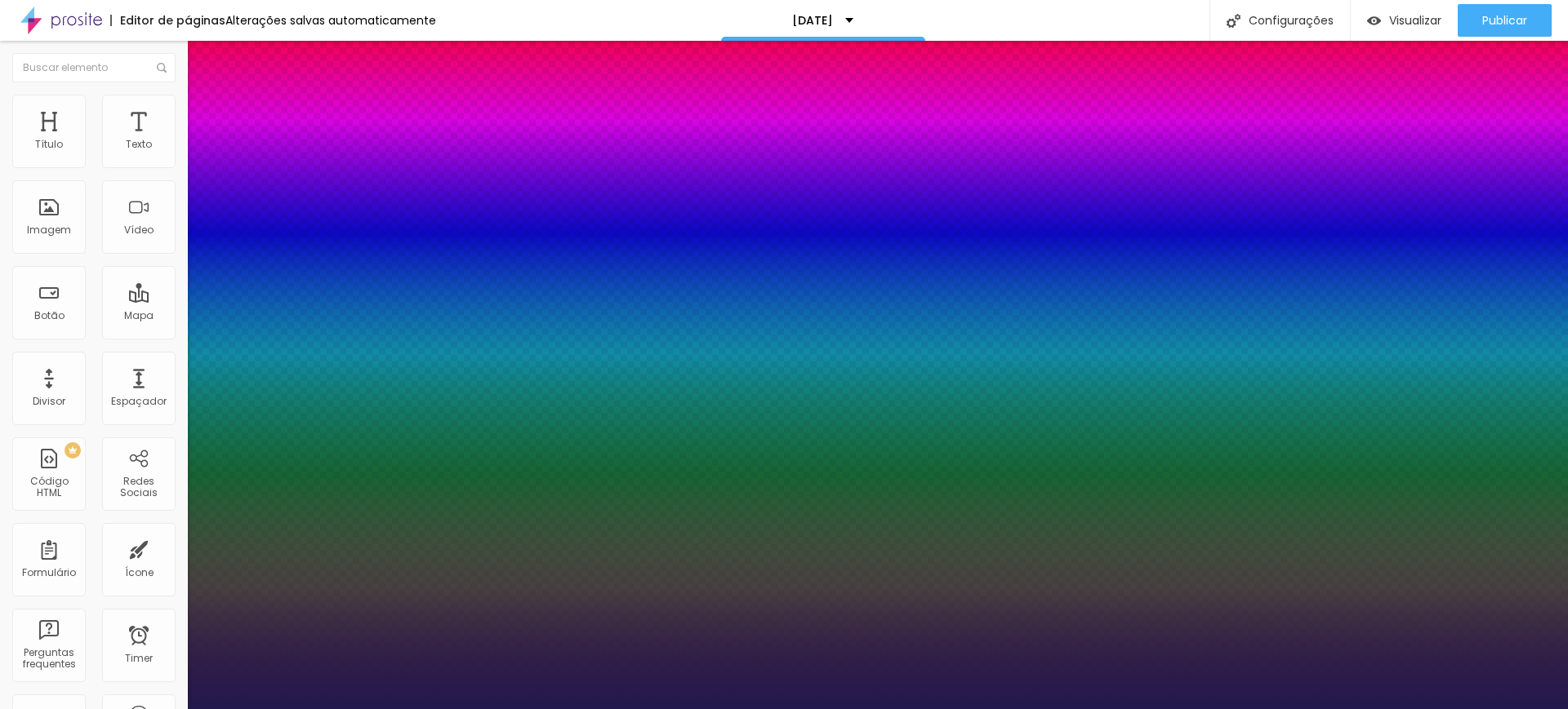
type input "21"
type input "1"
type input "20"
type input "1"
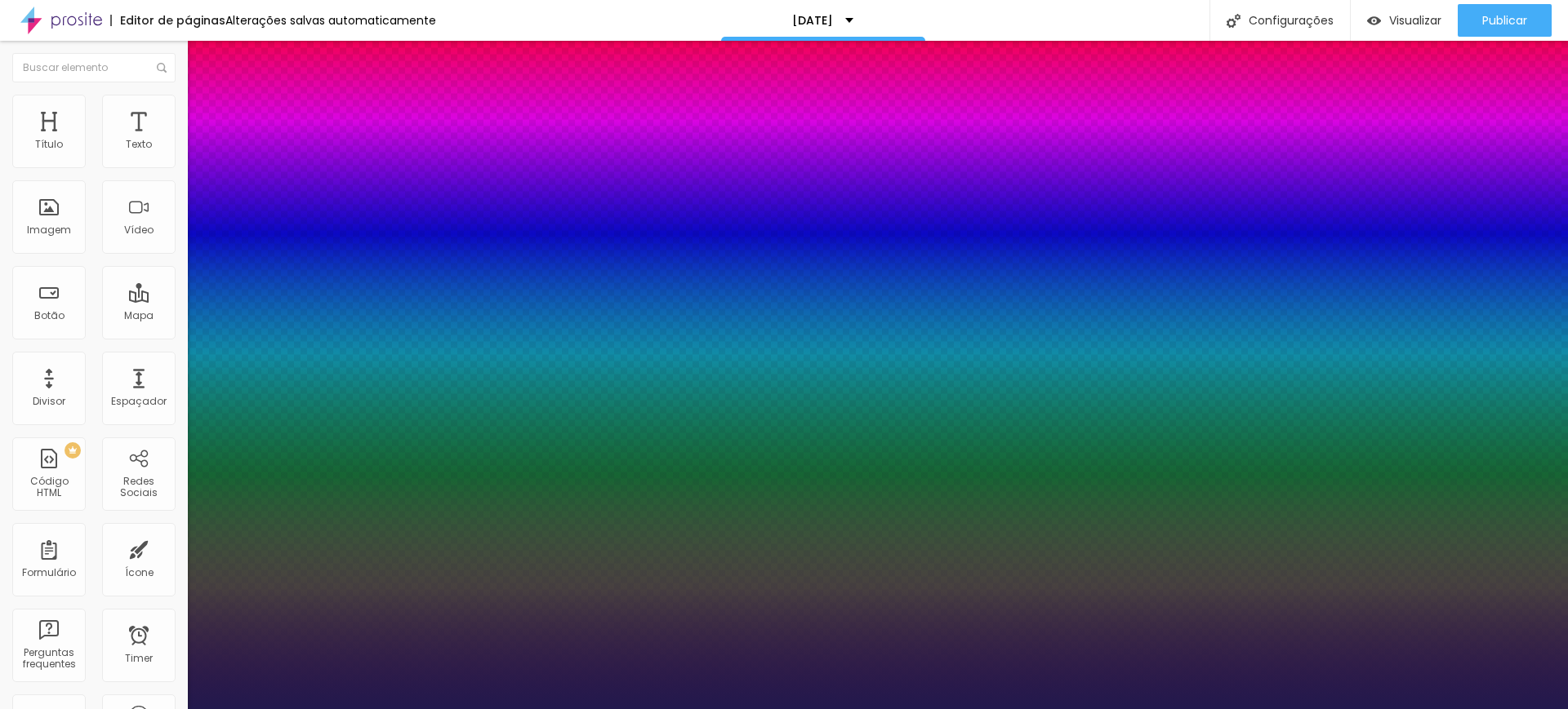
type input "20"
click at [1428, 708] on div at bounding box center [784, 709] width 1568 height 0
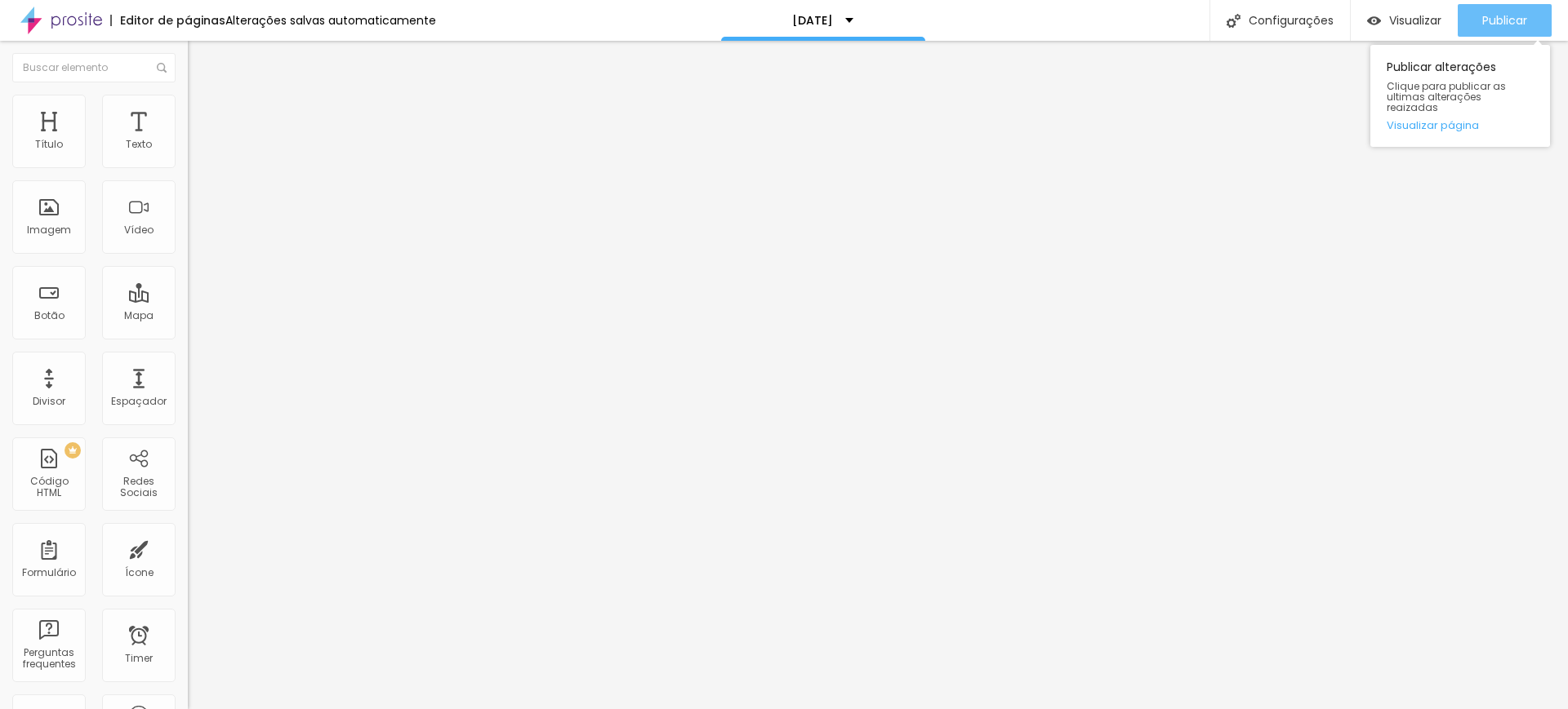
click at [1505, 17] on span "Publicar" at bounding box center [1504, 20] width 45 height 13
click at [200, 58] on img "button" at bounding box center [206, 59] width 13 height 13
click at [196, 150] on icon "button" at bounding box center [199, 147] width 7 height 7
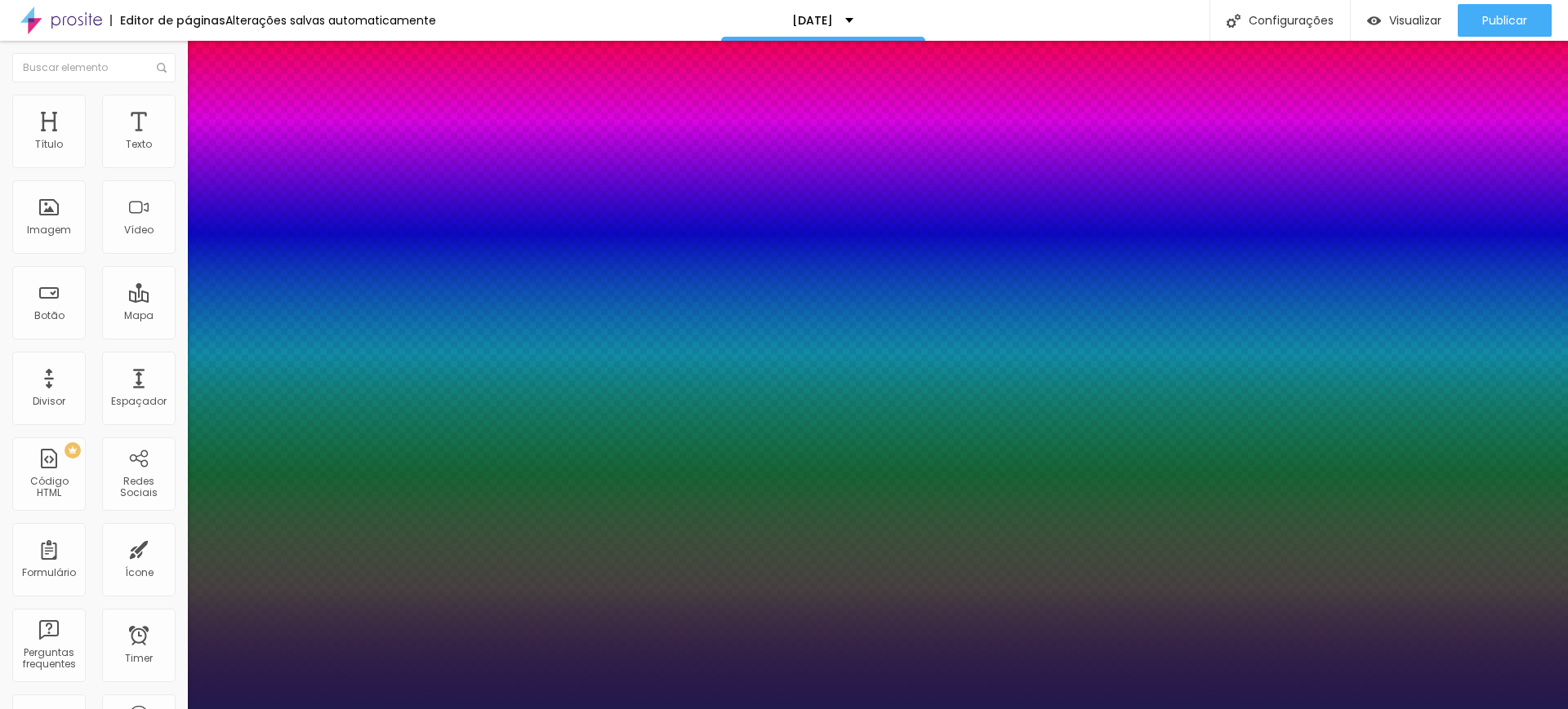
type input "1"
type input "15"
type input "1"
type input "16"
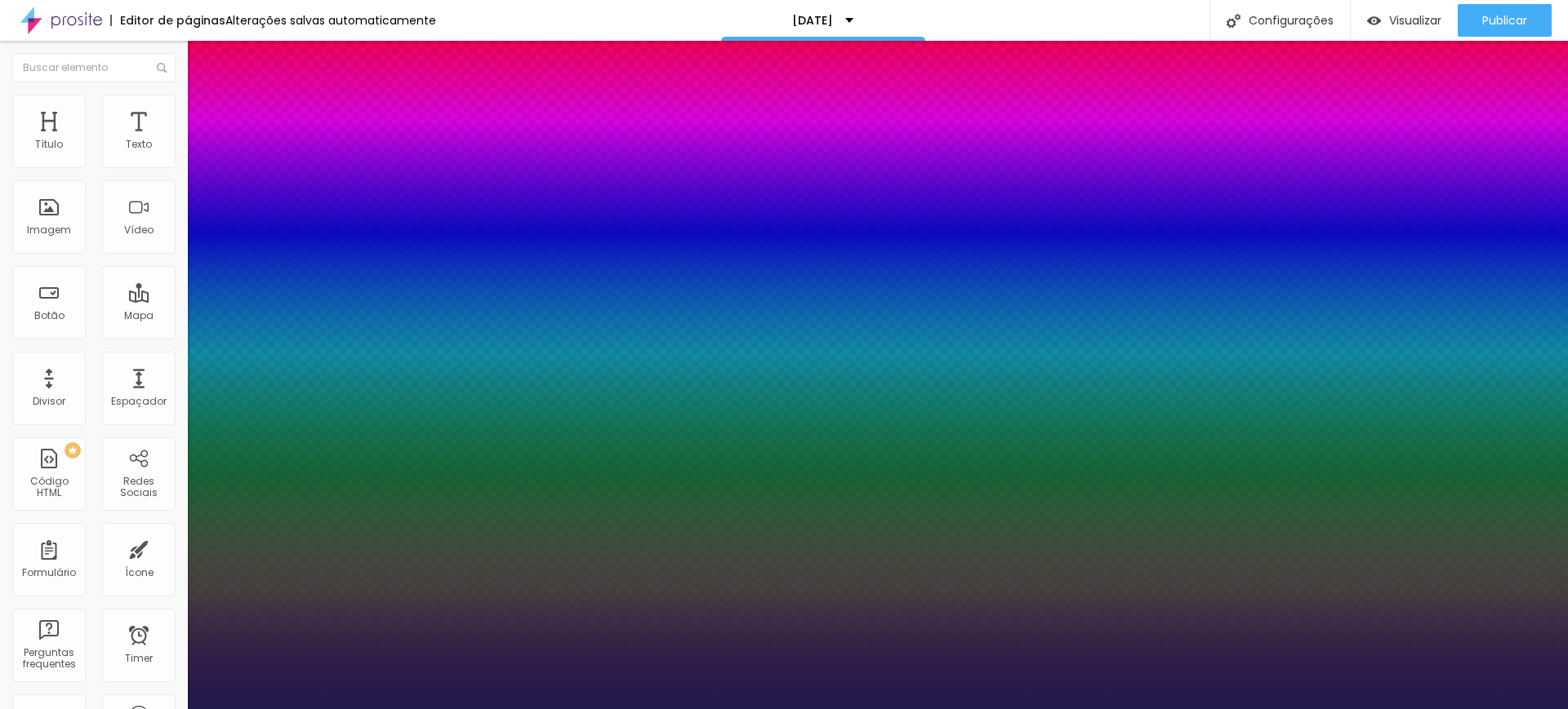
type input "16"
type input "1"
type input "17"
type input "1"
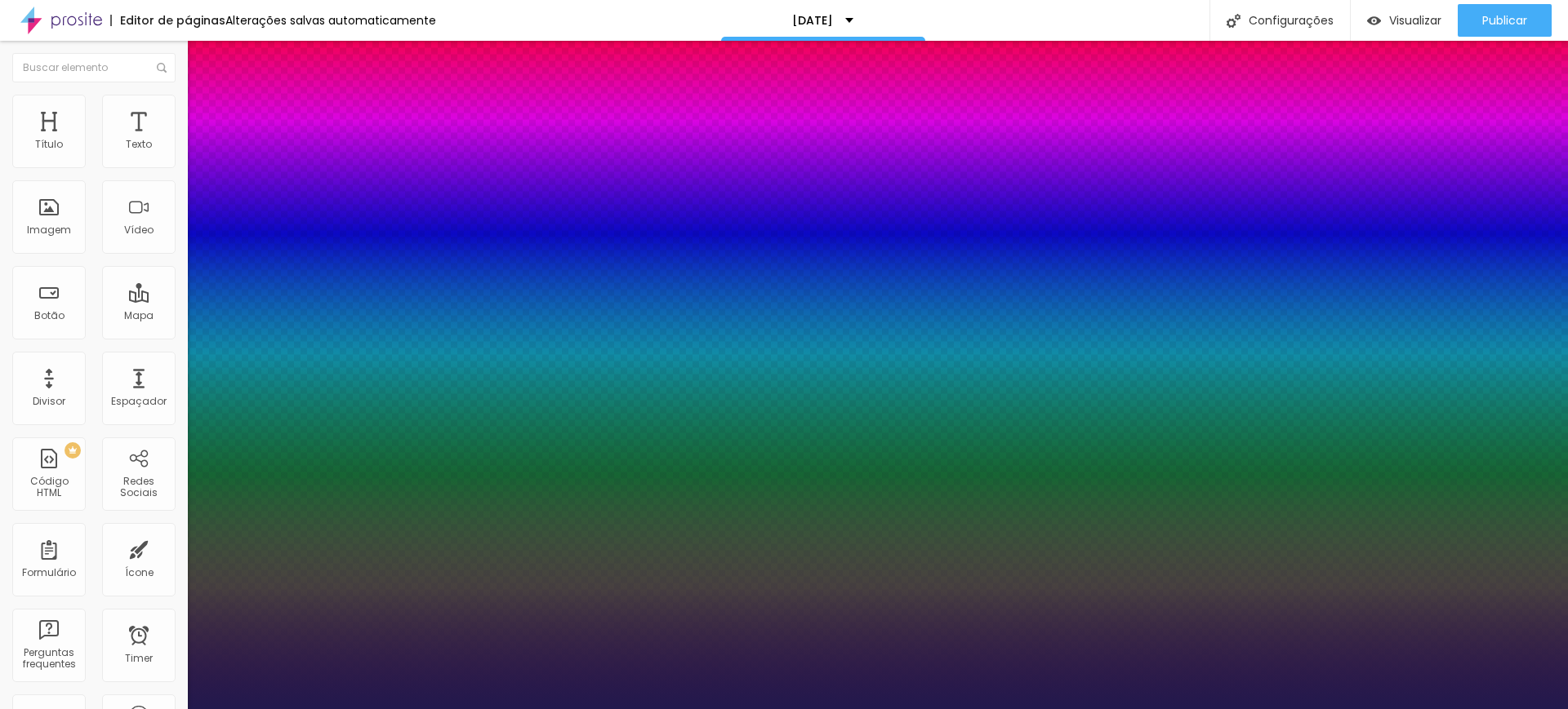
type input "18"
type input "1"
type input "19"
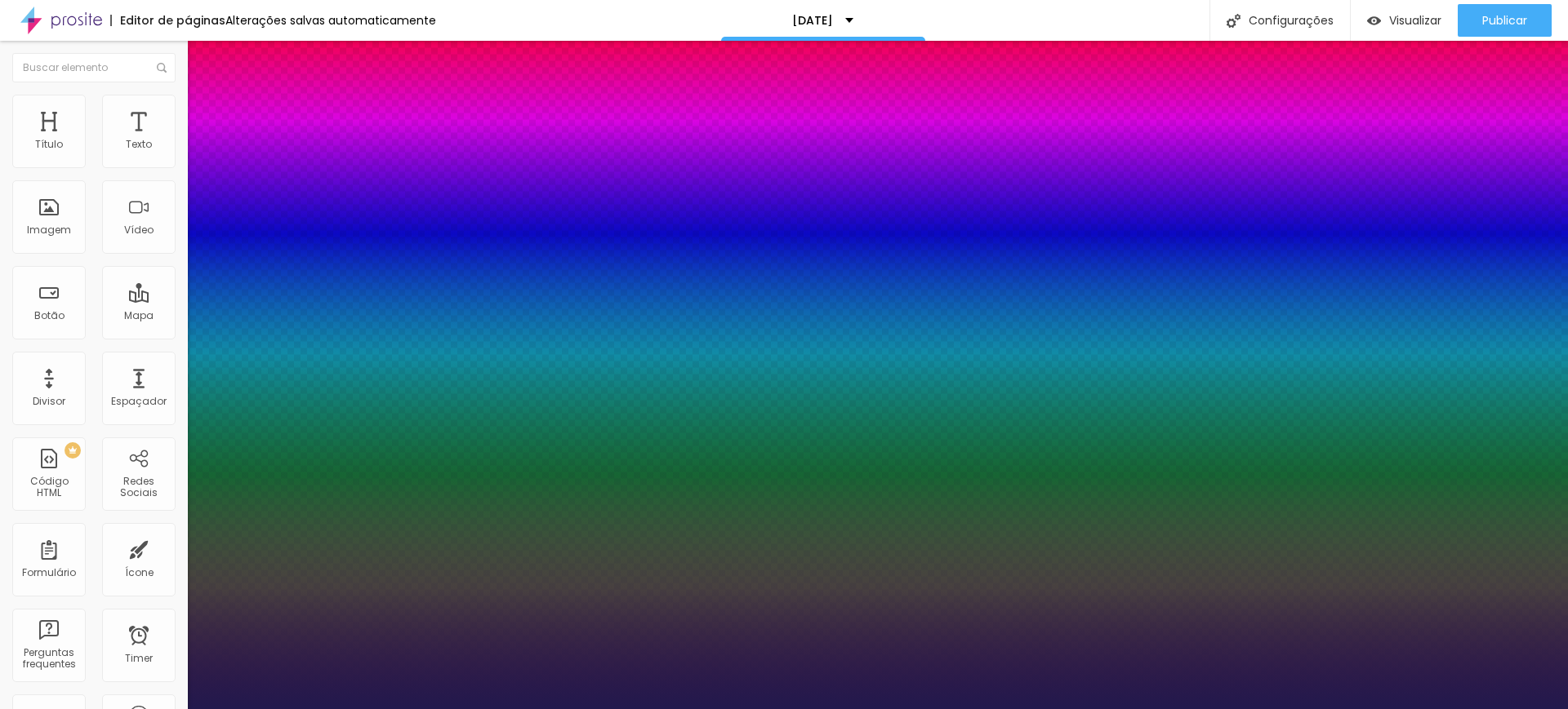
type input "1"
type input "20"
type input "1"
type input "21"
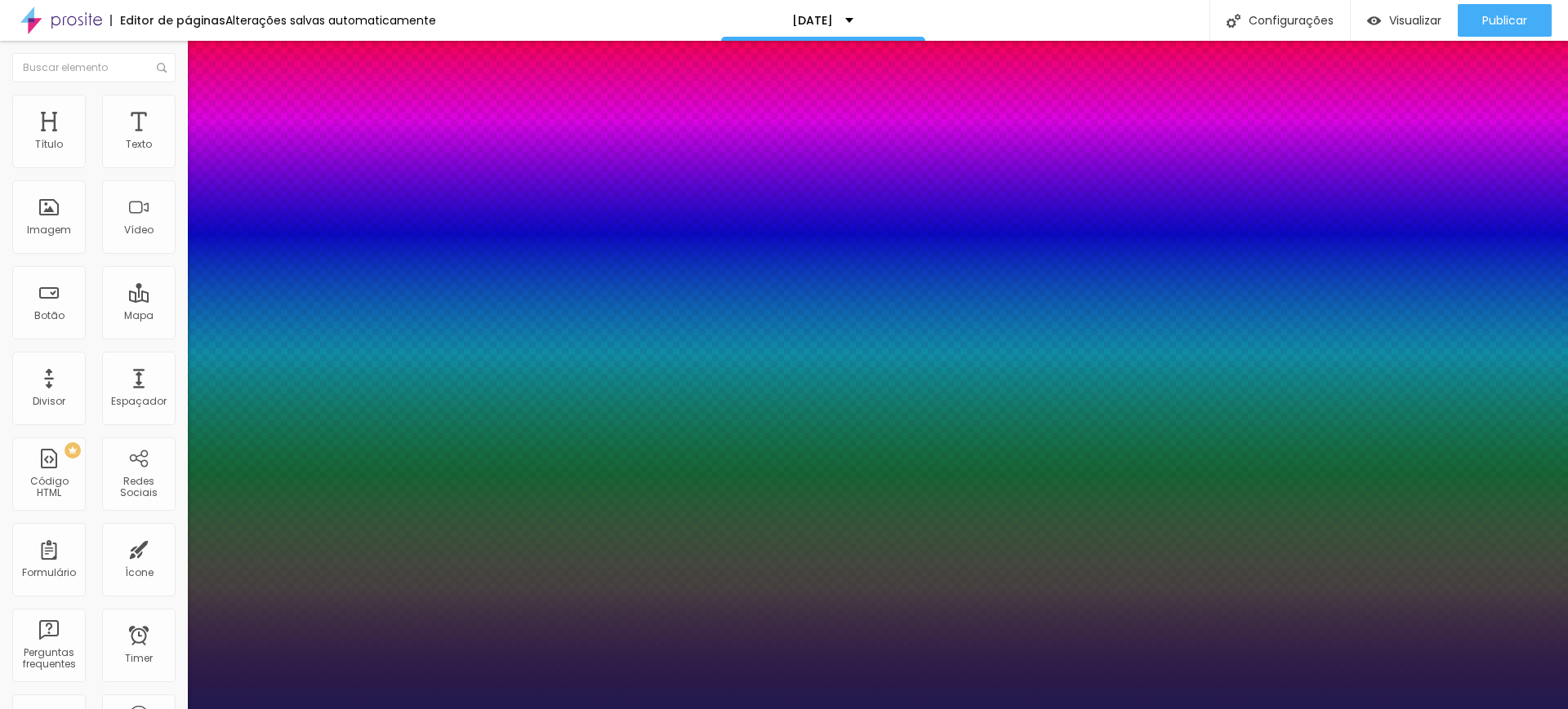
type input "21"
type input "1"
type input "22"
type input "1"
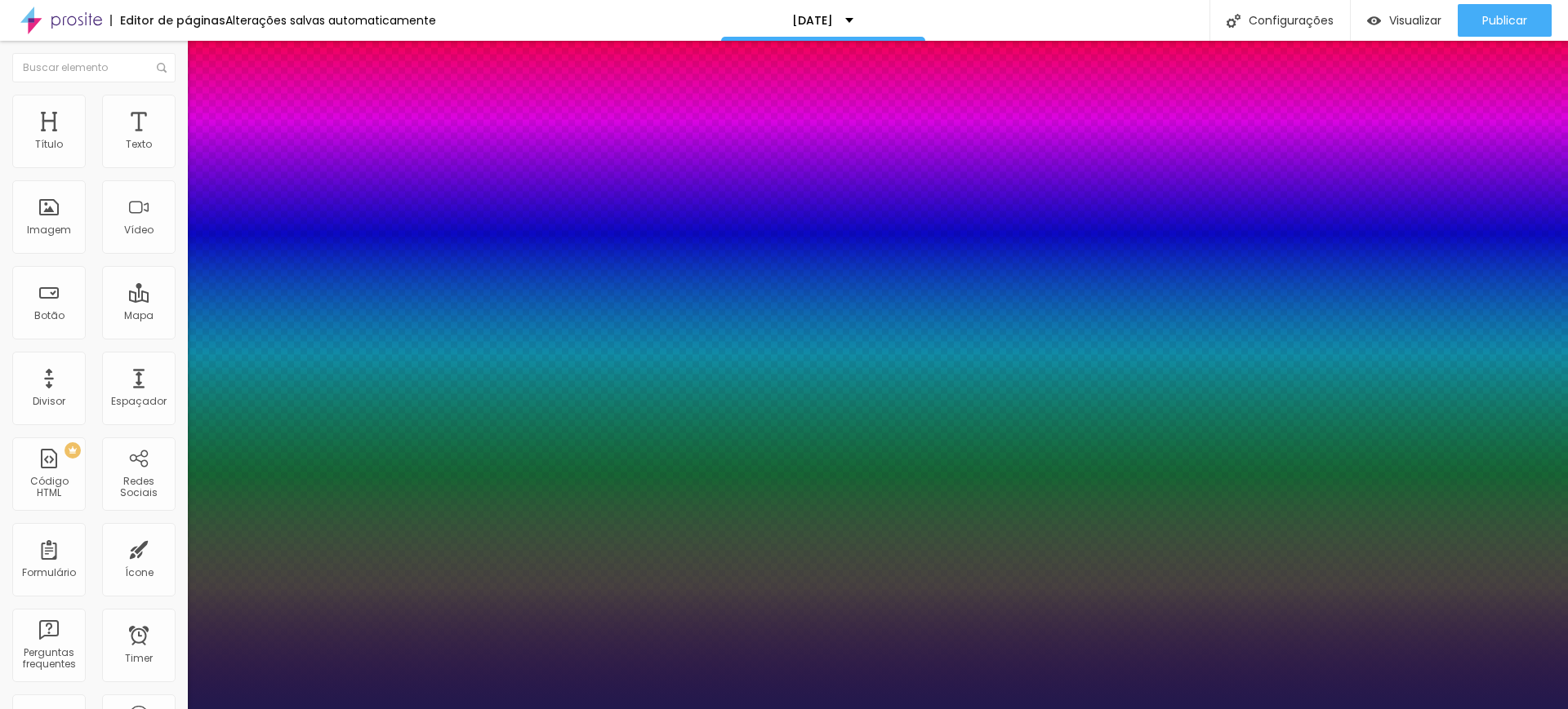
type input "23"
type input "1"
type input "24"
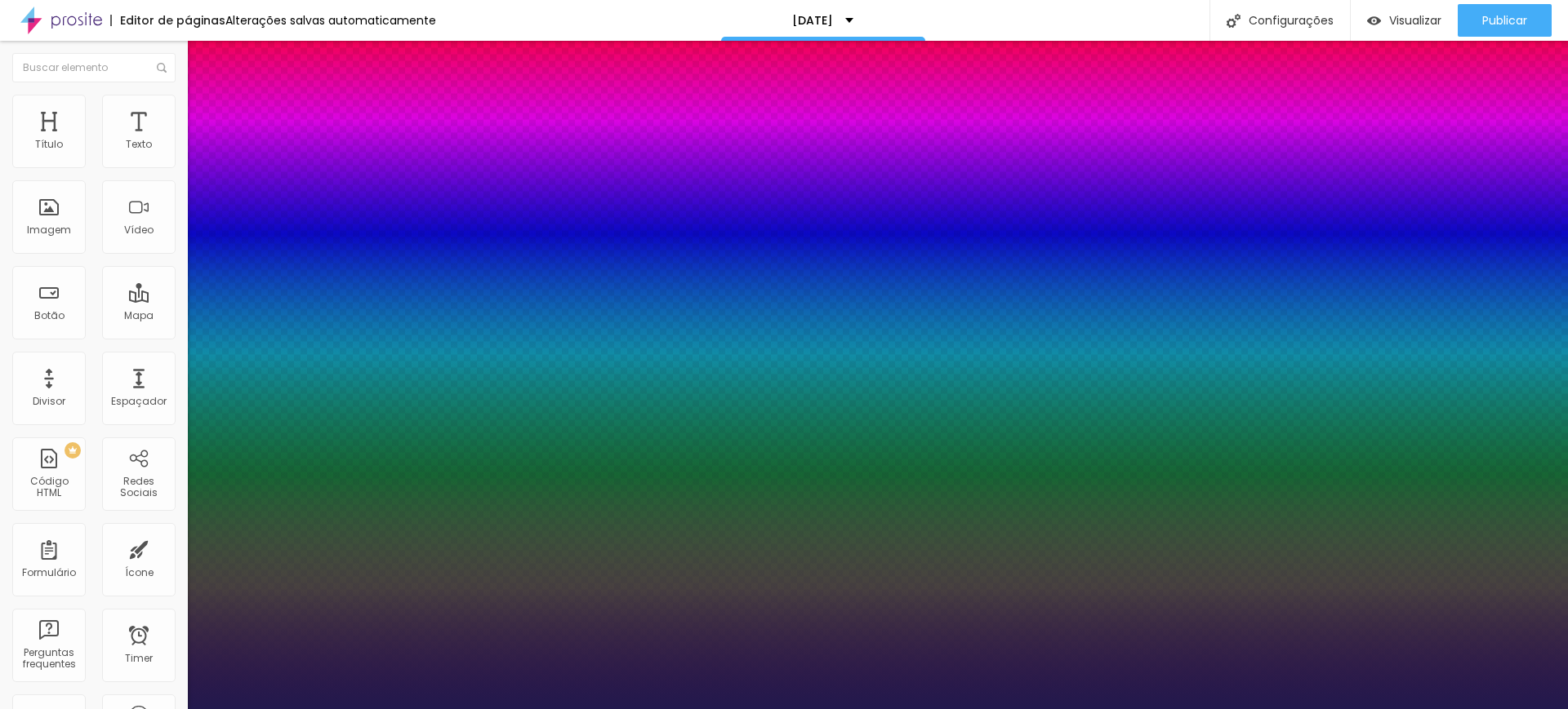
type input "1"
type input "25"
type input "1"
type input "26"
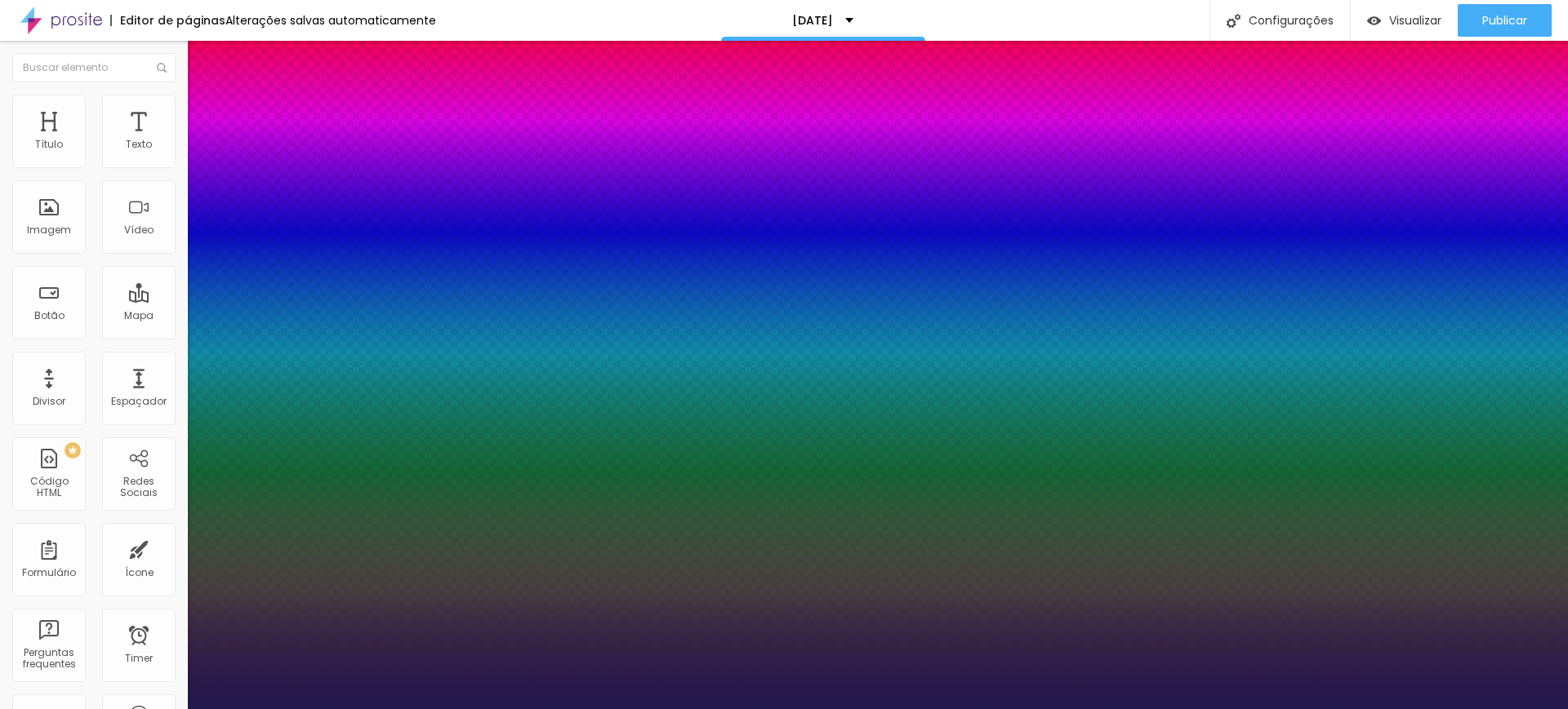
type input "26"
type input "1"
type input "27"
type input "1"
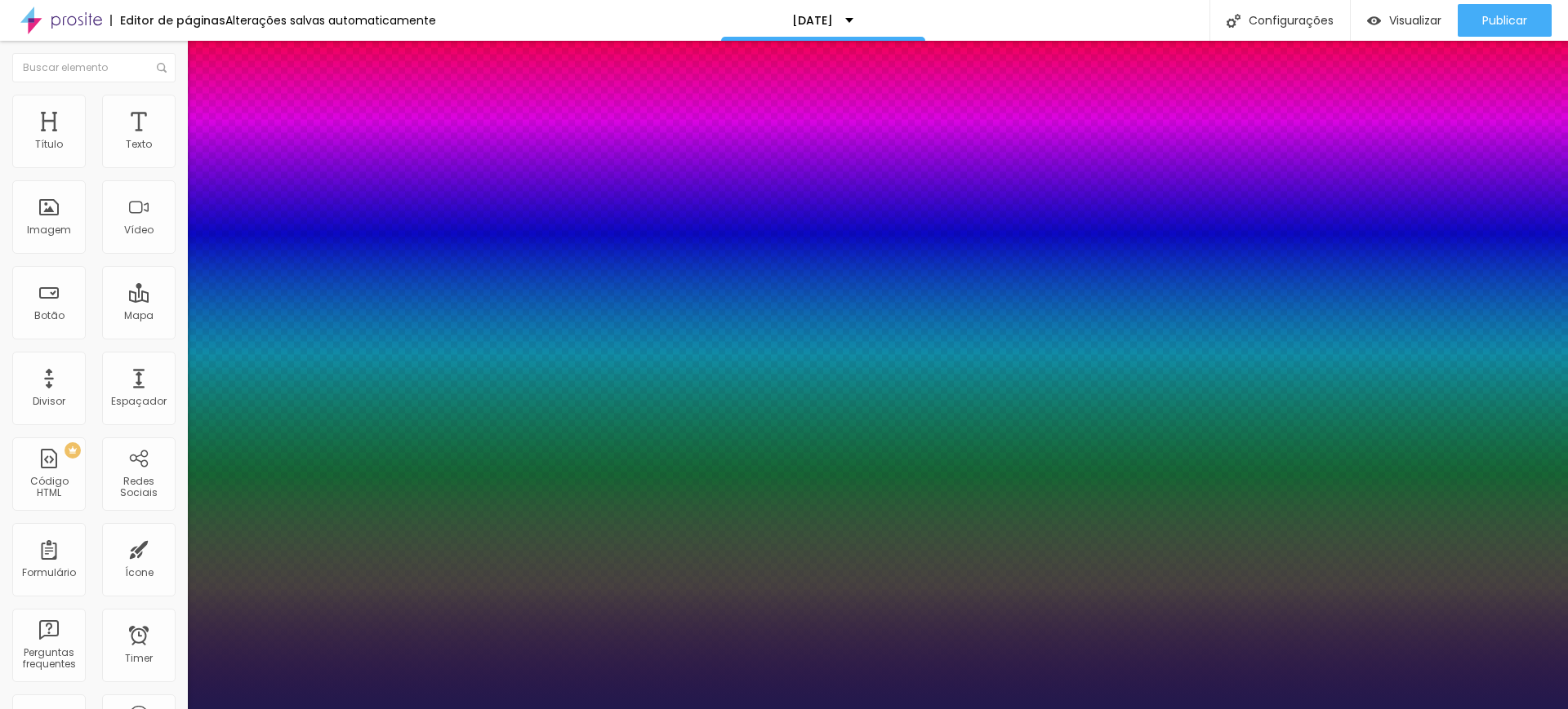
type input "28"
type input "1"
type input "29"
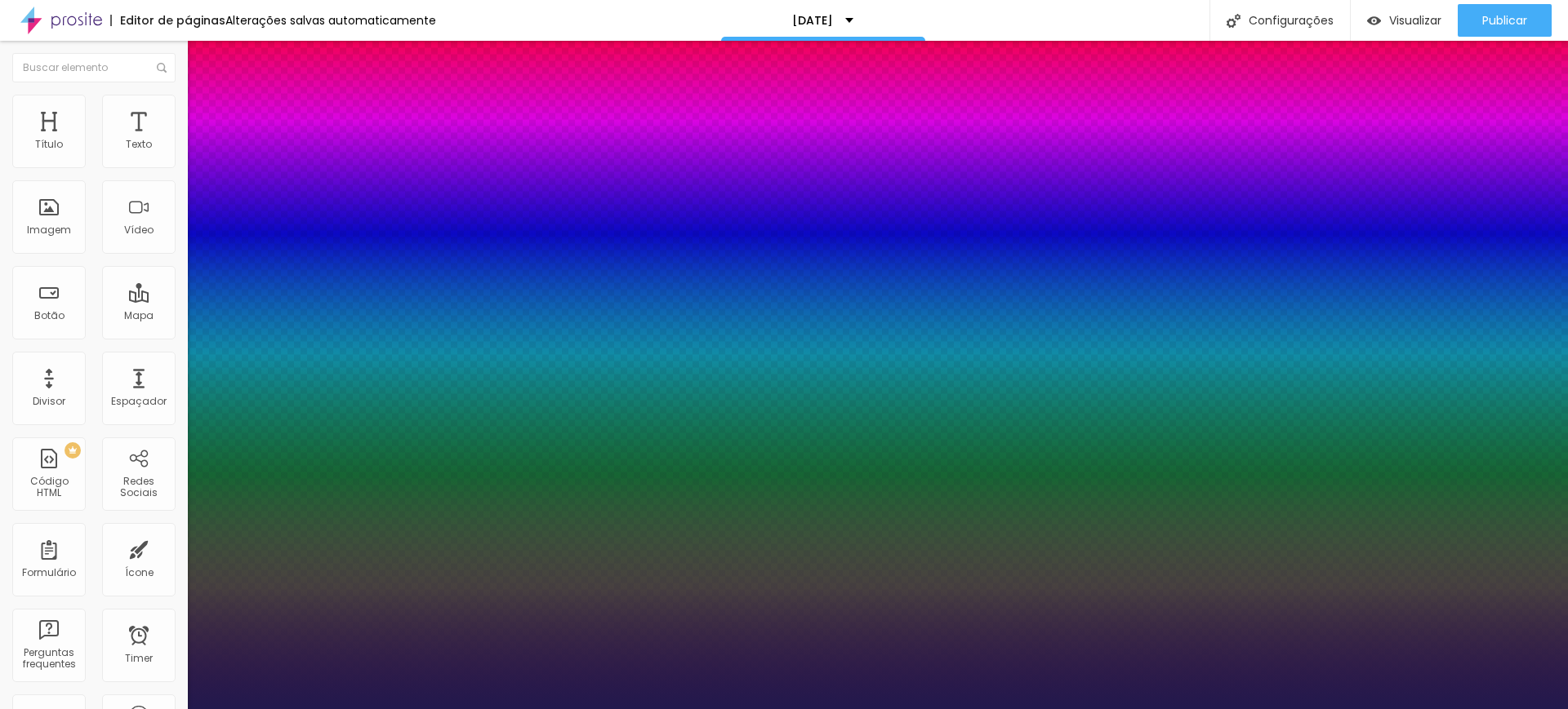
type input "1"
type input "30"
type input "1"
type input "31"
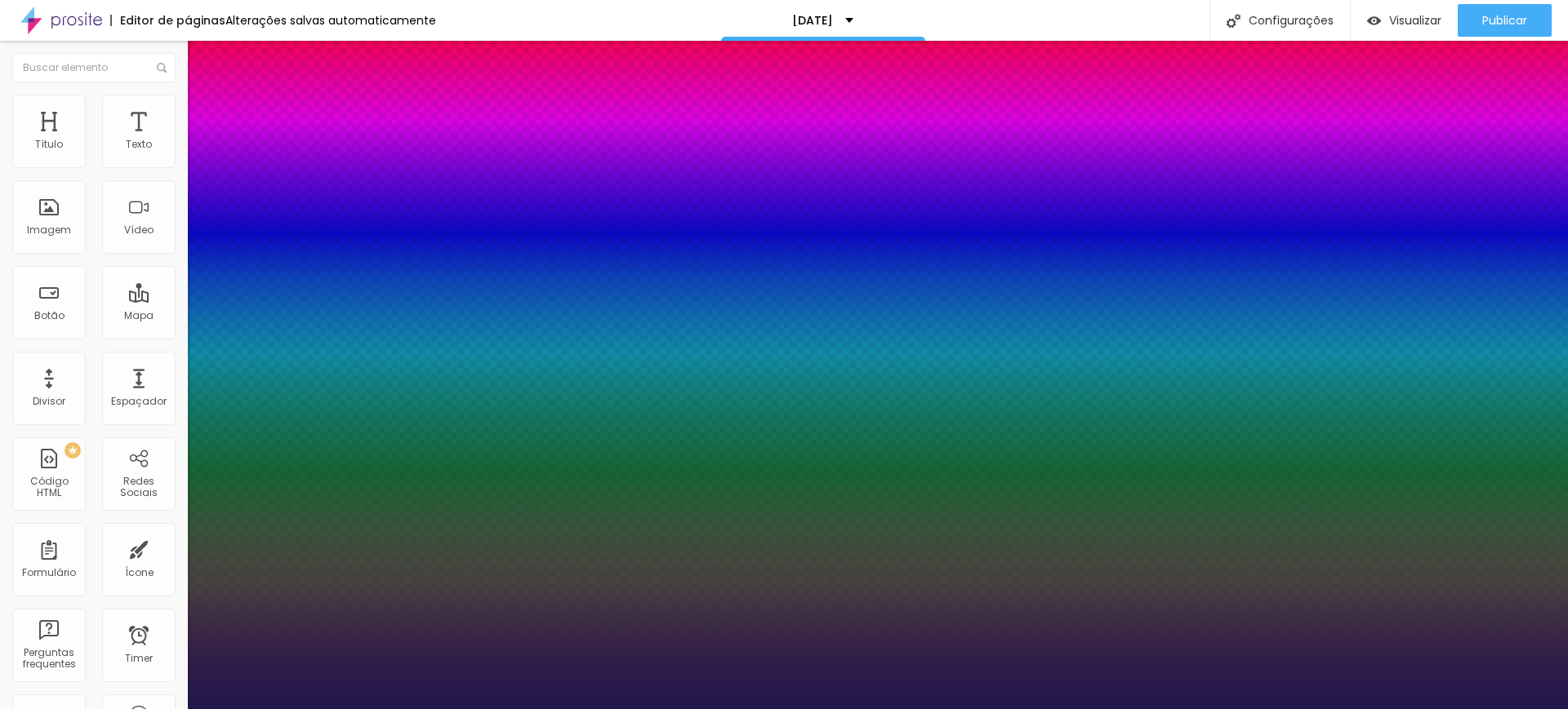
type input "31"
type input "1"
drag, startPoint x: 218, startPoint y: 276, endPoint x: 240, endPoint y: 276, distance: 22.0
type input "31"
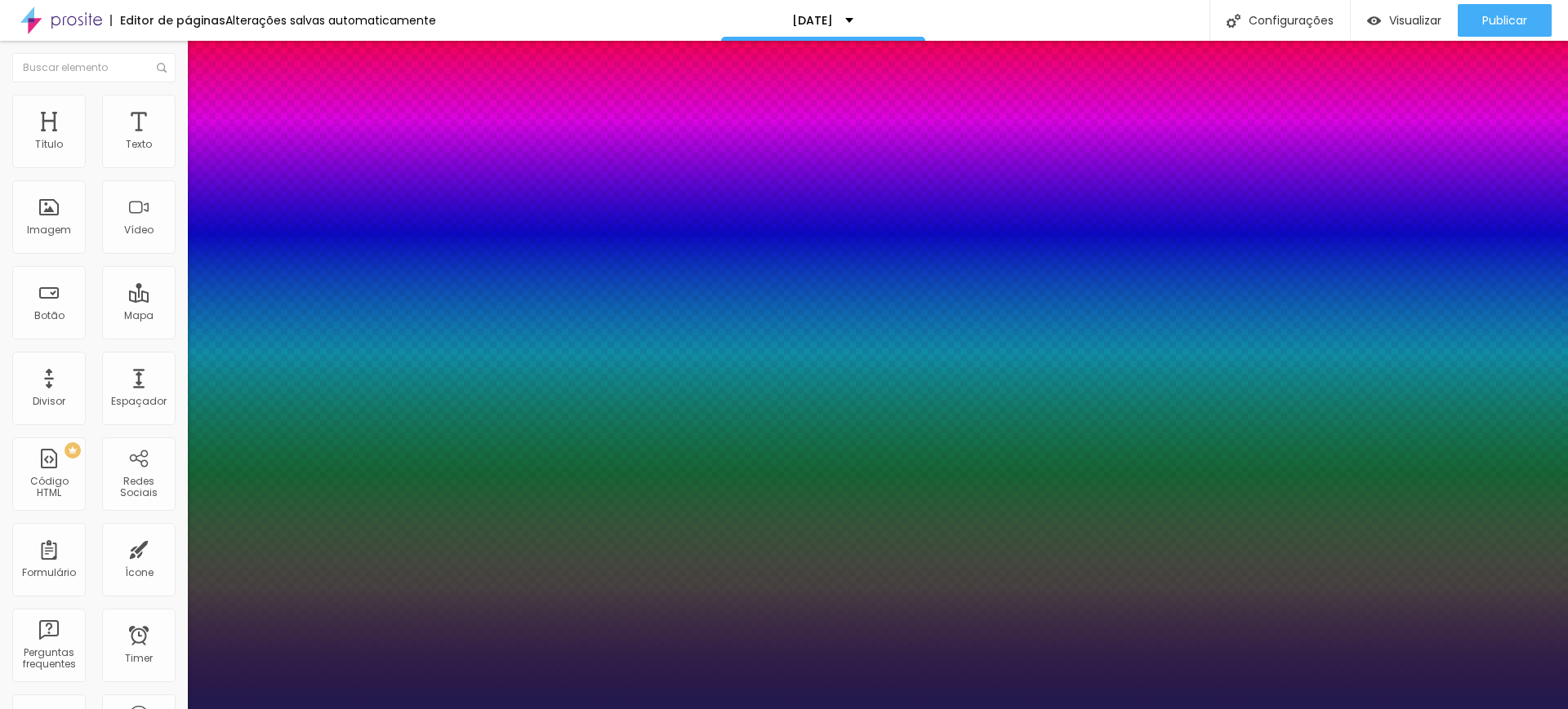
click at [484, 708] on div at bounding box center [784, 709] width 1568 height 0
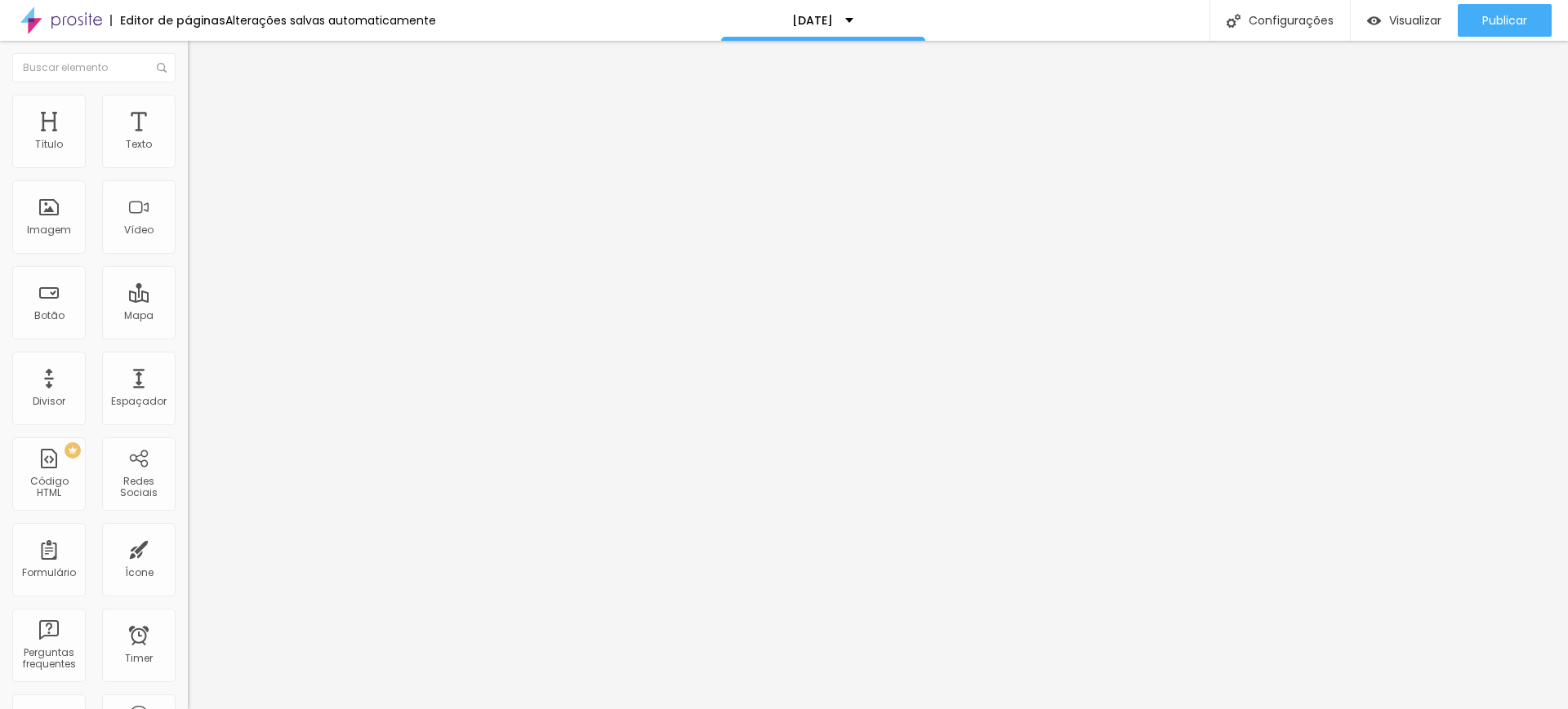
click at [188, 111] on img at bounding box center [195, 118] width 15 height 15
click at [188, 99] on li "Estilo" at bounding box center [281, 102] width 188 height 16
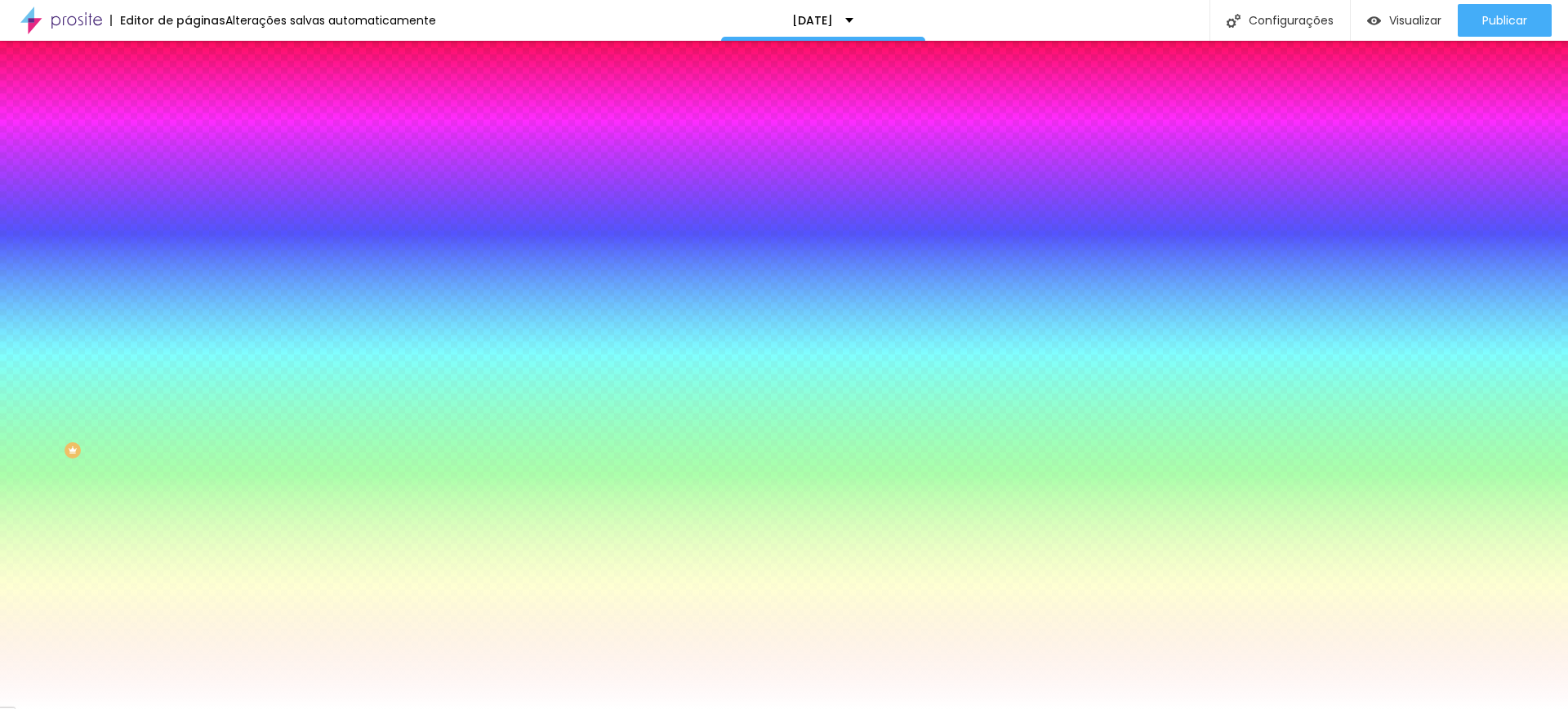
click at [188, 238] on input "#FFFFFF" at bounding box center [285, 230] width 196 height 16
drag, startPoint x: 170, startPoint y: 296, endPoint x: 135, endPoint y: 300, distance: 35.2
click at [188, 238] on input "#FFFFFF" at bounding box center [285, 230] width 196 height 16
type input "#FFFF"
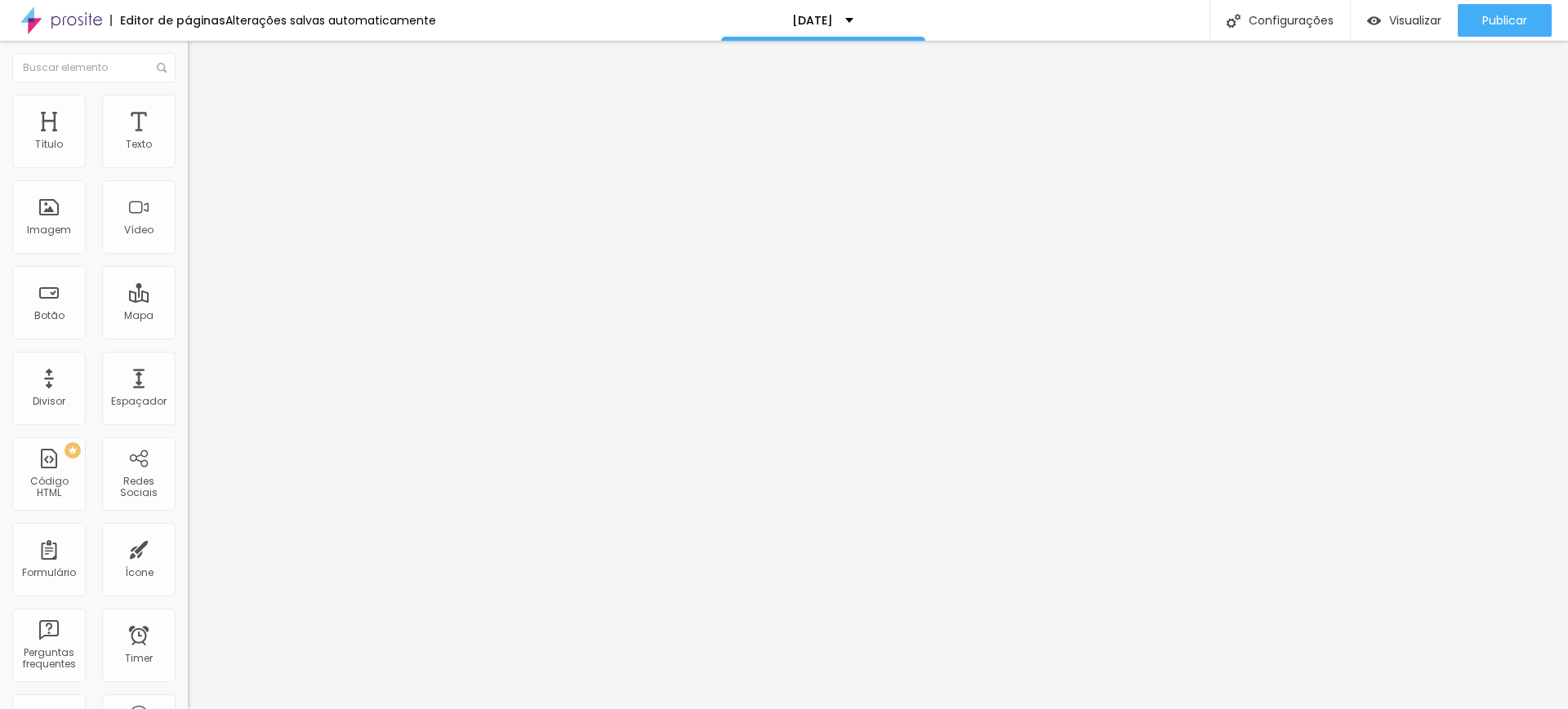
click at [188, 103] on img at bounding box center [195, 101] width 15 height 15
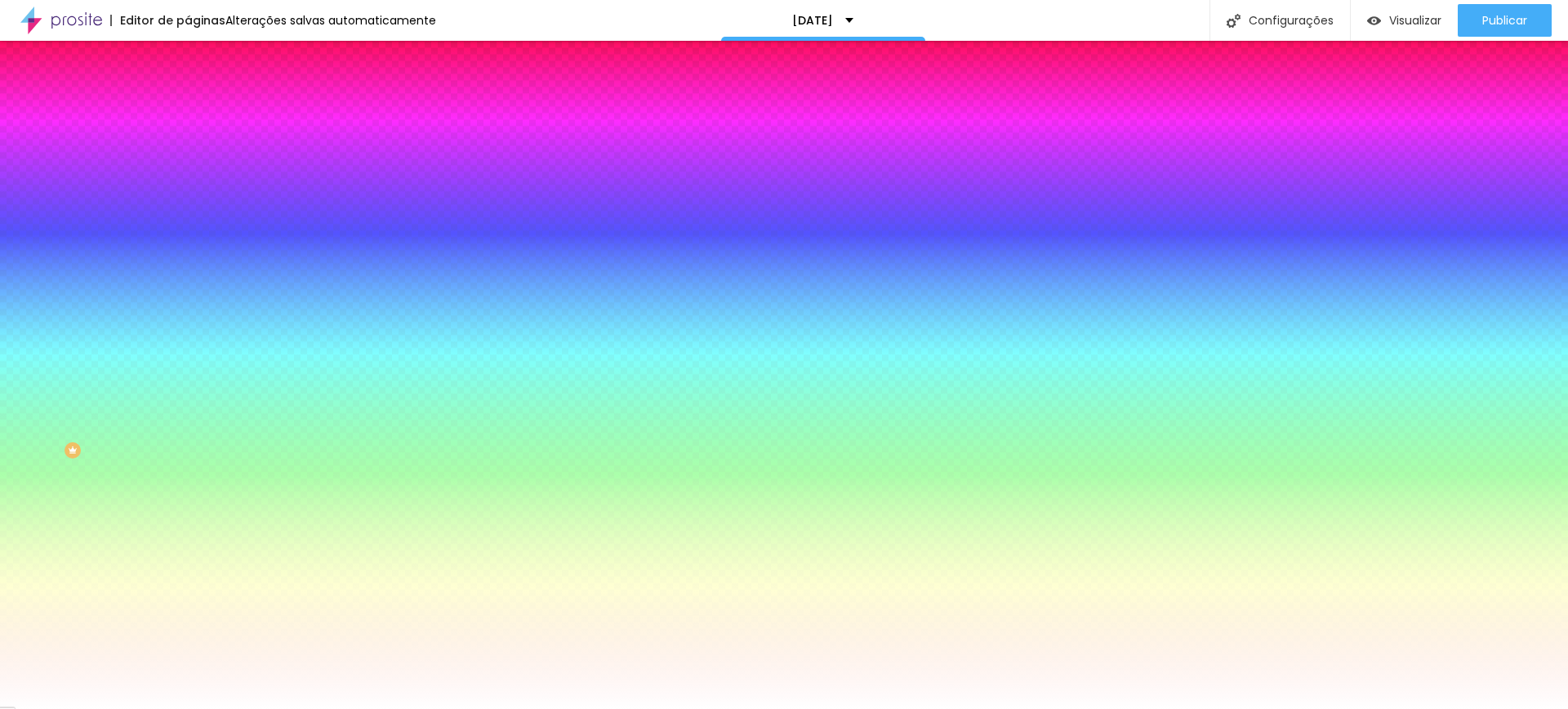
click at [188, 238] on input "#FFFFFF" at bounding box center [285, 230] width 196 height 16
type input "#FFF"
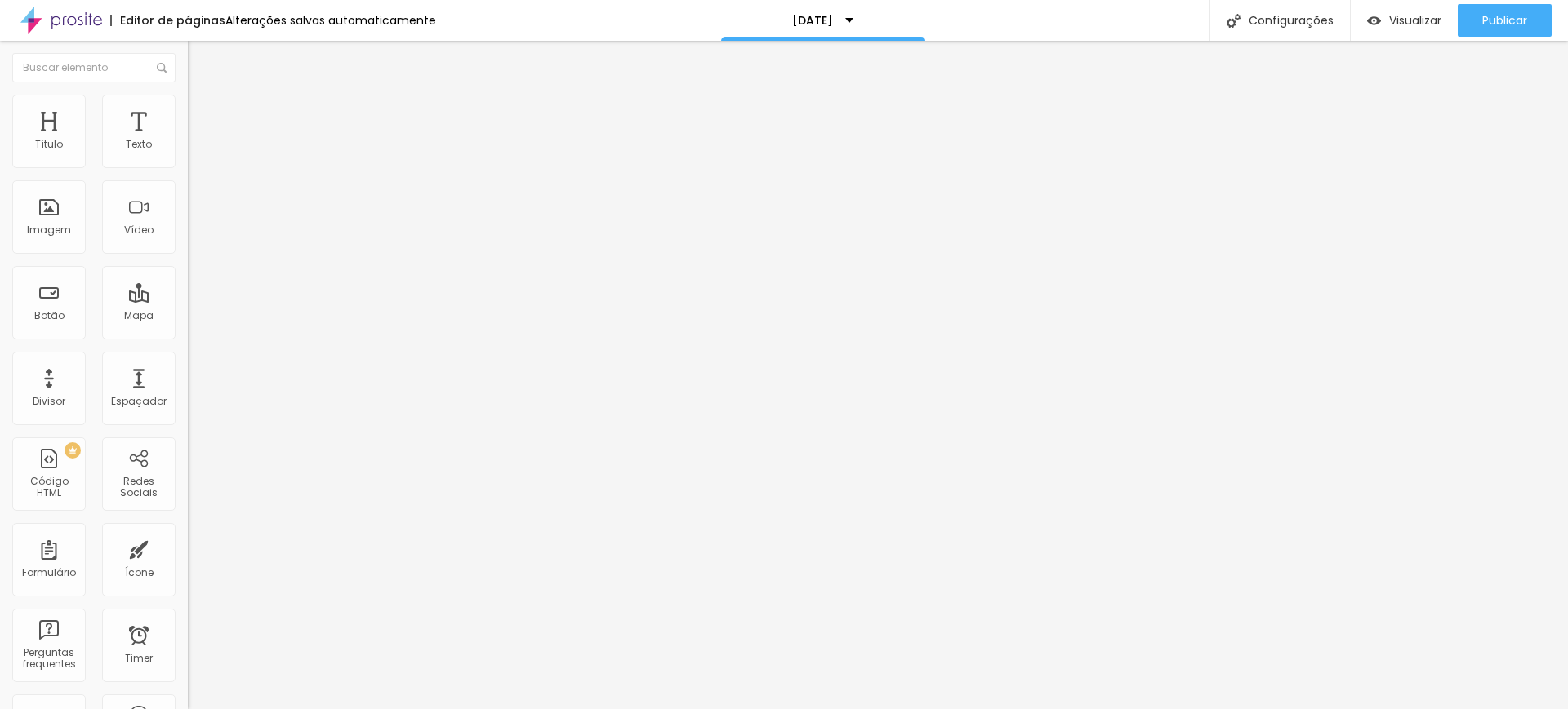
click at [200, 63] on img "button" at bounding box center [206, 59] width 13 height 13
click at [203, 110] on span "Avançado" at bounding box center [230, 105] width 54 height 14
type input "6"
type input "5"
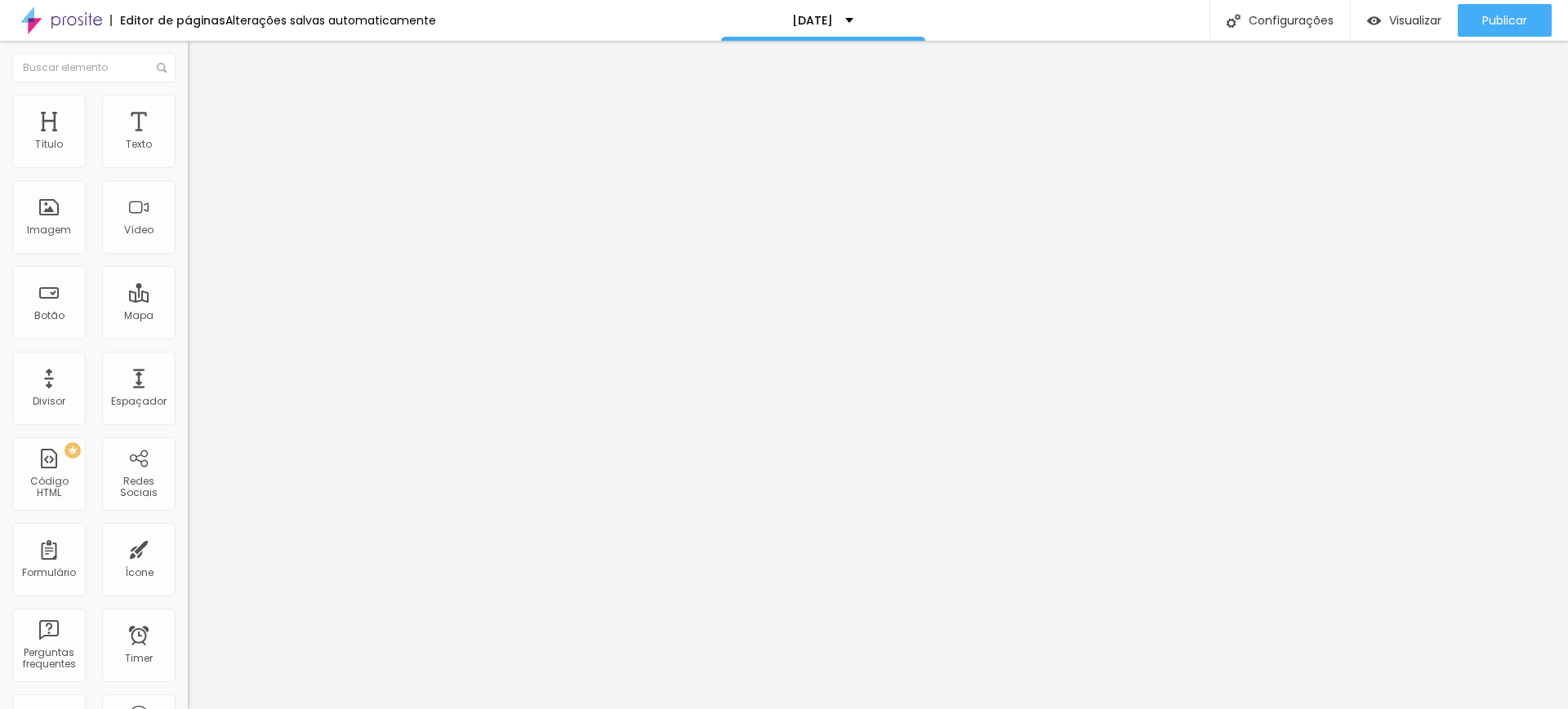
type input "5"
type input "2"
drag, startPoint x: 46, startPoint y: 196, endPoint x: 4, endPoint y: 196, distance: 42.0
click at [188, 531] on input "range" at bounding box center [240, 537] width 105 height 13
drag, startPoint x: 46, startPoint y: 158, endPoint x: 7, endPoint y: 161, distance: 39.1
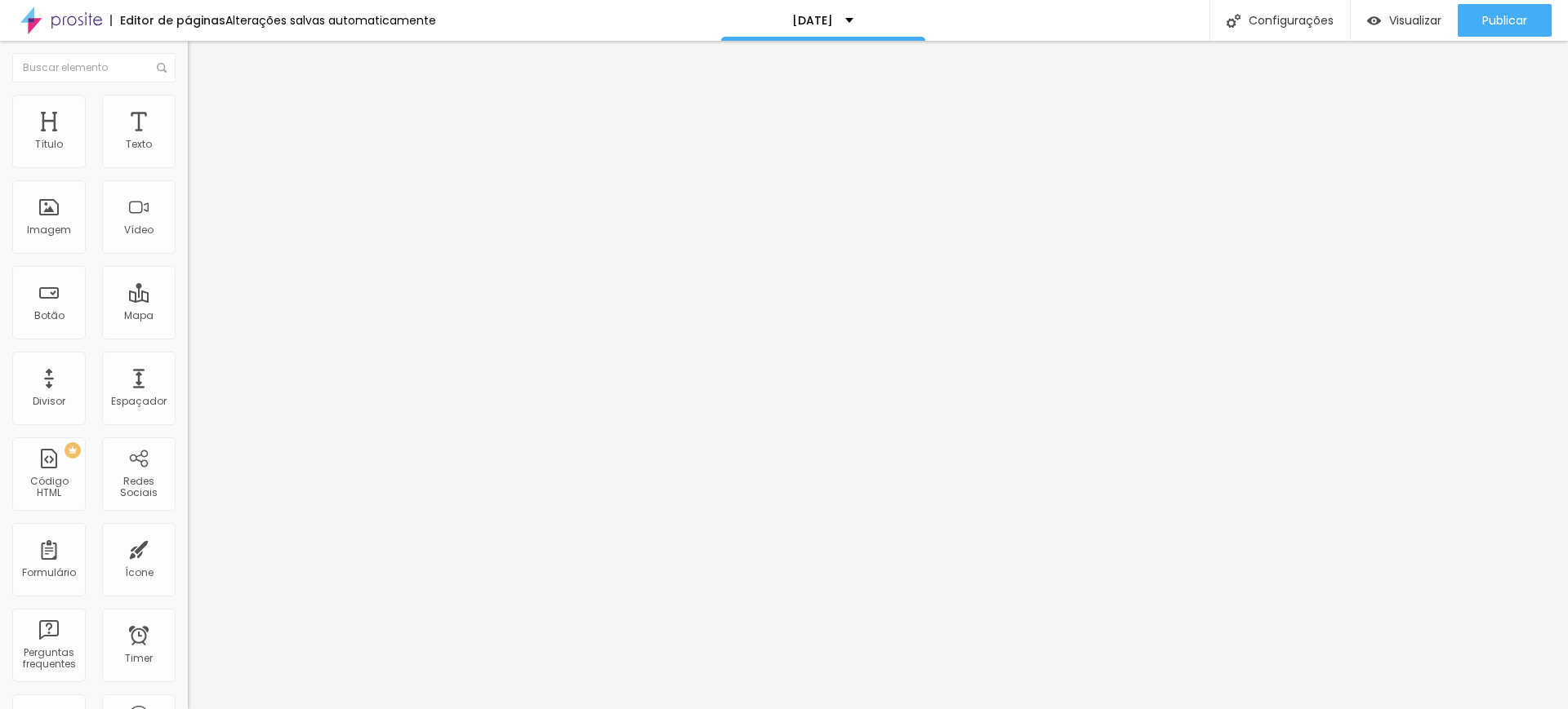
click at [188, 300] on input "range" at bounding box center [240, 306] width 105 height 13
click at [188, 111] on img at bounding box center [195, 118] width 15 height 15
drag, startPoint x: 39, startPoint y: 191, endPoint x: 23, endPoint y: 191, distance: 16.0
click at [188, 547] on input "range" at bounding box center [240, 553] width 105 height 13
click at [1503, 18] on span "Publicar" at bounding box center [1504, 20] width 45 height 13
